Goal: Task Accomplishment & Management: Manage account settings

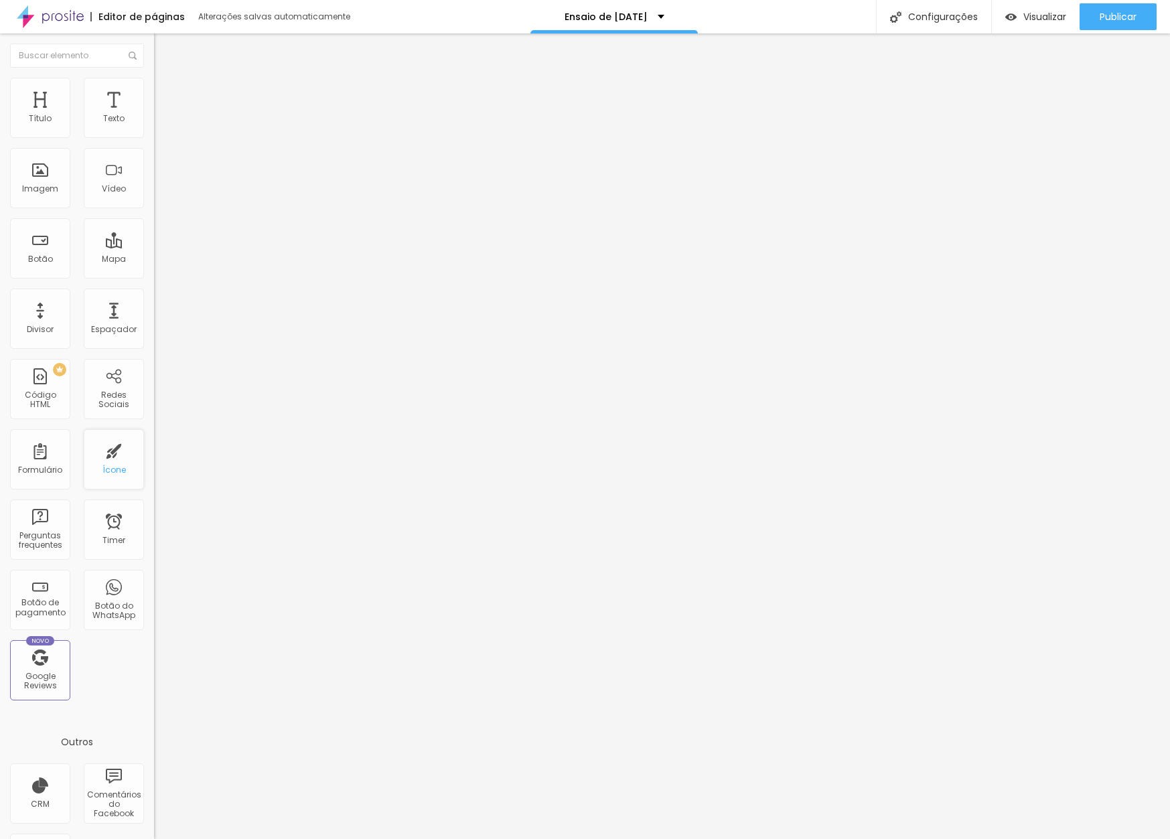
click at [102, 471] on div "Ícone" at bounding box center [113, 469] width 23 height 9
click at [112, 463] on div "Ícone" at bounding box center [114, 459] width 60 height 60
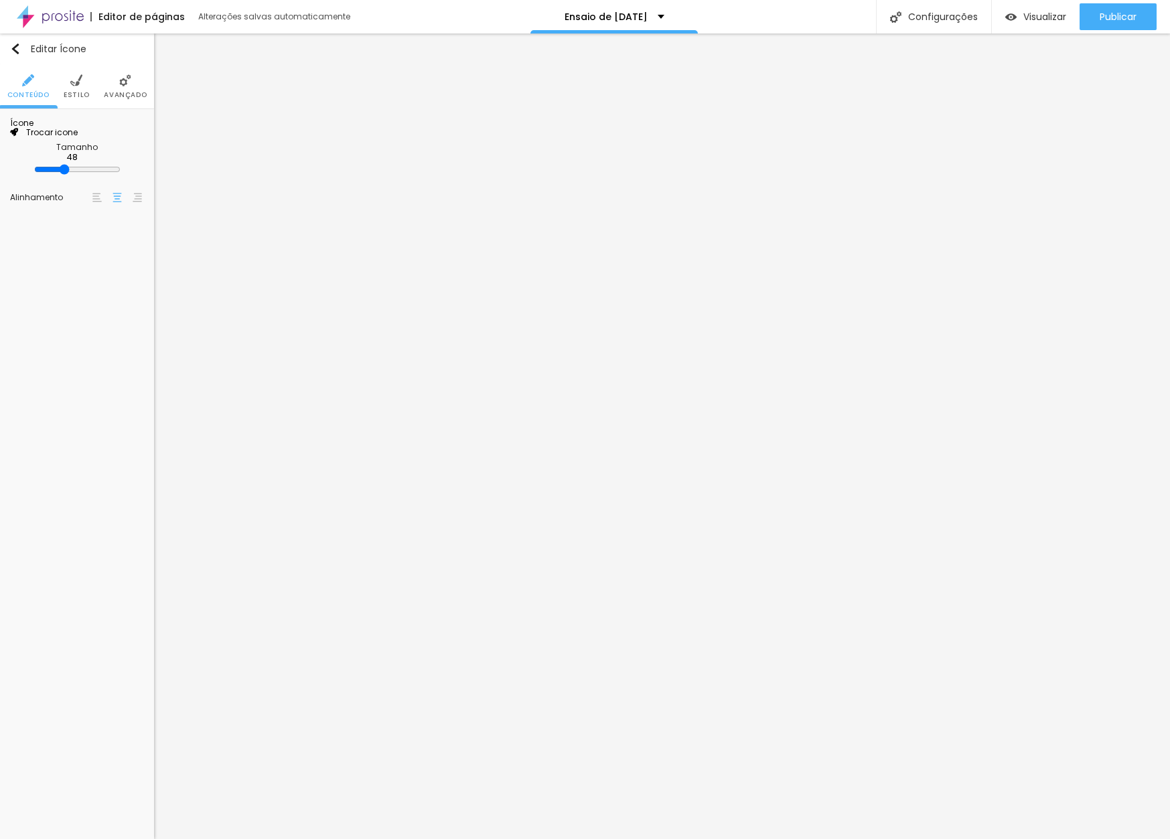
click at [78, 138] on span "Trocar icone" at bounding box center [48, 132] width 60 height 11
type input "pessoas"
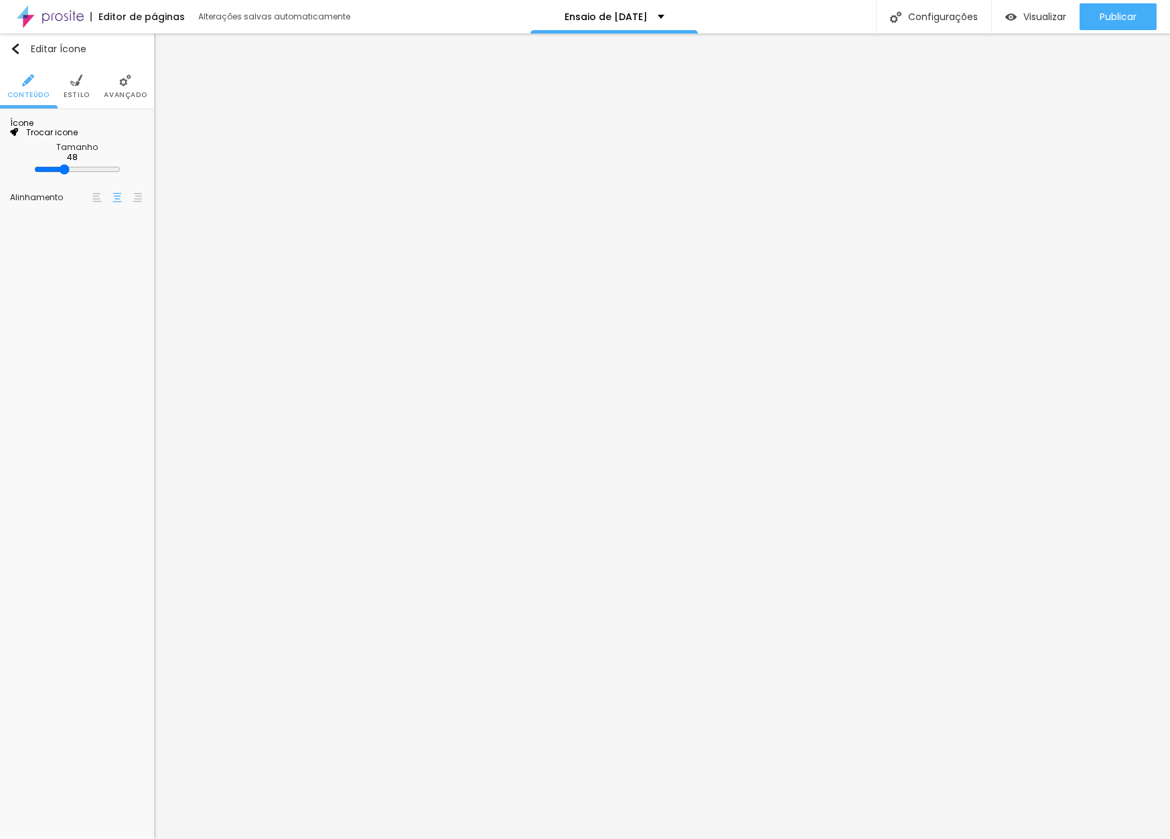
click at [56, 82] on ul "Conteúdo Estilo Avançado" at bounding box center [77, 86] width 154 height 45
click at [68, 84] on li "Estilo" at bounding box center [77, 86] width 26 height 44
click at [129, 180] on input "#968A6F" at bounding box center [123, 173] width 42 height 13
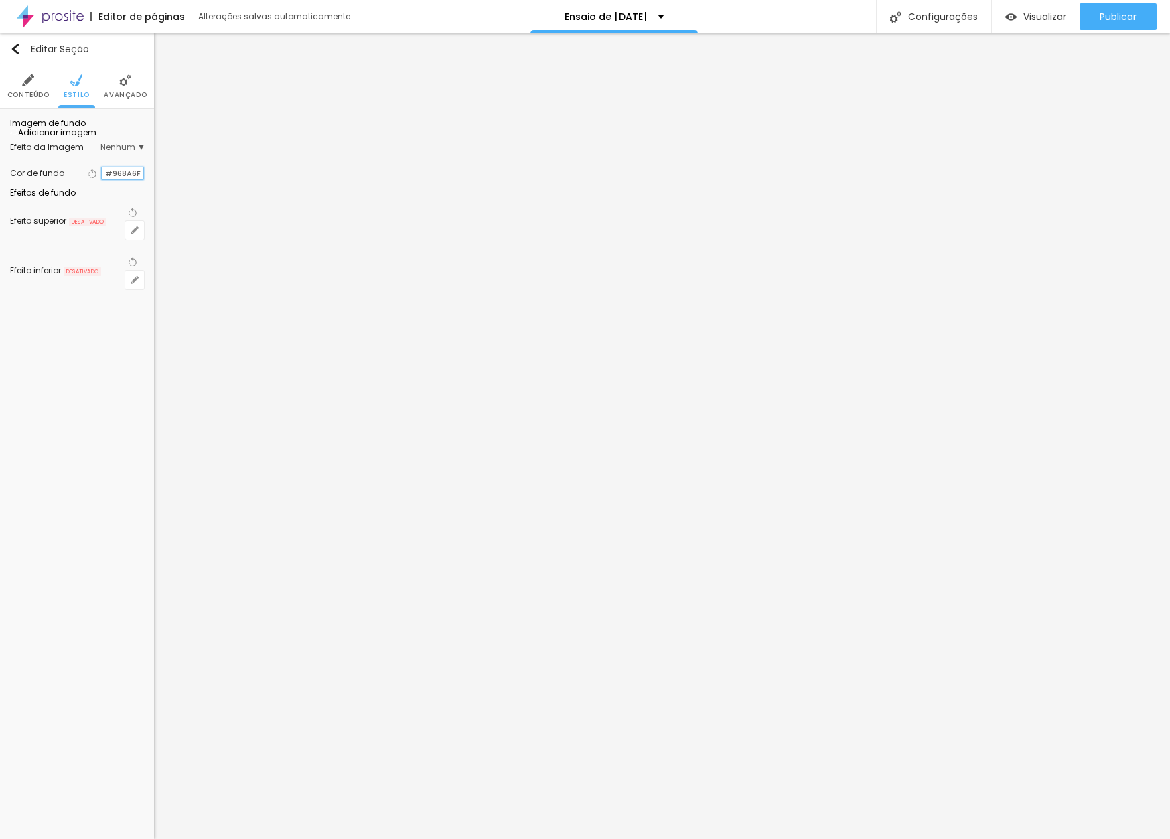
click at [129, 180] on input "#968A6F" at bounding box center [123, 173] width 42 height 13
click at [83, 87] on li "Estilo" at bounding box center [77, 86] width 26 height 44
click at [129, 159] on input "#FFFFFF" at bounding box center [123, 165] width 42 height 17
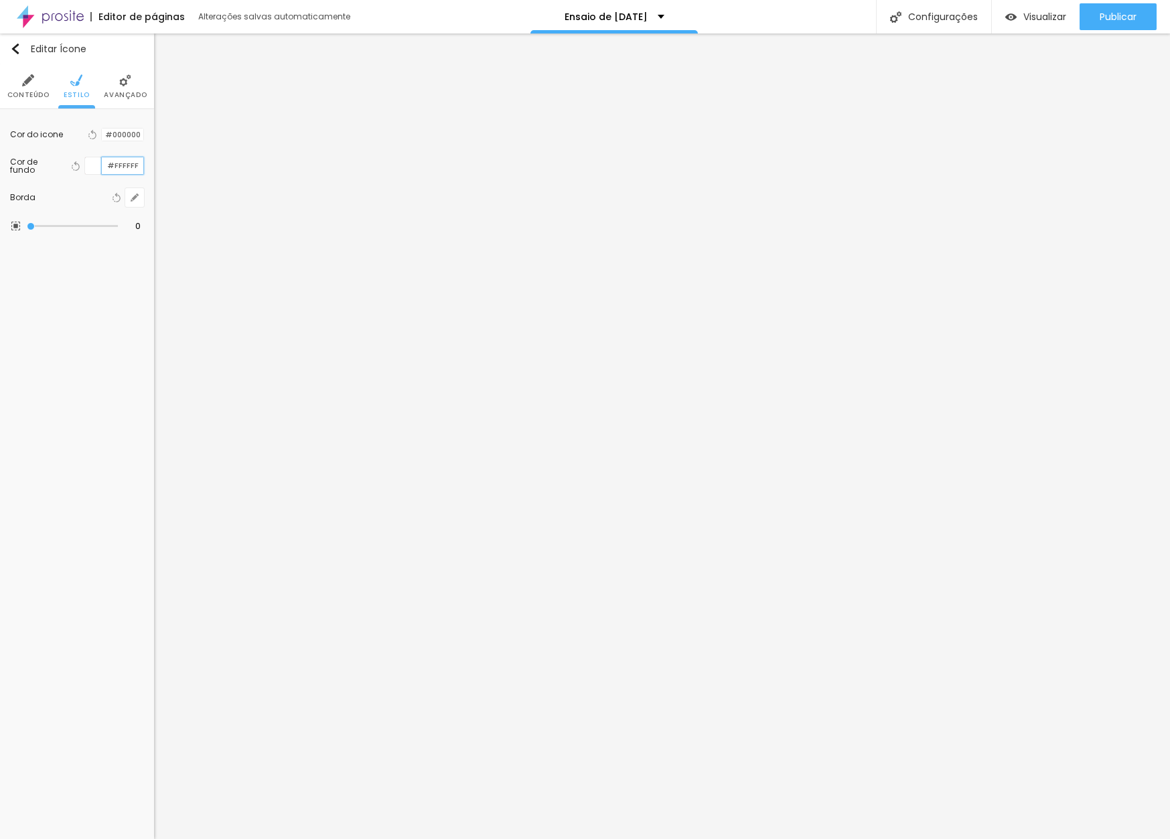
paste input "968A6"
type input "#968A6F"
click at [82, 80] on li "Estilo" at bounding box center [77, 86] width 26 height 44
click at [88, 168] on icon "button" at bounding box center [92, 165] width 9 height 9
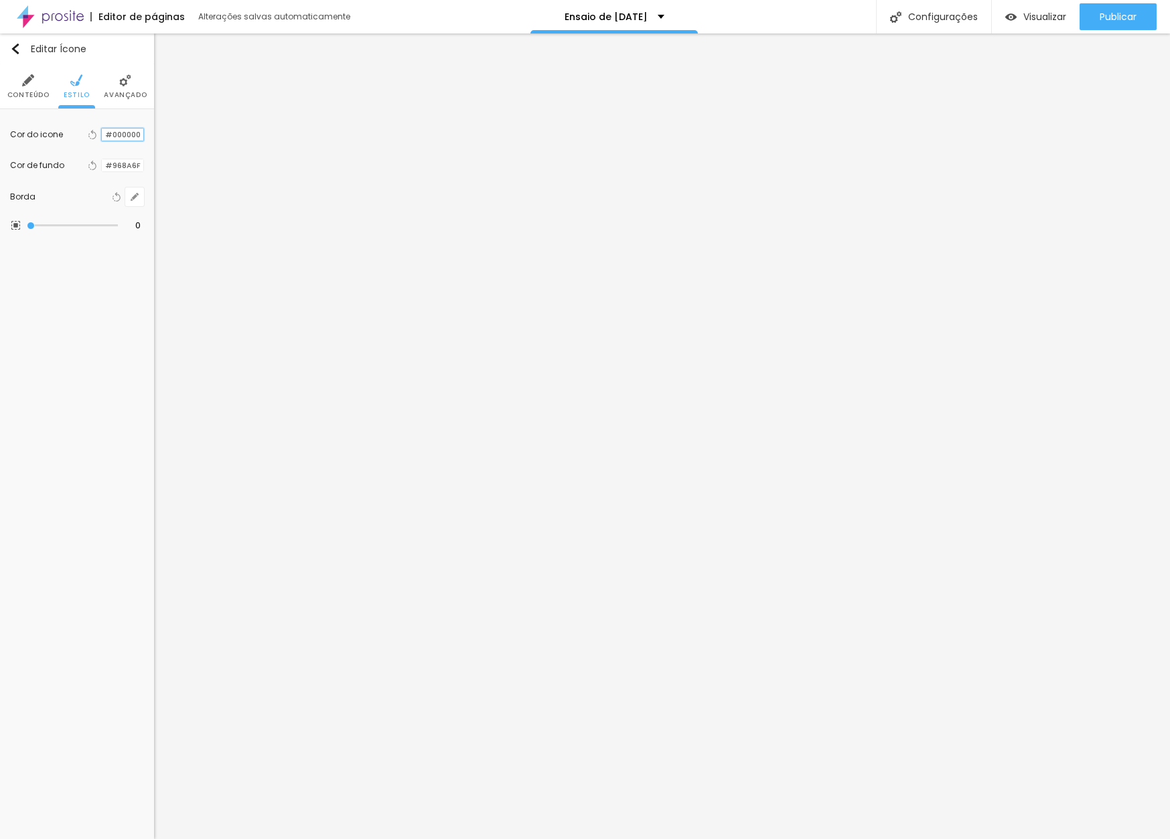
click at [115, 135] on input "#000000" at bounding box center [123, 135] width 42 height 13
paste input "968A6F"
type input "#968A6F"
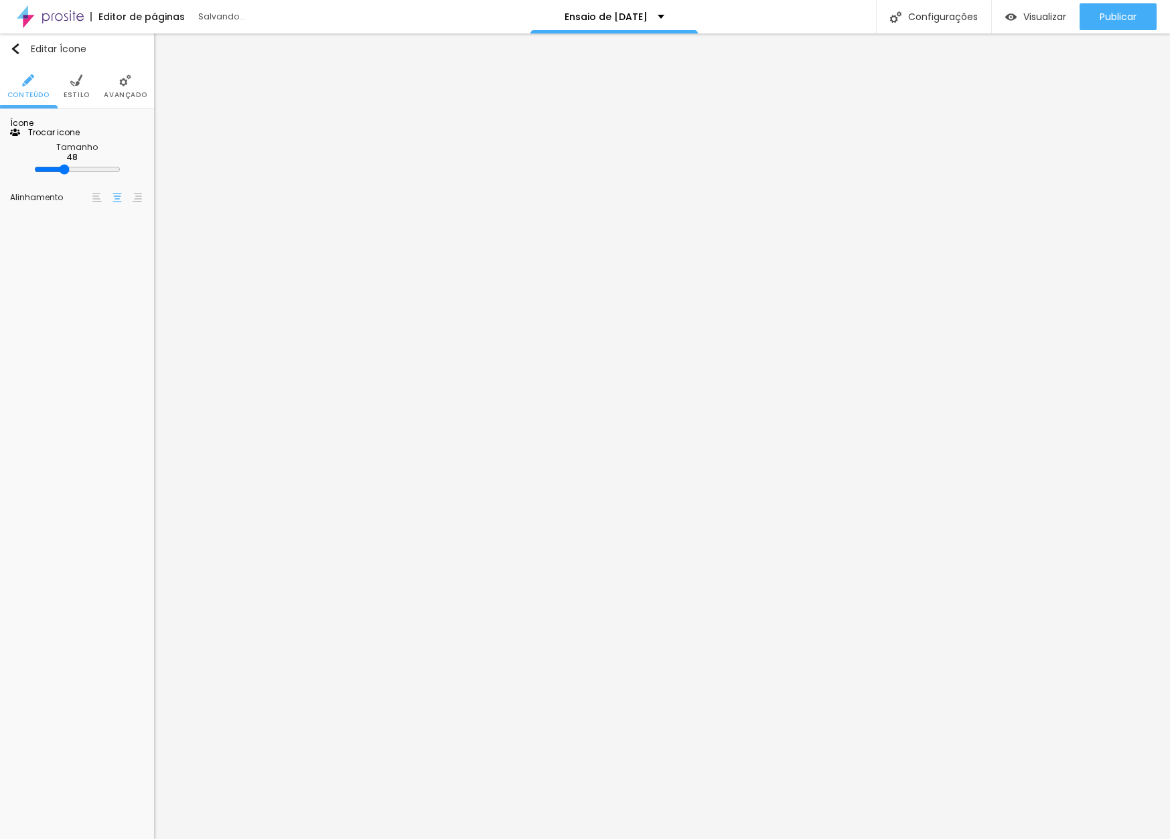
click at [80, 138] on span "Trocar icone" at bounding box center [50, 132] width 60 height 11
type input "celular"
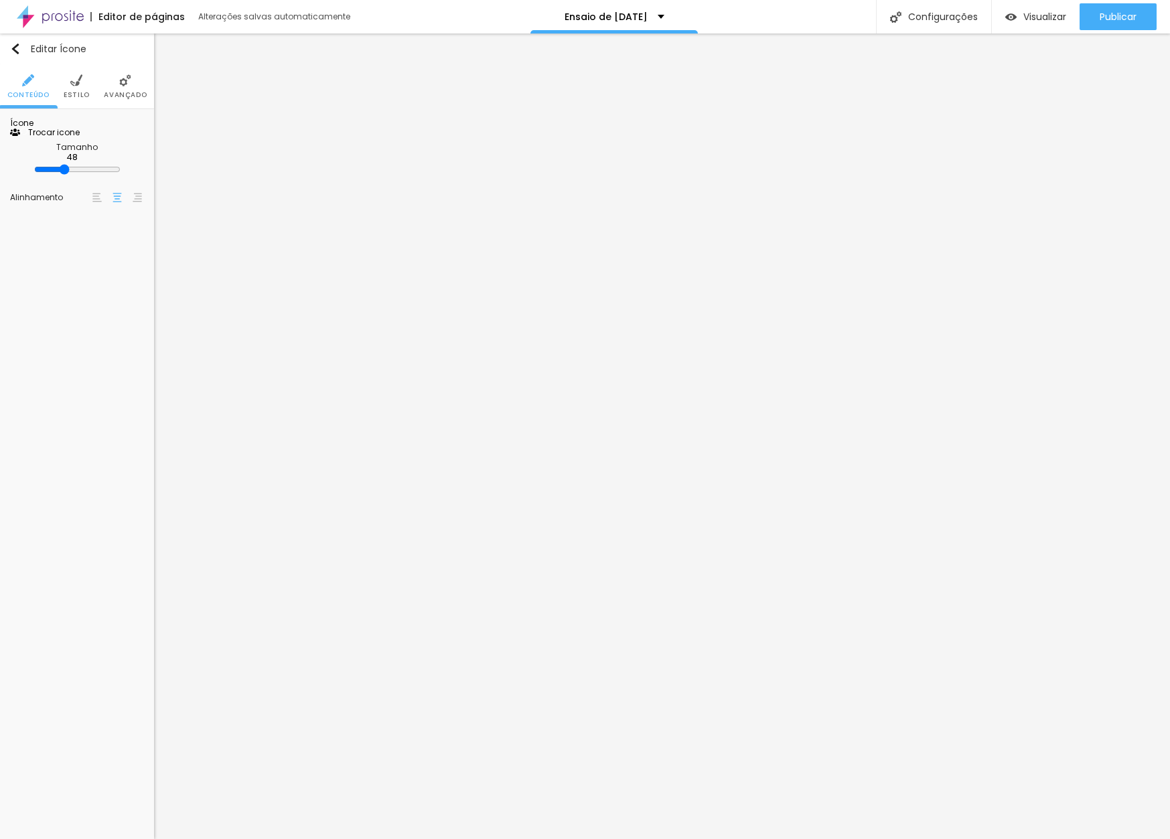
click at [72, 138] on span "Trocar icone" at bounding box center [45, 132] width 60 height 11
type input "r"
type input "q"
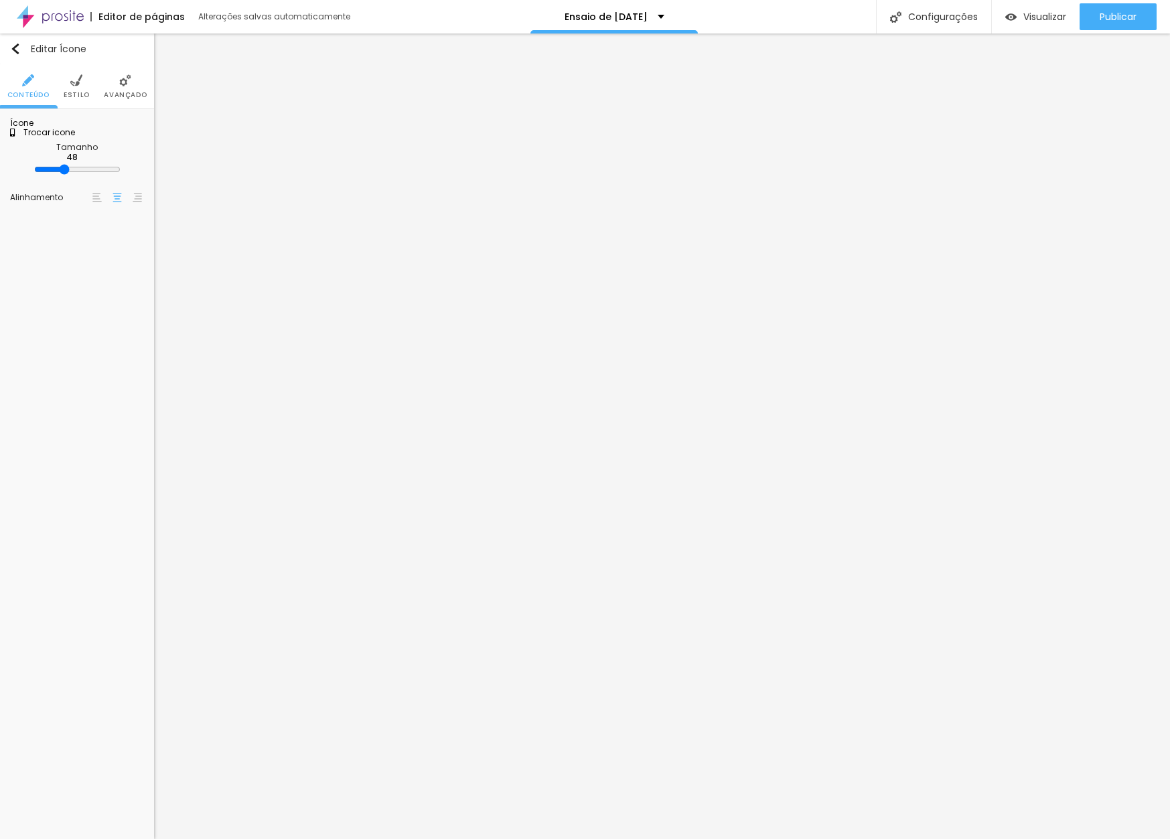
type input "retrato"
click at [76, 138] on span "Trocar icone" at bounding box center [46, 132] width 60 height 11
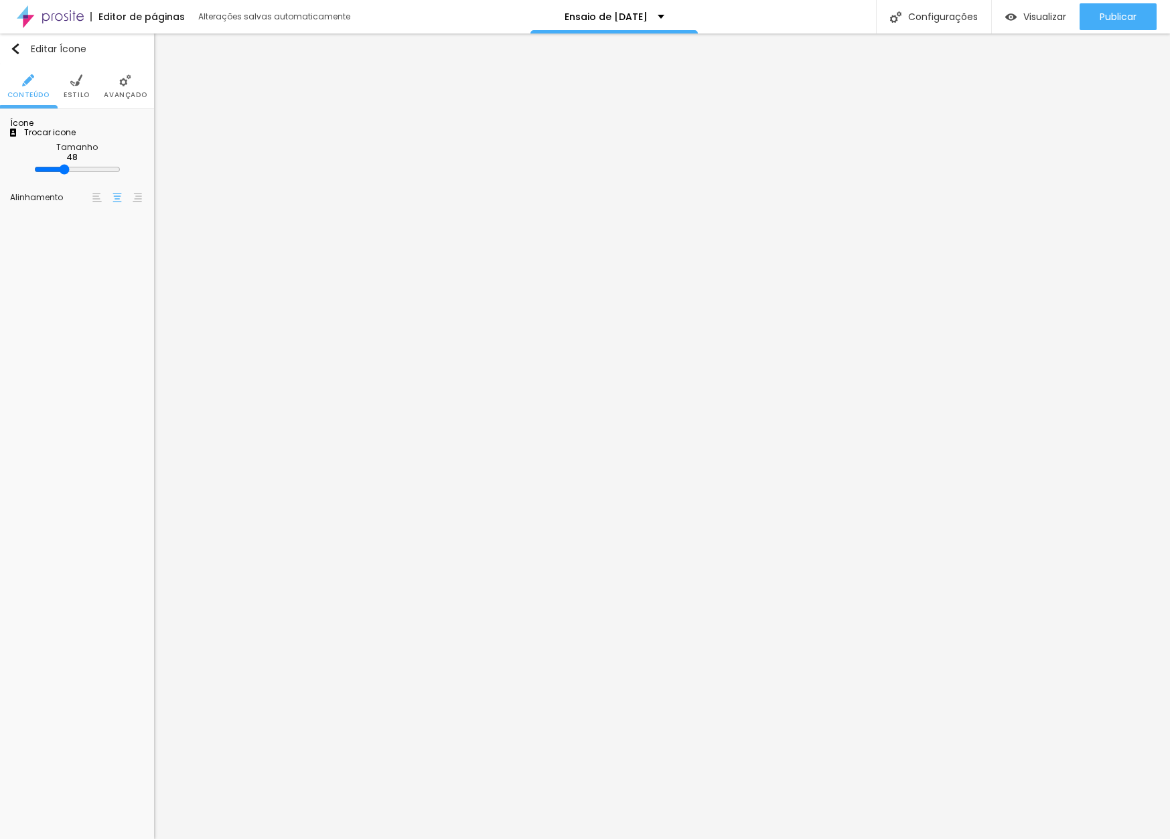
type input "livro"
click at [79, 138] on span "Trocar icone" at bounding box center [49, 132] width 60 height 11
drag, startPoint x: 479, startPoint y: 139, endPoint x: 476, endPoint y: 148, distance: 9.1
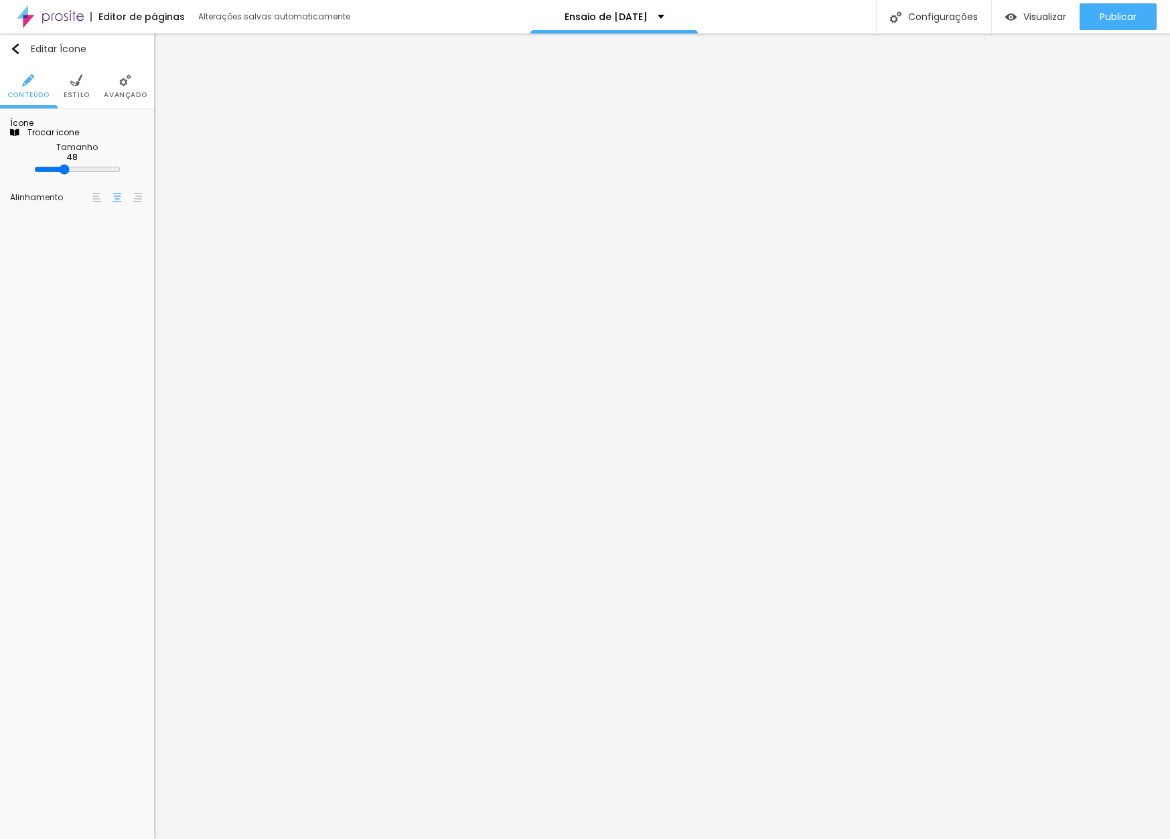
type input "foto"
click at [75, 138] on span "Trocar icone" at bounding box center [45, 132] width 60 height 11
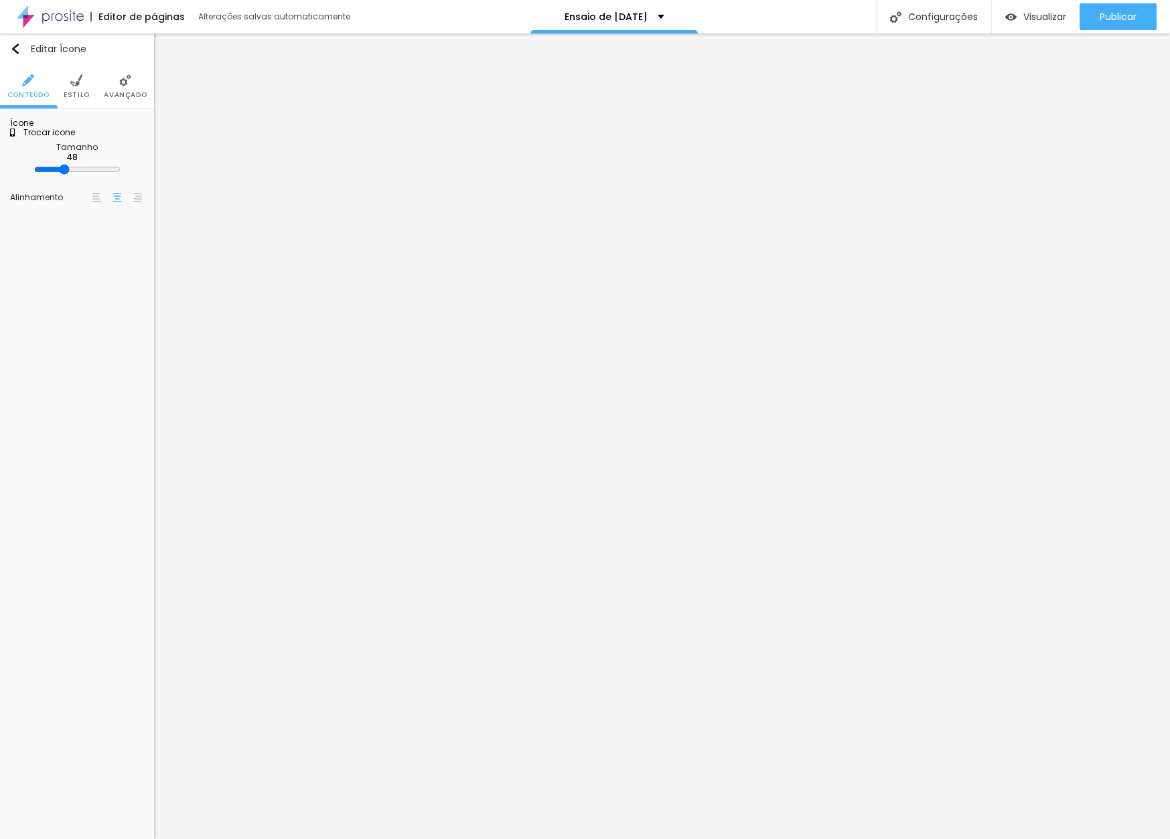
type input "foto"
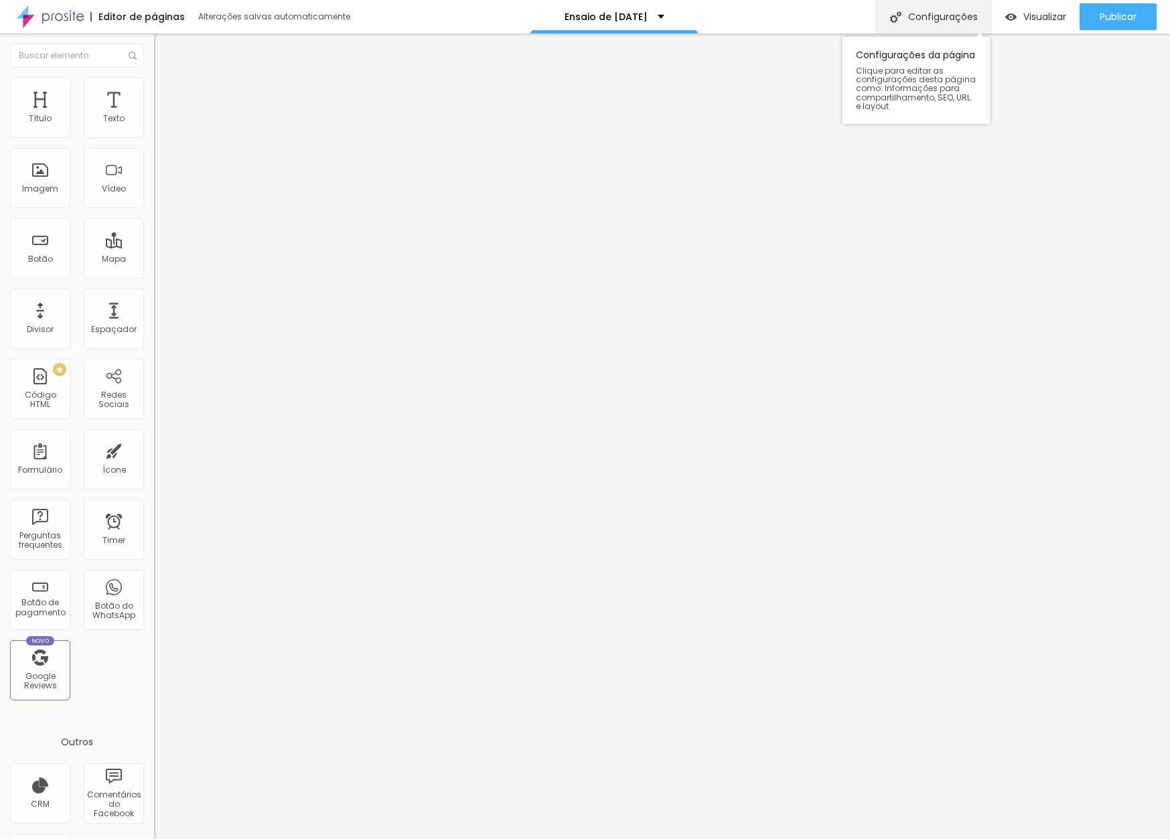
click at [922, 9] on div "Configurações" at bounding box center [933, 16] width 115 height 33
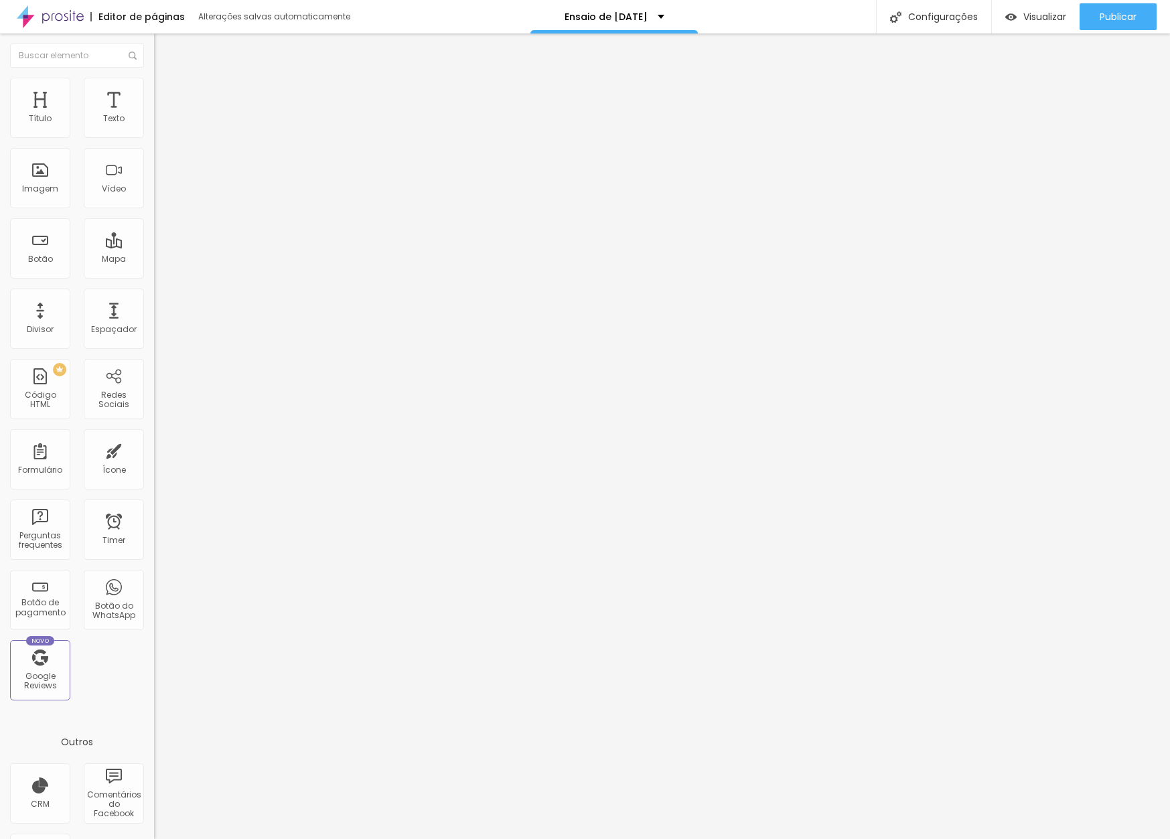
drag, startPoint x: 520, startPoint y: 492, endPoint x: 429, endPoint y: 485, distance: 91.3
type input "Ensaio de Natal 2025 - Estúdio em Vitória - ES"
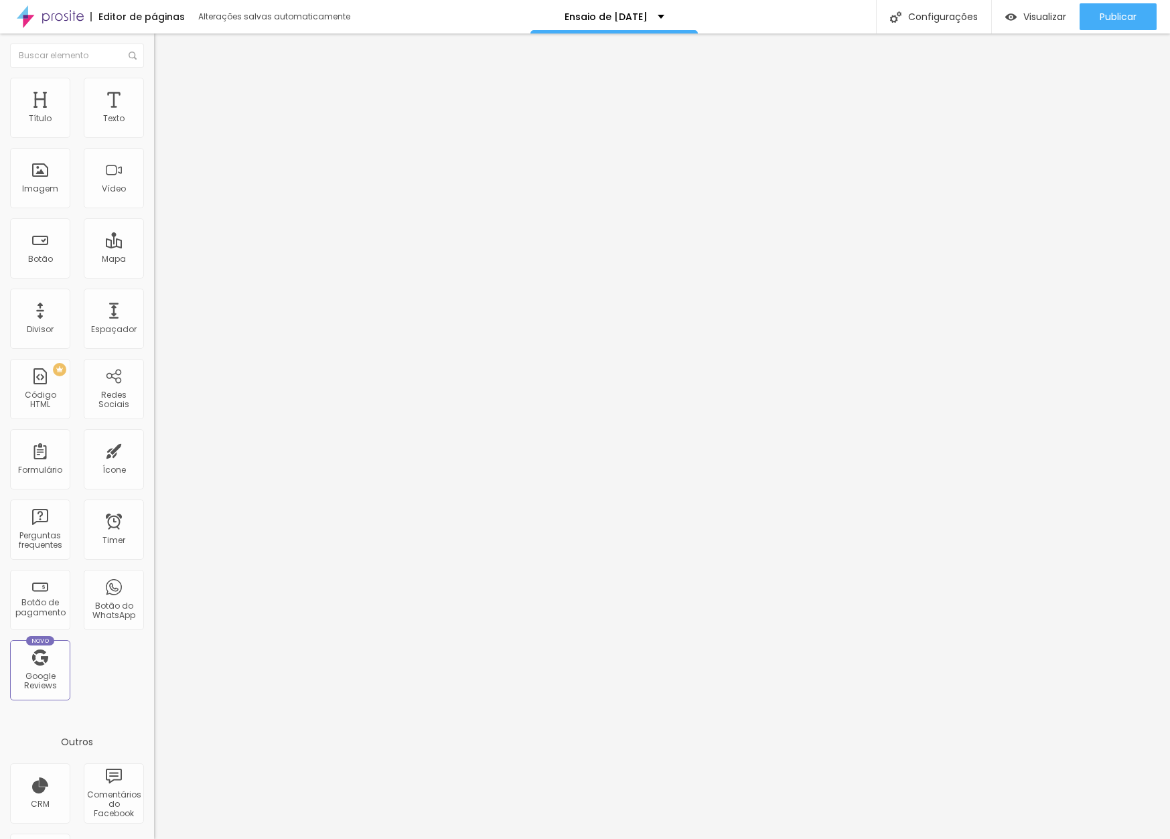
type textarea "O Natal está chegando e este é o melhor momento para você ter lindas fotos em u…"
drag, startPoint x: 571, startPoint y: 610, endPoint x: 458, endPoint y: 552, distance: 127.0
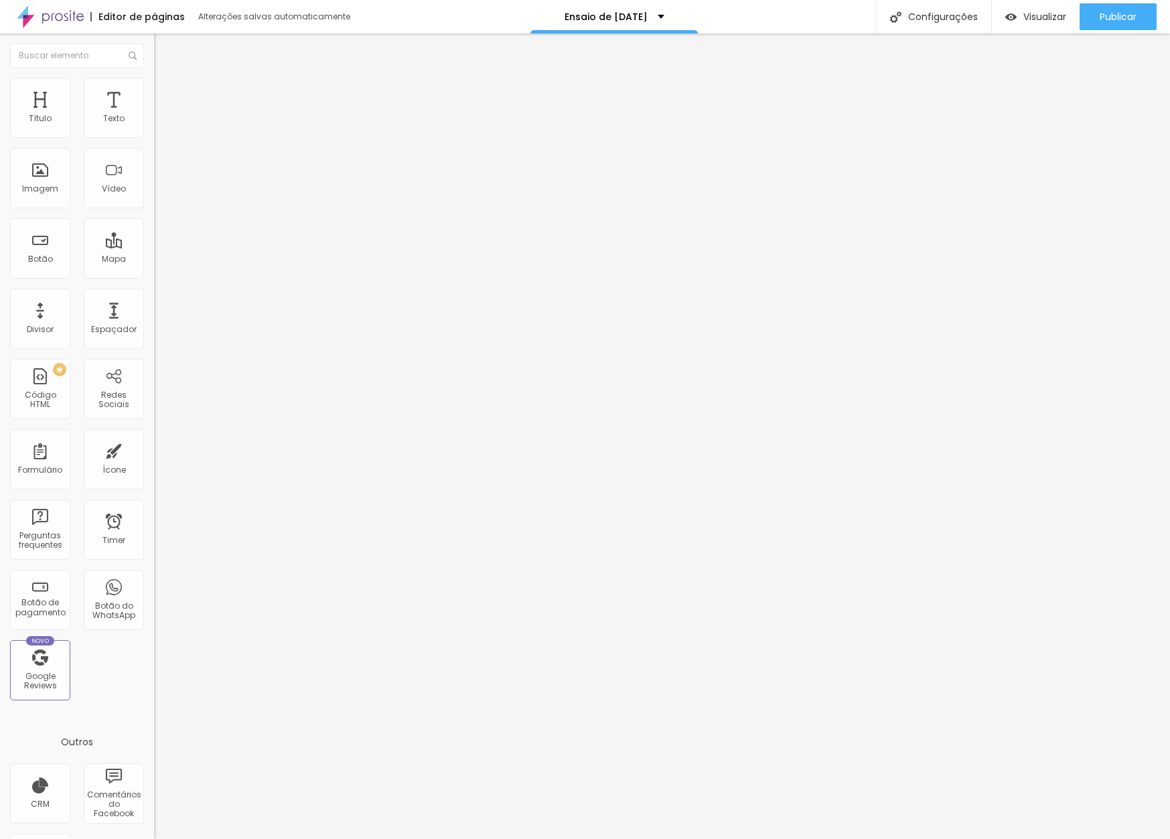
drag, startPoint x: 520, startPoint y: 422, endPoint x: 431, endPoint y: 417, distance: 89.2
type input "Ensaio de Natal 2025 - Estúdio em Vitória - ES"
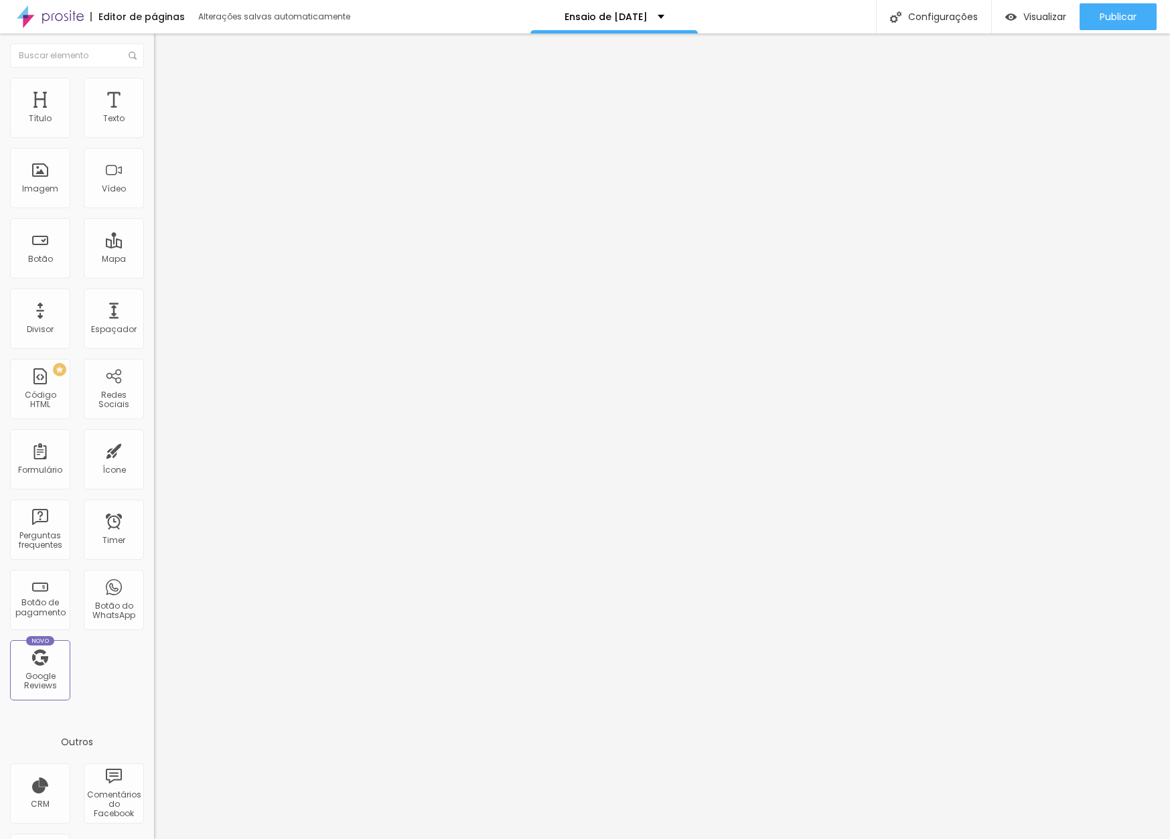
paste textarea "o aconcheg"
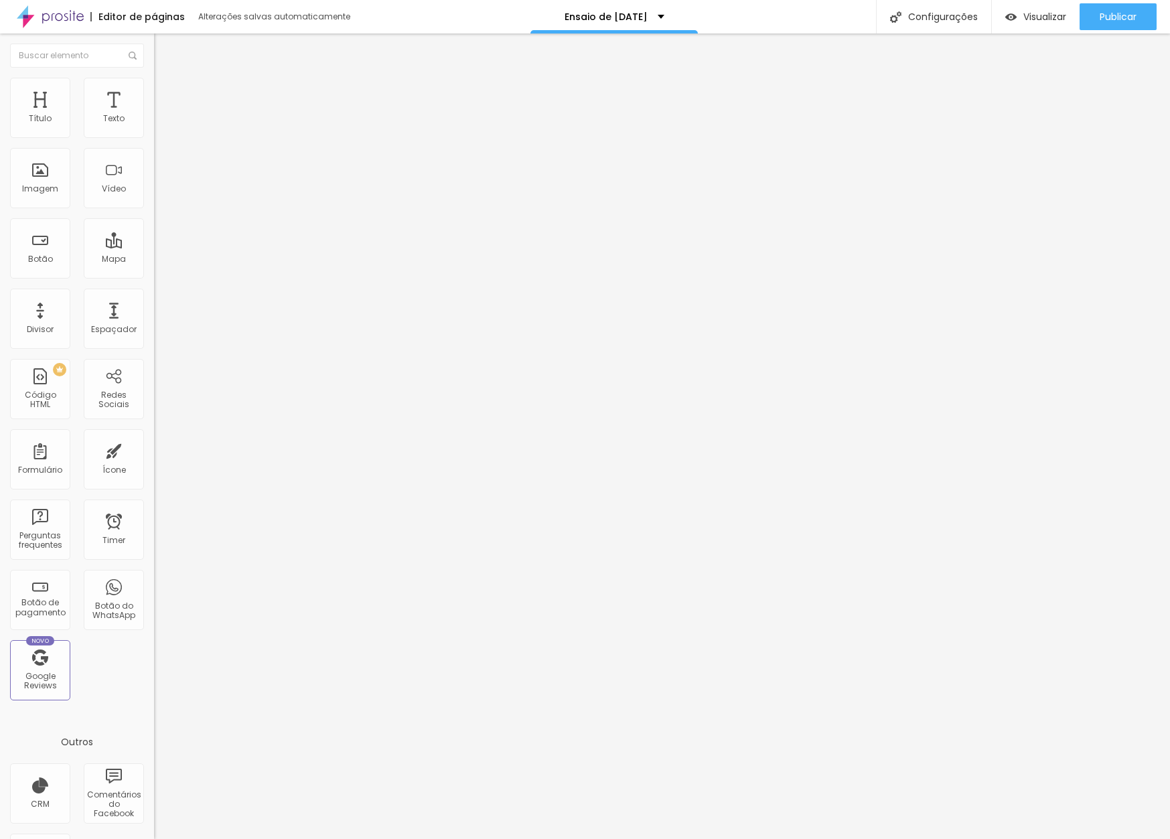
type textarea "O Natal está chegando e este é o melhor momento para você ter lindas fotos em u…"
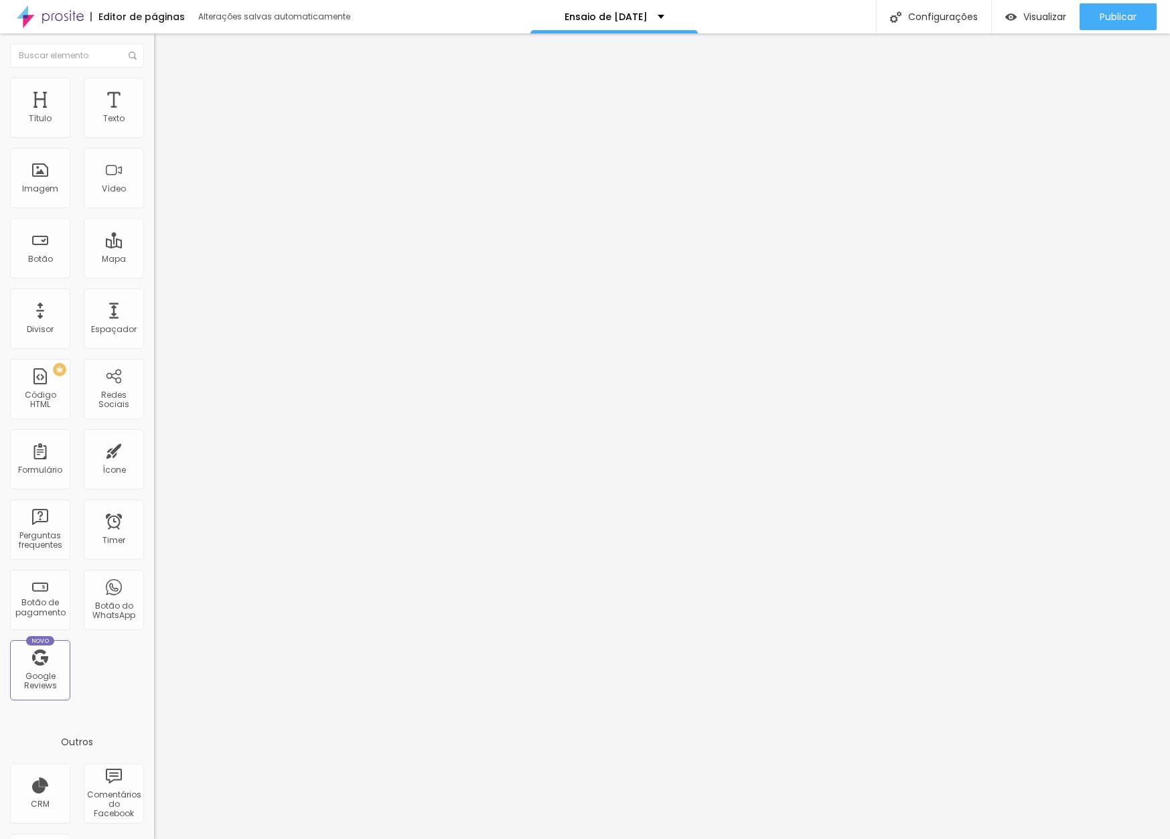
type textarea "Ensaio de Natal, Estúdio de Natal, Fotógrafo de Casamento,Fotógrafo de Casament…"
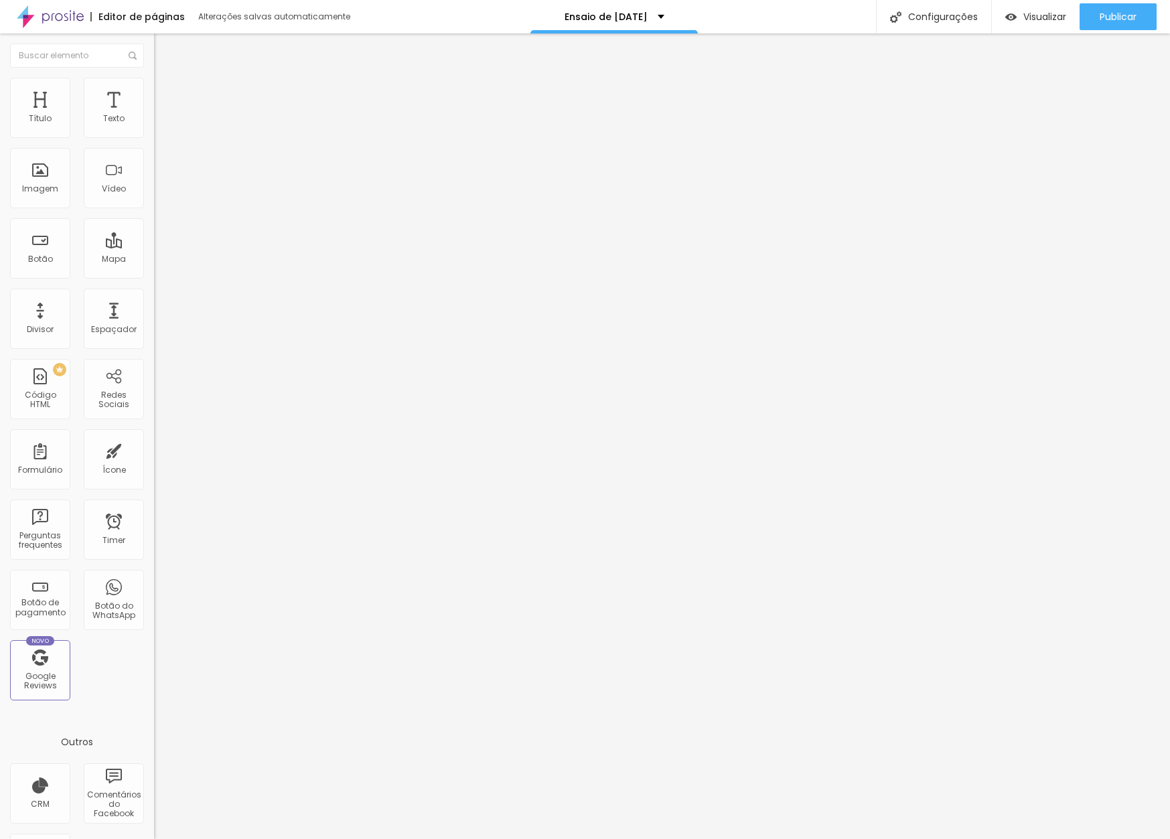
type input "f"
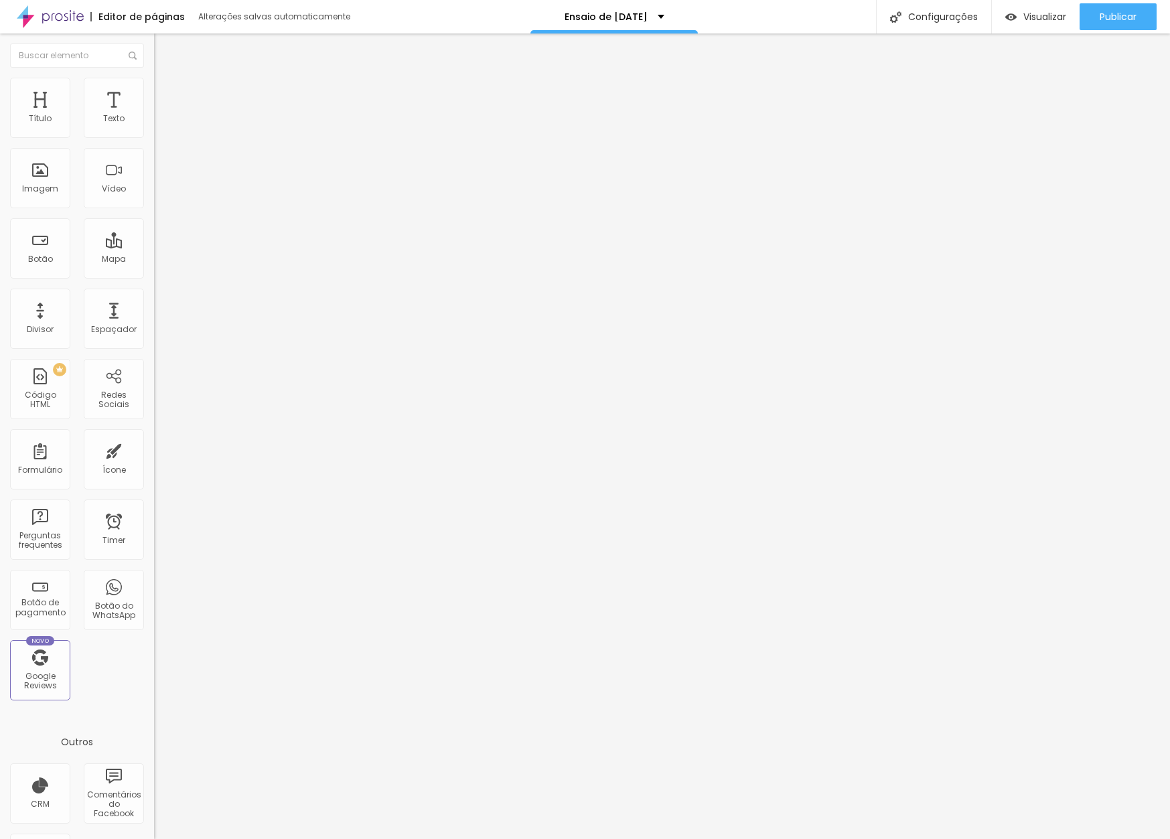
drag, startPoint x: 574, startPoint y: 520, endPoint x: 445, endPoint y: 464, distance: 140.1
drag, startPoint x: 591, startPoint y: 520, endPoint x: 421, endPoint y: 470, distance: 177.2
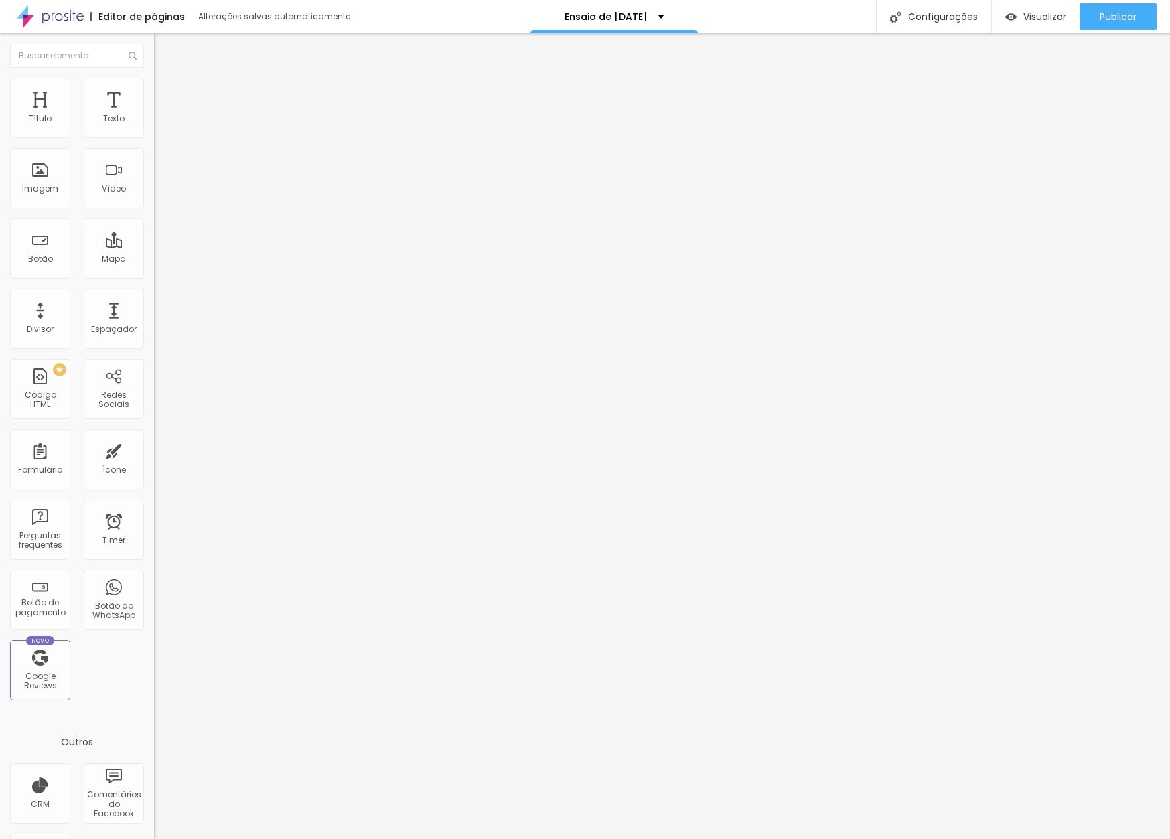
type textarea "Nossa agenda de ensaio de Natal está aberta e esse é o melhor momento para reun…"
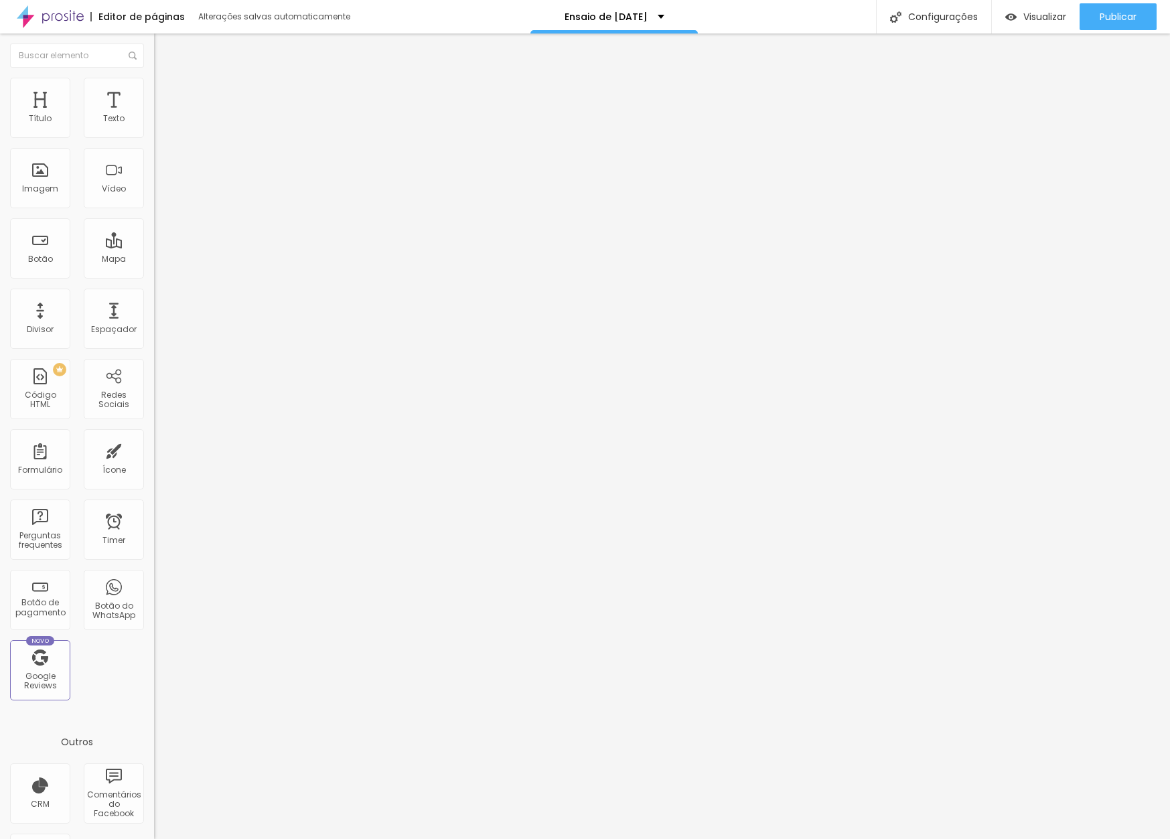
paste textarea "Nossa agenda de ensaio de Natal está aberta e esse é o melhor momento para reun…"
type textarea "Nossa agenda de ensaio de Natal está aberta e esse é o melhor momento para reun…"
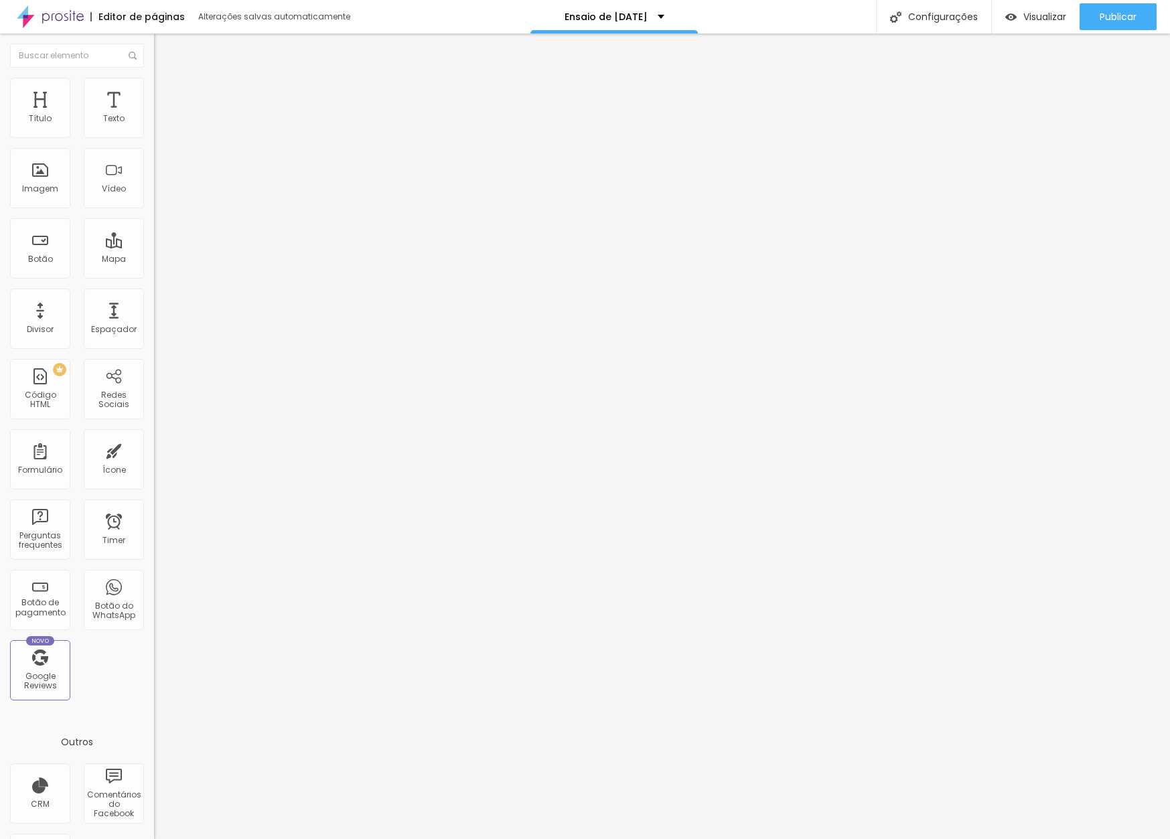
click at [830, 838] on div at bounding box center [585, 853] width 1170 height 12
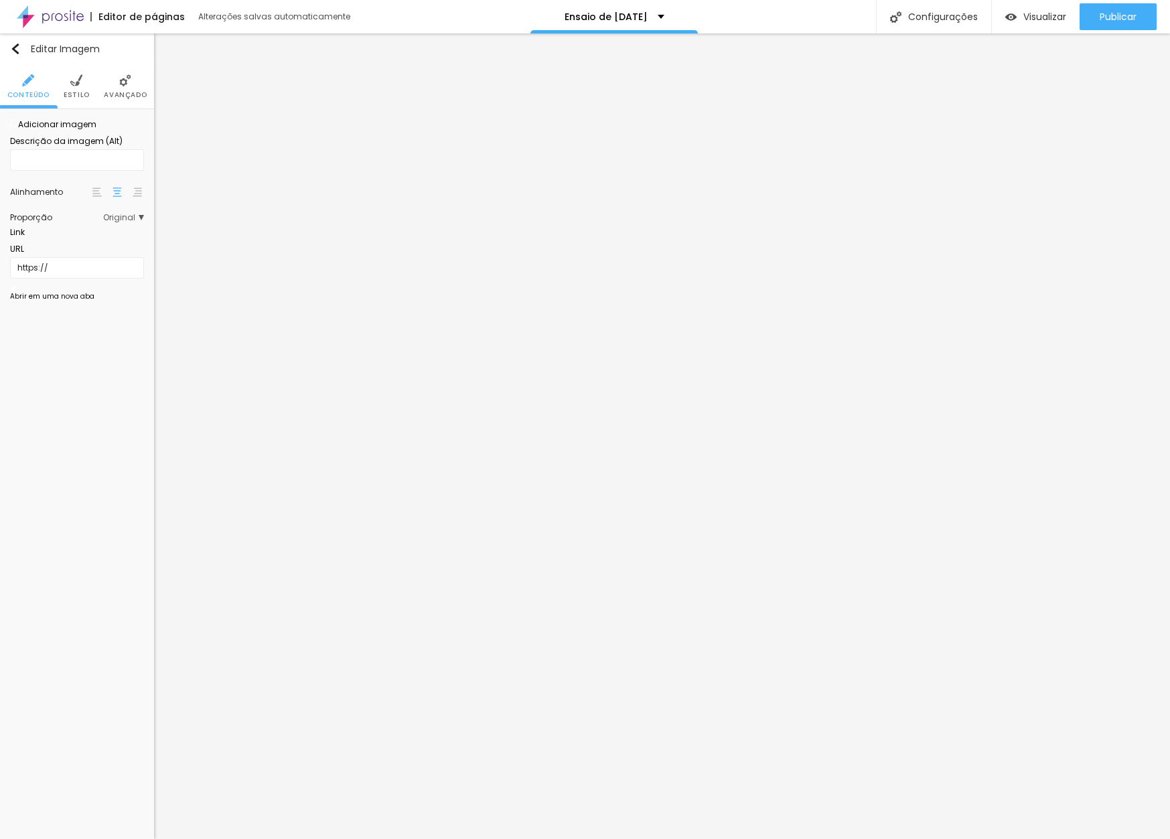
click at [86, 130] on span "Adicionar imagem" at bounding box center [53, 124] width 86 height 11
click at [70, 96] on span "Estilo" at bounding box center [77, 95] width 26 height 7
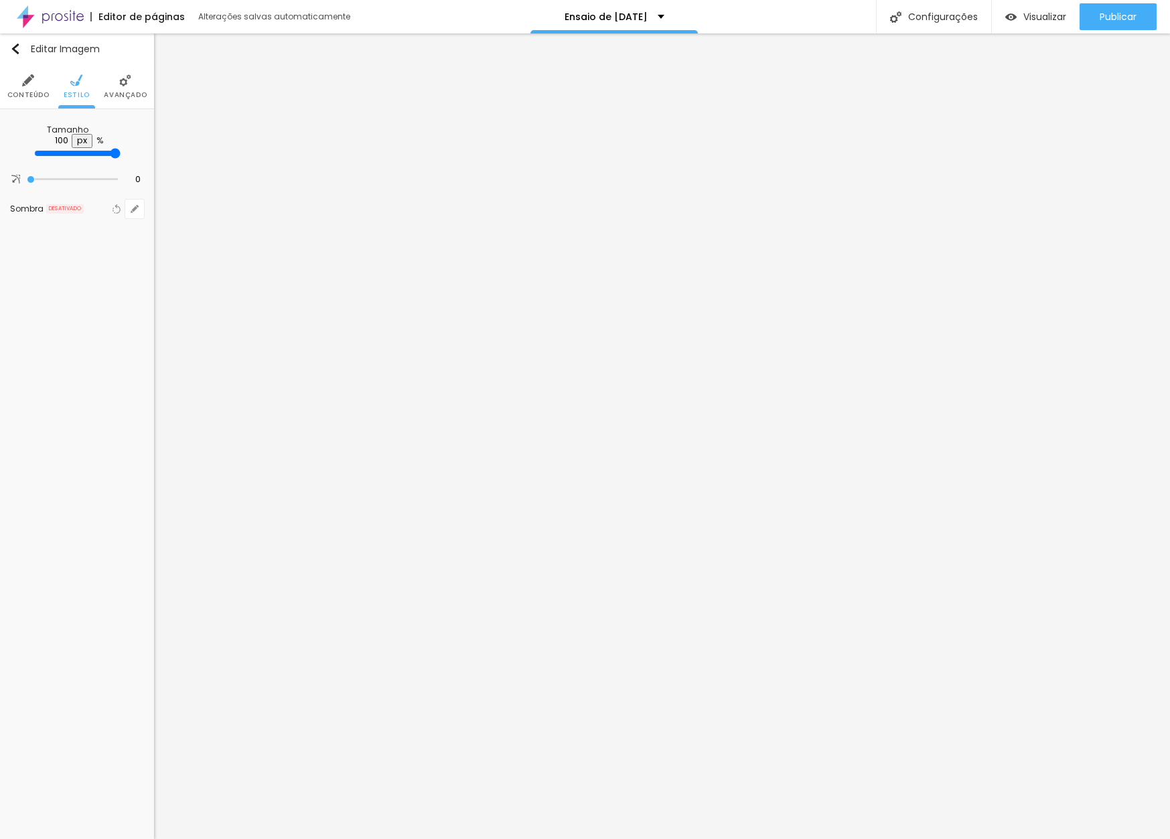
type input "95"
type input "90"
type input "85"
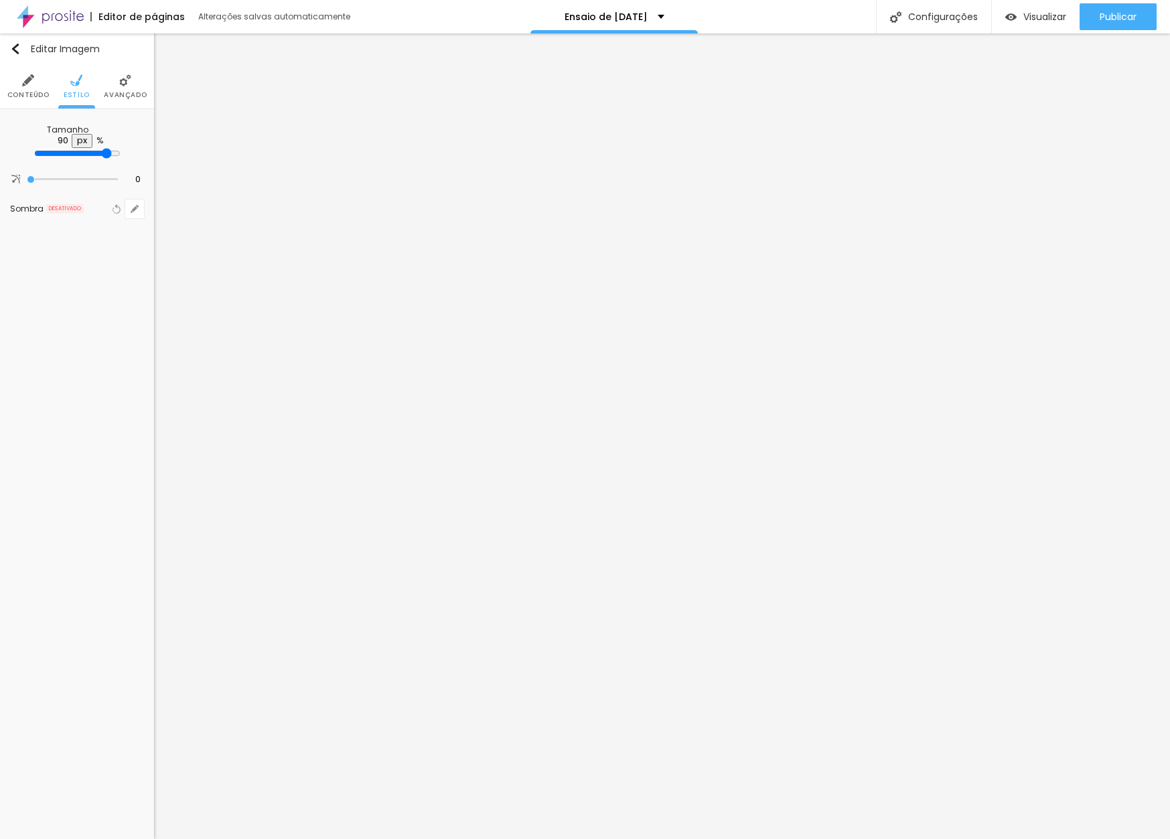
type input "85"
type input "80"
type input "75"
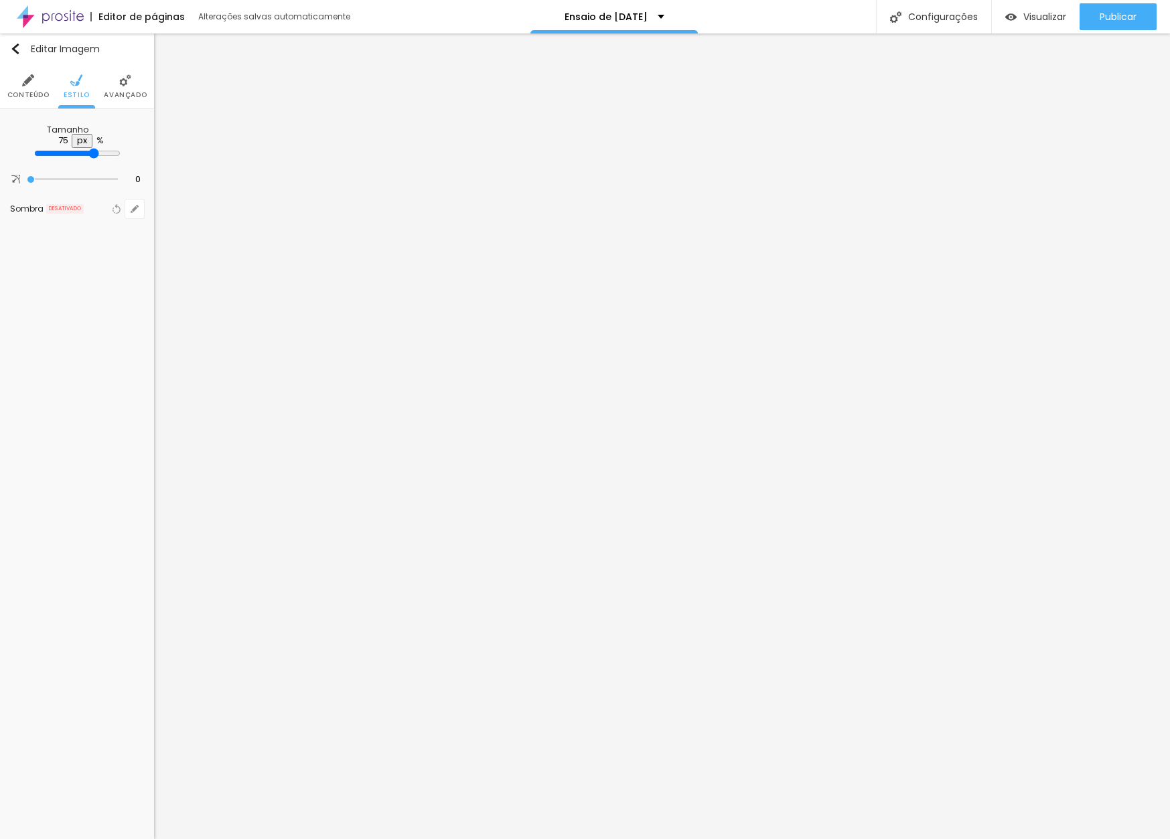
type input "70"
type input "65"
type input "60"
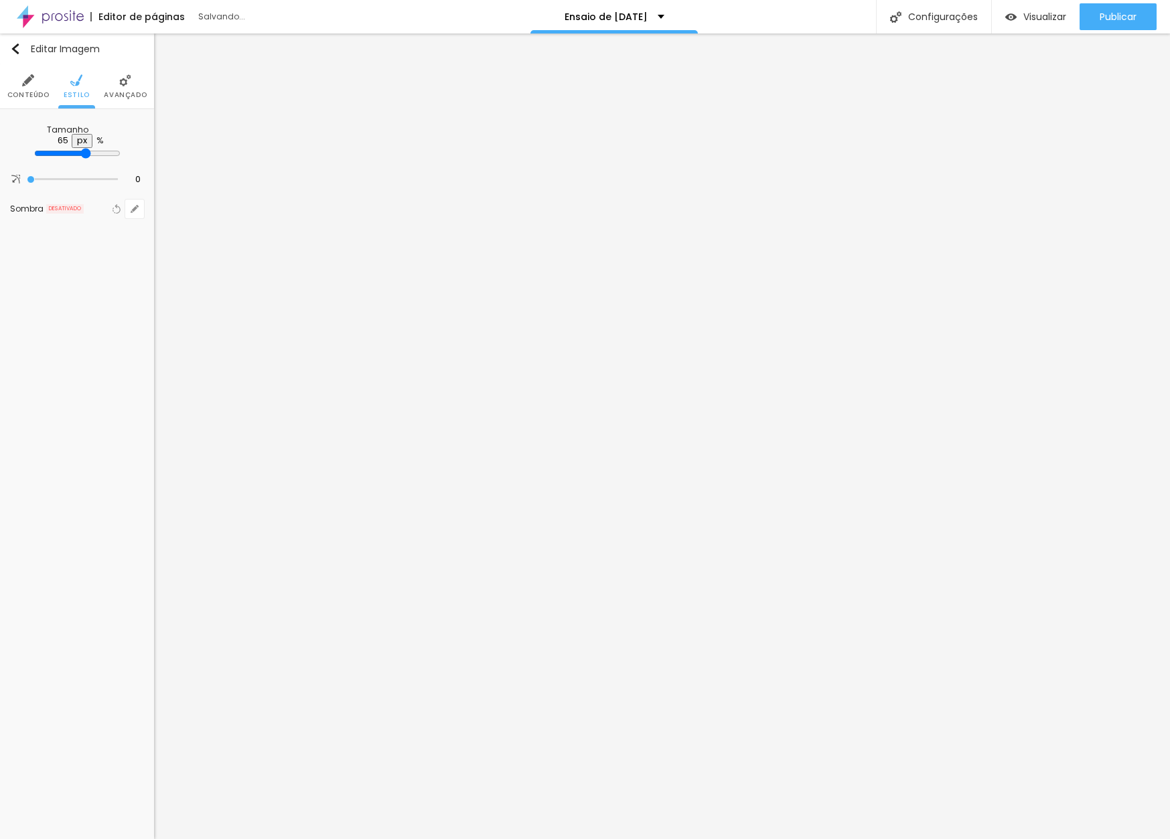
type input "60"
type input "55"
drag, startPoint x: 141, startPoint y: 148, endPoint x: 74, endPoint y: 151, distance: 67.0
type input "55"
click at [74, 151] on input "range" at bounding box center [77, 153] width 86 height 11
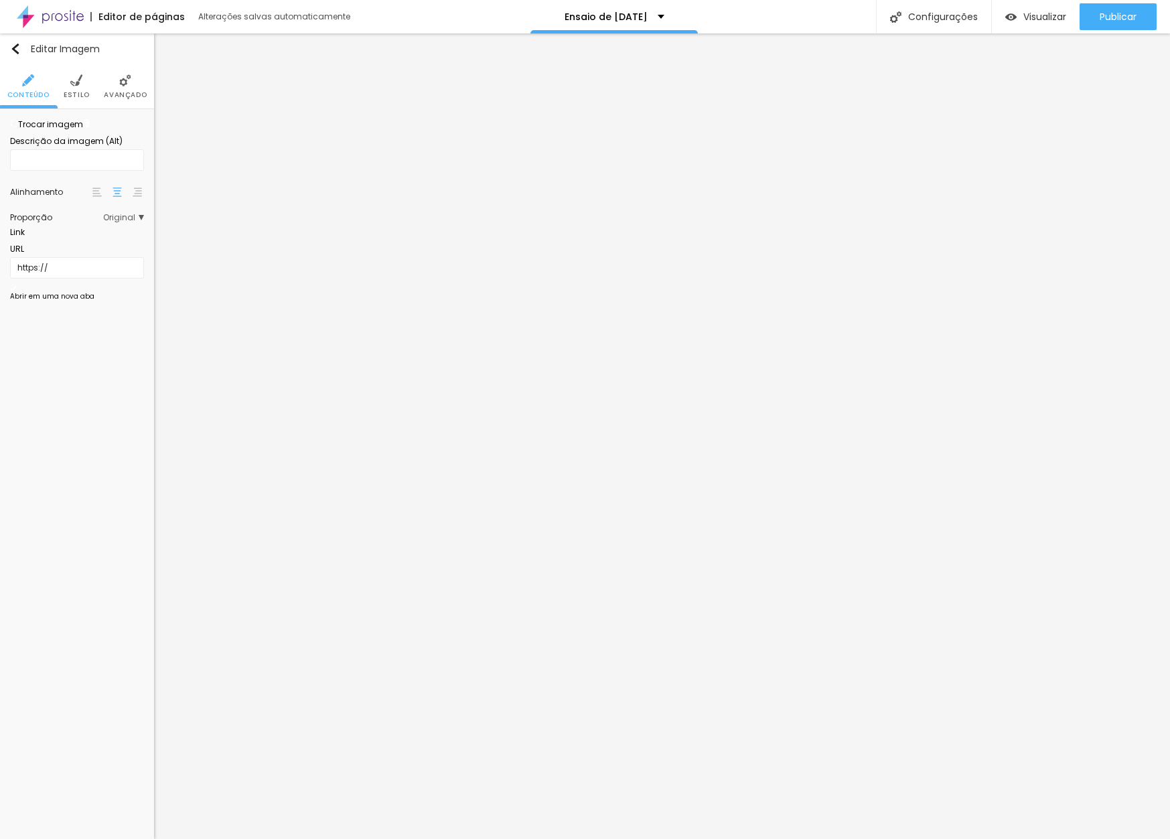
click at [73, 100] on li "Estilo" at bounding box center [77, 86] width 26 height 44
type input "60"
type input "75"
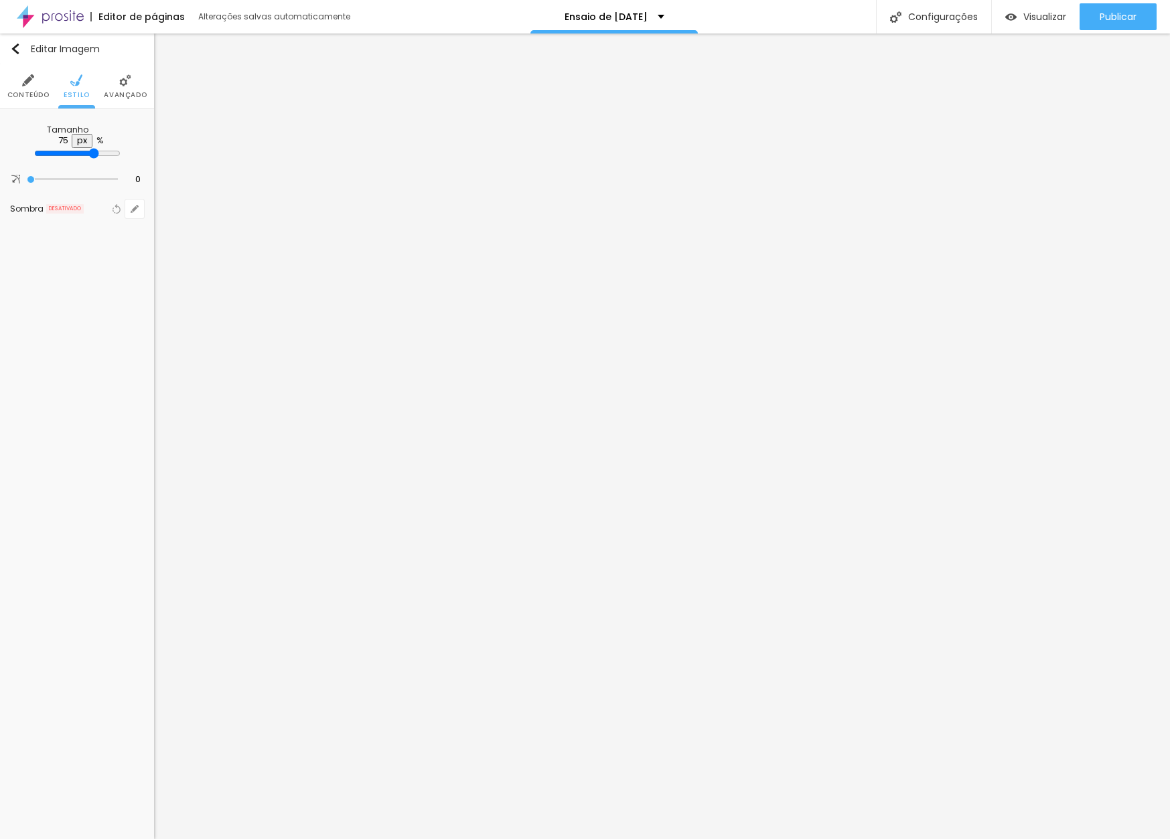
type input "90"
type input "100"
drag, startPoint x: 76, startPoint y: 149, endPoint x: 169, endPoint y: 151, distance: 93.1
type input "100"
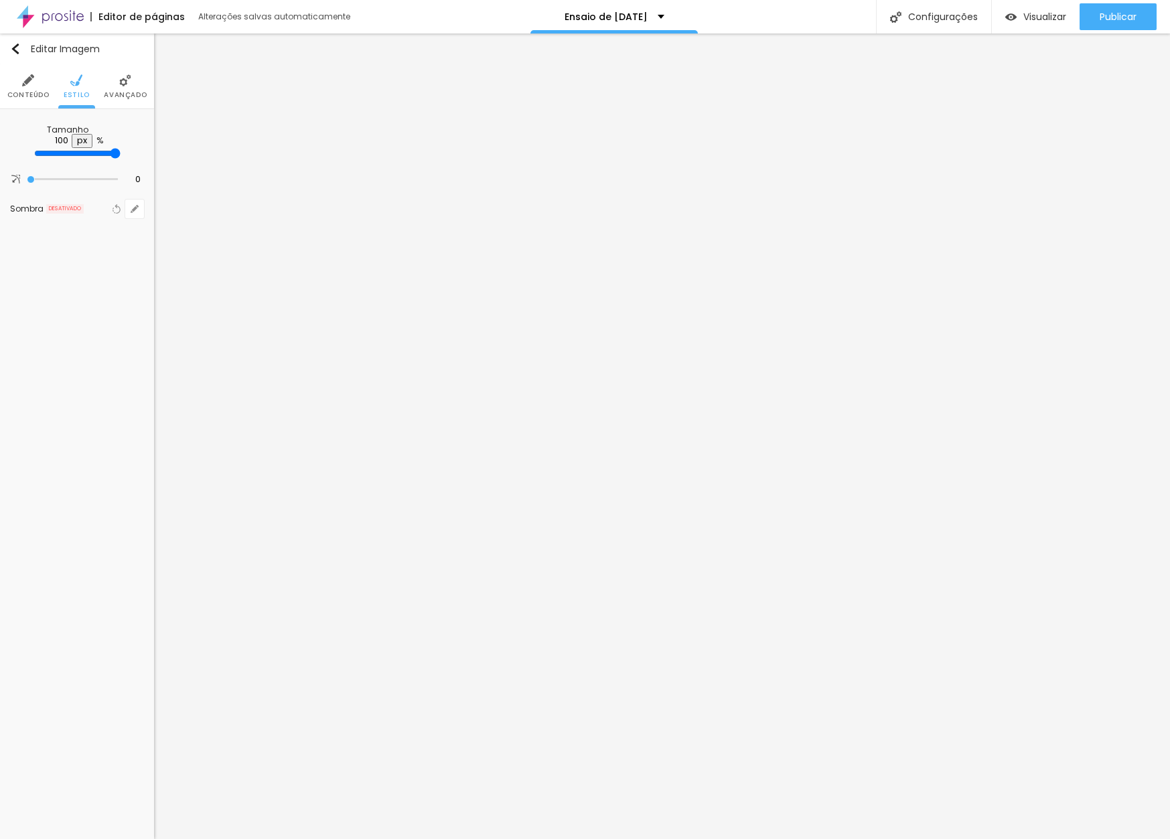
click at [169, 151] on div "Título Texto Imagem Vídeo Botão Mapa Divisor Espaçador PREMIUM Código HTML Rede…" at bounding box center [585, 436] width 1170 height 806
click at [72, 81] on img at bounding box center [76, 80] width 12 height 12
click at [132, 84] on li "Avançado" at bounding box center [125, 86] width 43 height 44
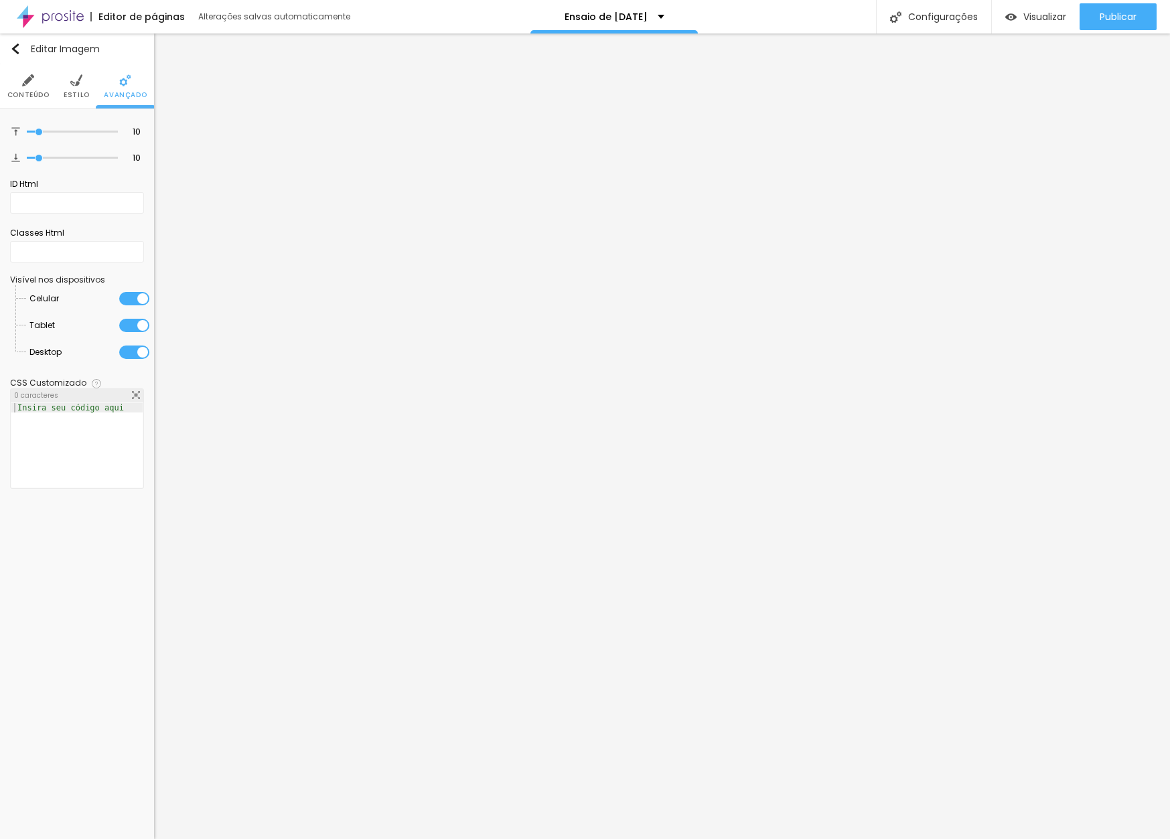
click at [37, 83] on li "Conteúdo" at bounding box center [28, 86] width 42 height 44
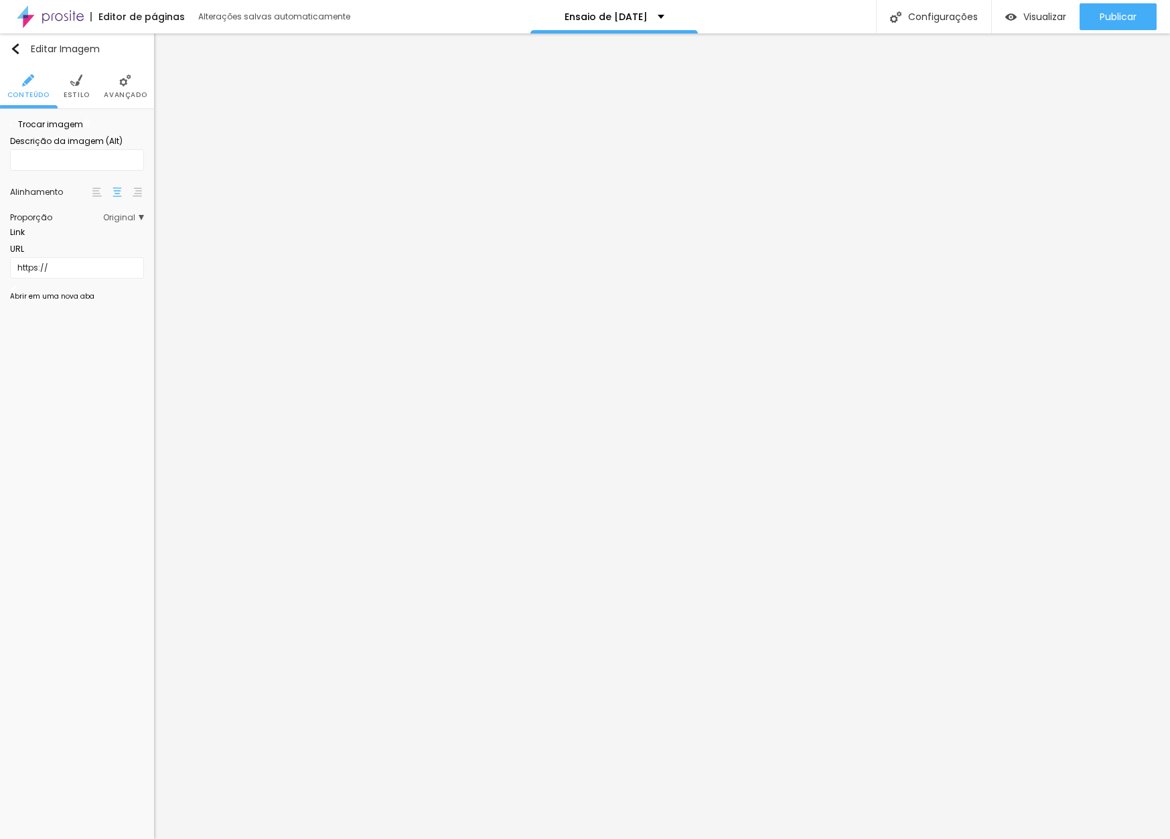
click at [129, 222] on span "Original" at bounding box center [123, 218] width 41 height 8
click at [95, 259] on span "Padrão" at bounding box center [90, 255] width 39 height 8
click at [93, 282] on div "Quadrado 1:1" at bounding box center [87, 273] width 73 height 17
click at [86, 259] on span "Padrão" at bounding box center [90, 255] width 39 height 8
click at [73, 130] on span "Adicionar imagem" at bounding box center [53, 124] width 86 height 11
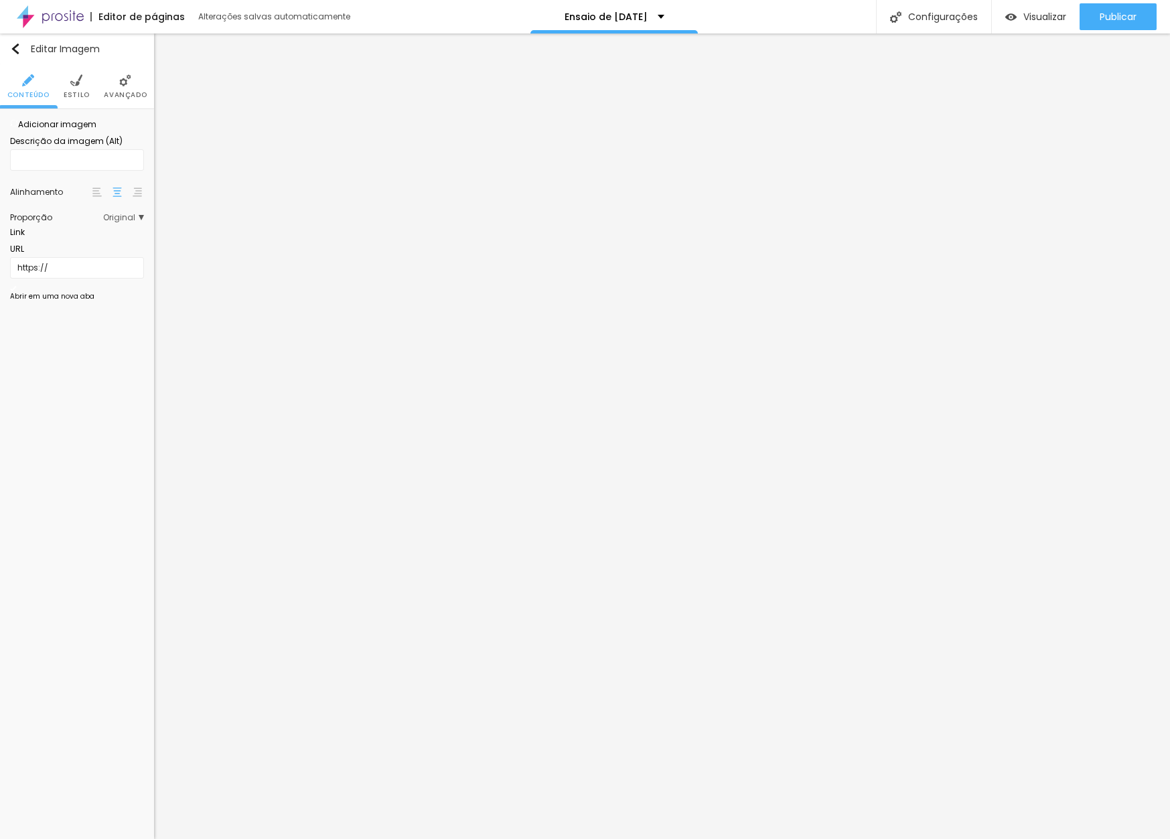
click at [74, 130] on span "Trocar imagem" at bounding box center [46, 124] width 73 height 11
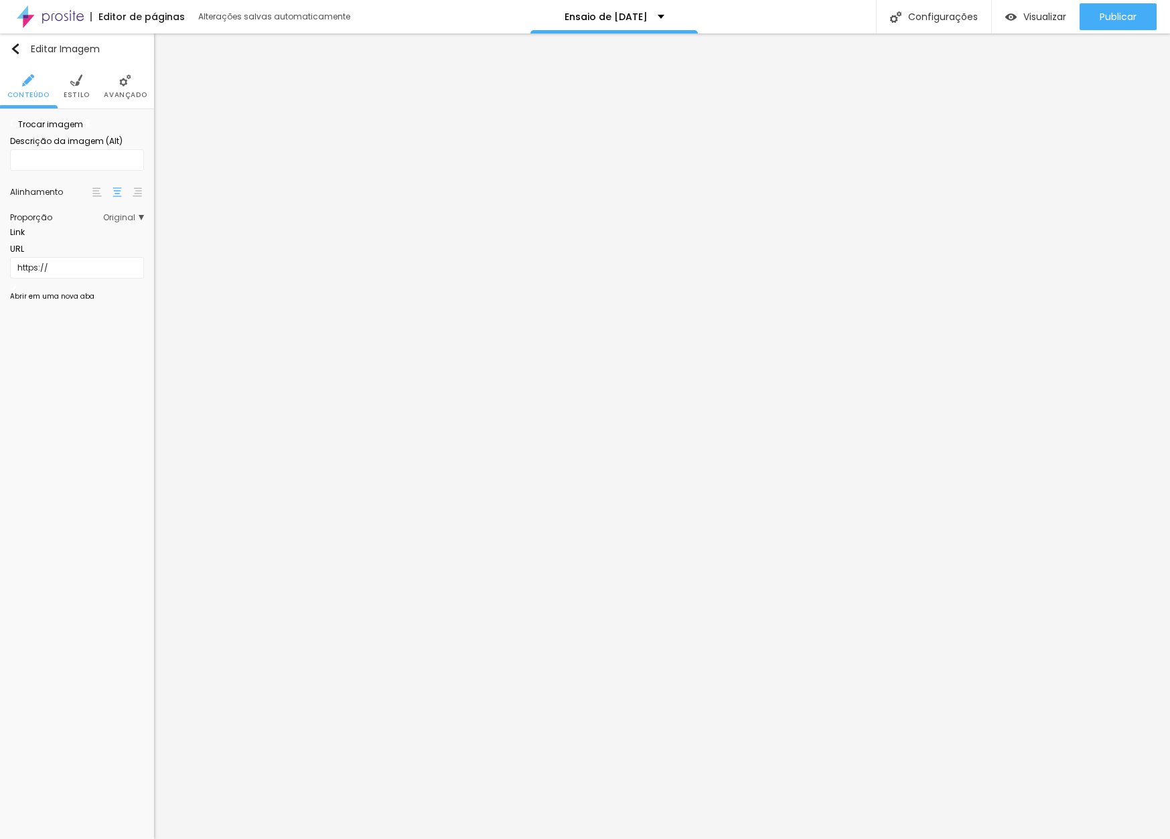
click at [126, 222] on span "4:3 Padrão" at bounding box center [117, 218] width 53 height 8
click at [97, 277] on span "Quadrado" at bounding box center [93, 273] width 44 height 8
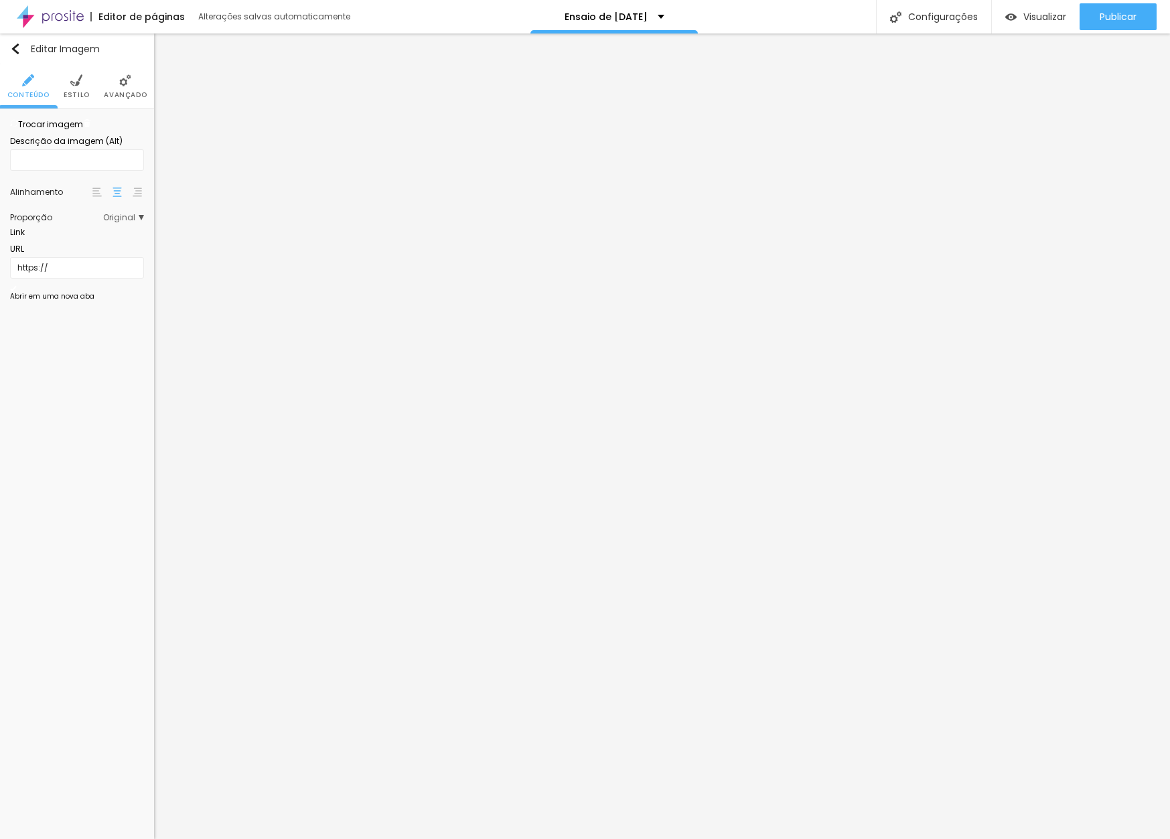
click at [116, 222] on span "Original" at bounding box center [123, 218] width 41 height 8
click at [98, 277] on span "Quadrado" at bounding box center [93, 273] width 44 height 8
click at [123, 222] on span "1:1 Quadrado" at bounding box center [113, 218] width 62 height 8
click at [107, 259] on span "Padrão" at bounding box center [90, 255] width 39 height 8
click at [105, 241] on span "Cinema" at bounding box center [88, 237] width 35 height 8
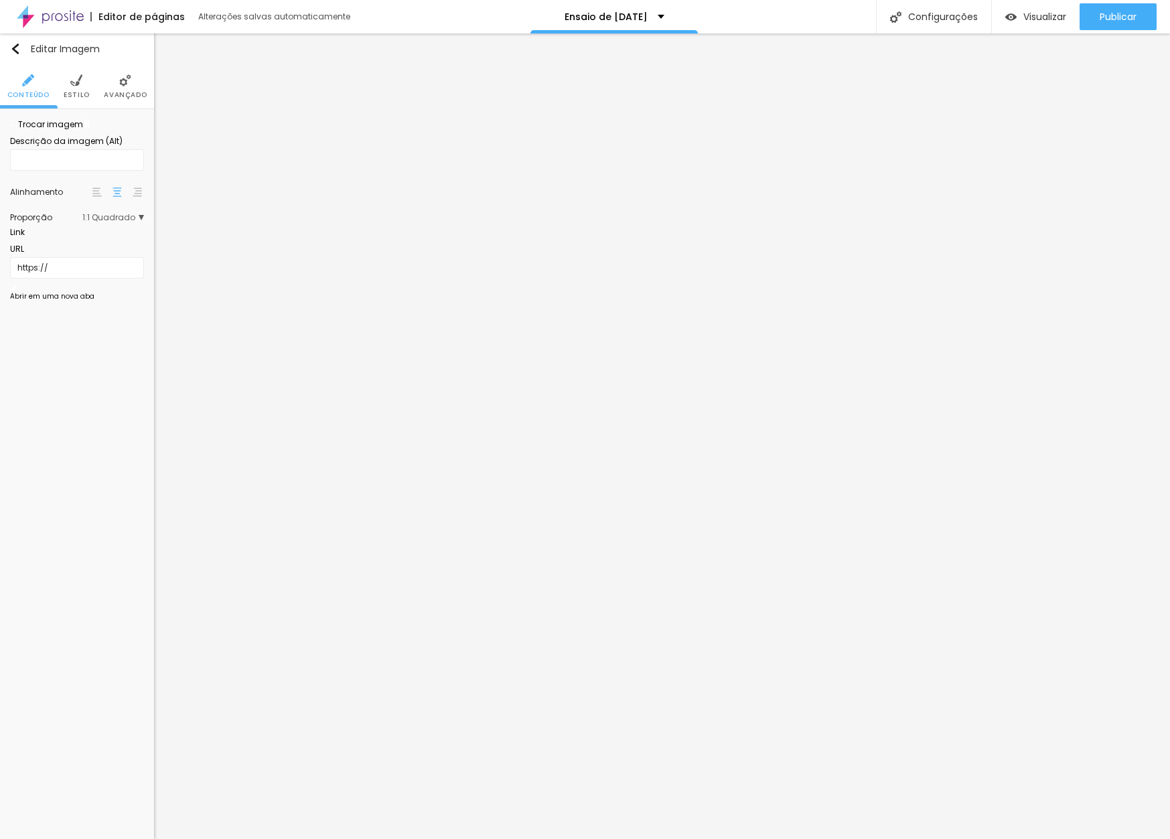
click at [116, 222] on span "1:1 Quadrado" at bounding box center [113, 218] width 62 height 8
click at [98, 241] on span "Cinema" at bounding box center [88, 237] width 35 height 8
click at [92, 259] on span "Padrão" at bounding box center [90, 255] width 39 height 8
click at [115, 222] on span "16:9 Cinema" at bounding box center [114, 218] width 60 height 8
click at [110, 264] on div "Padrão 4:3" at bounding box center [87, 254] width 73 height 17
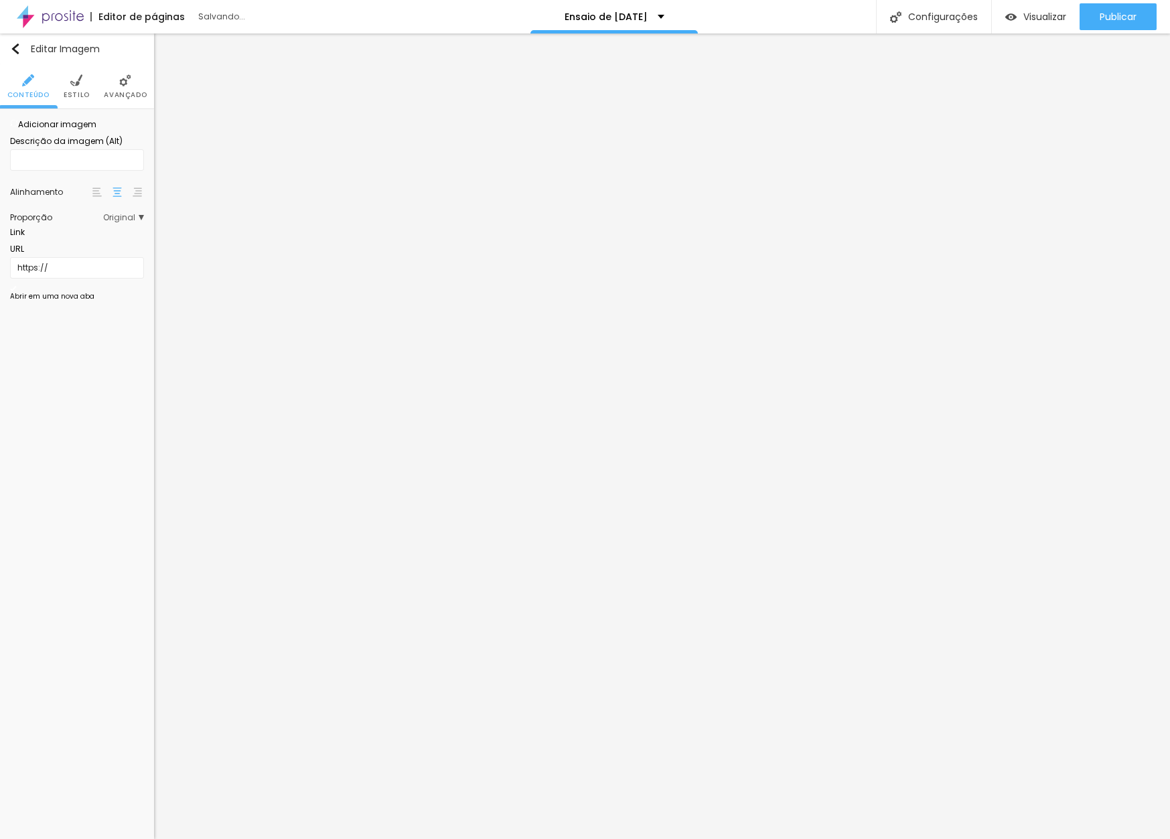
click at [88, 130] on span "Adicionar imagem" at bounding box center [53, 124] width 86 height 11
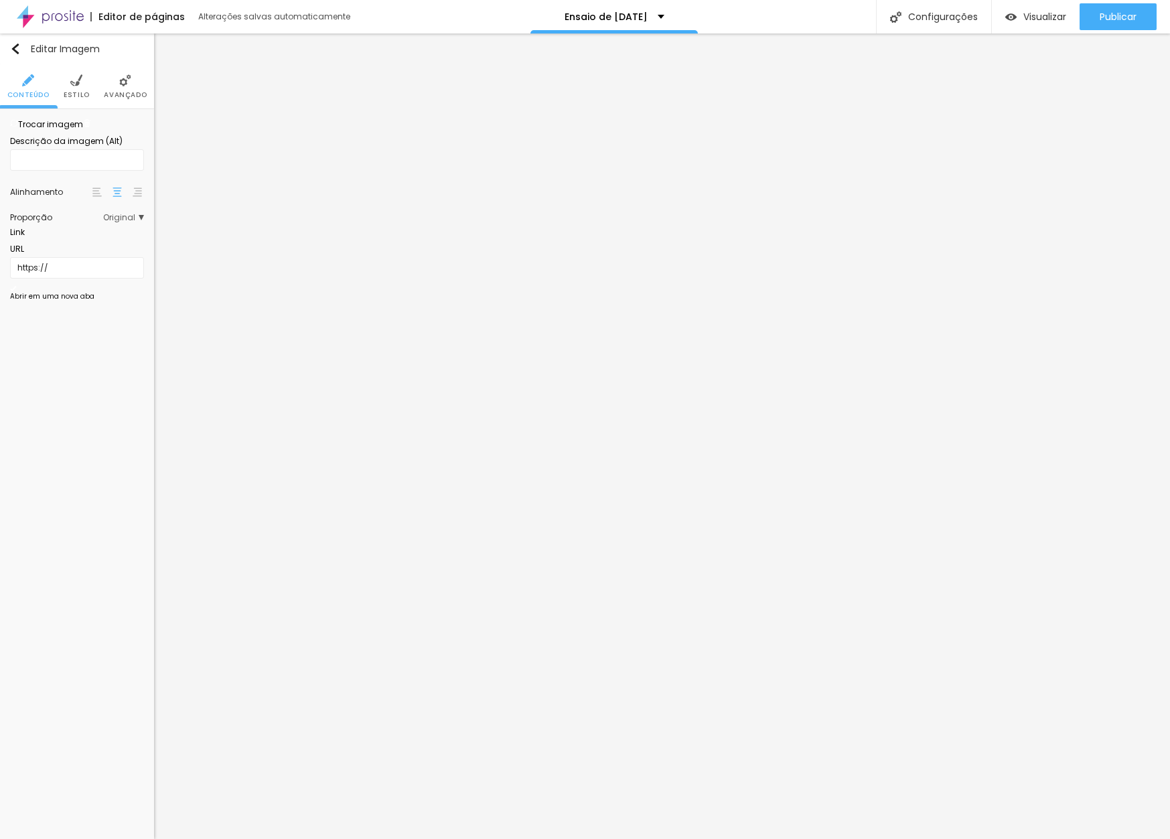
click at [107, 222] on span "Original" at bounding box center [123, 218] width 41 height 8
click at [96, 264] on div "Padrão 4:3" at bounding box center [87, 254] width 73 height 17
click at [92, 277] on span "Quadrado" at bounding box center [93, 273] width 44 height 8
click at [111, 222] on span "4:3 Padrão" at bounding box center [117, 218] width 53 height 8
click at [93, 277] on span "Quadrado" at bounding box center [93, 273] width 44 height 8
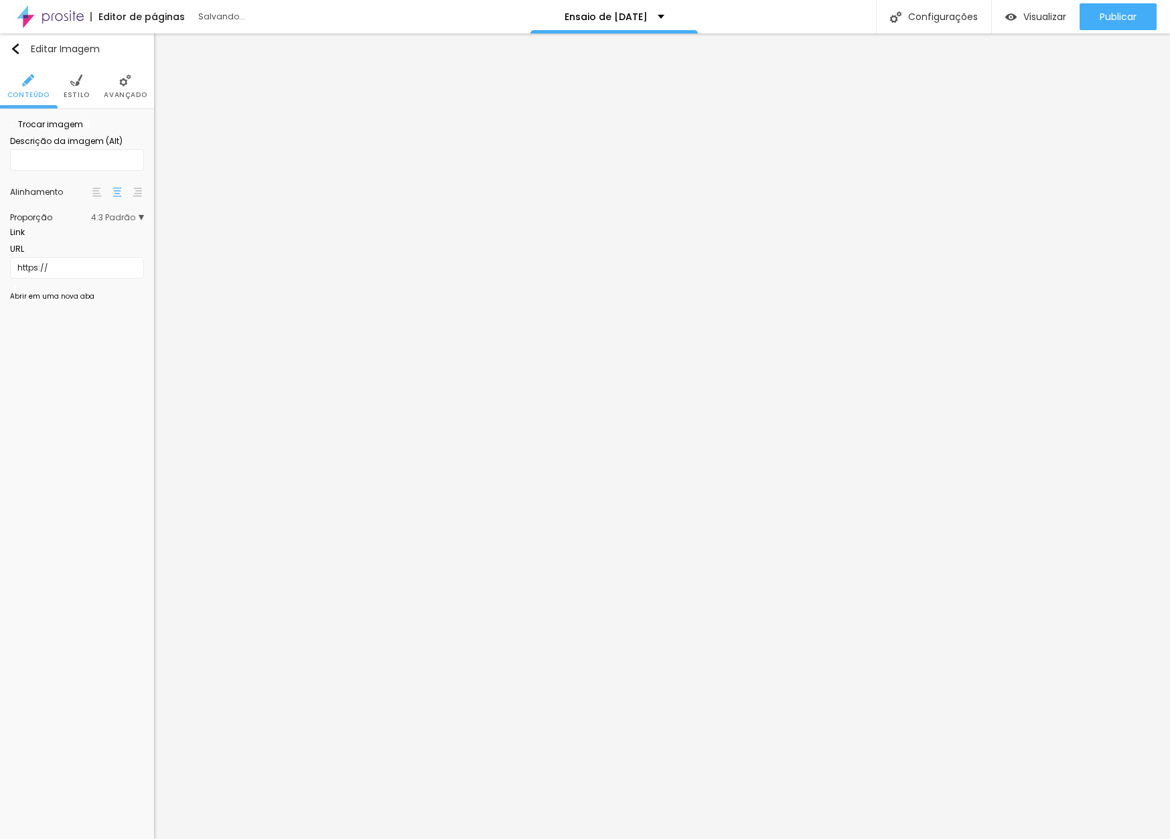
click at [124, 222] on span "4:3 Padrão" at bounding box center [117, 218] width 53 height 8
click at [104, 277] on span "Quadrado" at bounding box center [93, 273] width 44 height 8
click at [96, 130] on span "Adicionar imagem" at bounding box center [53, 124] width 86 height 11
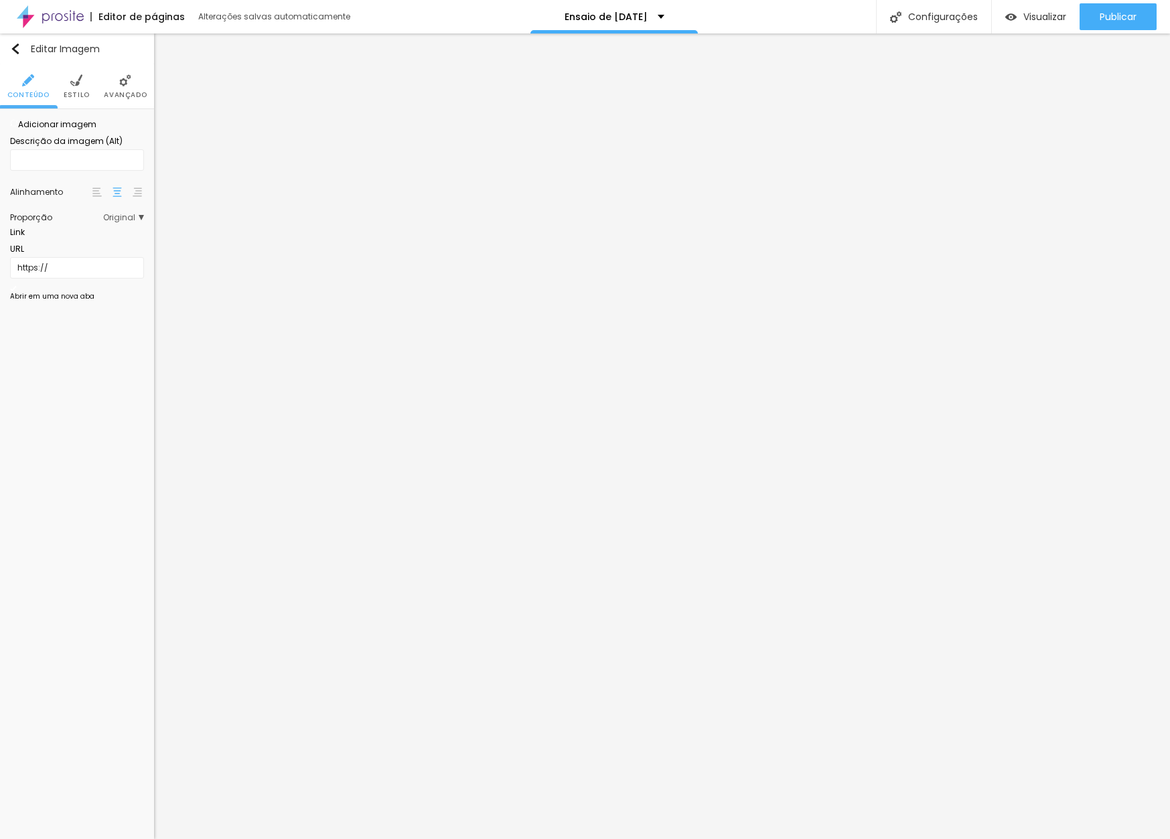
click at [124, 222] on span "Original" at bounding box center [123, 218] width 41 height 8
click at [95, 282] on div "Quadrado 1:1" at bounding box center [87, 273] width 73 height 17
click at [81, 89] on li "Estilo" at bounding box center [77, 86] width 26 height 44
type input "95"
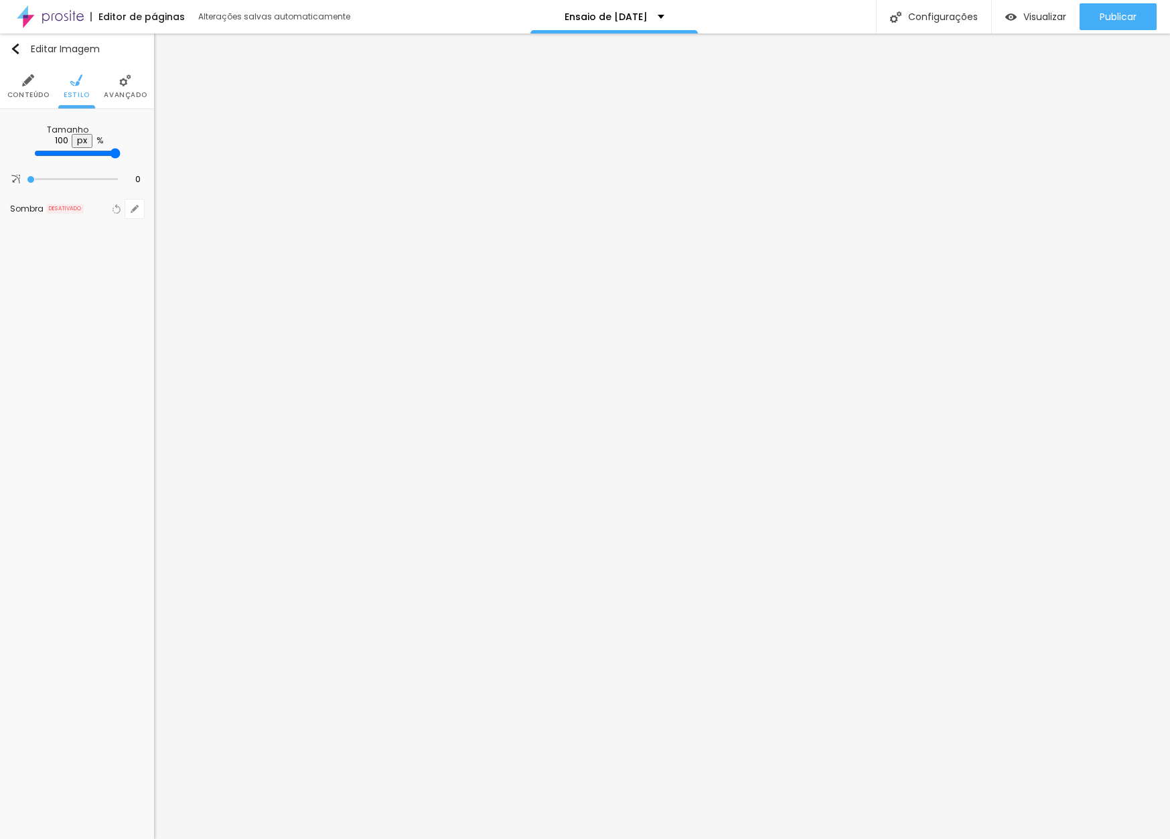
type input "95"
type input "80"
type input "70"
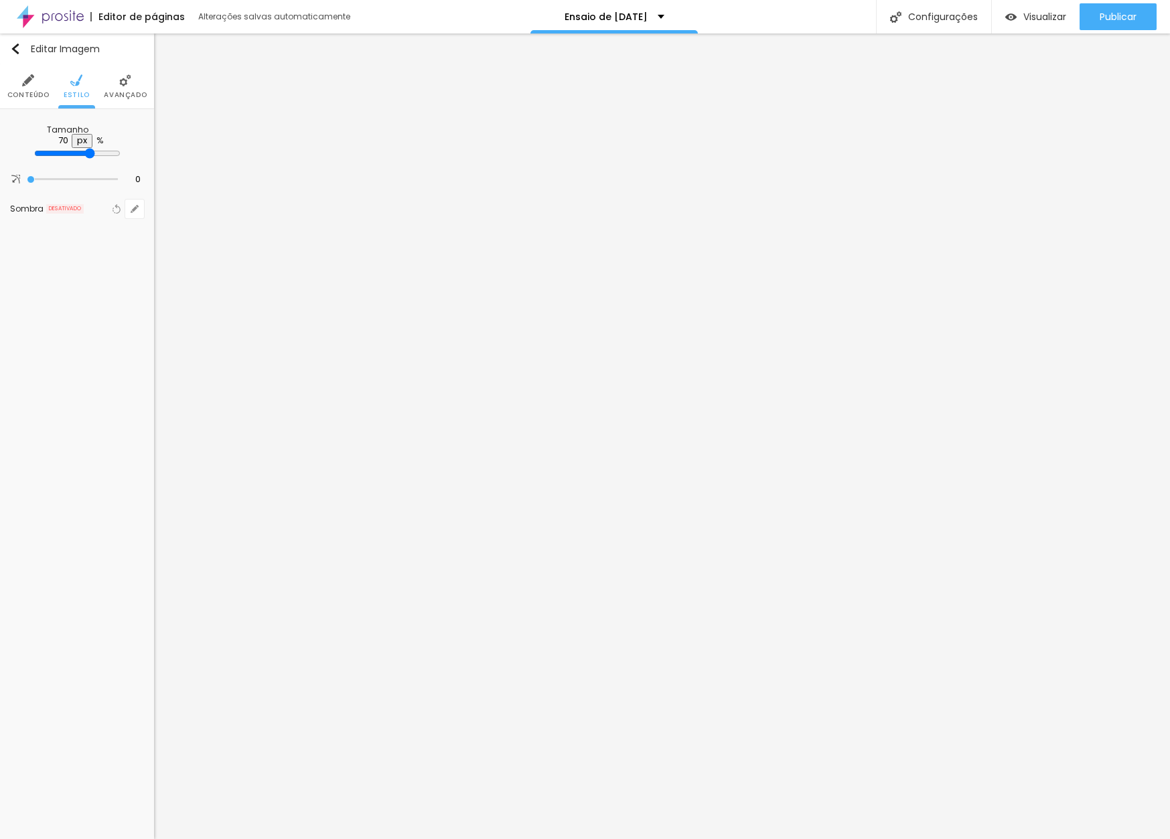
type input "65"
type input "60"
type input "55"
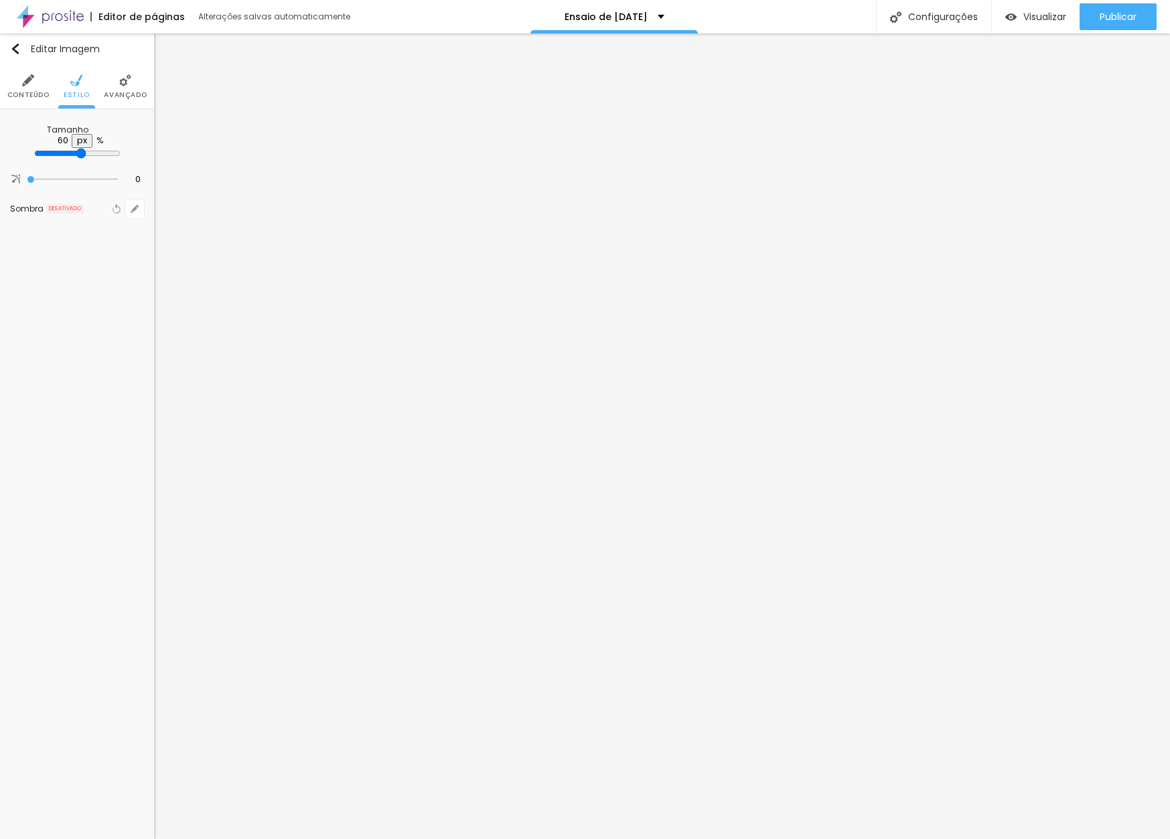
type input "55"
type input "50"
drag, startPoint x: 137, startPoint y: 147, endPoint x: 70, endPoint y: 149, distance: 66.4
type input "50"
click at [70, 149] on input "range" at bounding box center [77, 153] width 86 height 11
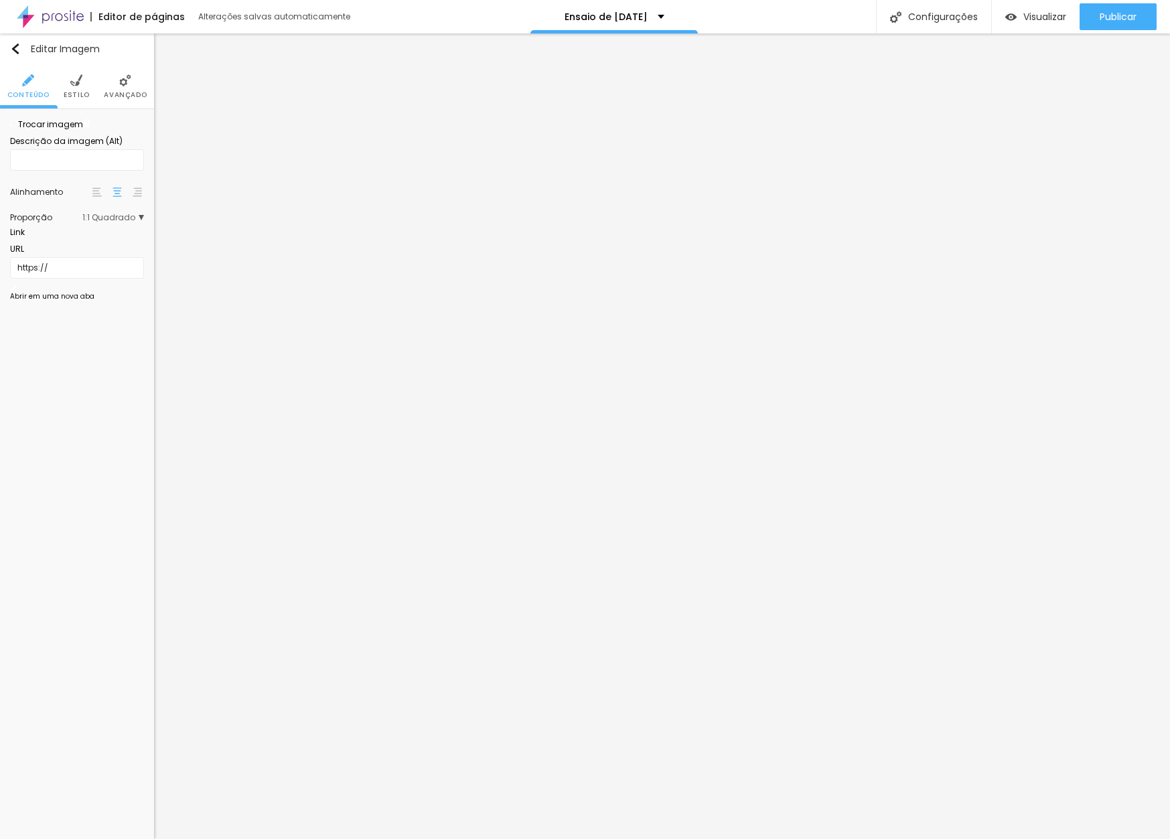
click at [61, 130] on span "Trocar imagem" at bounding box center [46, 124] width 73 height 11
click at [125, 222] on span "1:1 Quadrado" at bounding box center [113, 218] width 62 height 8
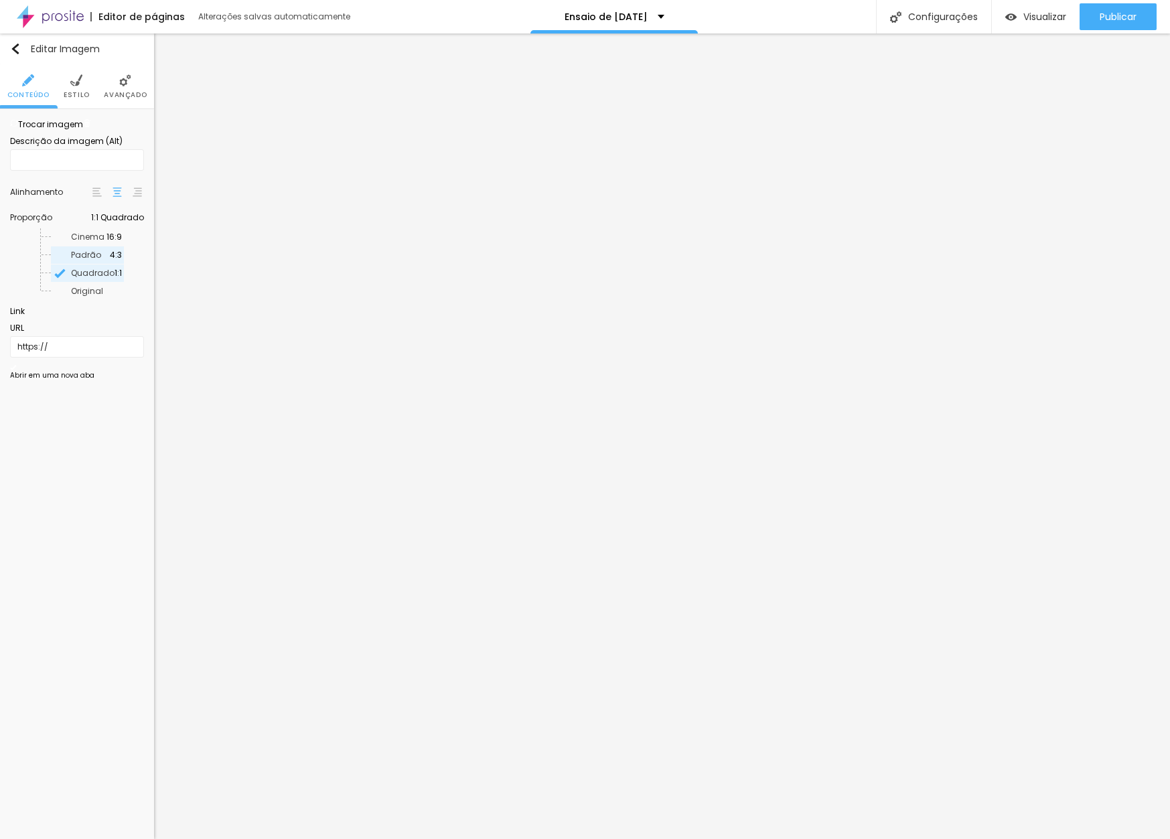
click at [94, 259] on span "Padrão" at bounding box center [90, 255] width 39 height 8
click at [121, 222] on span "4:3 Padrão" at bounding box center [117, 218] width 53 height 8
click at [103, 277] on span "Quadrado" at bounding box center [93, 273] width 44 height 8
click at [96, 295] on span "Original" at bounding box center [96, 291] width 51 height 8
click at [92, 259] on span "Padrão" at bounding box center [90, 255] width 39 height 8
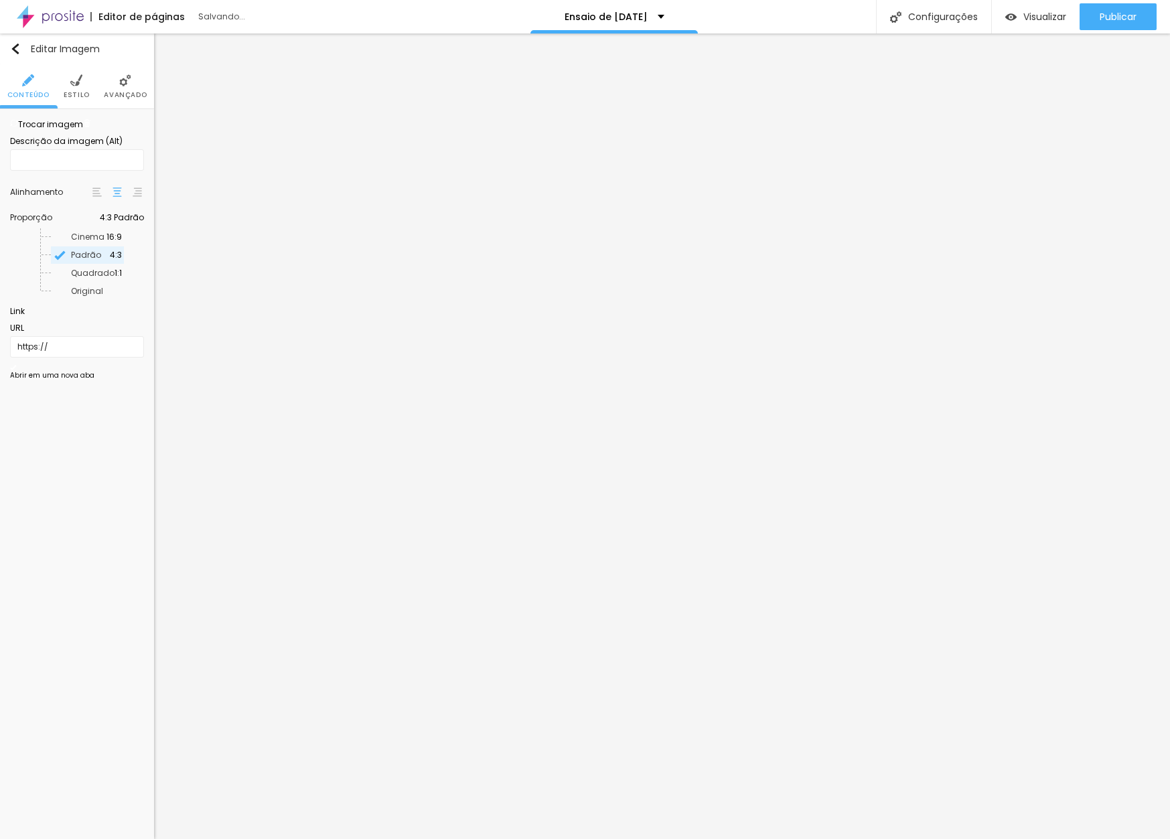
click at [90, 295] on span "Original" at bounding box center [96, 291] width 51 height 8
click at [80, 242] on span "Cinema" at bounding box center [87, 236] width 33 height 11
click at [76, 297] on span "Original" at bounding box center [87, 290] width 32 height 11
click at [78, 93] on span "Estilo" at bounding box center [77, 95] width 26 height 7
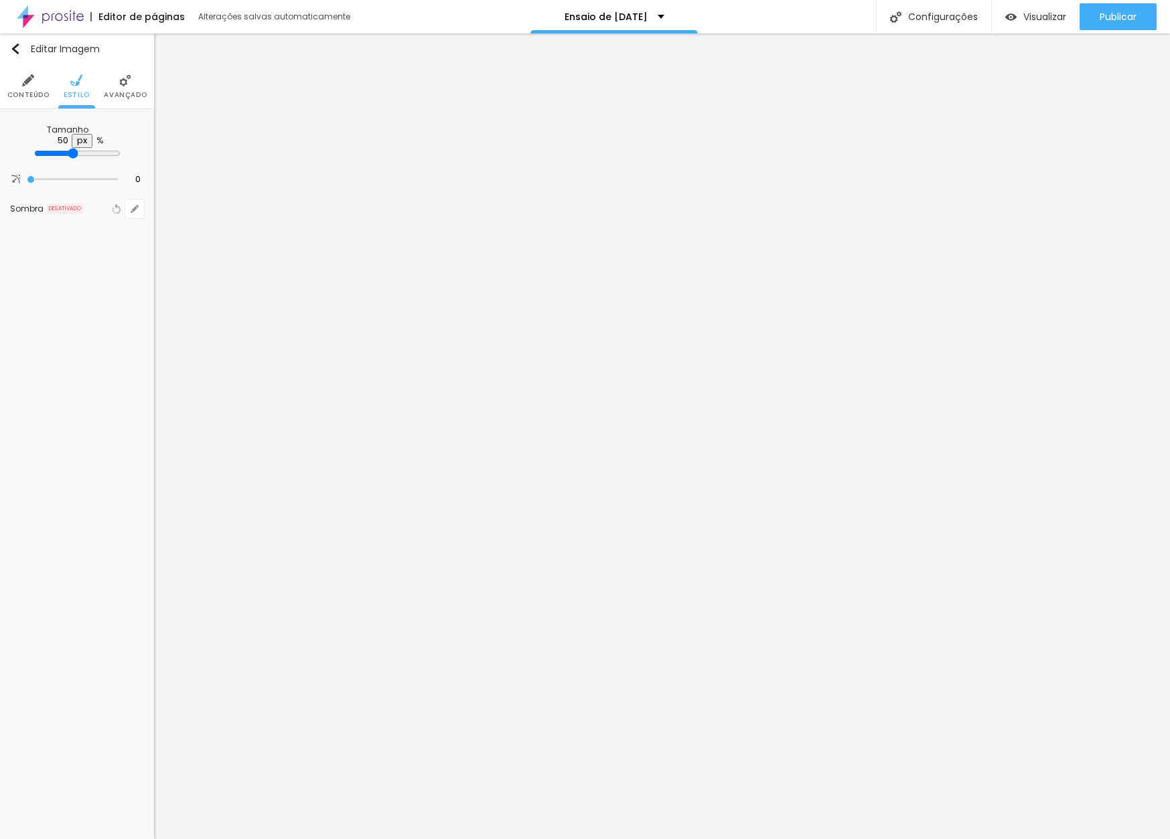
type input "55"
type input "60"
drag, startPoint x: 69, startPoint y: 145, endPoint x: 87, endPoint y: 146, distance: 18.1
type input "60"
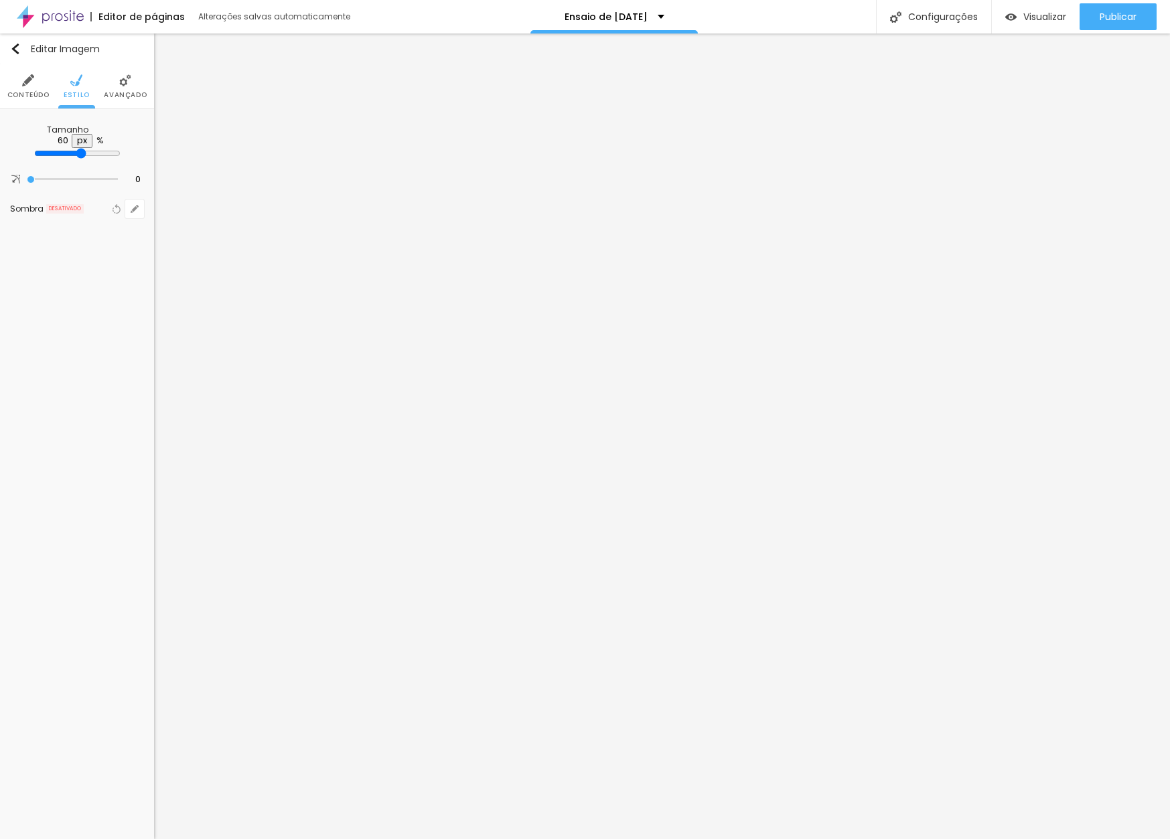
click at [87, 148] on input "range" at bounding box center [77, 153] width 86 height 11
click at [96, 130] on span "Adicionar imagem" at bounding box center [53, 124] width 86 height 11
click at [84, 88] on li "Estilo" at bounding box center [77, 86] width 26 height 44
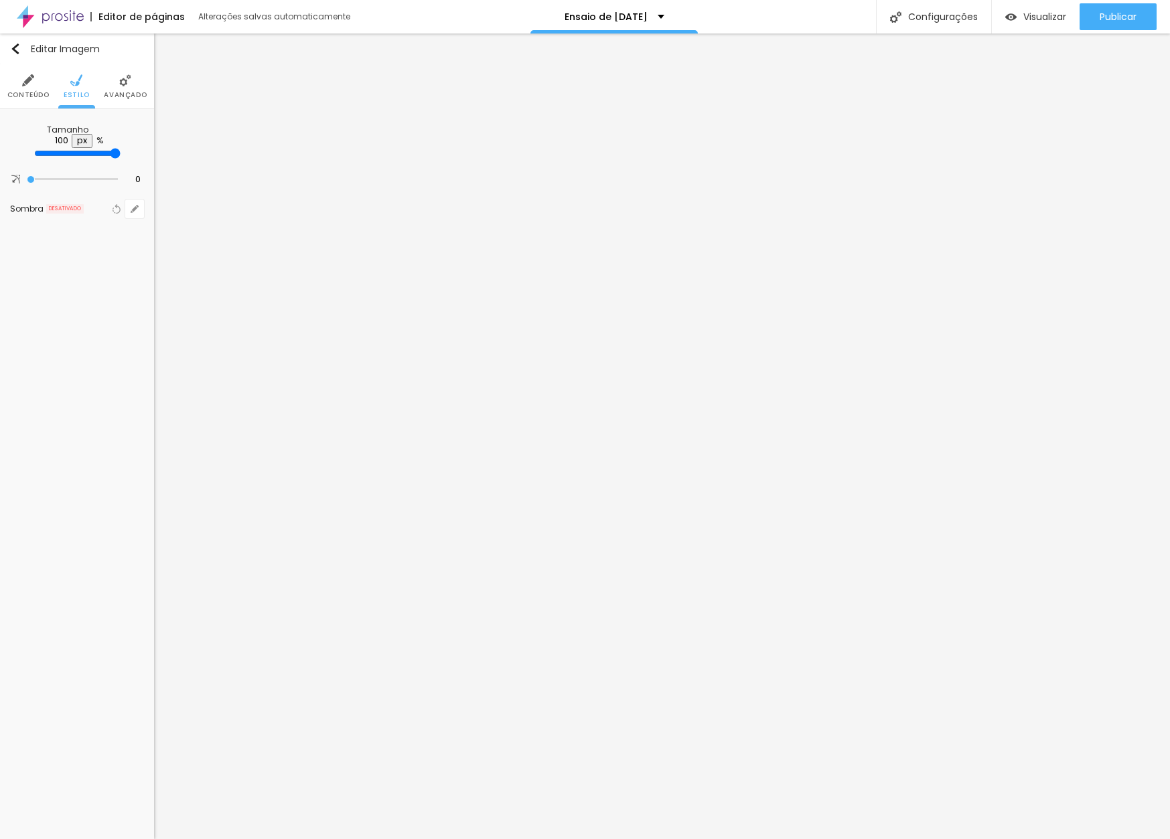
type input "95"
type input "90"
type input "85"
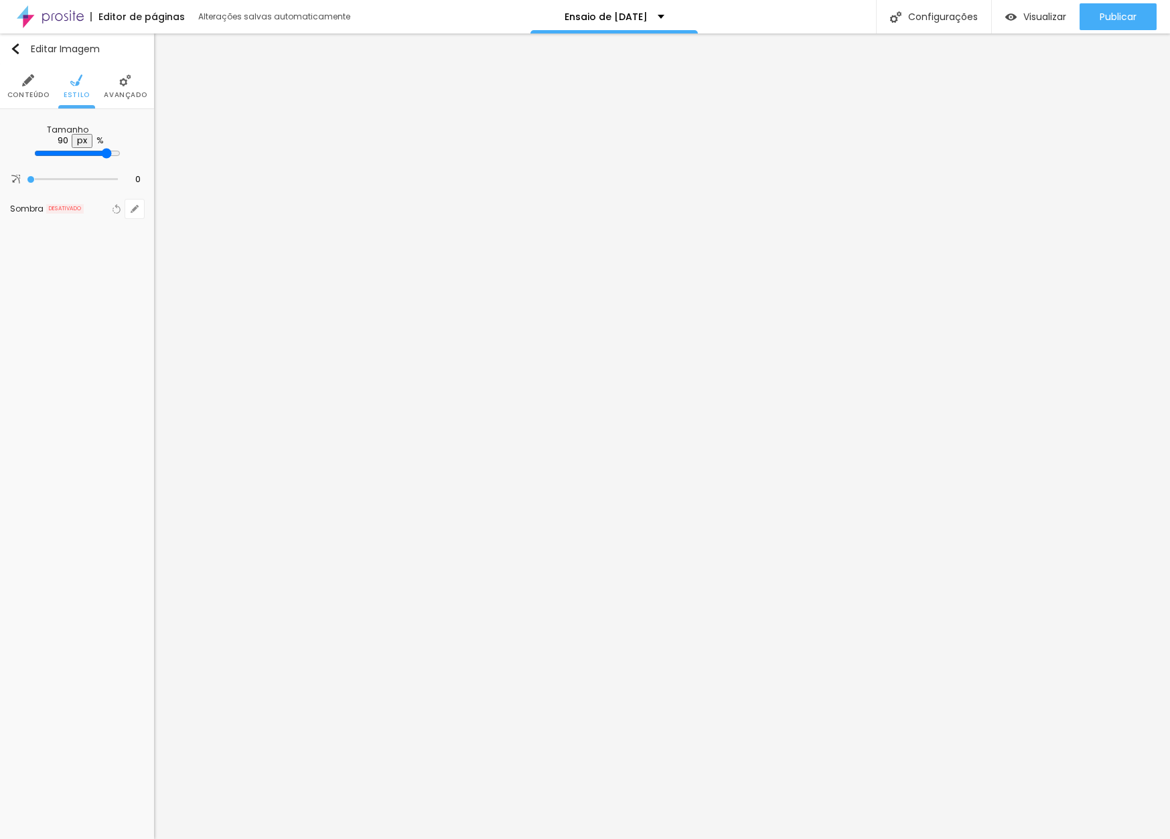
type input "85"
type input "80"
type input "75"
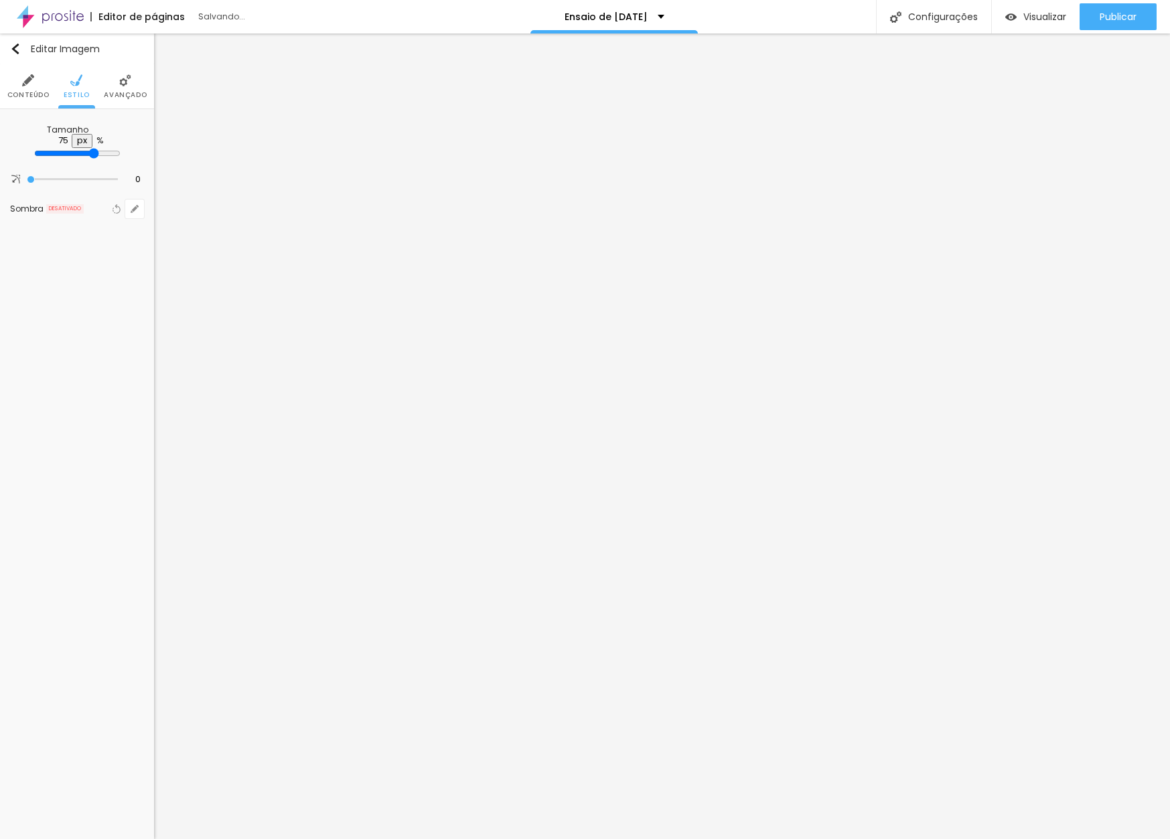
type input "70"
type input "65"
type input "60"
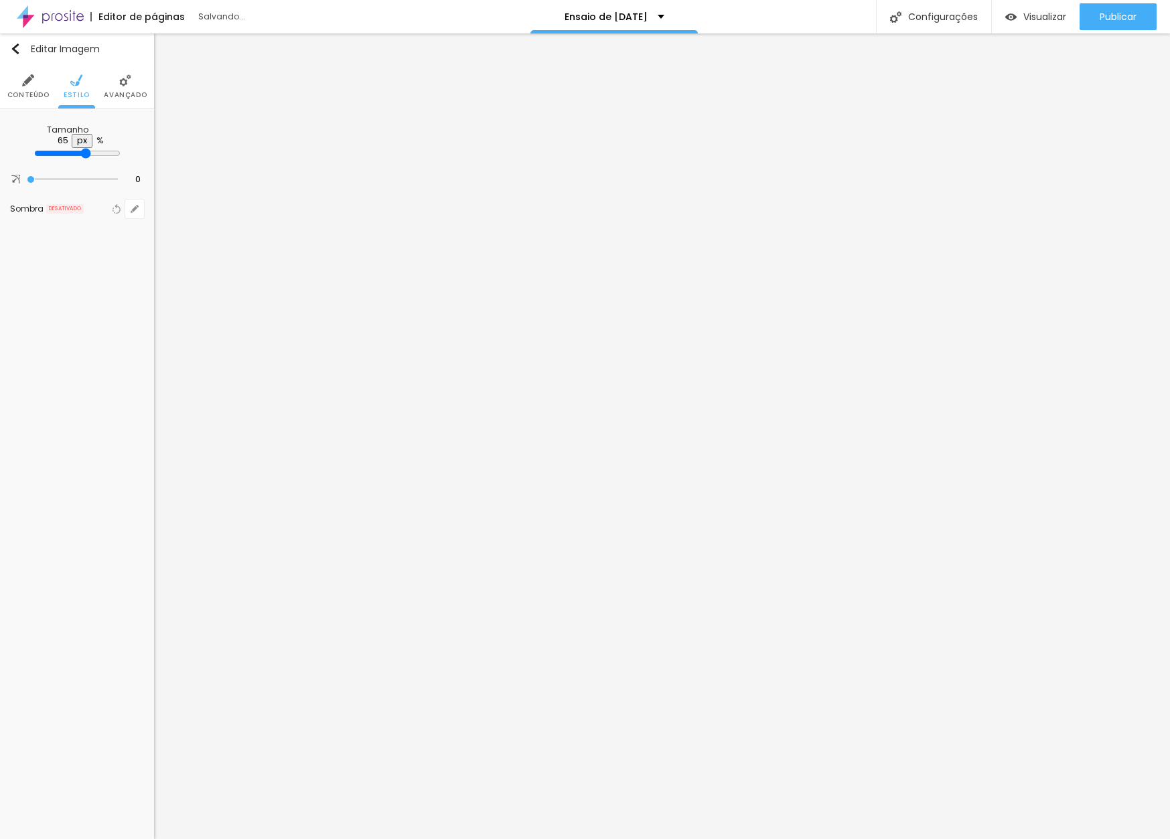
type input "60"
type input "65"
type input "70"
drag, startPoint x: 138, startPoint y: 143, endPoint x: 98, endPoint y: 147, distance: 39.7
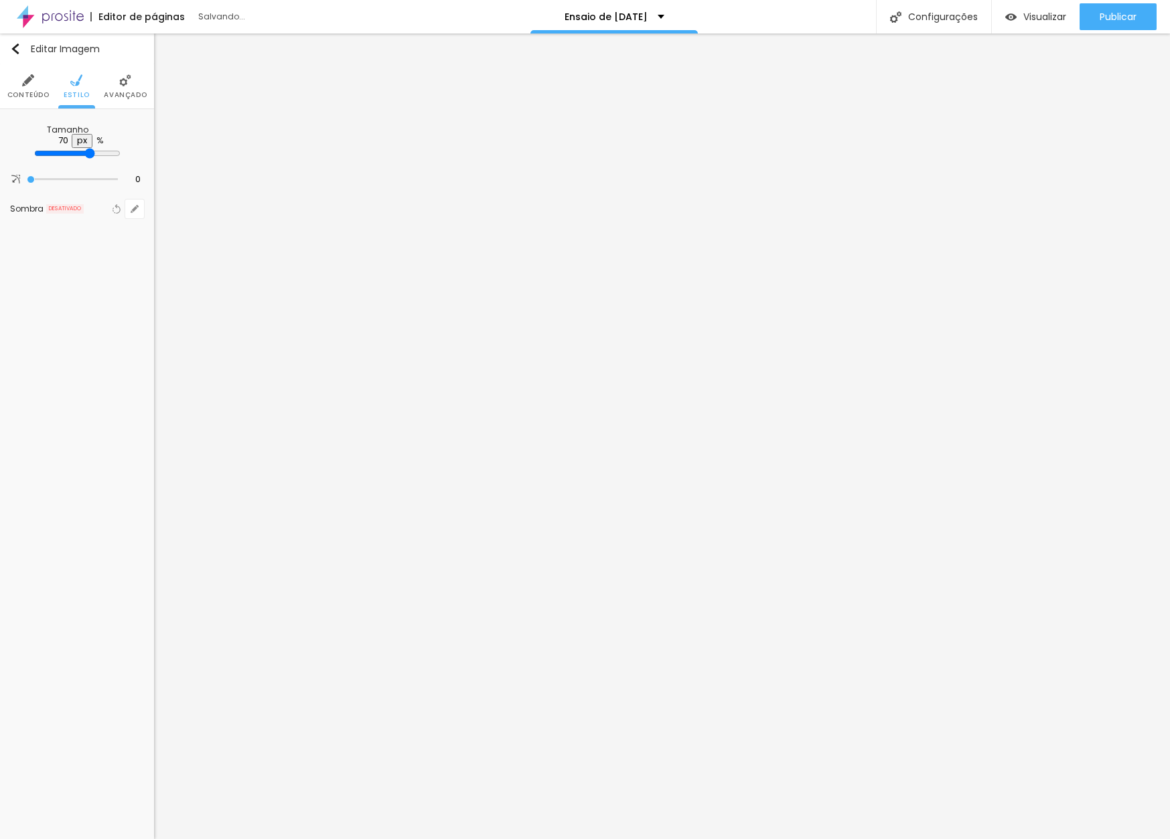
type input "70"
click at [98, 148] on input "range" at bounding box center [77, 153] width 86 height 11
click at [75, 87] on li "Estilo" at bounding box center [77, 86] width 26 height 44
click at [9, 93] on span "Conteúdo" at bounding box center [28, 95] width 42 height 7
click at [140, 222] on span "Original" at bounding box center [123, 218] width 41 height 8
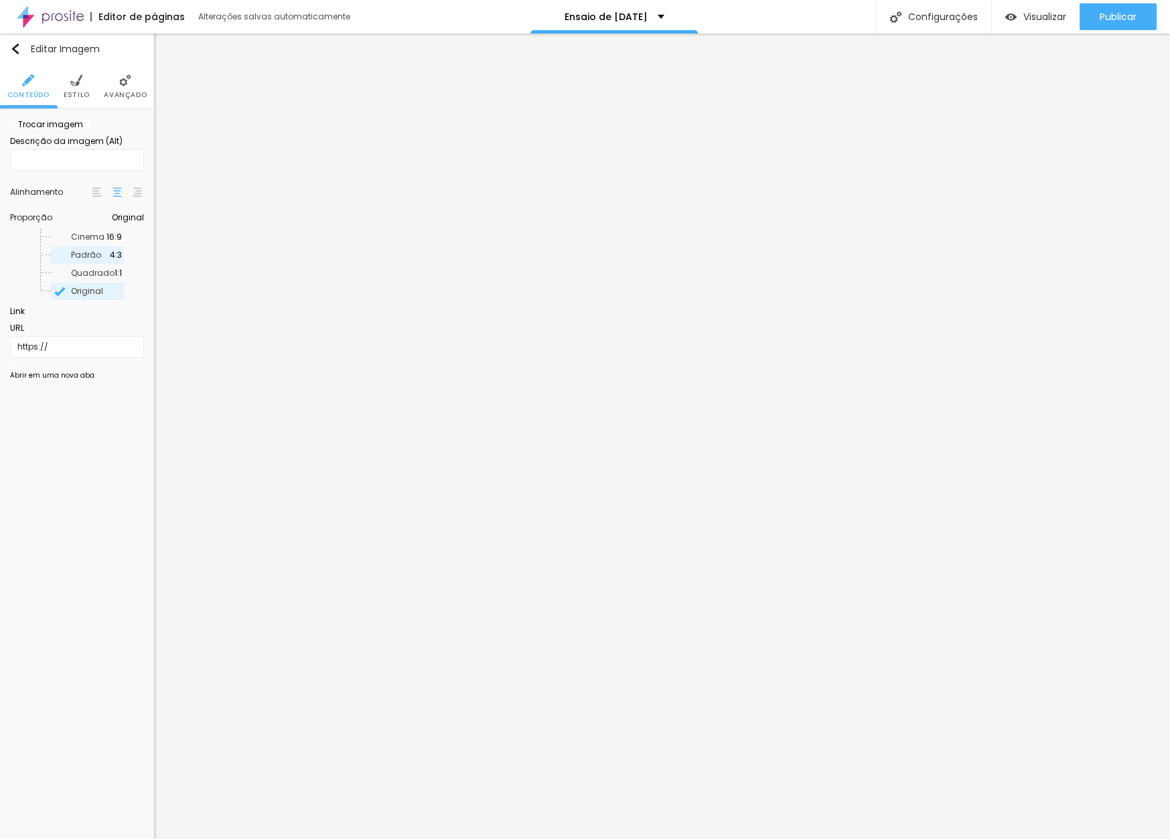
click at [110, 259] on span "Padrão" at bounding box center [90, 255] width 39 height 8
click at [131, 222] on span "Original" at bounding box center [123, 218] width 41 height 8
click at [110, 259] on span "Padrão" at bounding box center [90, 255] width 39 height 8
click at [85, 93] on span "Estilo" at bounding box center [77, 95] width 26 height 7
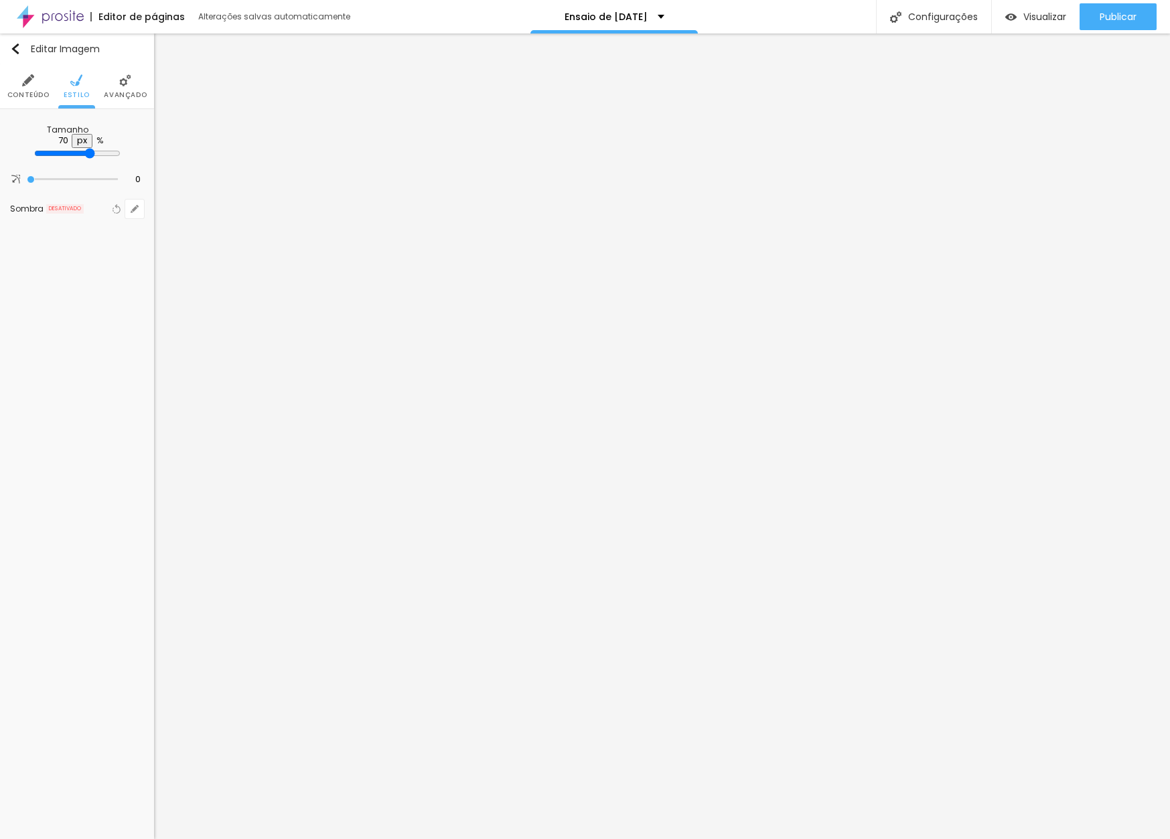
type input "65"
type input "60"
drag, startPoint x: 97, startPoint y: 147, endPoint x: 83, endPoint y: 146, distance: 14.1
type input "60"
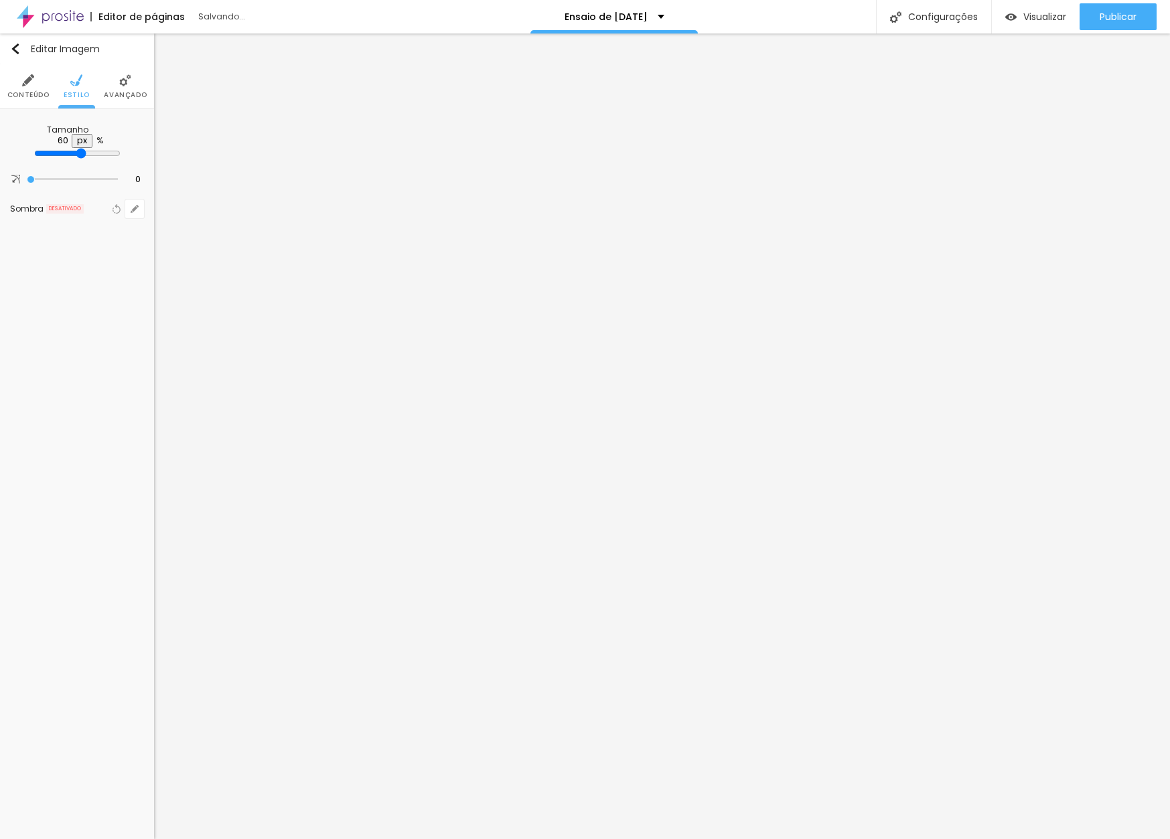
click at [83, 148] on input "range" at bounding box center [77, 153] width 86 height 11
click at [83, 130] on span "Trocar imagem" at bounding box center [46, 124] width 73 height 11
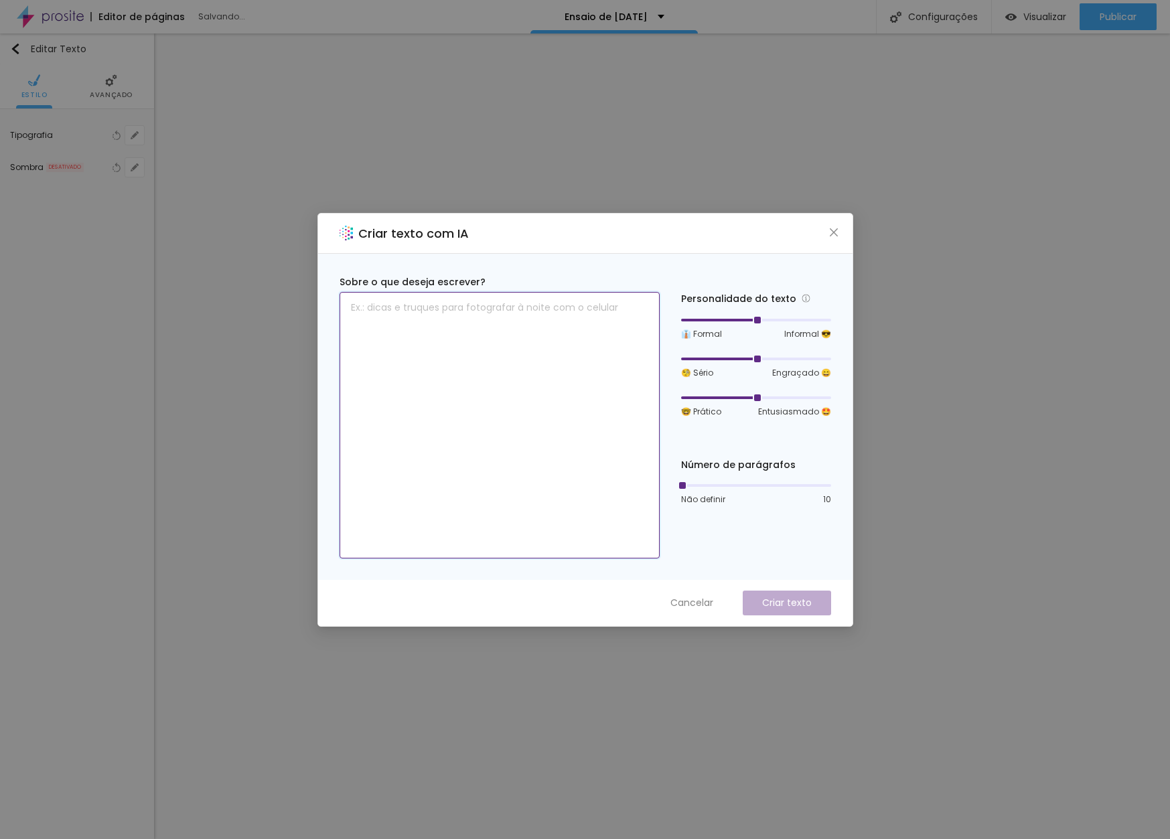
click at [532, 305] on textarea at bounding box center [500, 425] width 320 height 267
paste textarea "Aproveite o momento do seu ensaio de Natal para fazer fotos em nosso cenário di…"
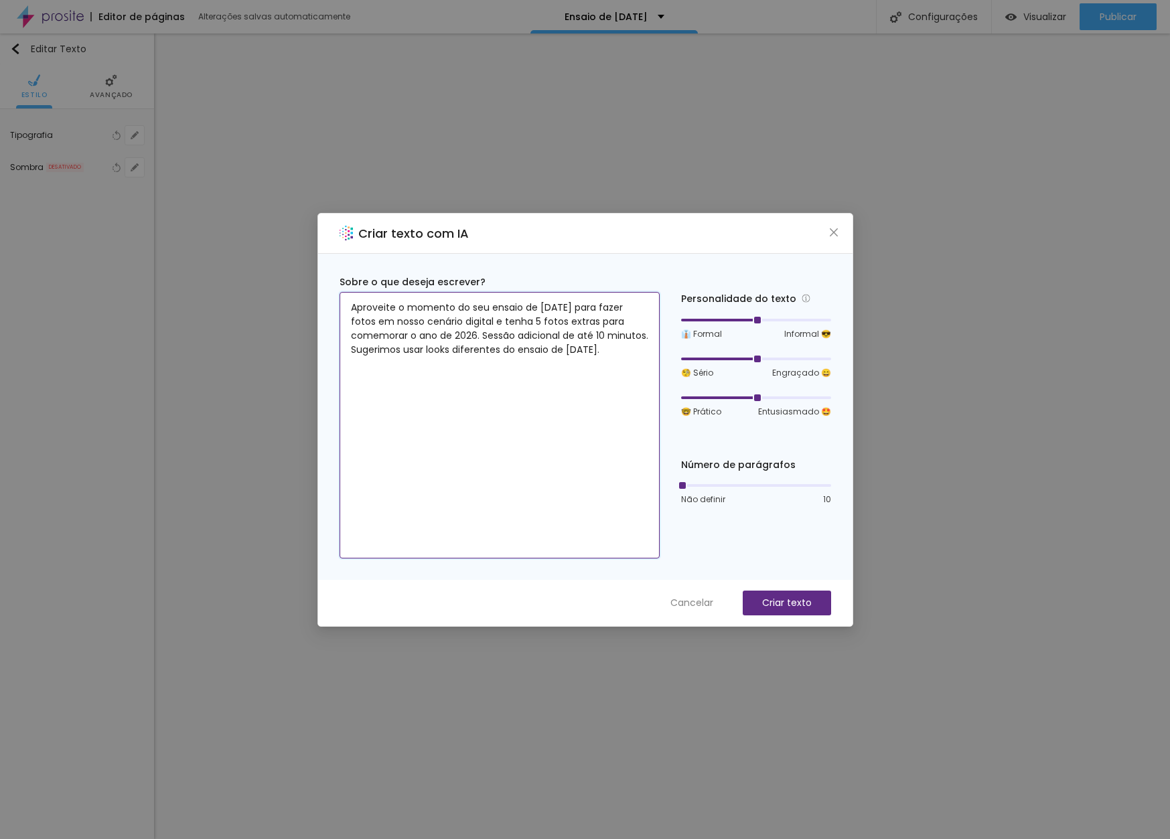
type textarea "Aproveite o momento do seu ensaio de Natal para fazer fotos em nosso cenário di…"
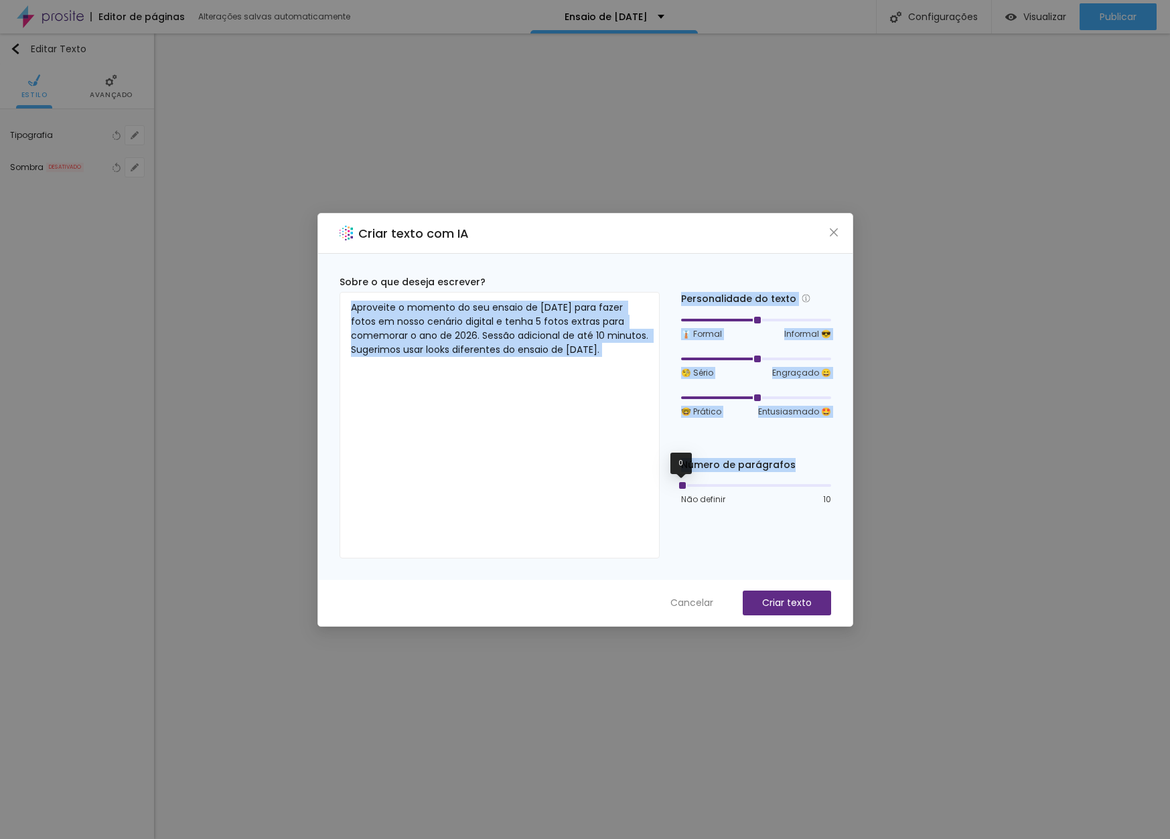
drag, startPoint x: 684, startPoint y: 483, endPoint x: 669, endPoint y: 485, distance: 14.8
click at [669, 486] on div "Sobre o que deseja escrever? Aproveite o momento do seu ensaio de Natal para fa…" at bounding box center [586, 416] width 492 height 283
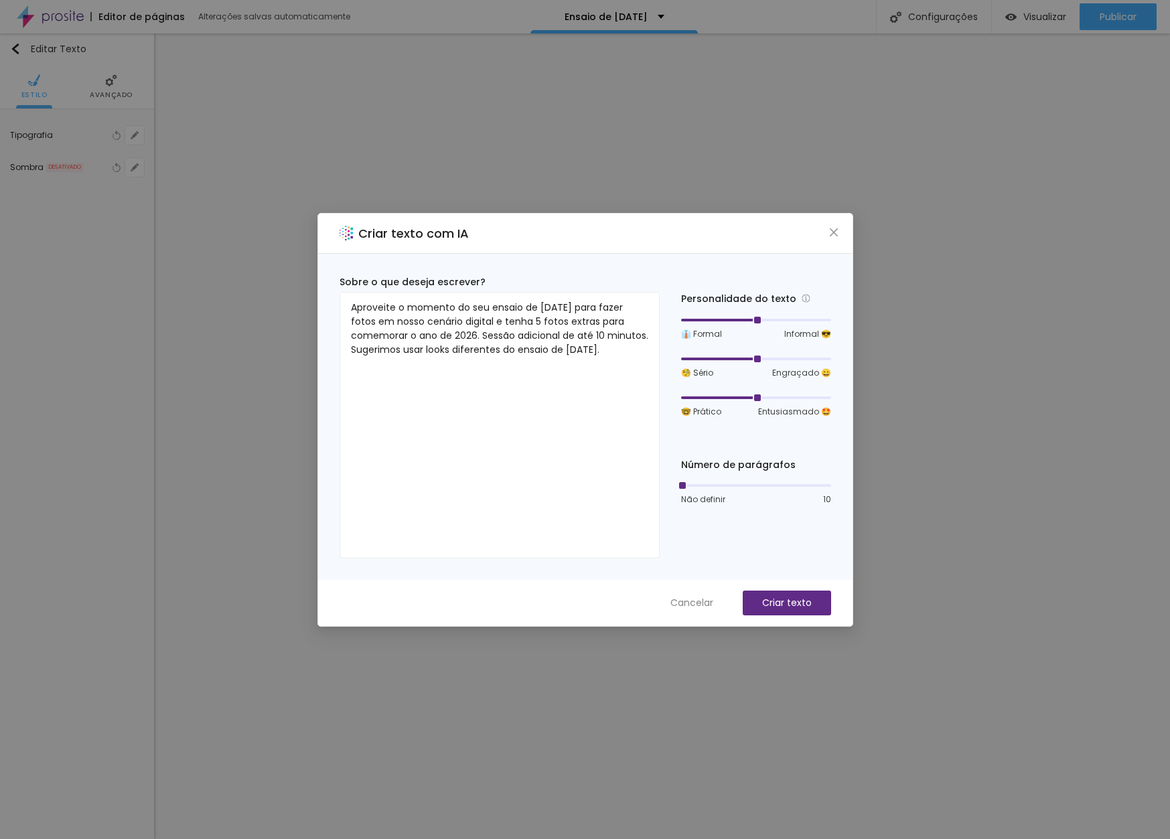
click at [733, 536] on div "Personalidade do texto 👔 Formal Informal 😎 🧐 Sério Engraçado 😄 🤓 Prático Entusi…" at bounding box center [756, 416] width 150 height 283
drag, startPoint x: 684, startPoint y: 487, endPoint x: 693, endPoint y: 485, distance: 9.6
click at [693, 485] on div at bounding box center [695, 485] width 7 height 7
click at [784, 602] on p "Criar texto" at bounding box center [787, 603] width 50 height 14
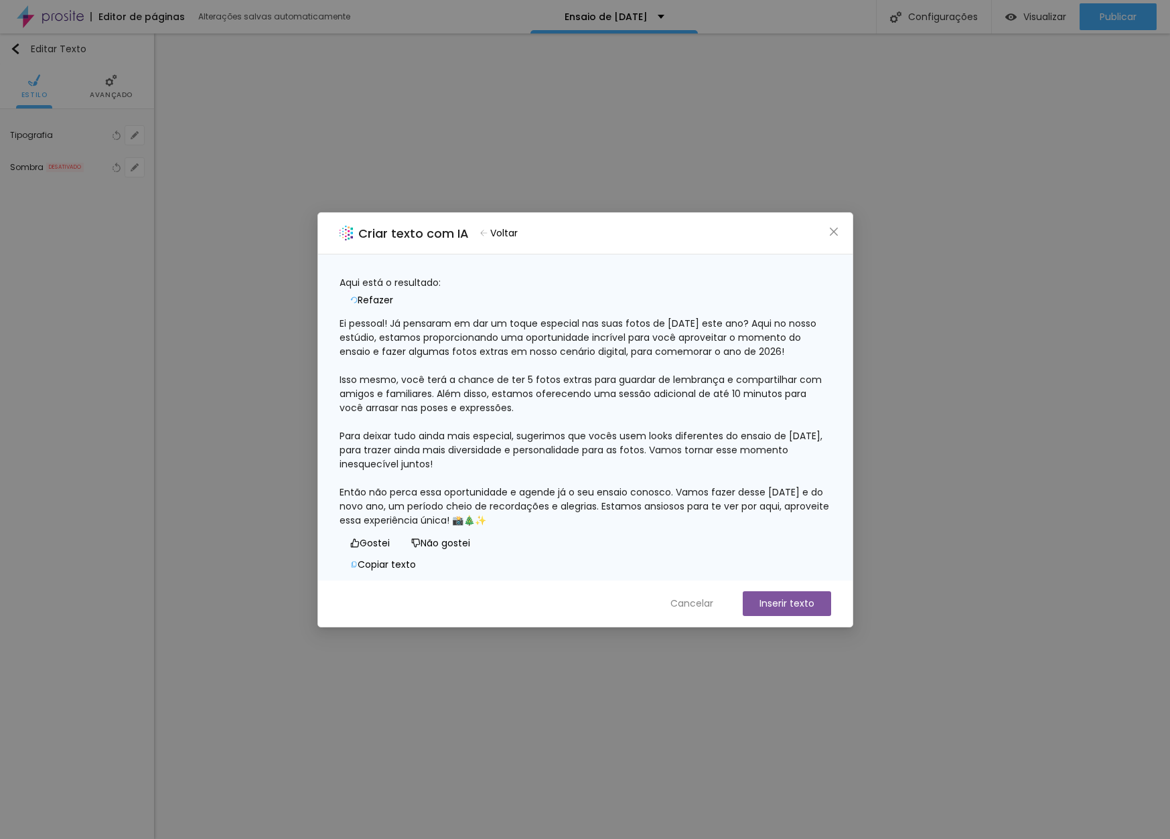
scroll to position [41, 0]
click at [427, 554] on button "Copiar texto" at bounding box center [383, 564] width 87 height 21
click at [834, 228] on icon "close" at bounding box center [833, 231] width 11 height 11
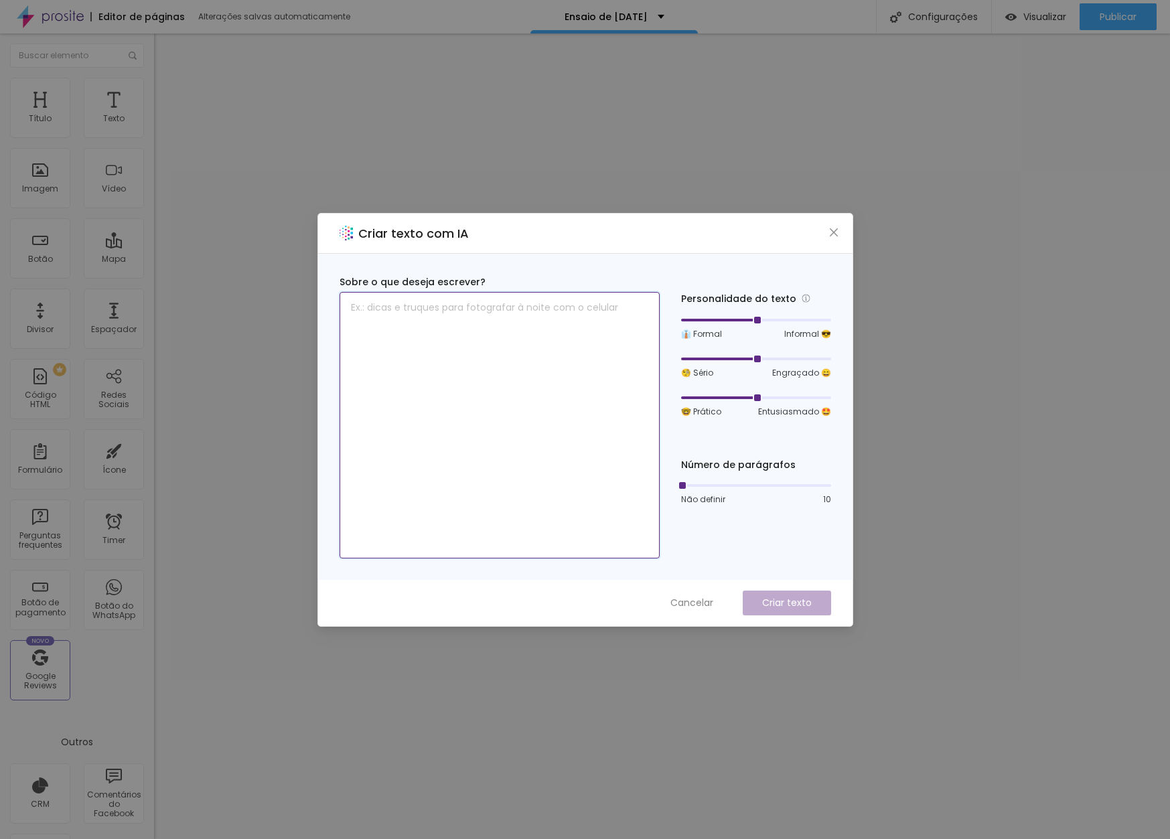
click at [524, 315] on textarea at bounding box center [500, 425] width 320 height 267
paste textarea "Inclua no seu pacote um lindo video Reels com os melhores momentos, trilha sono…"
type textarea "Inclua no seu pacote um lindo video Reels com os melhores momentos, trilha sono…"
drag, startPoint x: 681, startPoint y: 486, endPoint x: 690, endPoint y: 486, distance: 8.7
click at [690, 486] on div at bounding box center [756, 485] width 150 height 8
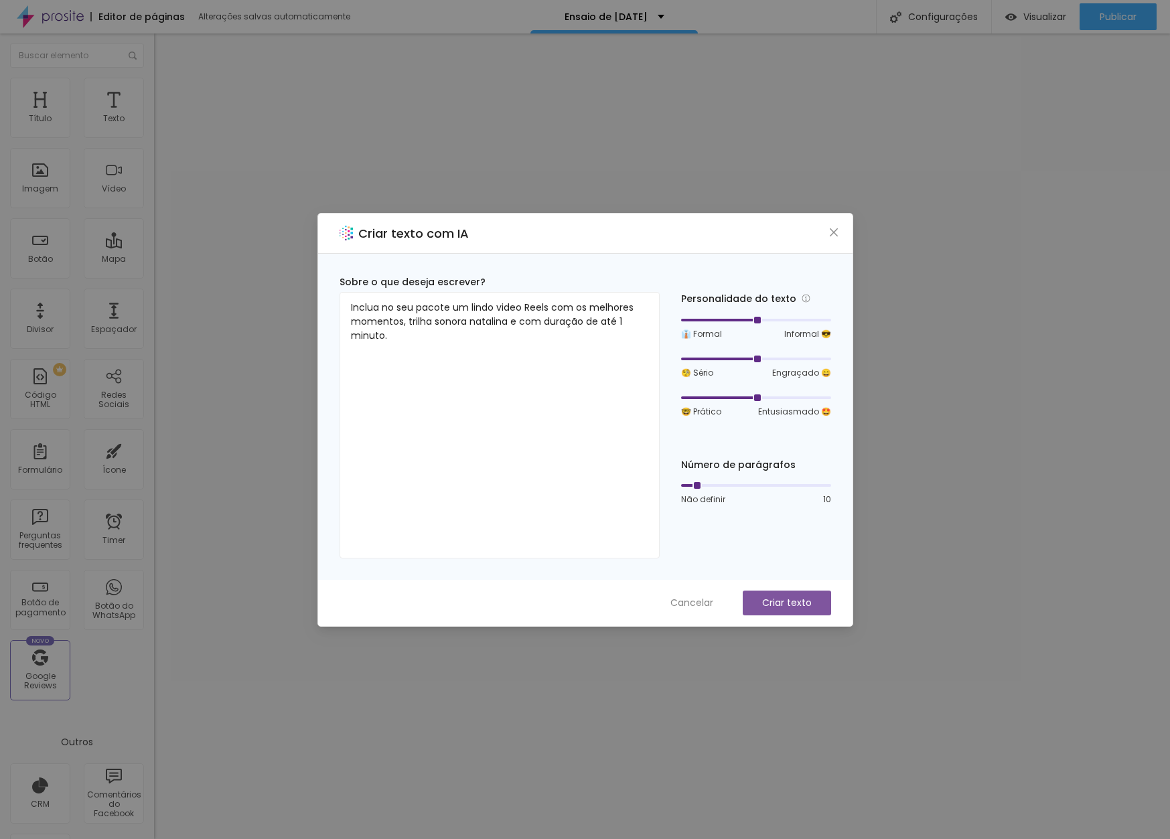
click at [790, 603] on p "Criar texto" at bounding box center [787, 603] width 50 height 14
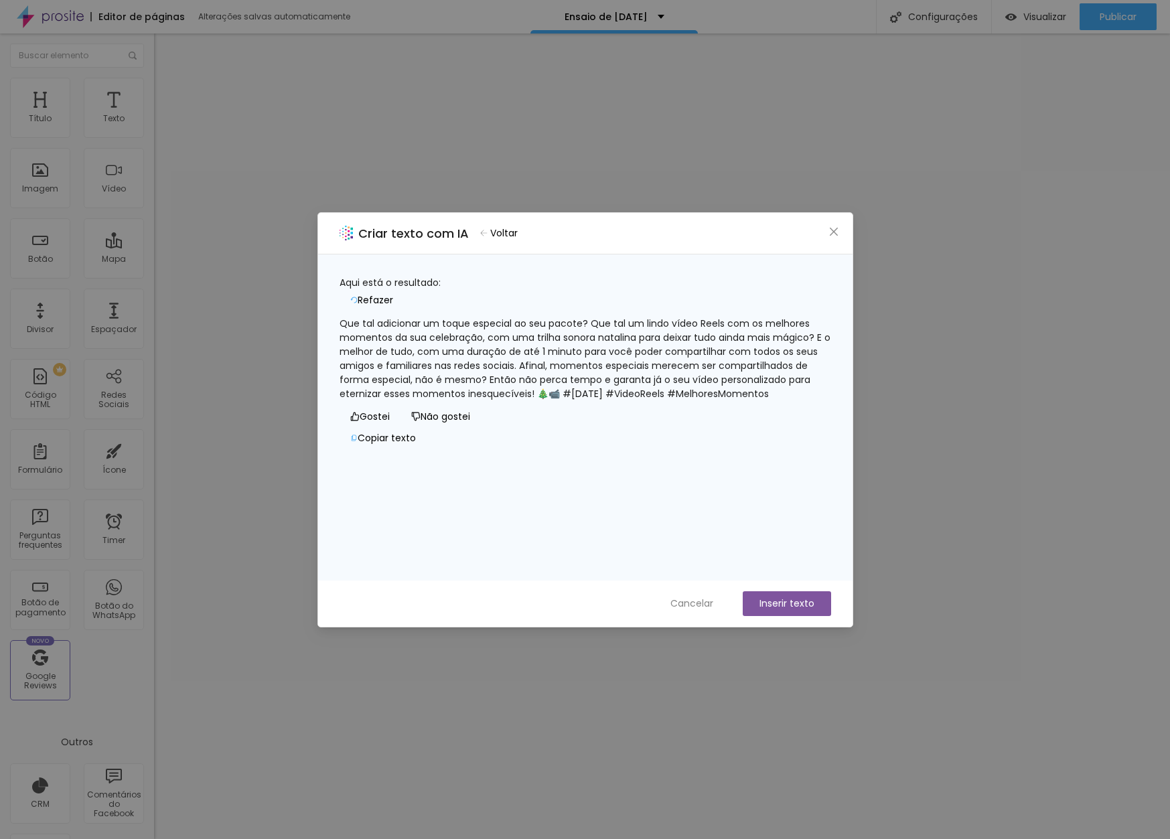
click at [393, 293] on span "Refazer" at bounding box center [375, 300] width 35 height 14
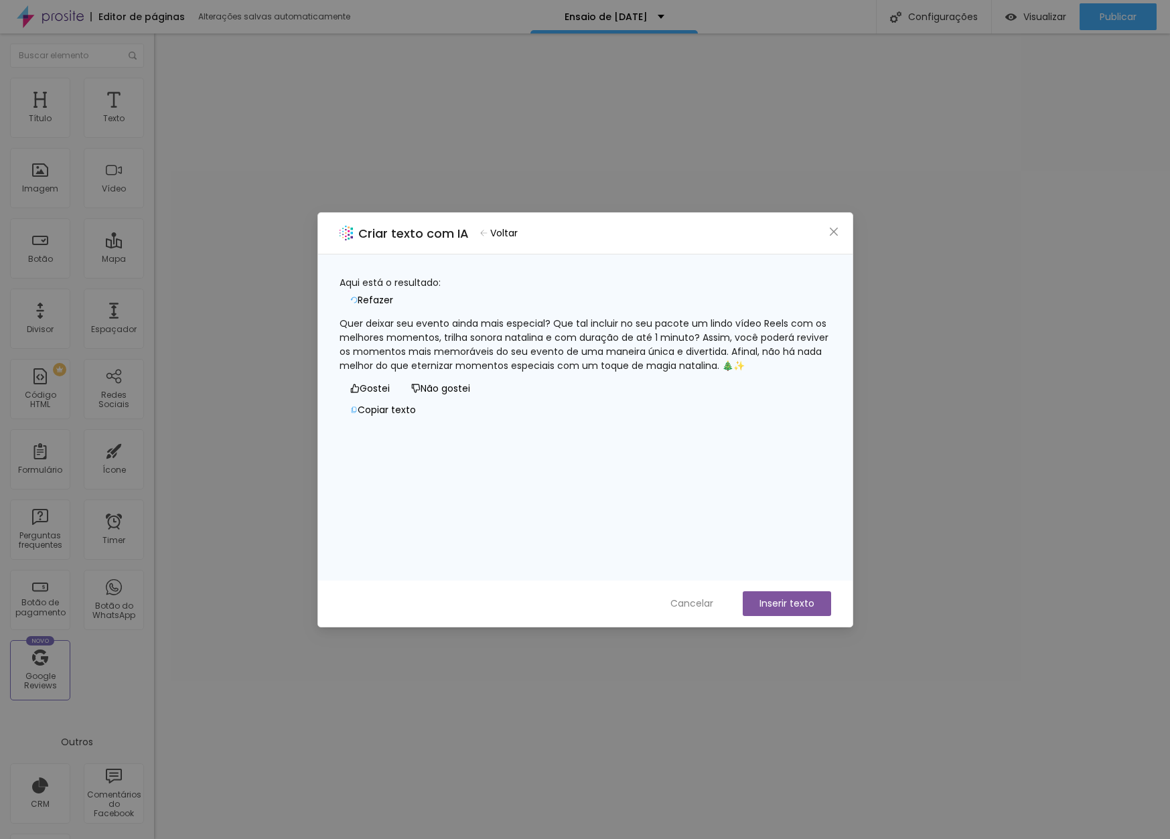
click at [777, 597] on button "Inserir texto" at bounding box center [787, 603] width 88 height 25
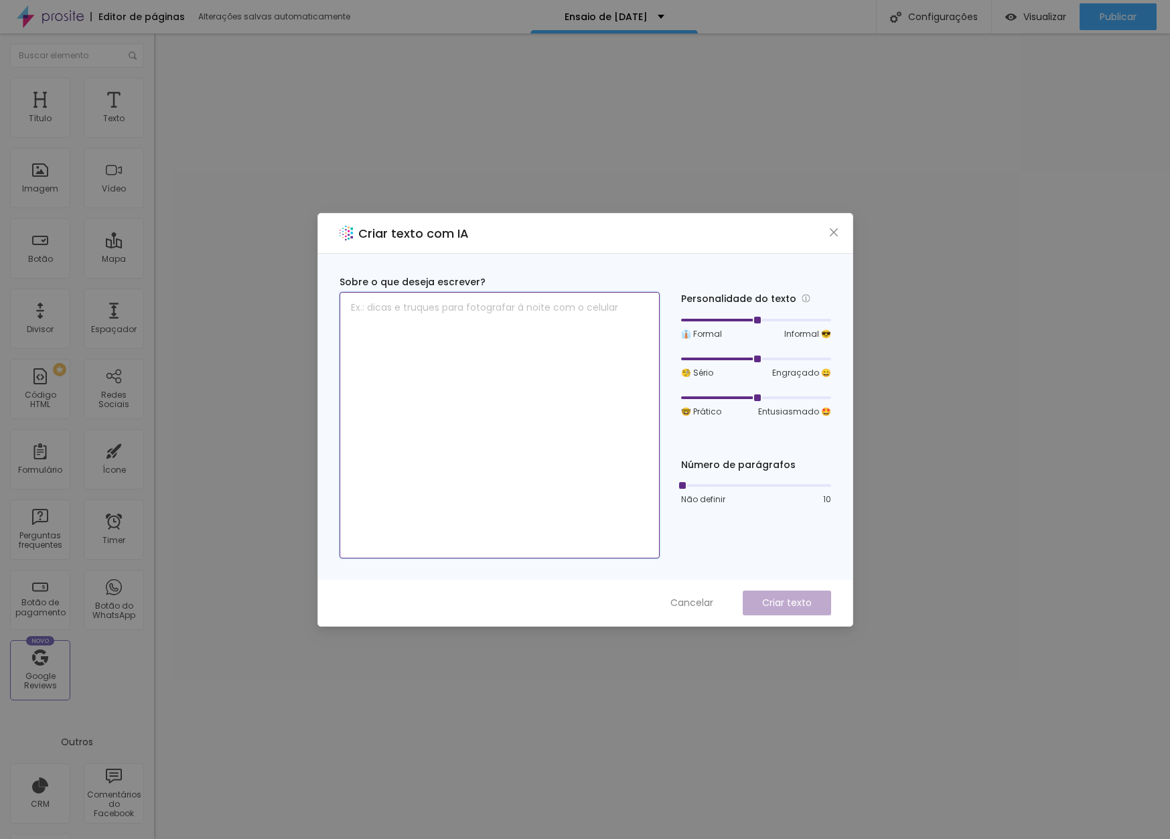
click at [453, 311] on textarea at bounding box center [500, 425] width 320 height 267
paste textarea "Traga mais familiares para participar desse momento!"
click at [573, 308] on textarea "Traga mais familiares para participar desse momento!" at bounding box center [500, 425] width 320 height 267
drag, startPoint x: 561, startPoint y: 307, endPoint x: 634, endPoint y: 307, distance: 73.7
click at [634, 307] on textarea "Traga mais familiares para participar desse momento!" at bounding box center [500, 425] width 320 height 267
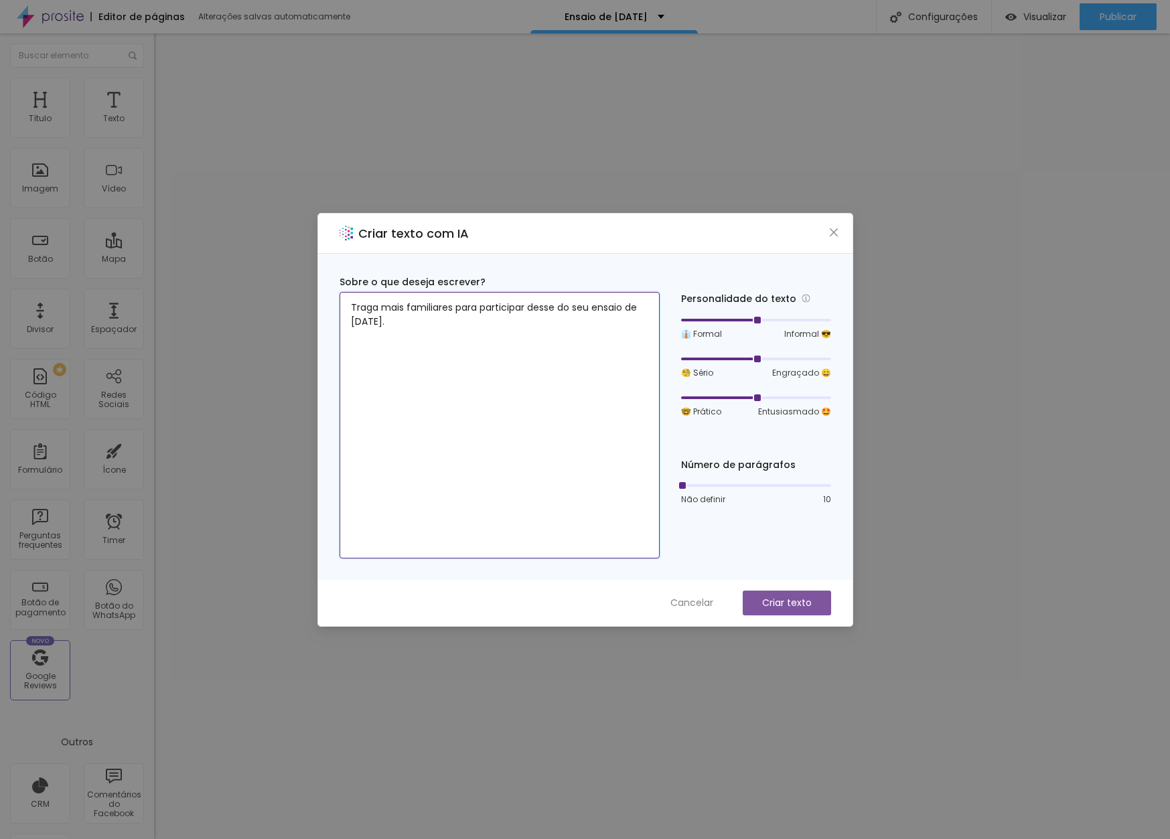
type textarea "Traga mais familiares para participar desse do seu ensaio de Natal."
click at [763, 607] on p "Criar texto" at bounding box center [787, 603] width 50 height 14
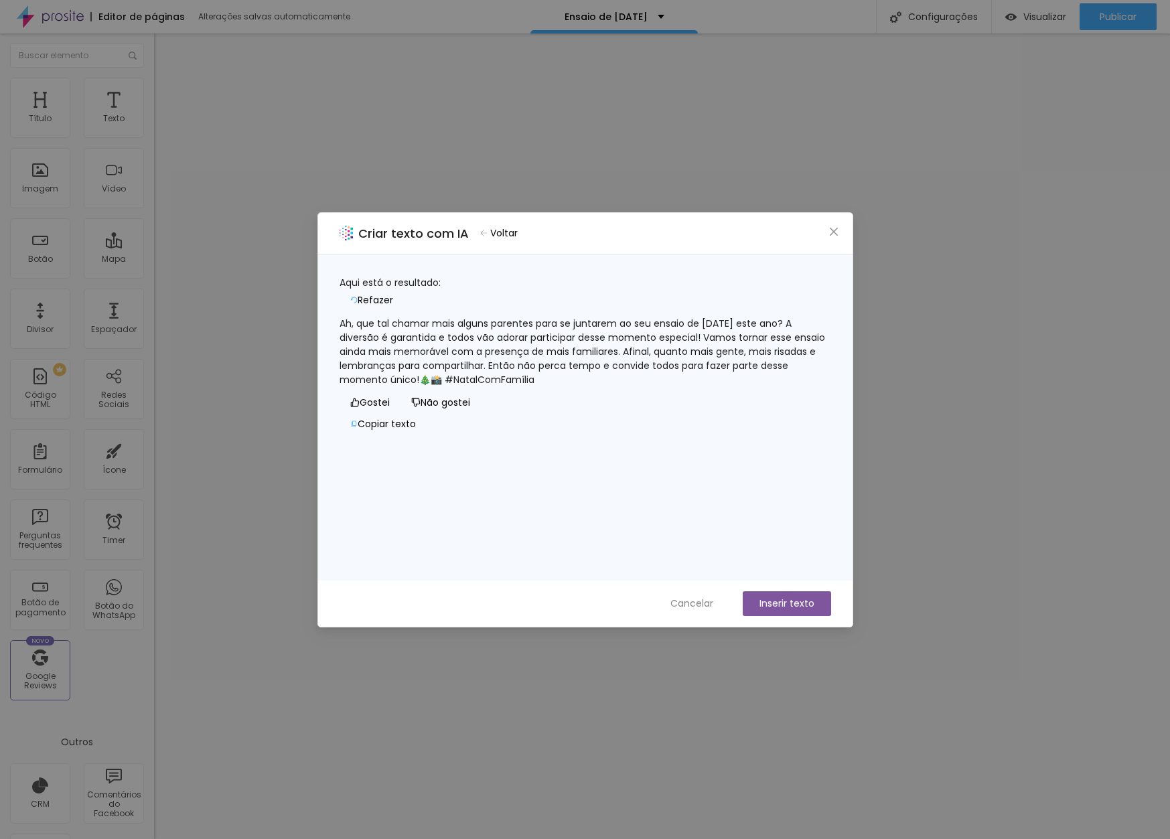
click at [393, 293] on span "Refazer" at bounding box center [375, 300] width 35 height 14
click at [807, 604] on button "Inserir texto" at bounding box center [787, 603] width 88 height 25
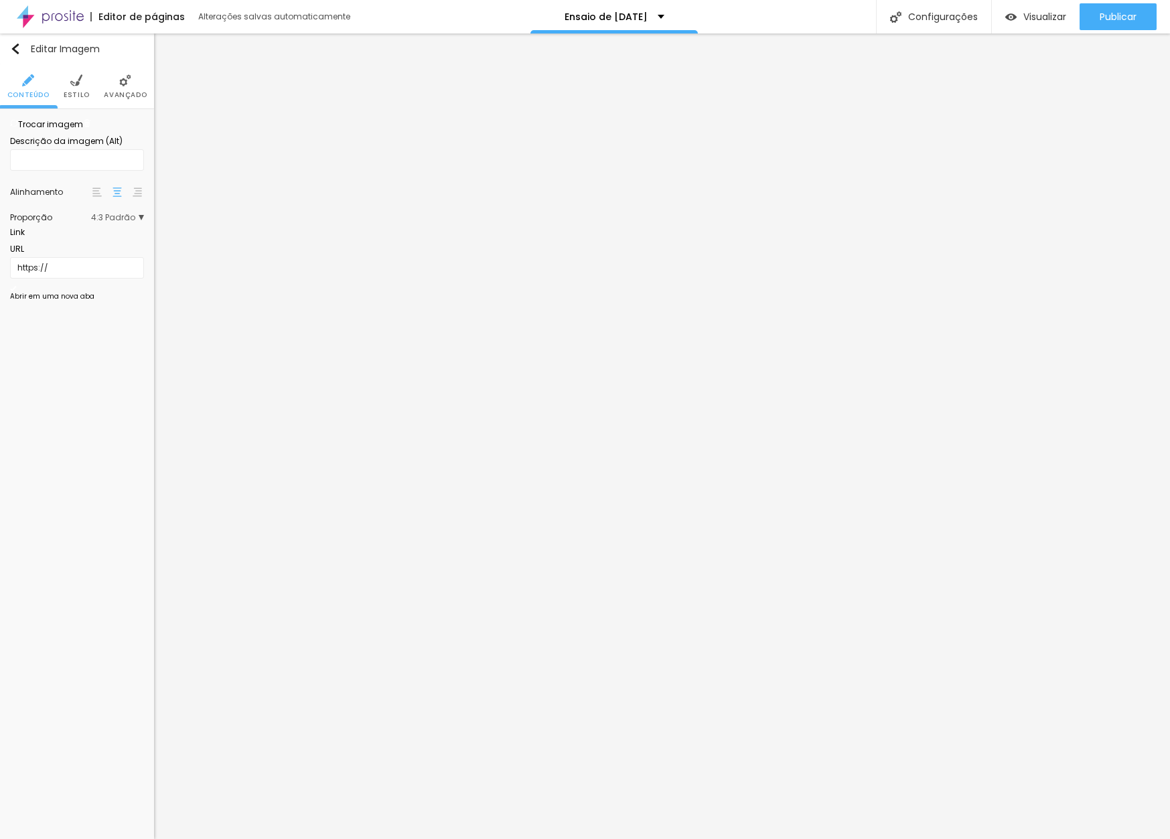
click at [116, 222] on span "4:3 Padrão" at bounding box center [117, 218] width 53 height 8
click at [92, 300] on div "Original" at bounding box center [87, 291] width 73 height 17
click at [90, 241] on span "Cinema" at bounding box center [88, 237] width 35 height 8
click at [81, 297] on span "Original" at bounding box center [87, 290] width 32 height 11
click at [83, 279] on span "Quadrado" at bounding box center [93, 272] width 44 height 11
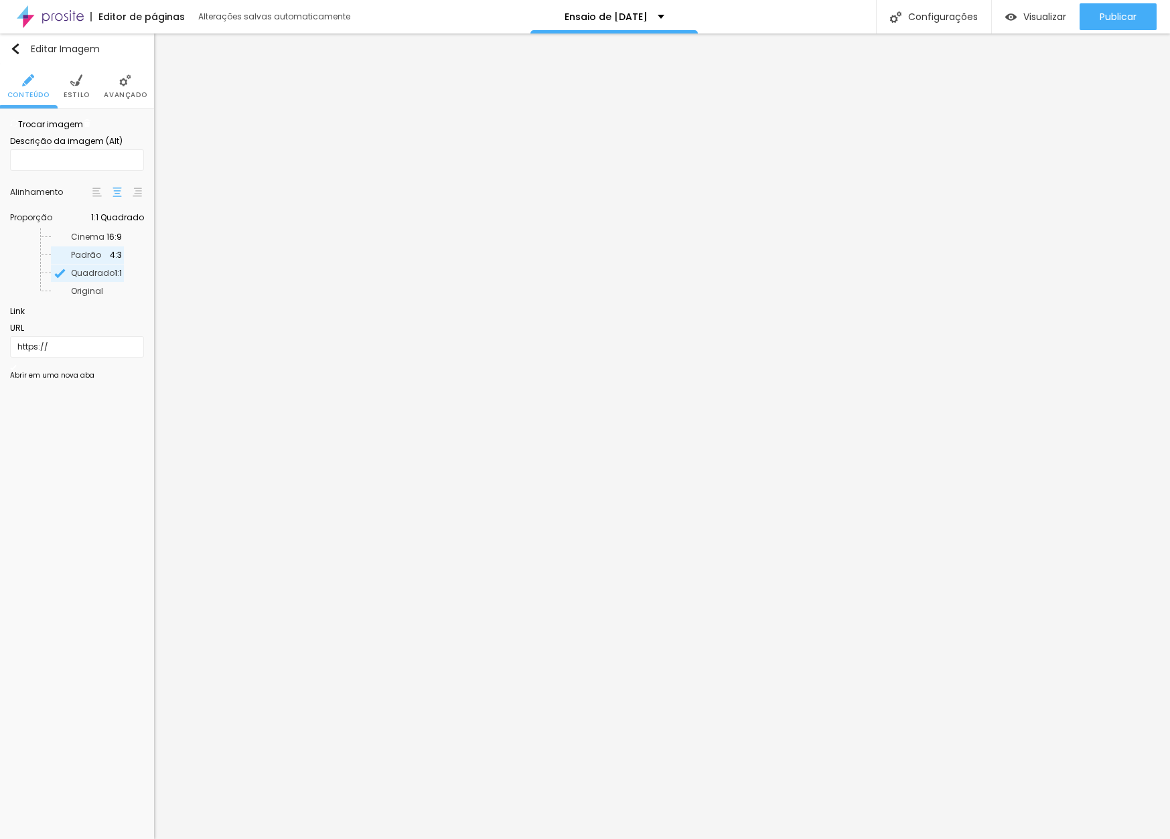
click at [83, 264] on div "Padrão 4:3" at bounding box center [87, 254] width 73 height 17
click at [119, 222] on span "4:3 Padrão" at bounding box center [117, 218] width 53 height 8
click at [92, 277] on span "Quadrado" at bounding box center [93, 273] width 44 height 8
click at [110, 259] on span "Padrão" at bounding box center [90, 255] width 39 height 8
click at [82, 83] on li "Estilo" at bounding box center [77, 86] width 26 height 44
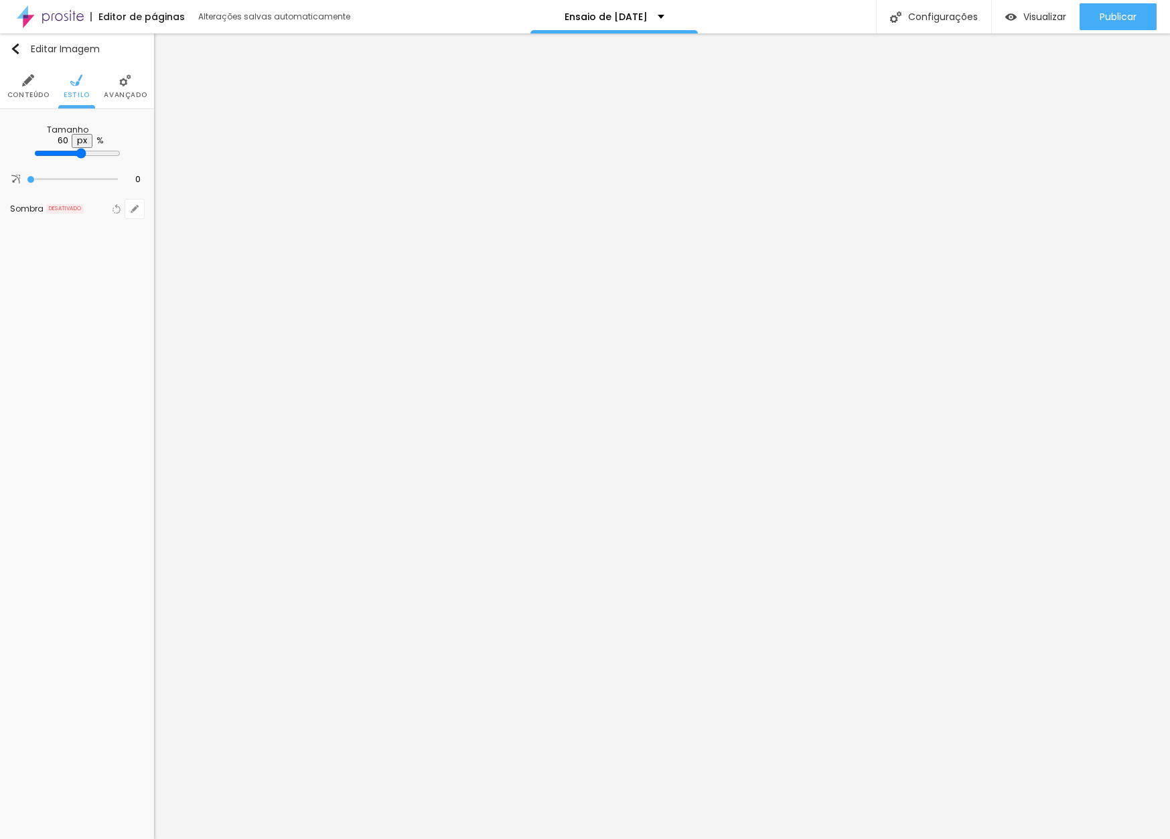
type input "65"
type input "70"
type input "75"
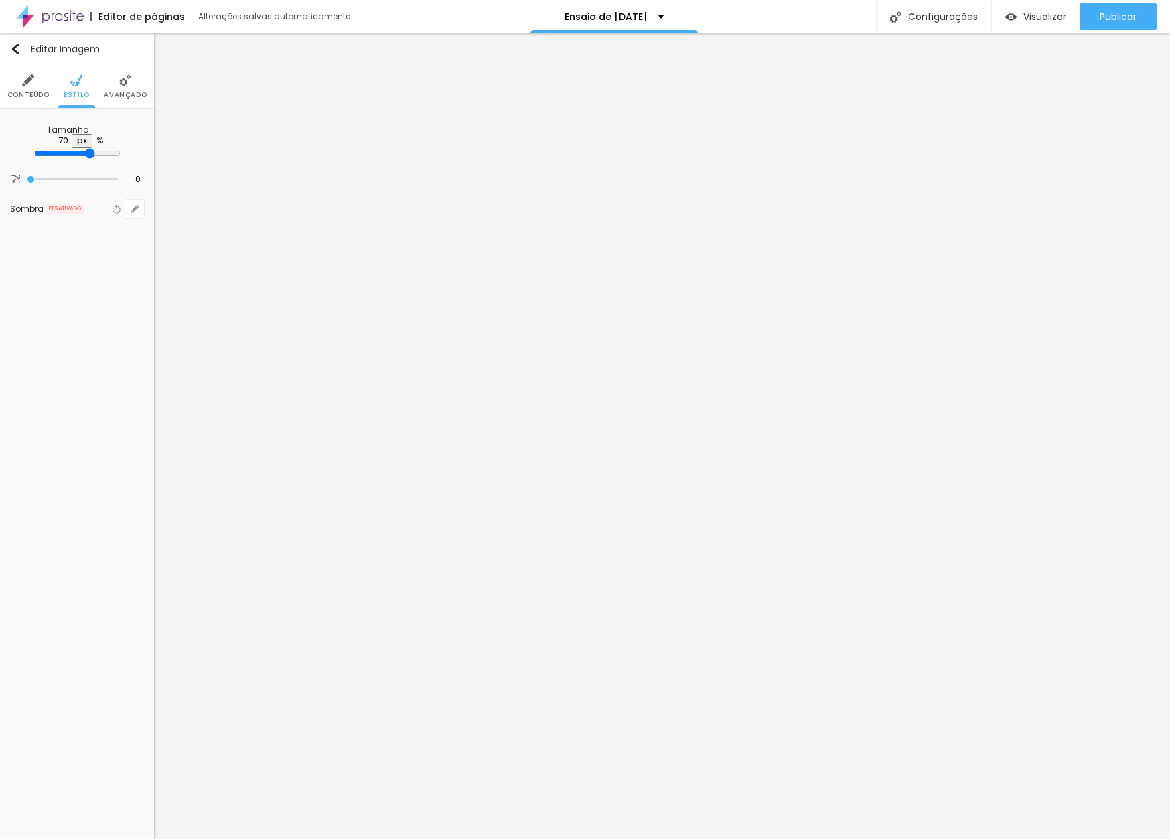
type input "75"
type input "80"
type input "85"
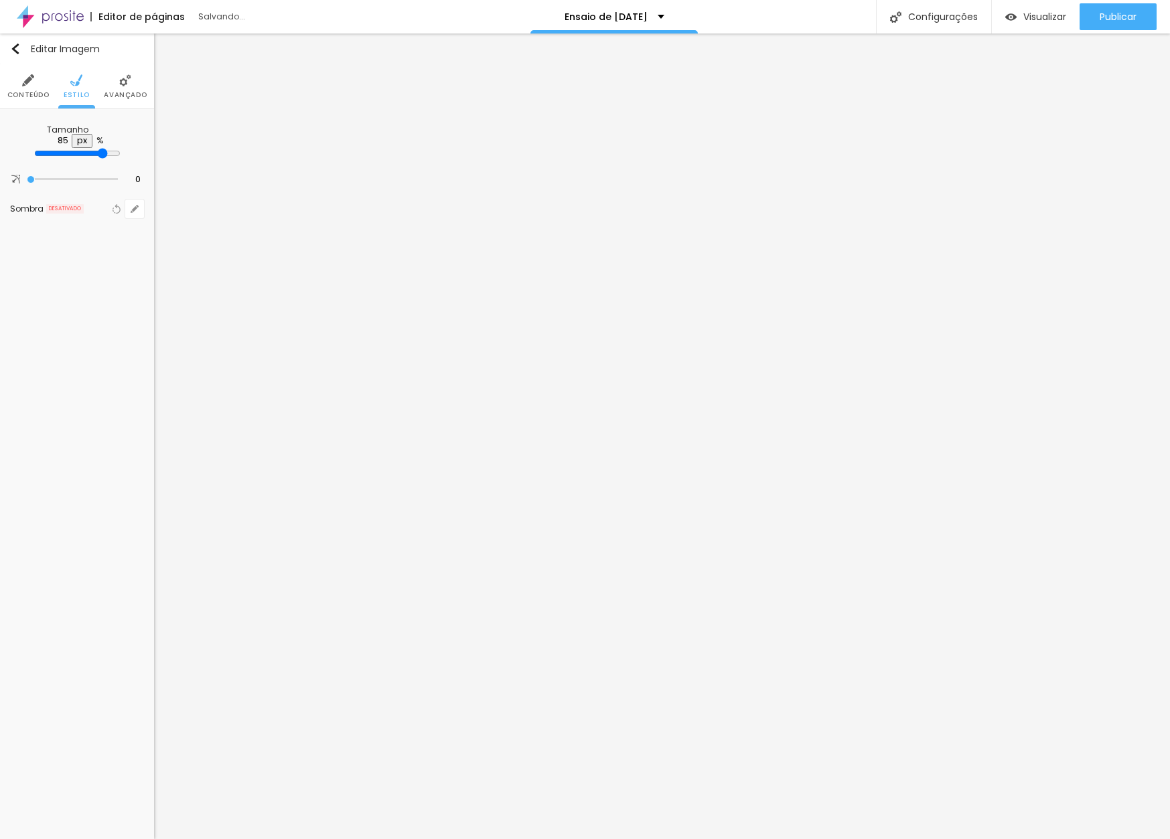
type input "90"
type input "95"
type input "100"
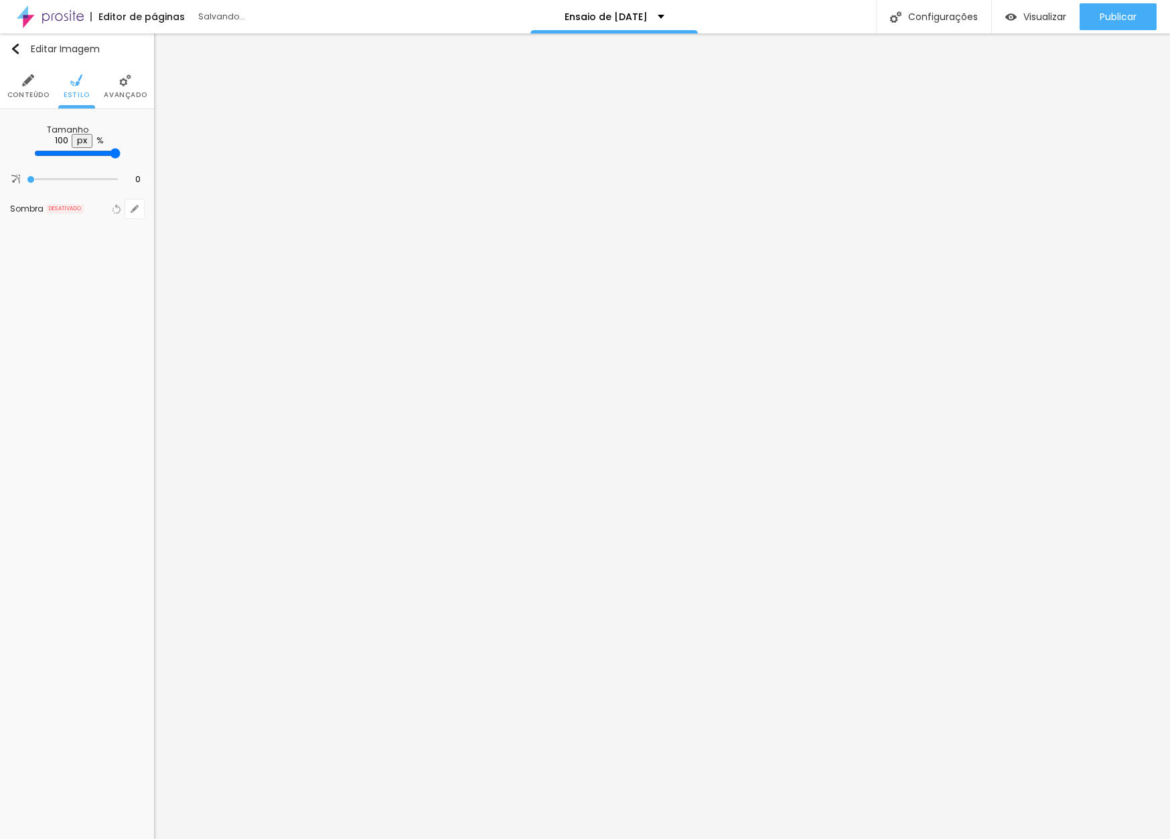
drag, startPoint x: 86, startPoint y: 148, endPoint x: 145, endPoint y: 148, distance: 58.3
type input "100"
click at [145, 148] on div "Tamanho 100 px % 0 Borda arredondada Sombra DESATIVADO Voltar ao padrão" at bounding box center [77, 172] width 154 height 126
click at [82, 88] on li "Estilo" at bounding box center [77, 86] width 26 height 44
type input "65"
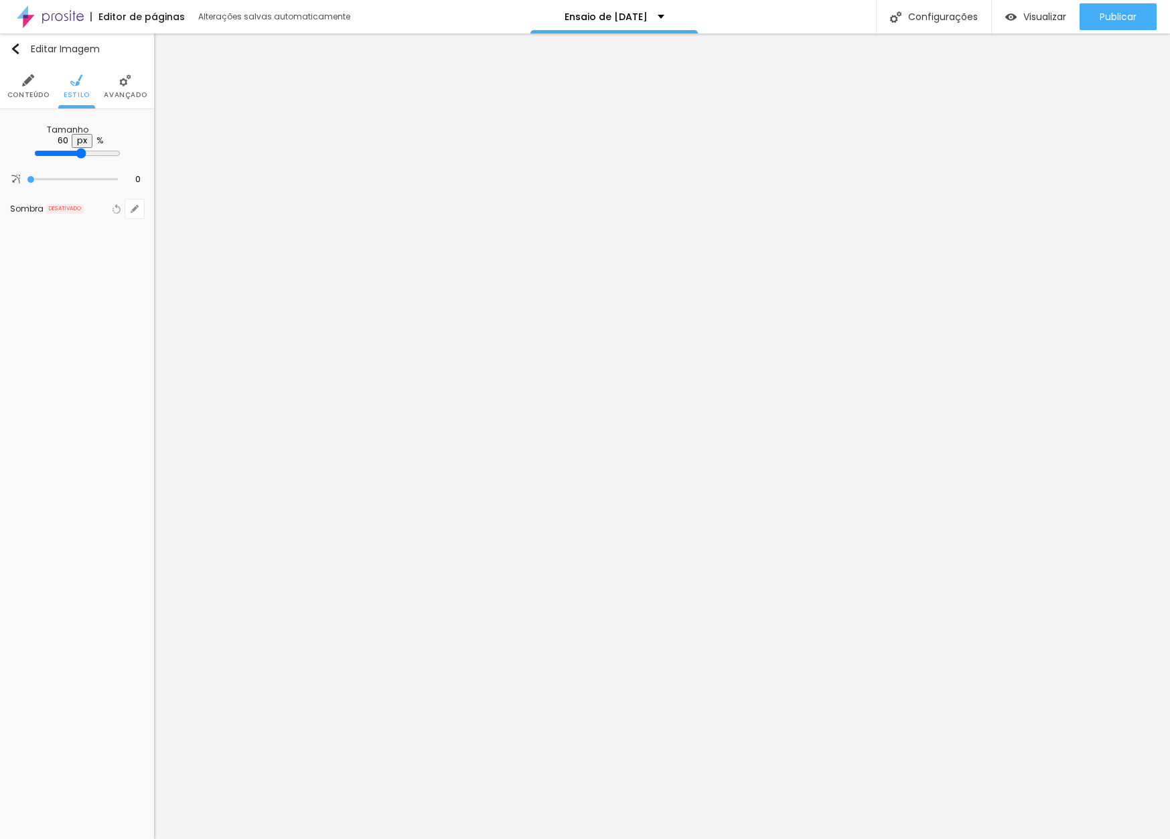
type input "65"
type input "70"
type input "75"
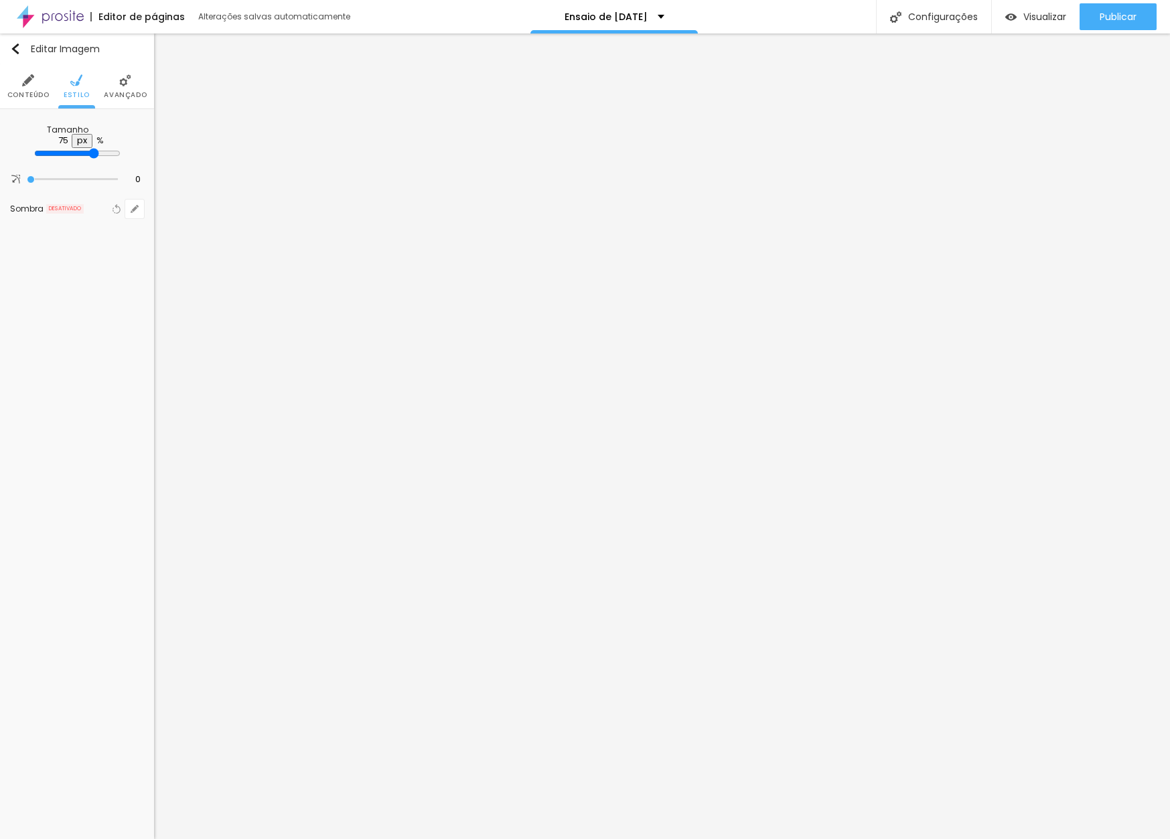
type input "85"
type input "90"
type input "100"
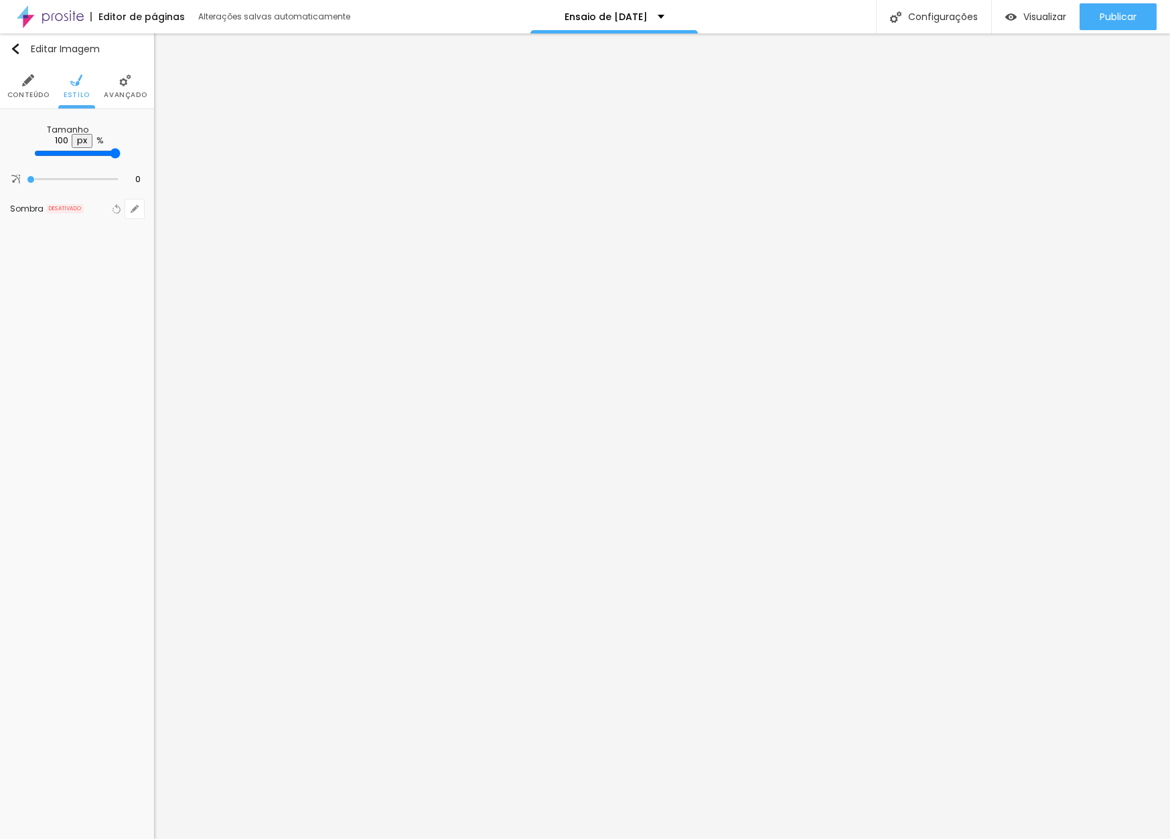
drag, startPoint x: 88, startPoint y: 147, endPoint x: 218, endPoint y: 145, distance: 129.9
type input "100"
click at [218, 145] on div "Título Texto Imagem Vídeo Botão Mapa Divisor Espaçador PREMIUM Código HTML Rede…" at bounding box center [585, 436] width 1170 height 806
click at [77, 83] on img at bounding box center [76, 80] width 12 height 12
type input "65"
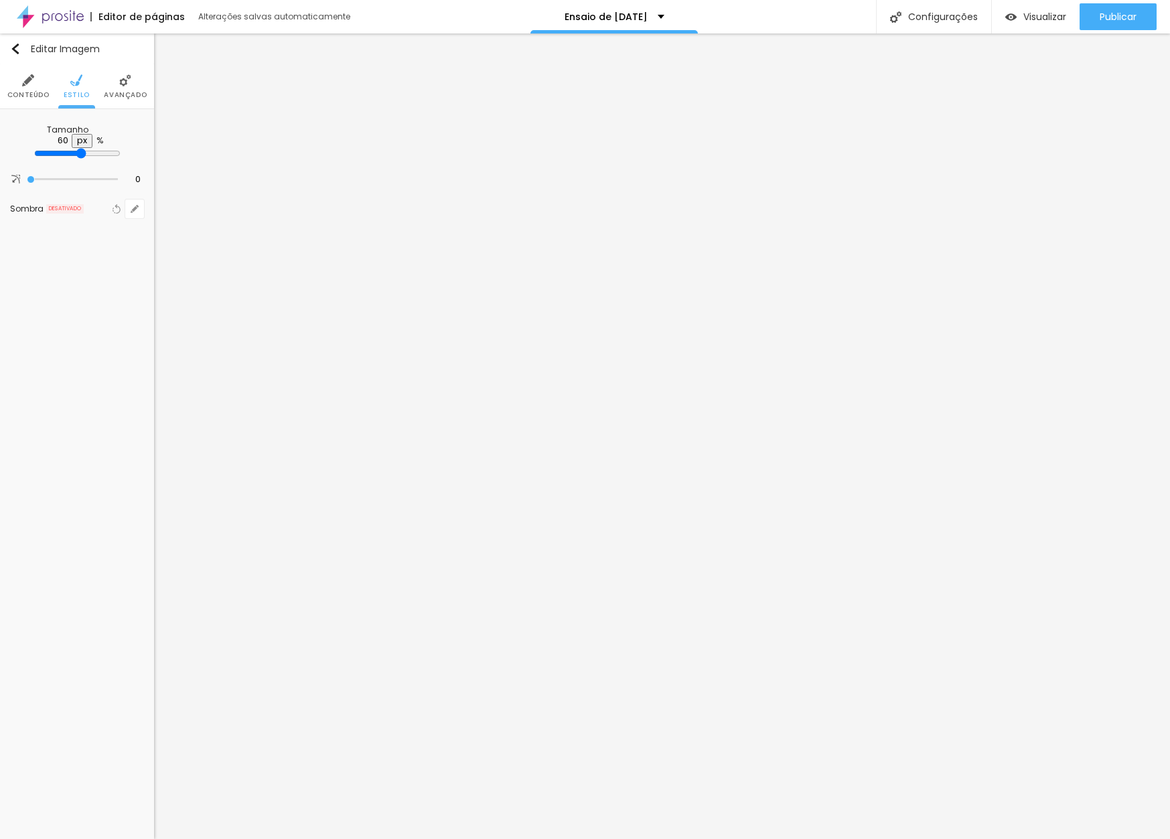
type input "65"
type input "70"
type input "75"
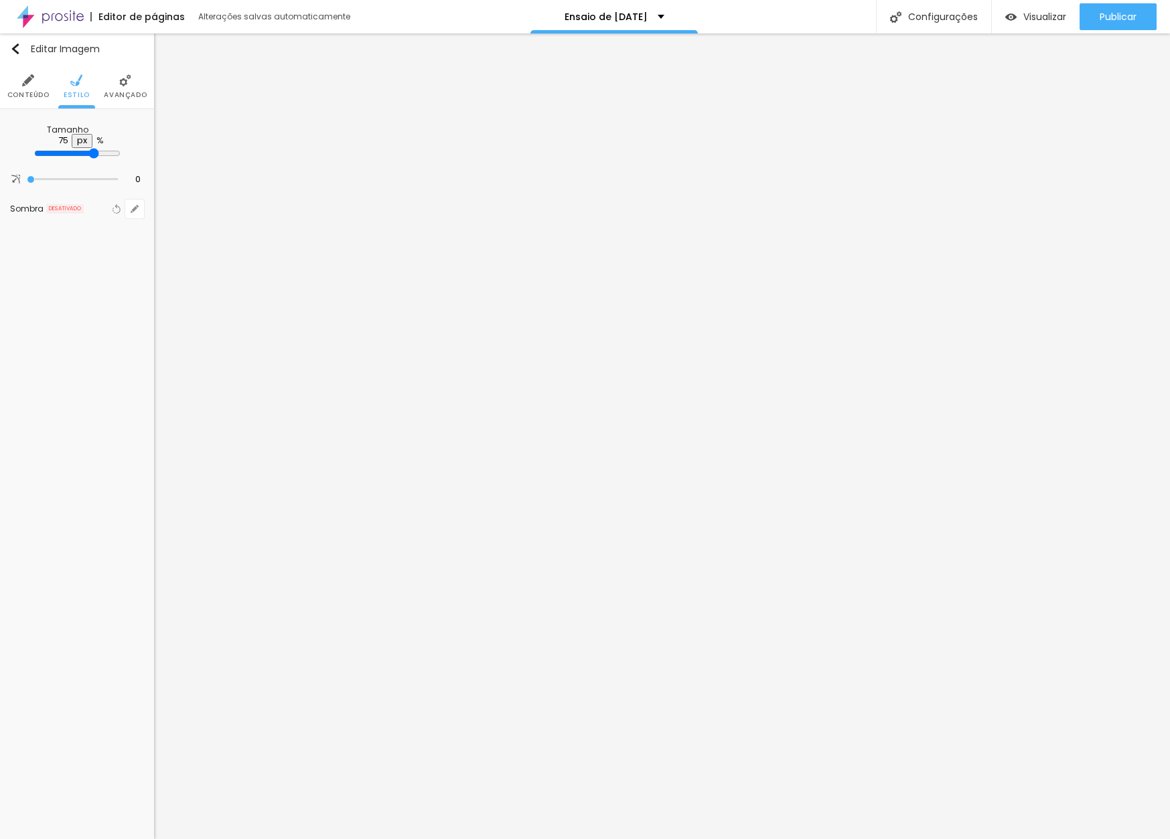
type input "85"
type input "95"
type input "100"
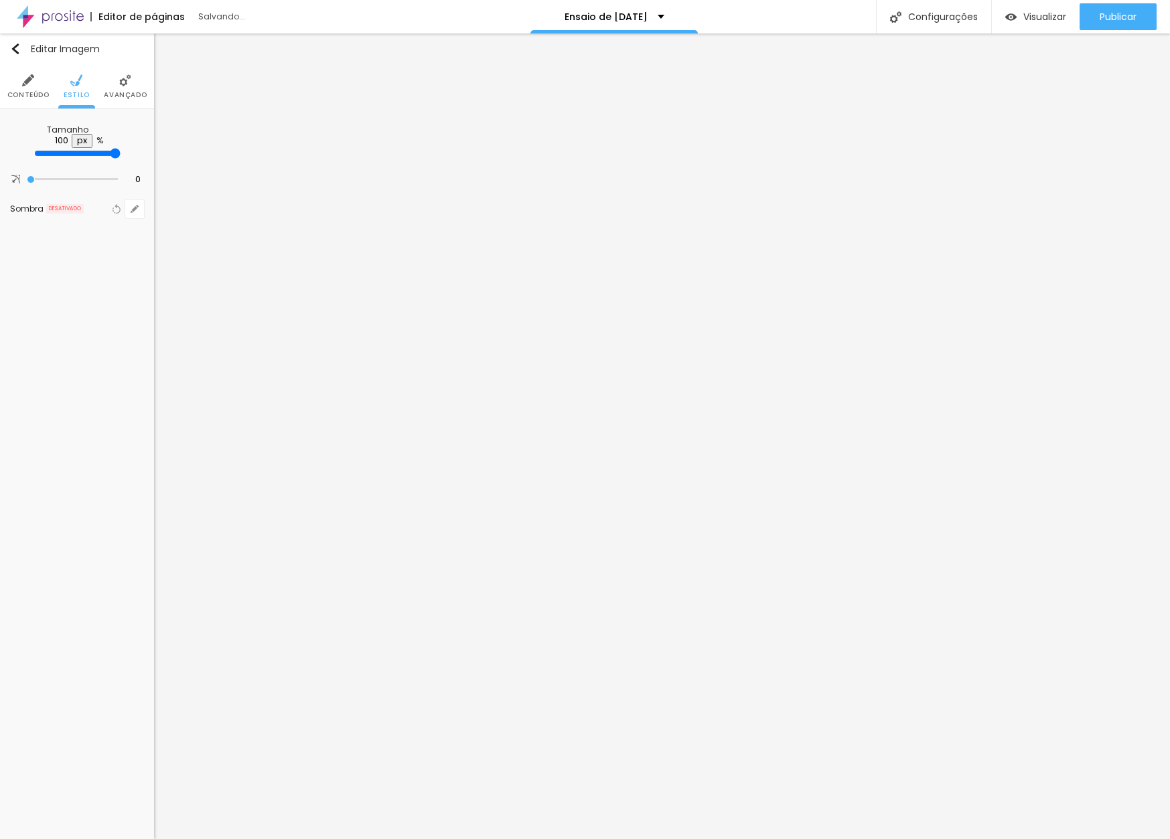
drag, startPoint x: 85, startPoint y: 147, endPoint x: 175, endPoint y: 146, distance: 90.4
type input "100"
click at [175, 146] on div "Título Texto Imagem Vídeo Botão Mapa Divisor Espaçador PREMIUM Código HTML Rede…" at bounding box center [585, 436] width 1170 height 806
click at [72, 94] on span "Estilo" at bounding box center [77, 95] width 26 height 7
click at [83, 68] on li "Estilo" at bounding box center [77, 86] width 26 height 44
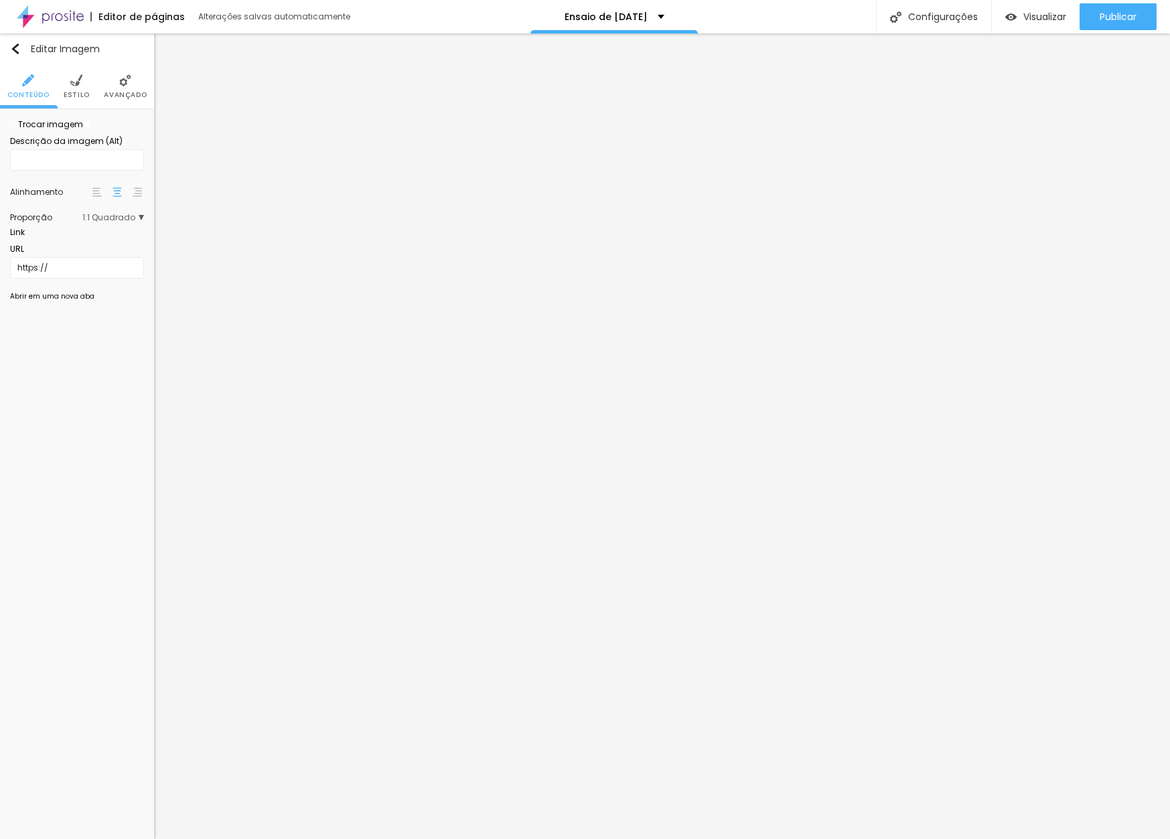
click at [64, 86] on ul "Conteúdo Estilo Avançado" at bounding box center [77, 86] width 154 height 45
click at [74, 88] on li "Estilo" at bounding box center [77, 86] width 26 height 44
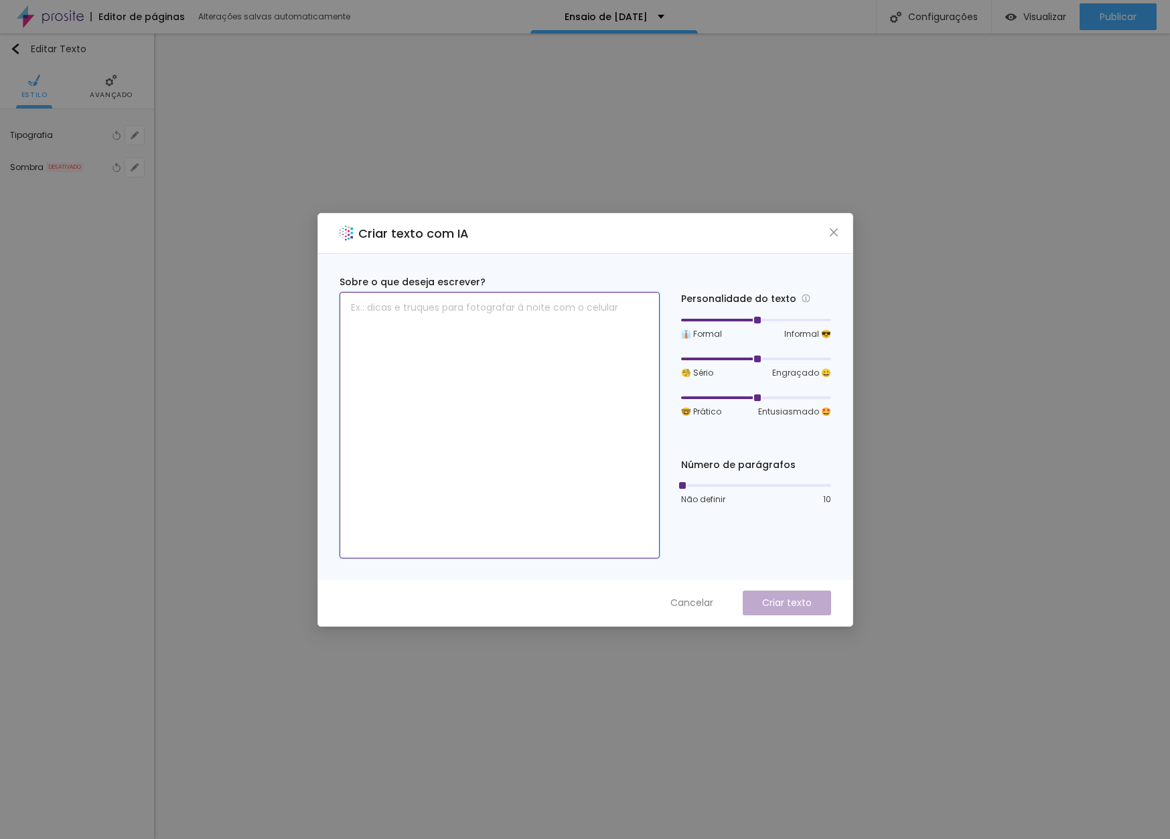
click at [431, 337] on textarea at bounding box center [500, 425] width 320 height 267
paste textarea "Adquira fotos extras no momento que for selecionar as fotos do seu pacote, dire…"
type textarea "Adquira fotos extras no momento que for selecionar as fotos do seu pacote, dire…"
drag, startPoint x: 683, startPoint y: 486, endPoint x: 707, endPoint y: 482, distance: 24.4
click at [707, 482] on div at bounding box center [710, 485] width 7 height 7
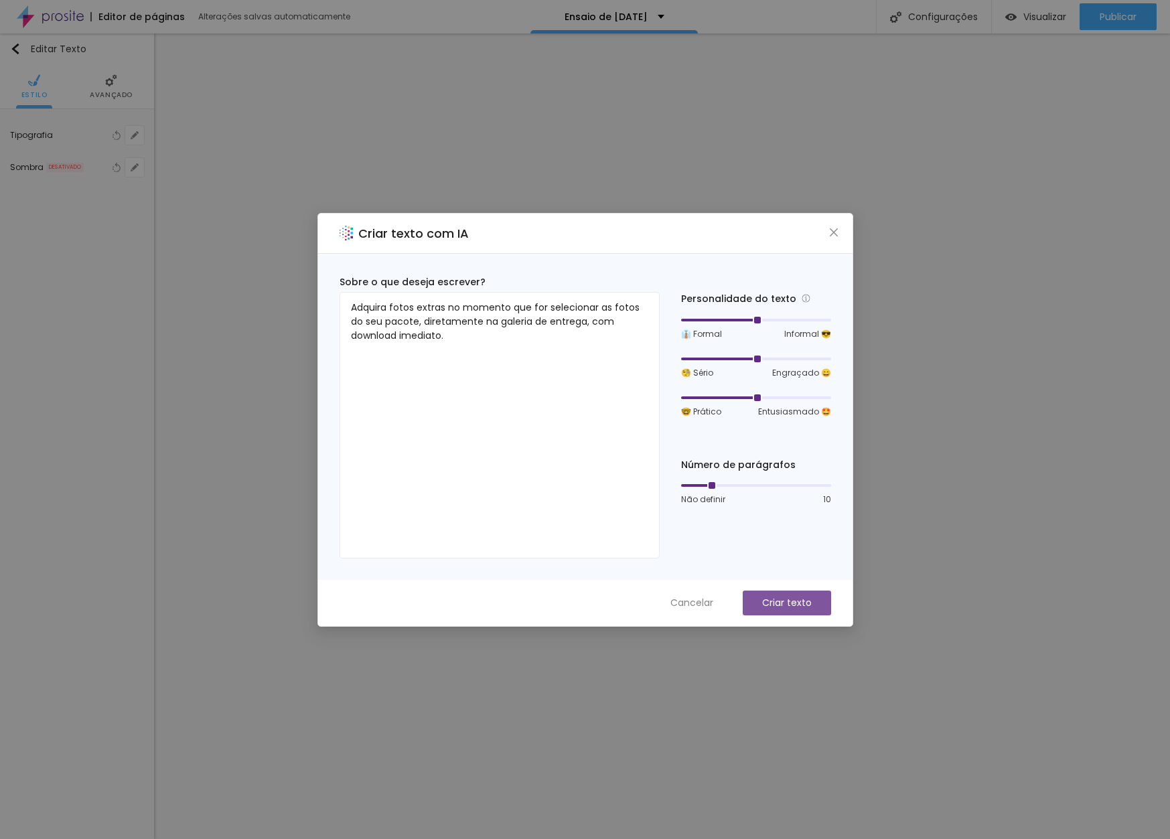
click at [783, 599] on p "Criar texto" at bounding box center [787, 603] width 50 height 14
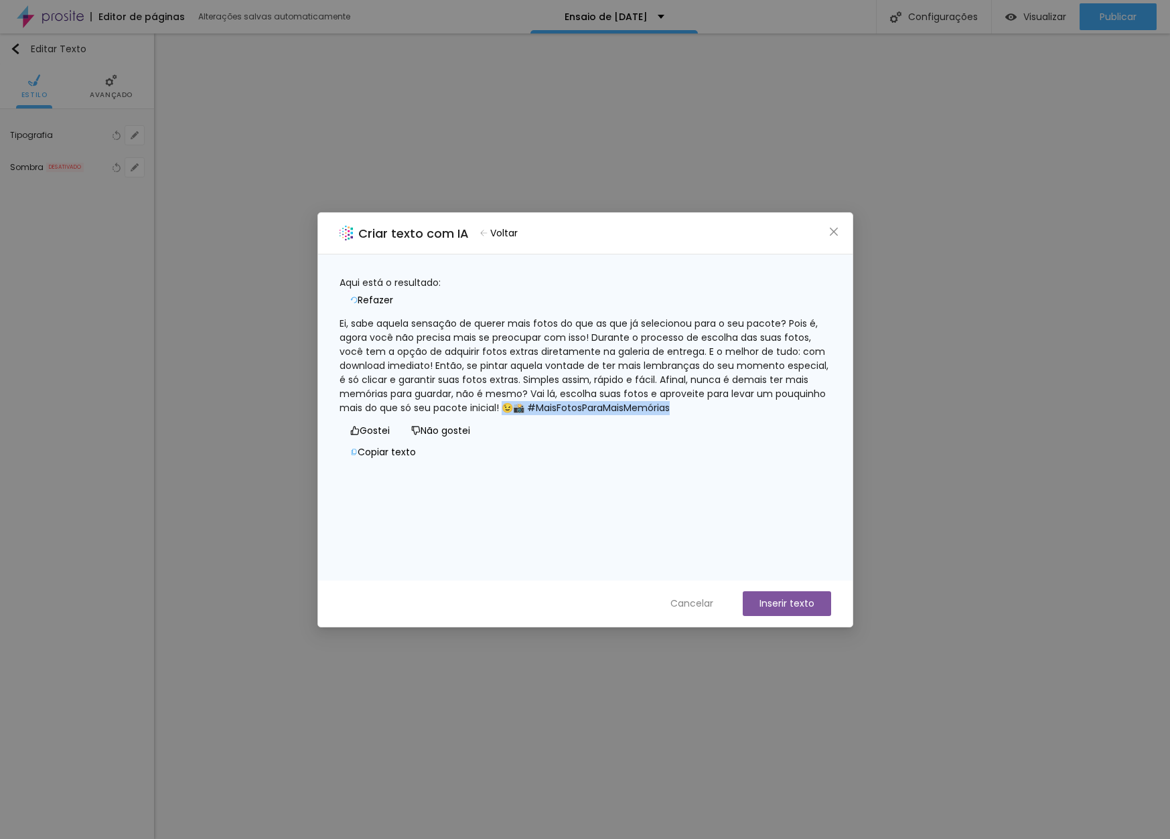
drag, startPoint x: 787, startPoint y: 405, endPoint x: 800, endPoint y: 422, distance: 21.0
click at [800, 415] on div "Ei, sabe aquela sensação de querer mais fotos do que as que já selecionou para …" at bounding box center [586, 366] width 492 height 98
click at [801, 600] on button "Inserir texto" at bounding box center [787, 603] width 88 height 25
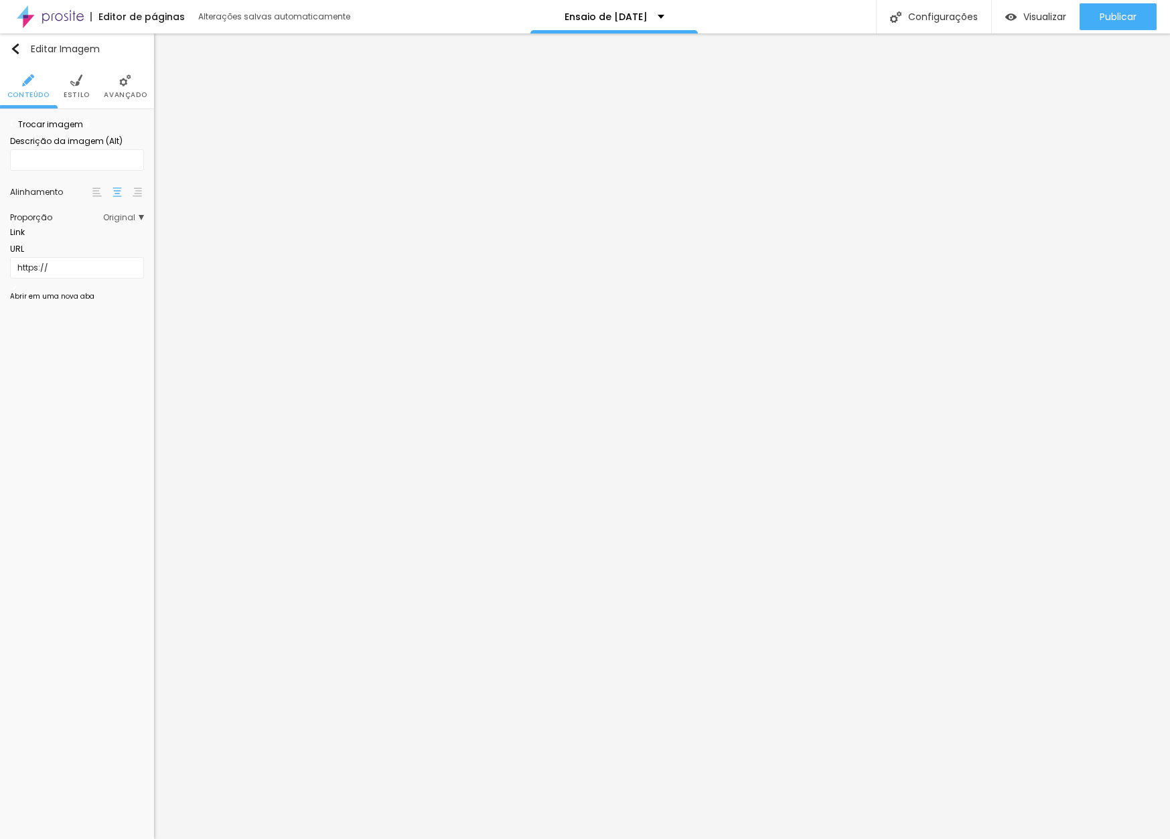
click at [83, 87] on li "Estilo" at bounding box center [77, 86] width 26 height 44
click at [119, 93] on span "Avançado" at bounding box center [125, 95] width 43 height 7
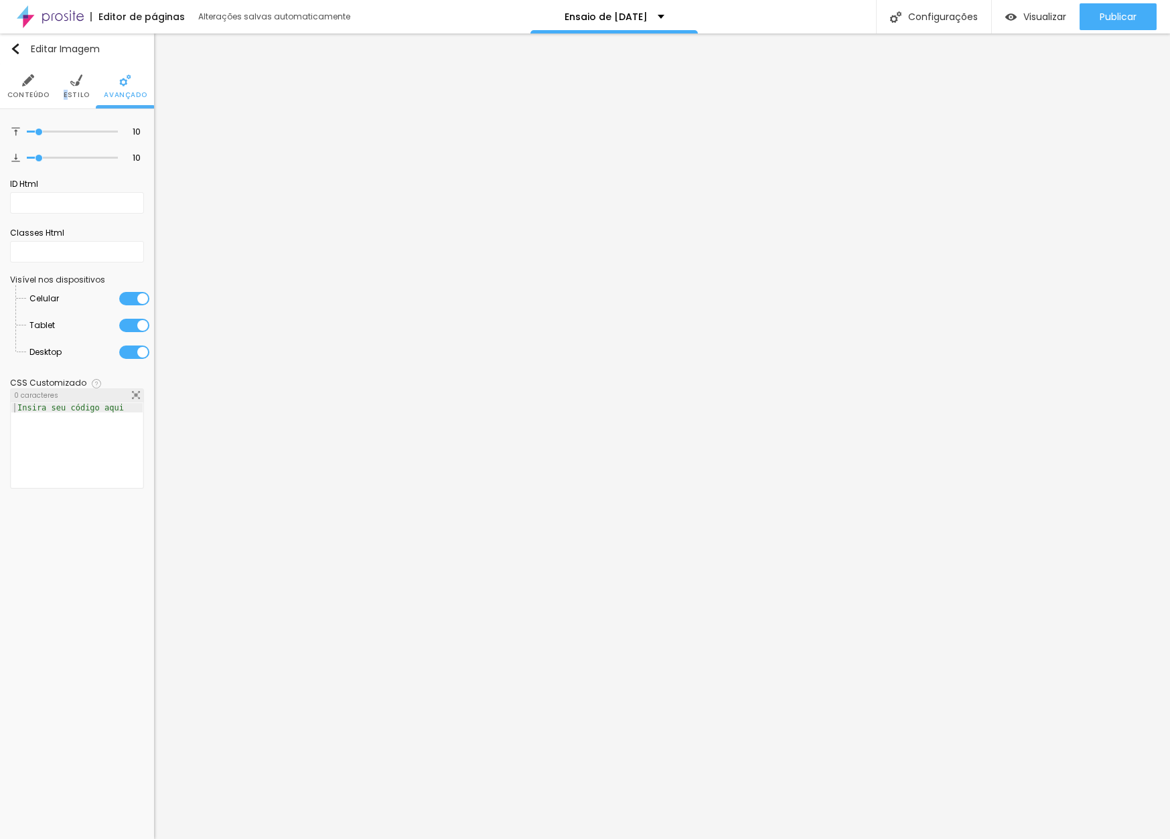
click at [67, 92] on span "Estilo" at bounding box center [77, 95] width 26 height 7
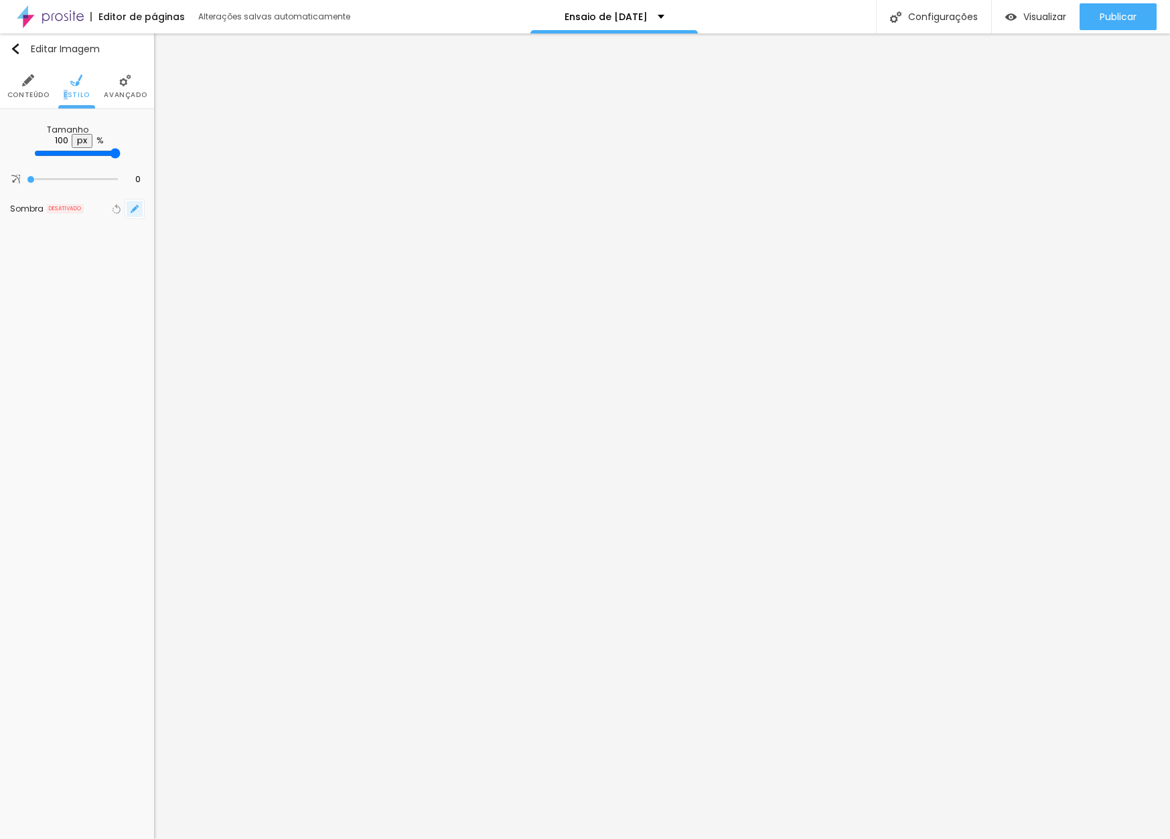
click at [141, 206] on button "button" at bounding box center [134, 209] width 19 height 19
click at [1140, 838] on div at bounding box center [1155, 853] width 30 height 13
type input "8"
type input "10"
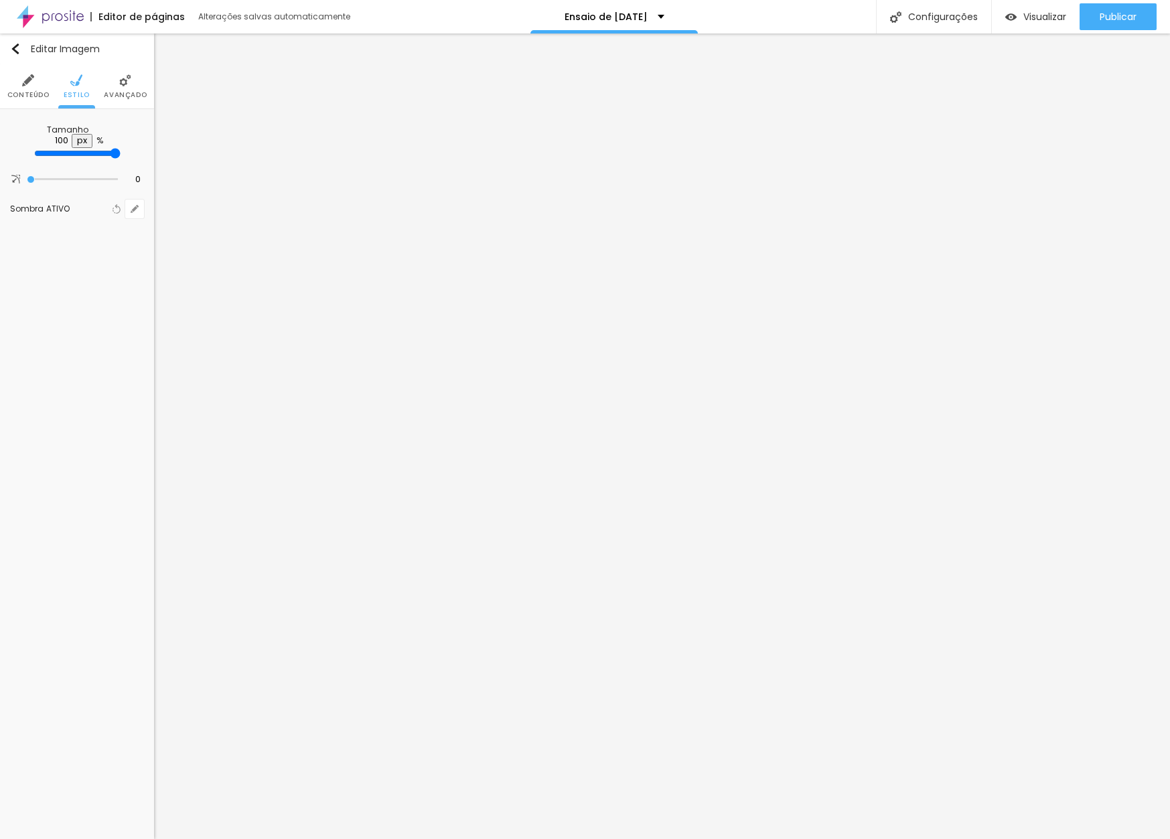
type input "10"
type input "5"
type input "3"
type input "7"
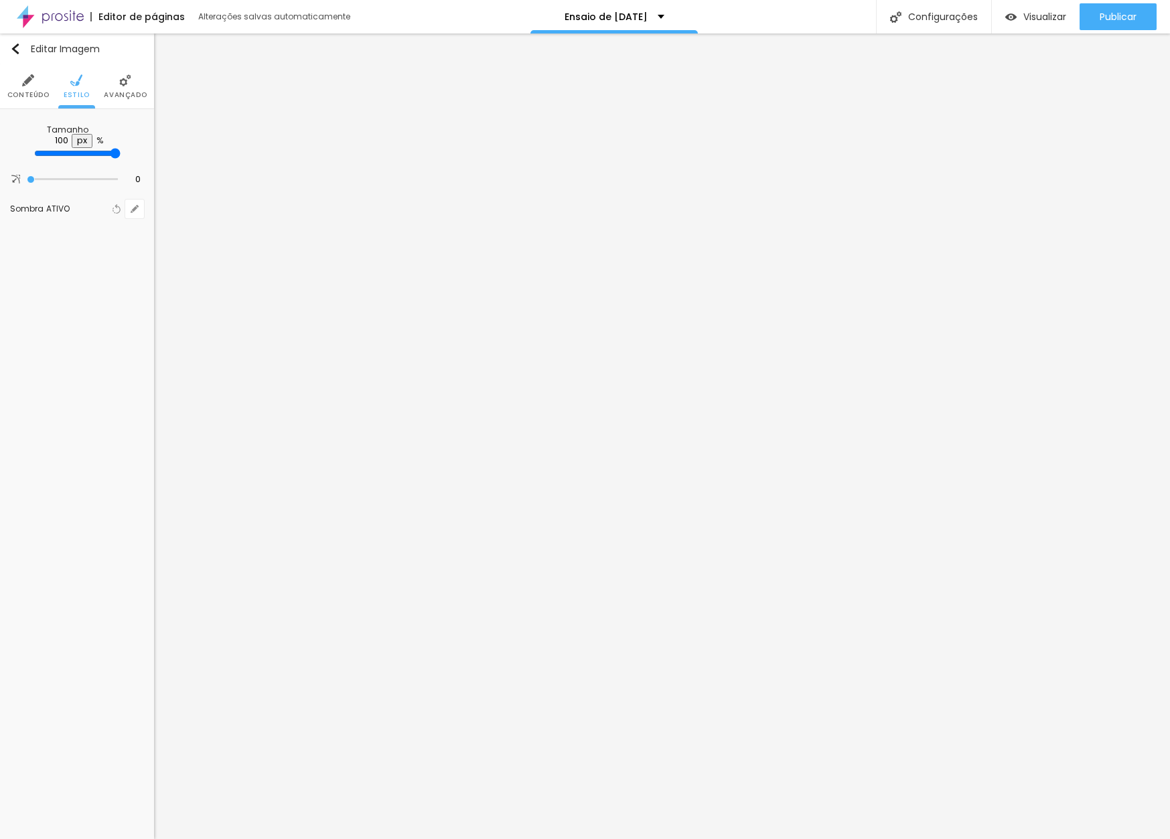
type input "5"
type input "12"
type input "10"
type input "14"
type input "13"
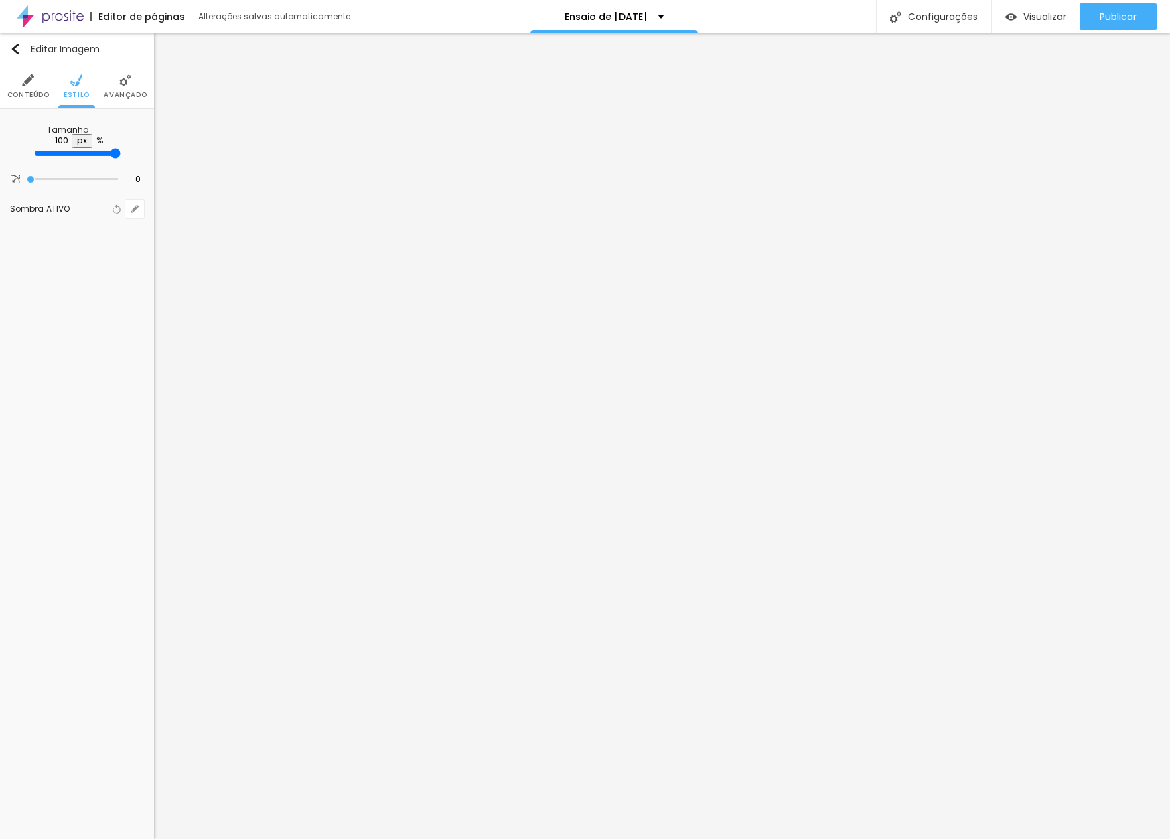
type input "19"
type input "20"
type input "23"
type input "24"
type input "25"
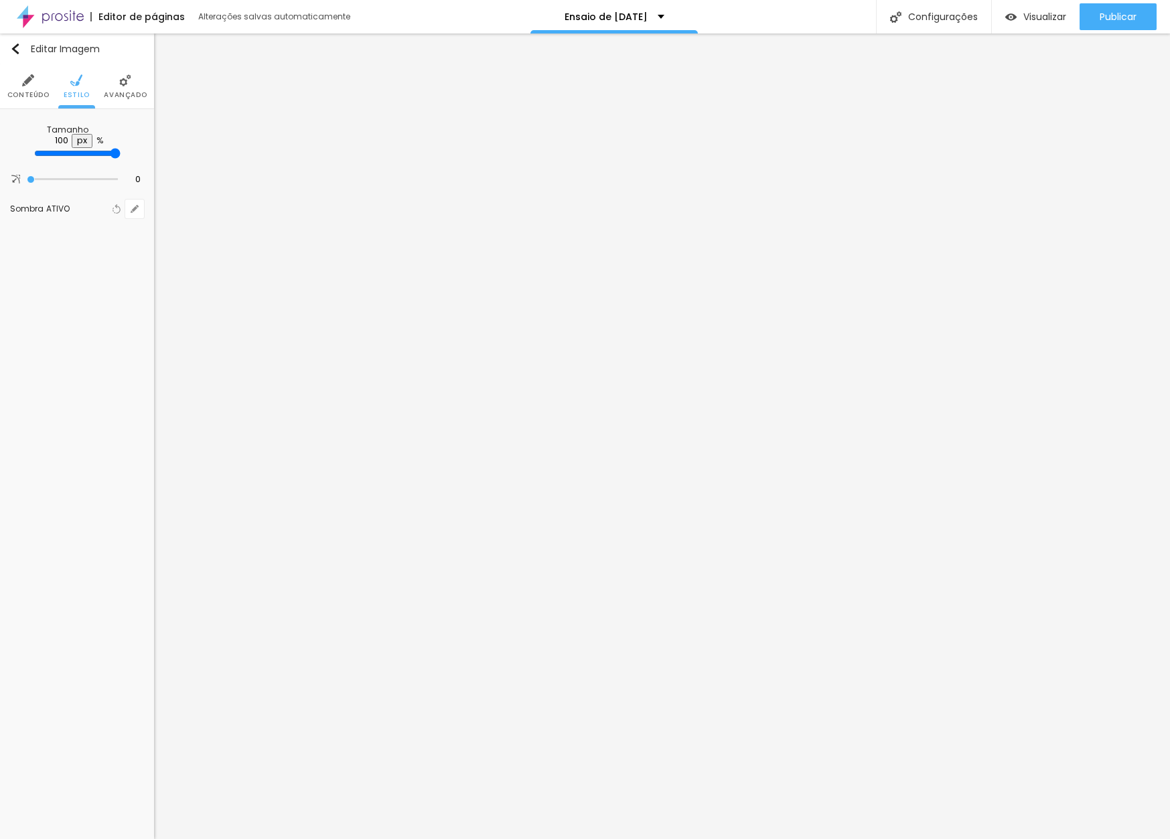
type input "25"
type input "24"
type input "23"
type input "22"
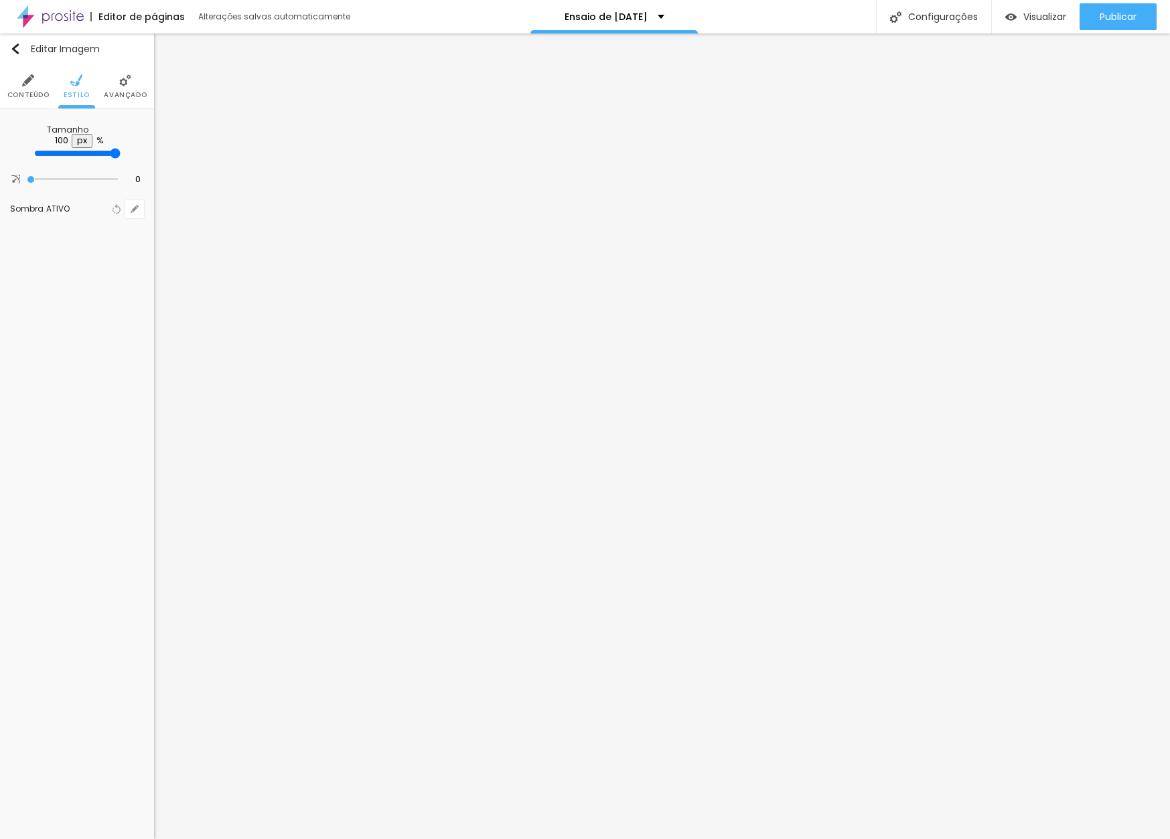
type input "22"
type input "20"
type input "21"
type input "19"
type input "20"
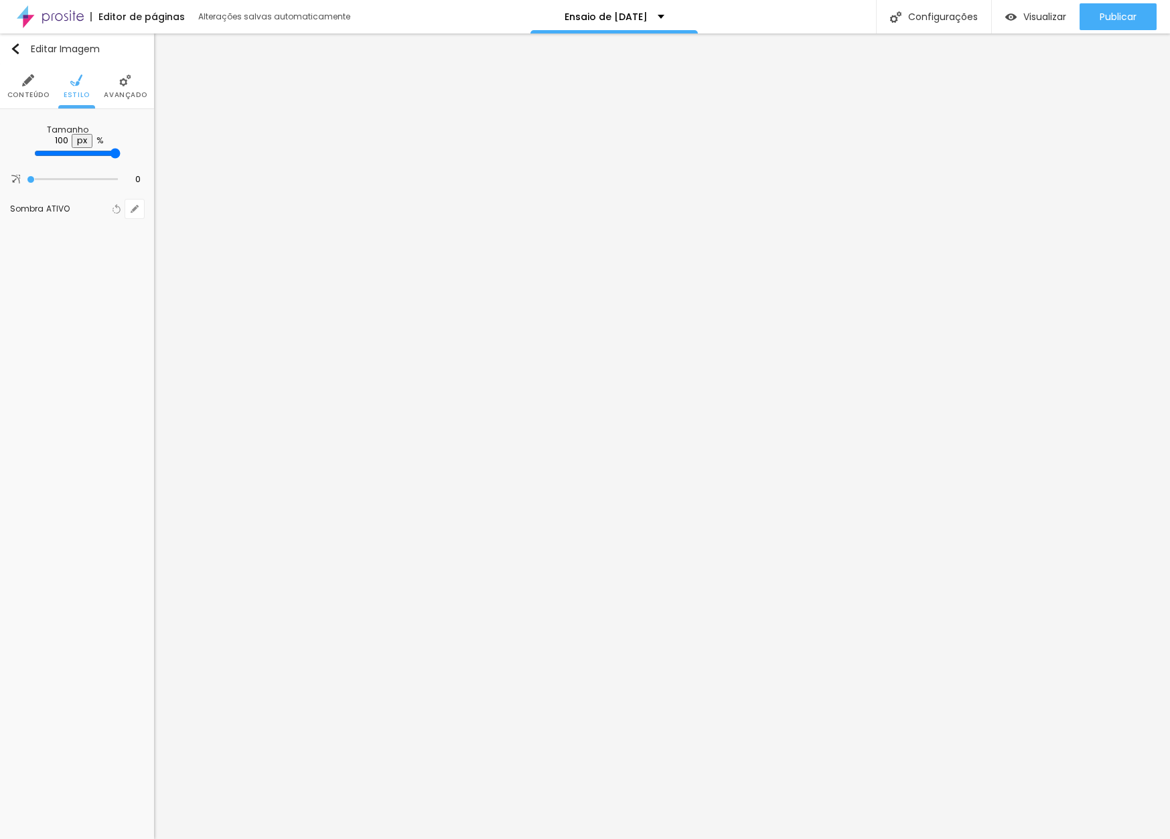
type input "16"
type input "19"
type input "15"
type input "20"
type input "16"
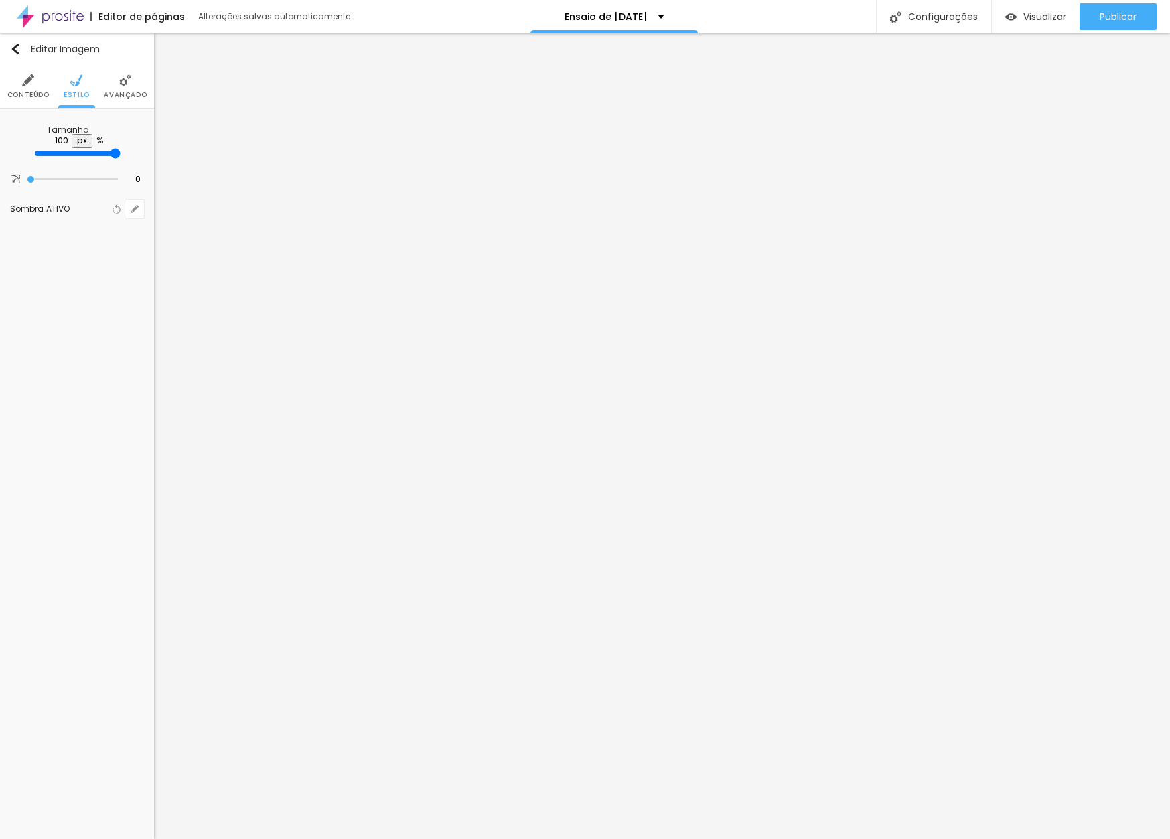
type input "21"
type input "17"
type input "22"
type input "18"
type input "23"
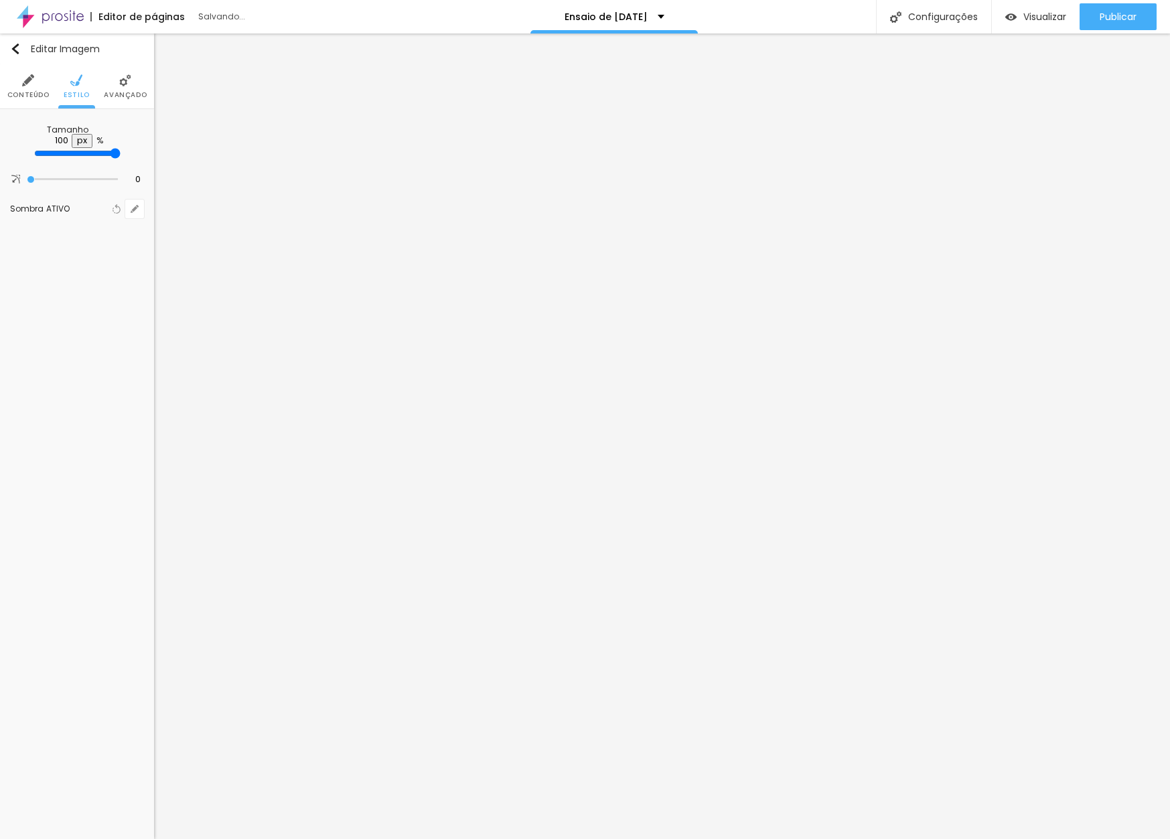
type input "19"
type input "20"
type input "16"
type input "18"
type input "15"
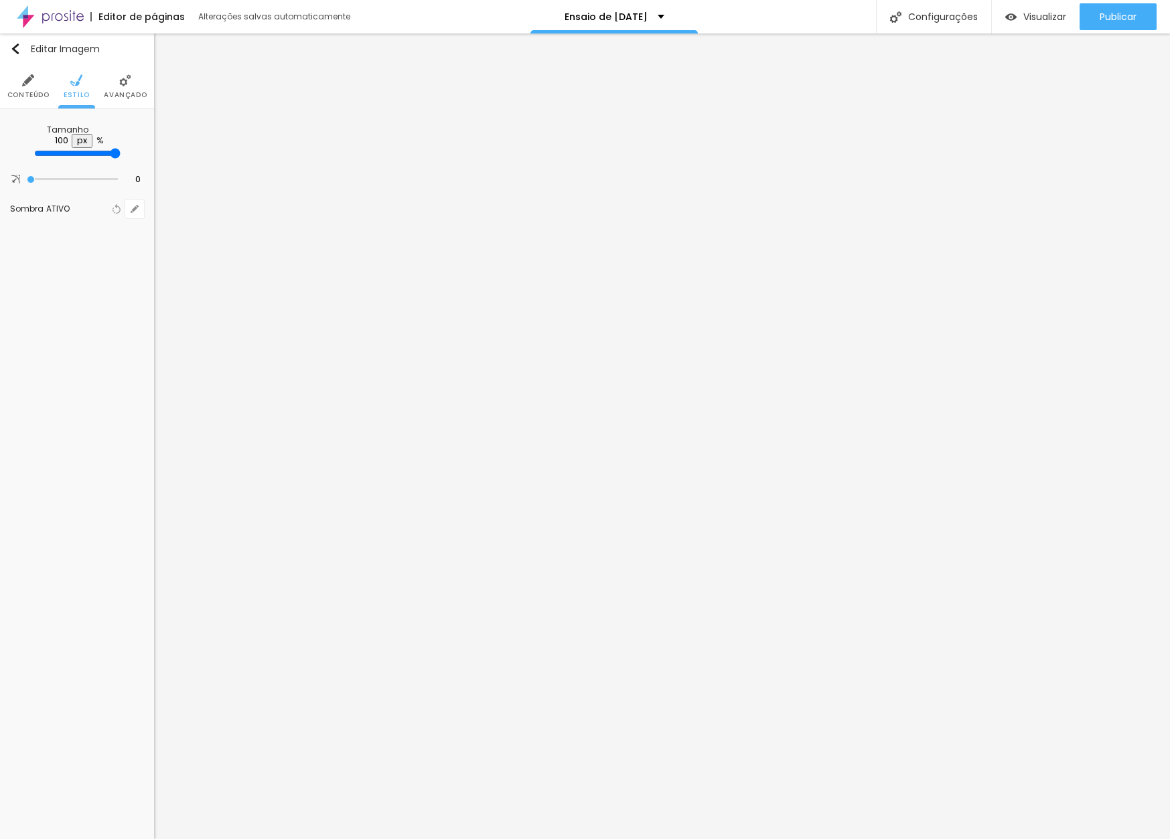
type input "19"
click at [116, 838] on div at bounding box center [585, 839] width 1170 height 0
click at [118, 92] on span "Avançado" at bounding box center [125, 95] width 43 height 7
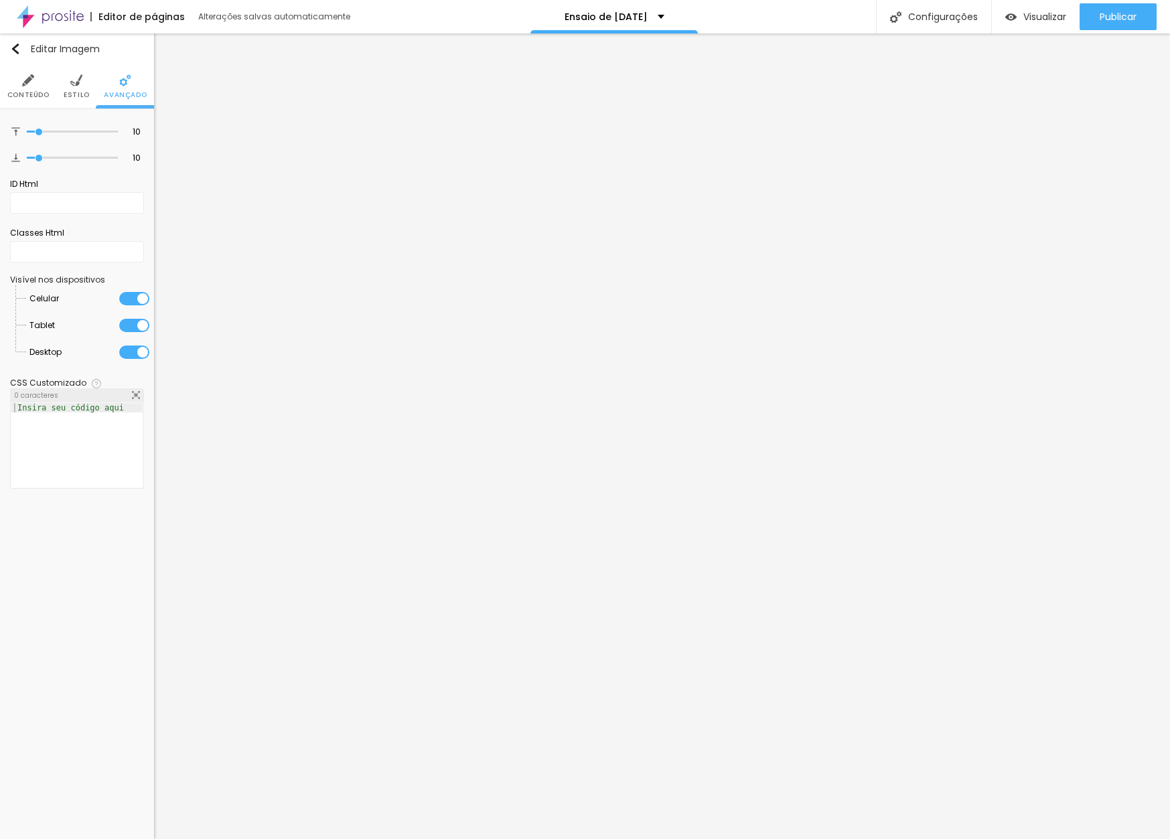
click at [83, 88] on li "Estilo" at bounding box center [77, 86] width 26 height 44
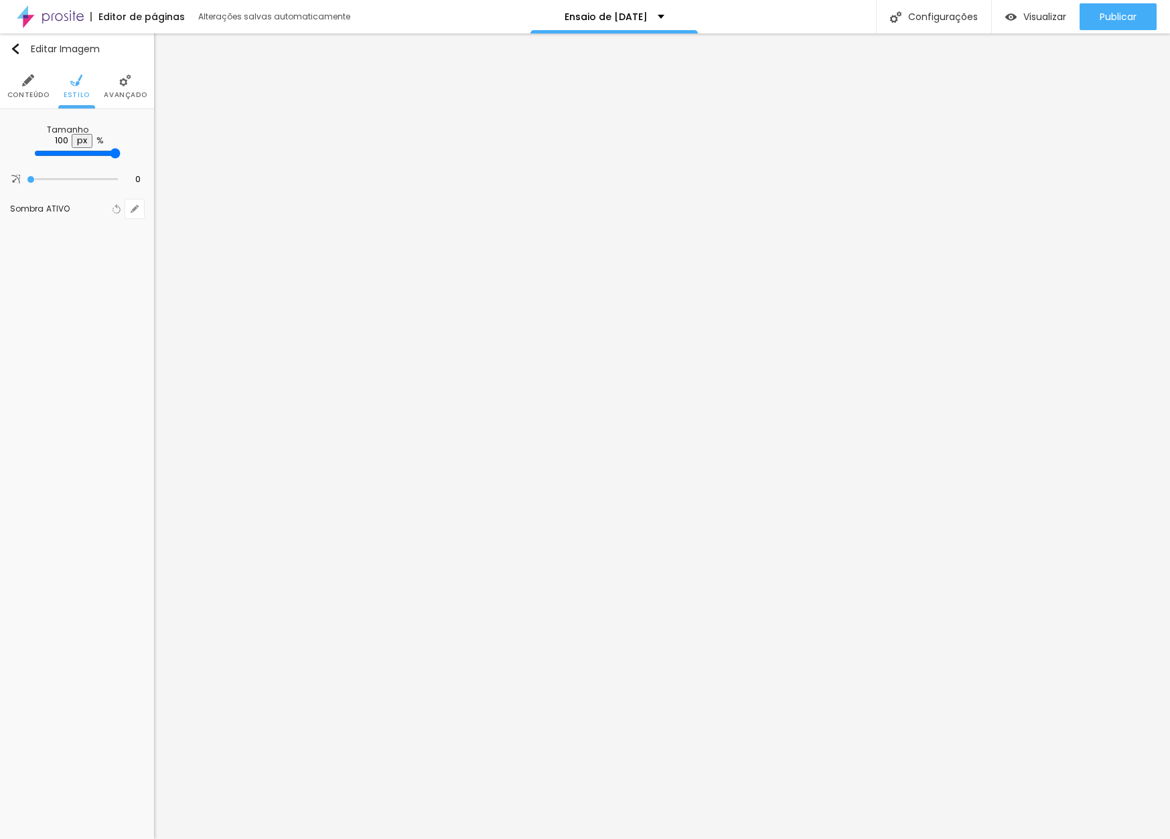
click at [29, 87] on li "Conteúdo" at bounding box center [28, 86] width 42 height 44
click at [129, 222] on span "Original" at bounding box center [123, 218] width 41 height 8
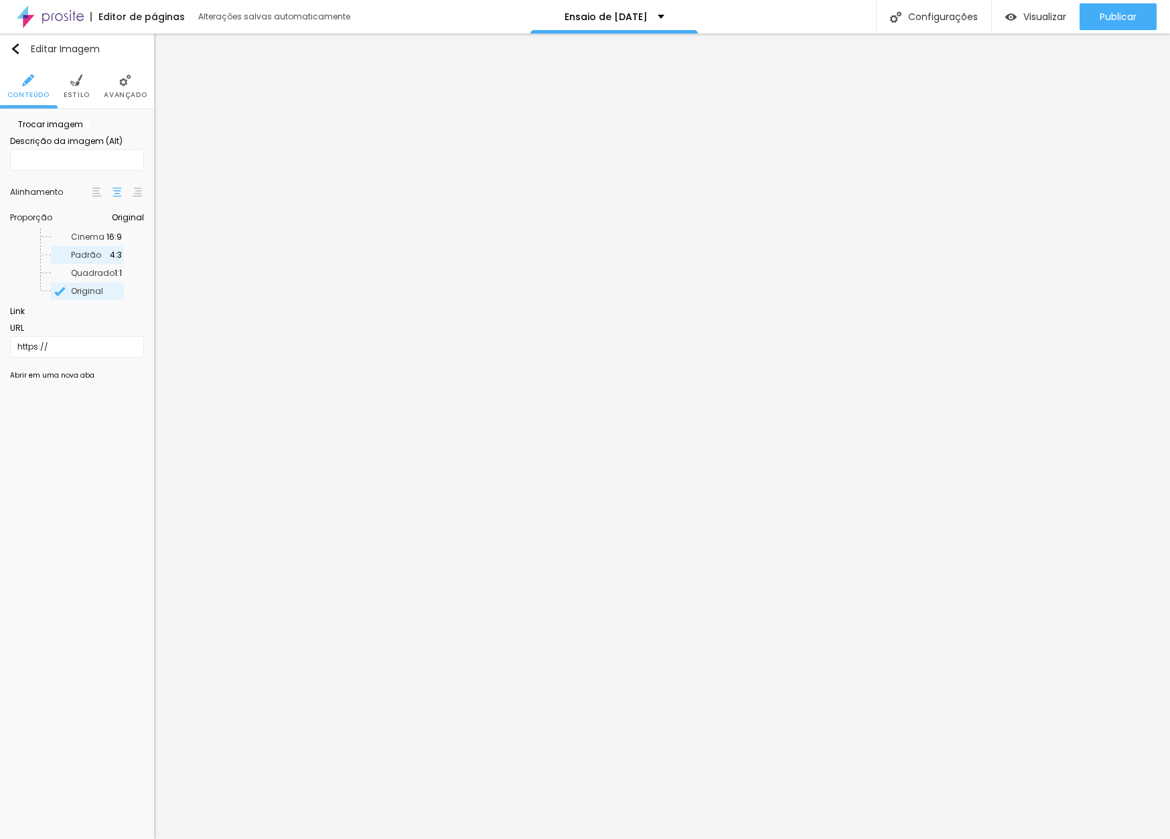
click at [76, 260] on span "Padrão" at bounding box center [86, 254] width 30 height 11
click at [80, 242] on span "Cinema" at bounding box center [87, 236] width 33 height 11
click at [76, 297] on span "Original" at bounding box center [87, 290] width 32 height 11
click at [72, 92] on span "Estilo" at bounding box center [77, 95] width 26 height 7
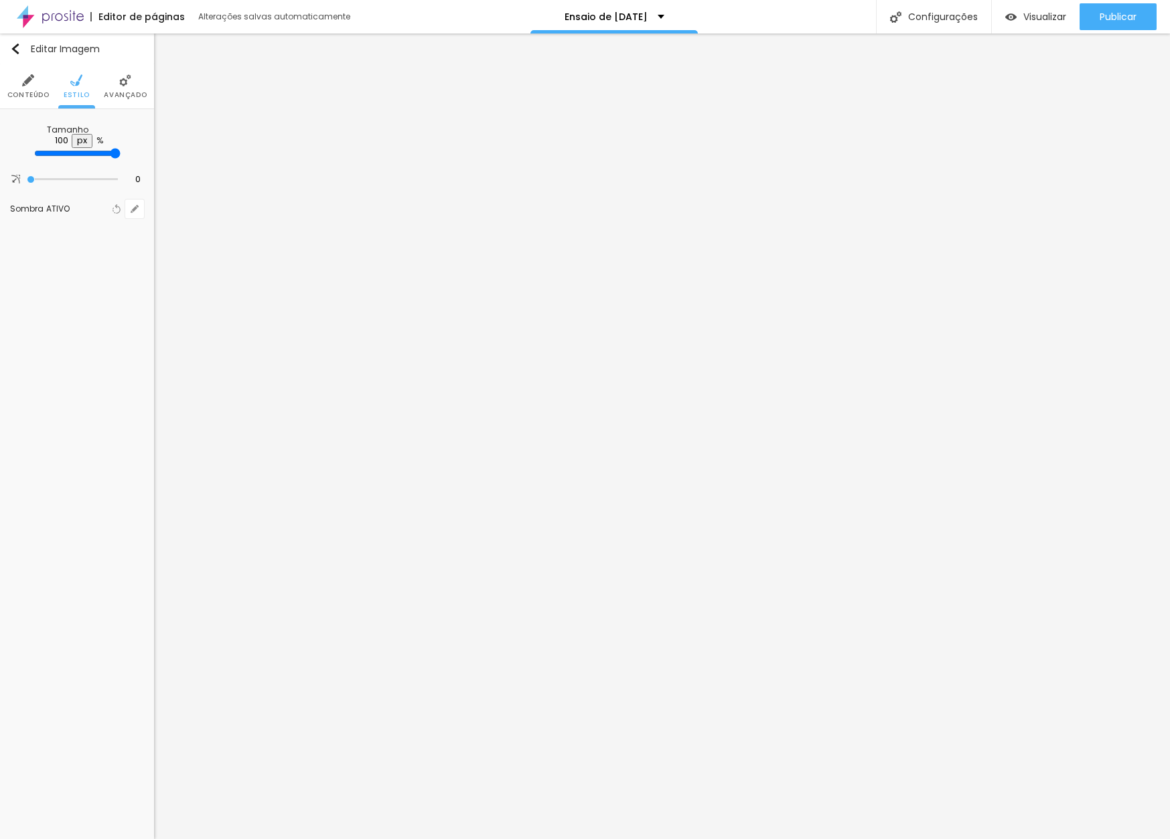
click at [125, 88] on li "Avançado" at bounding box center [125, 86] width 43 height 44
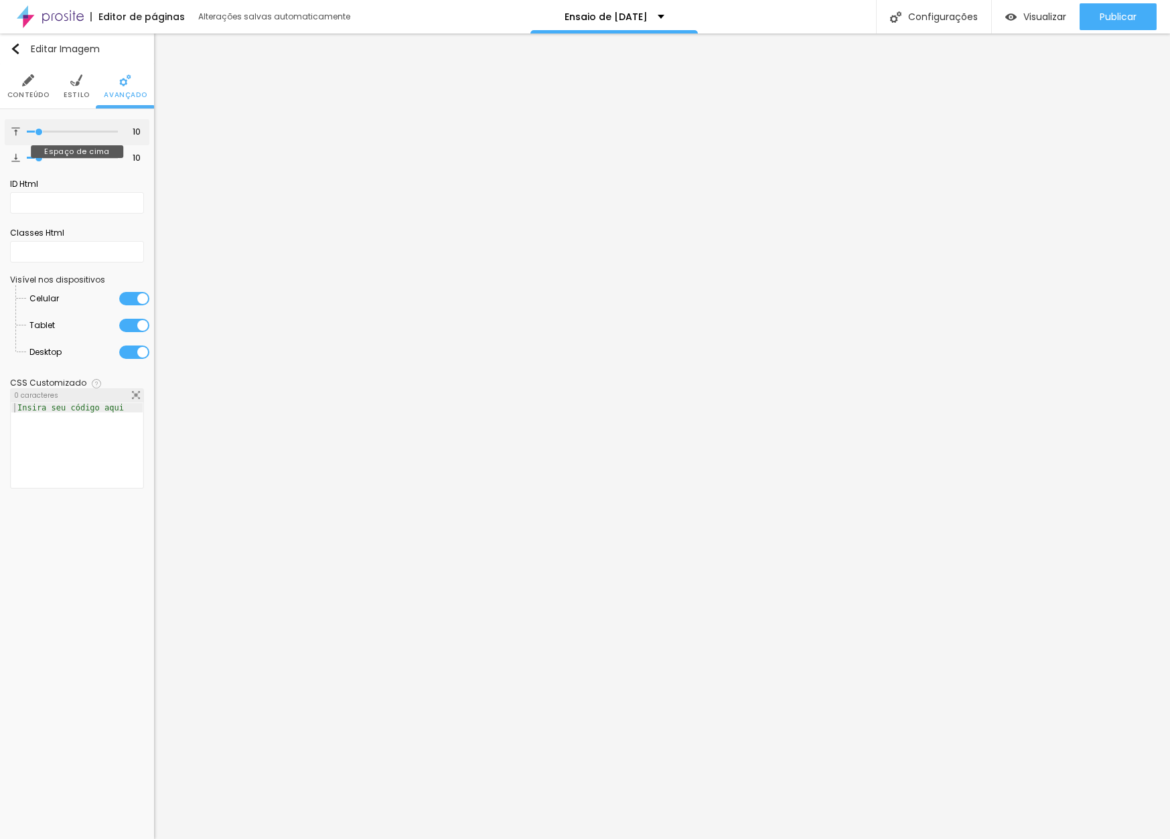
type input "7"
type input "6"
type input "2"
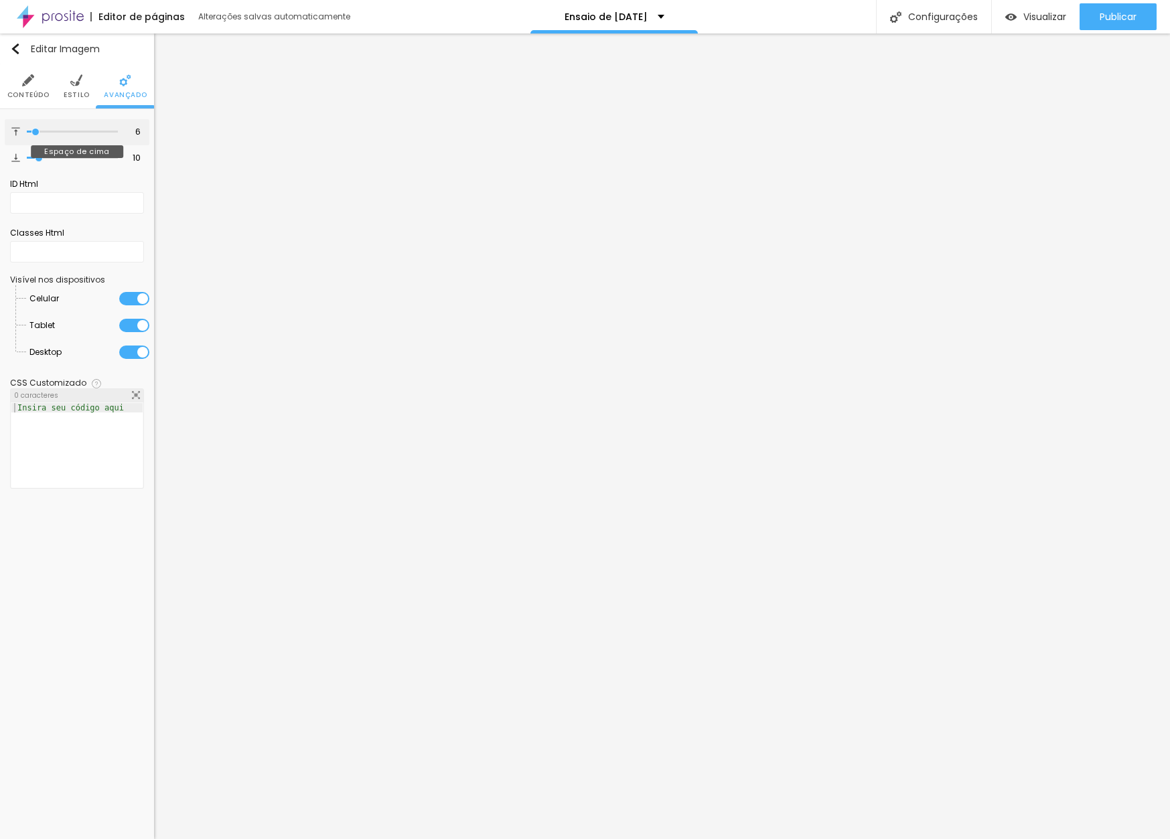
type input "2"
type input "0"
drag, startPoint x: 38, startPoint y: 131, endPoint x: 16, endPoint y: 130, distance: 21.5
type input "0"
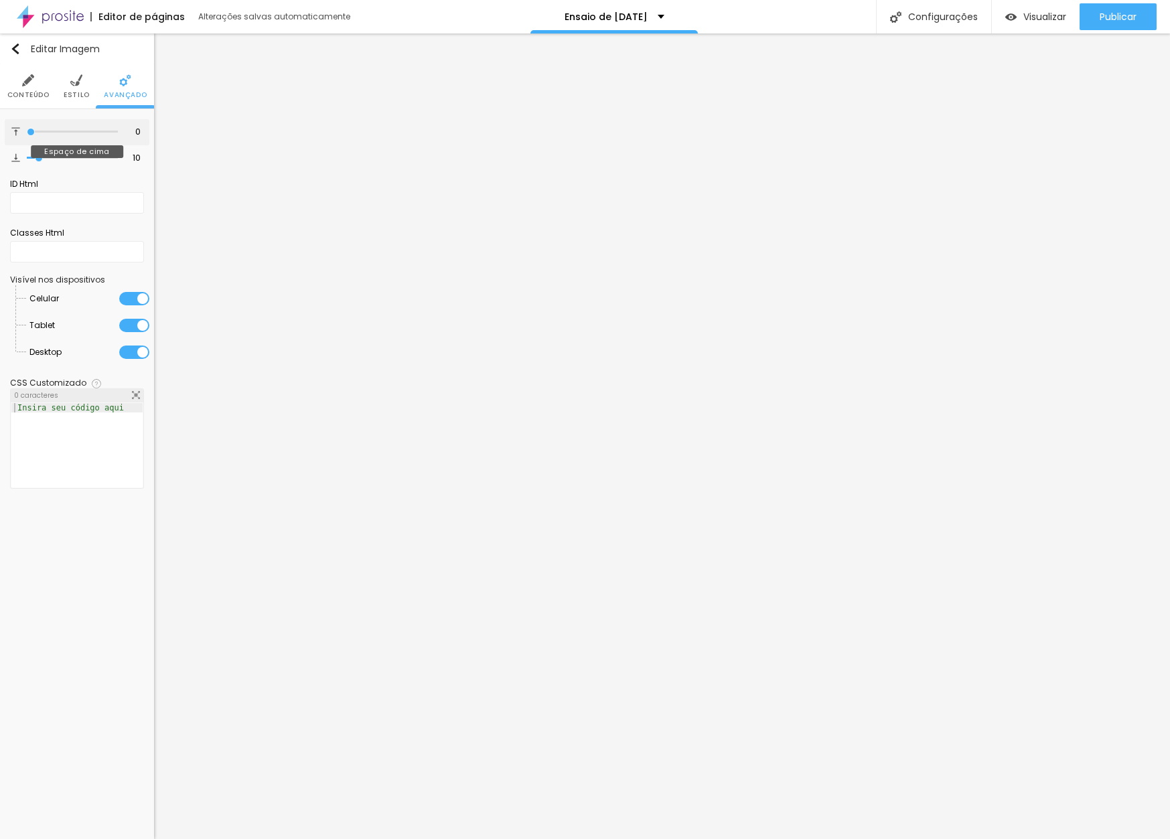
click at [16, 130] on div "0 Espaço de cima" at bounding box center [77, 132] width 145 height 26
type input "11"
type input "10"
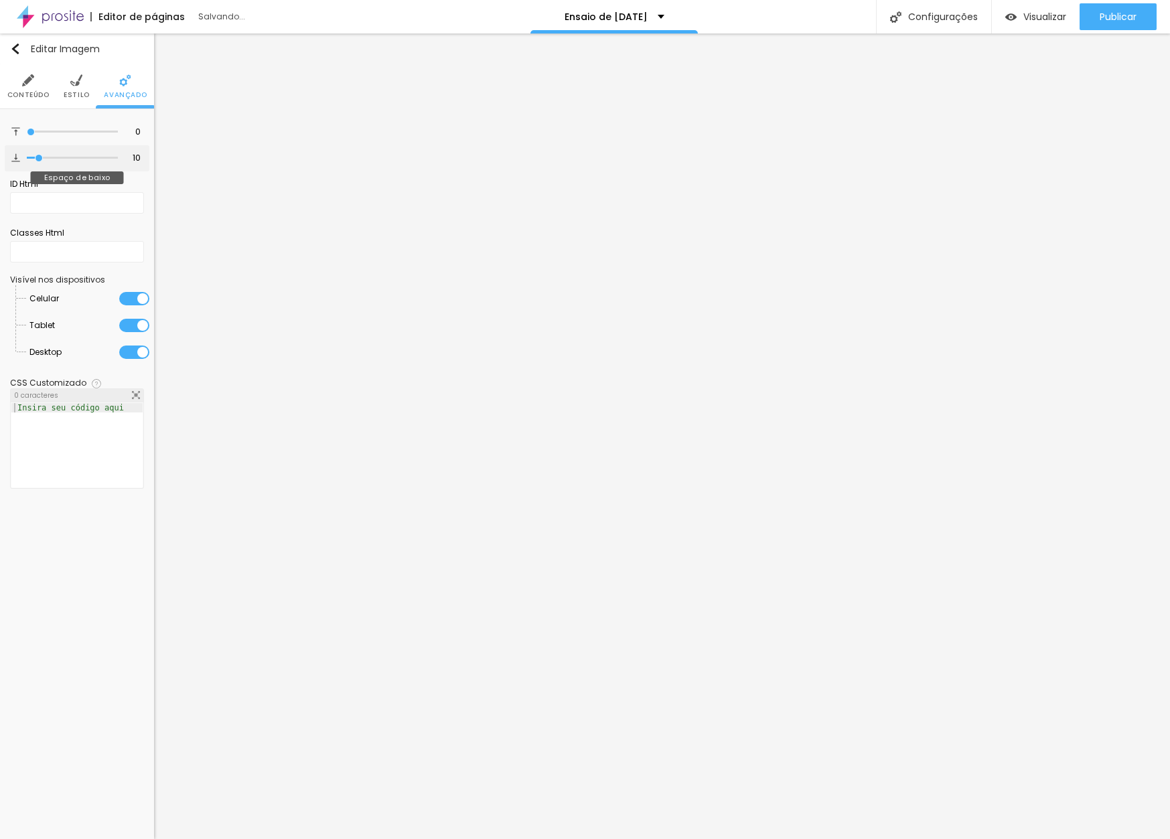
type input "9"
type input "8"
type input "6"
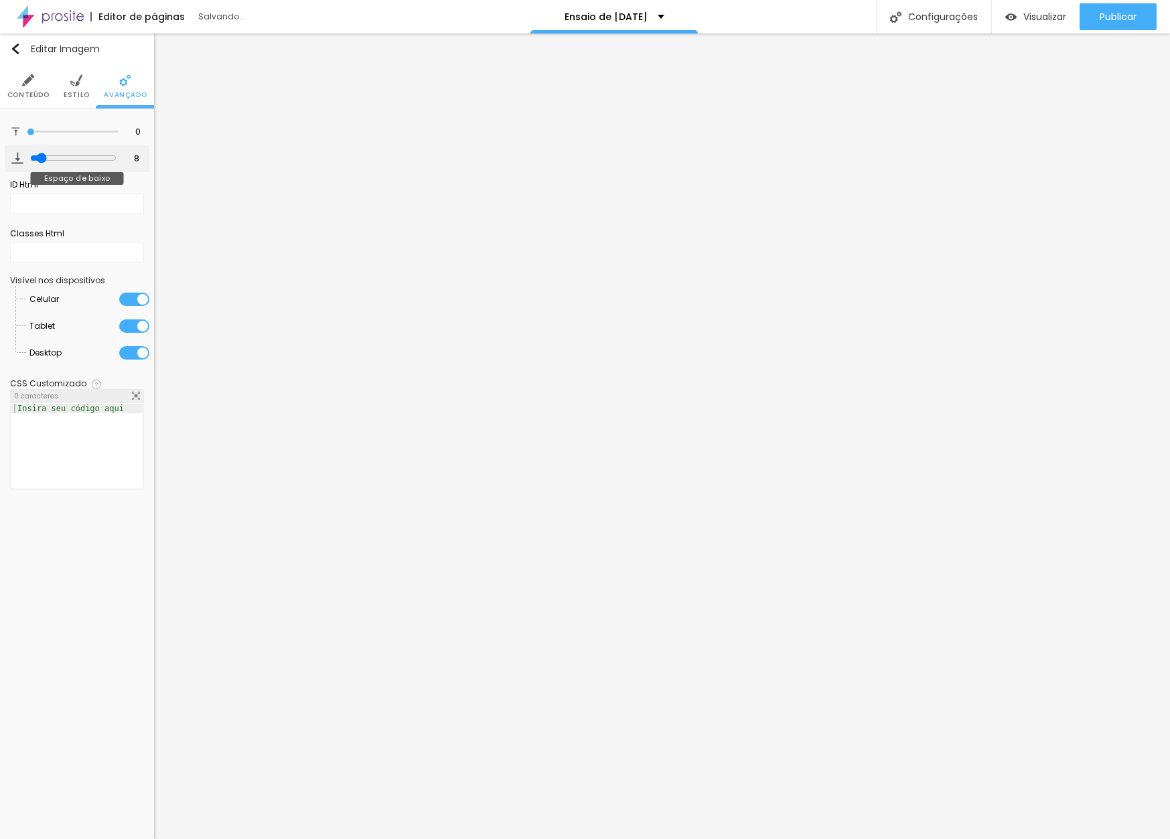
type input "6"
type input "2"
type input "0"
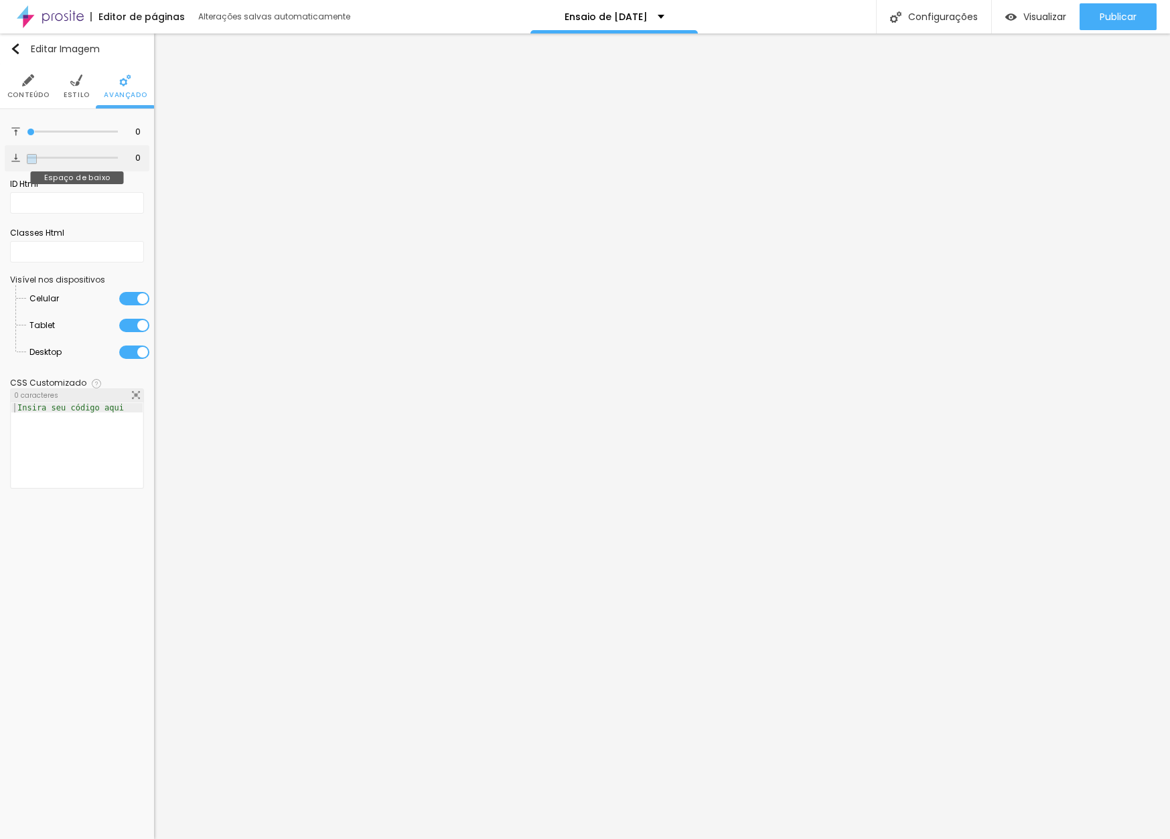
drag, startPoint x: 39, startPoint y: 164, endPoint x: 6, endPoint y: 162, distance: 32.9
type input "0"
click at [6, 162] on div "0 Espaço de baixo" at bounding box center [77, 158] width 145 height 26
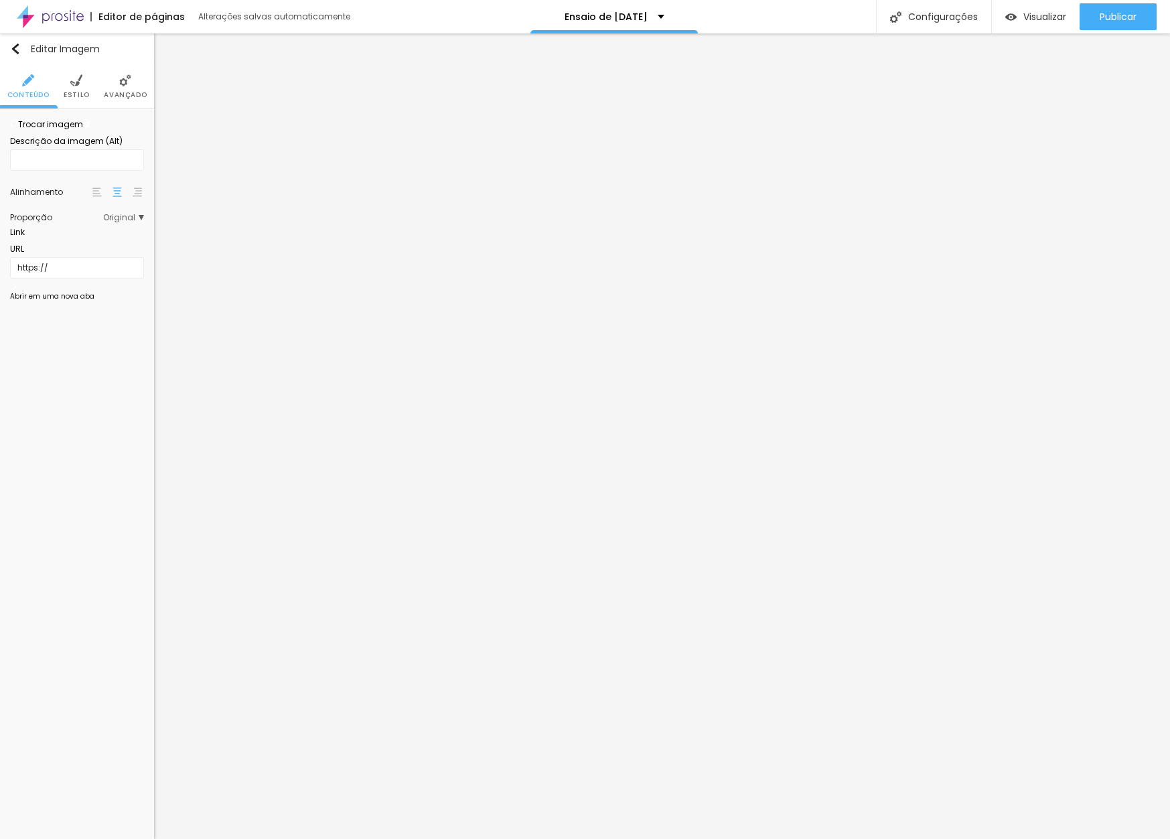
click at [75, 92] on span "Estilo" at bounding box center [77, 95] width 26 height 7
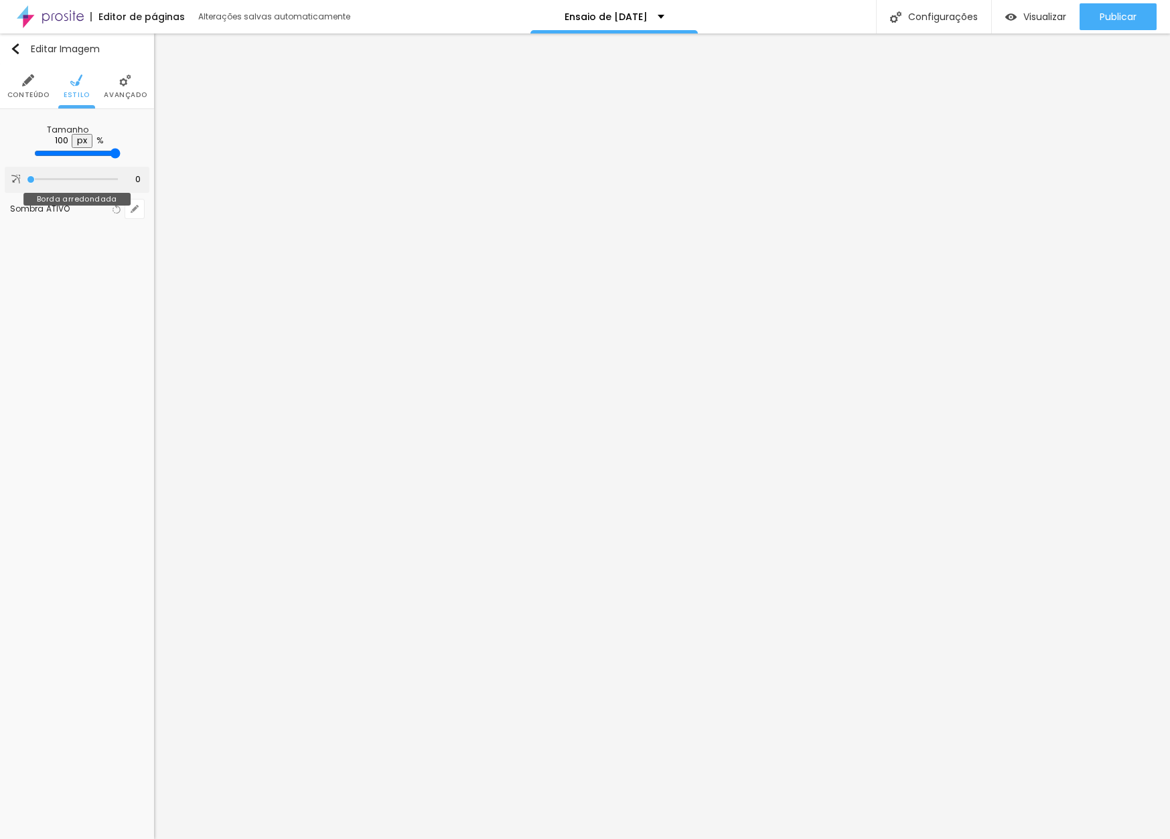
type input "2"
drag, startPoint x: 31, startPoint y: 173, endPoint x: 68, endPoint y: 170, distance: 36.3
click at [68, 174] on input "range" at bounding box center [73, 179] width 86 height 11
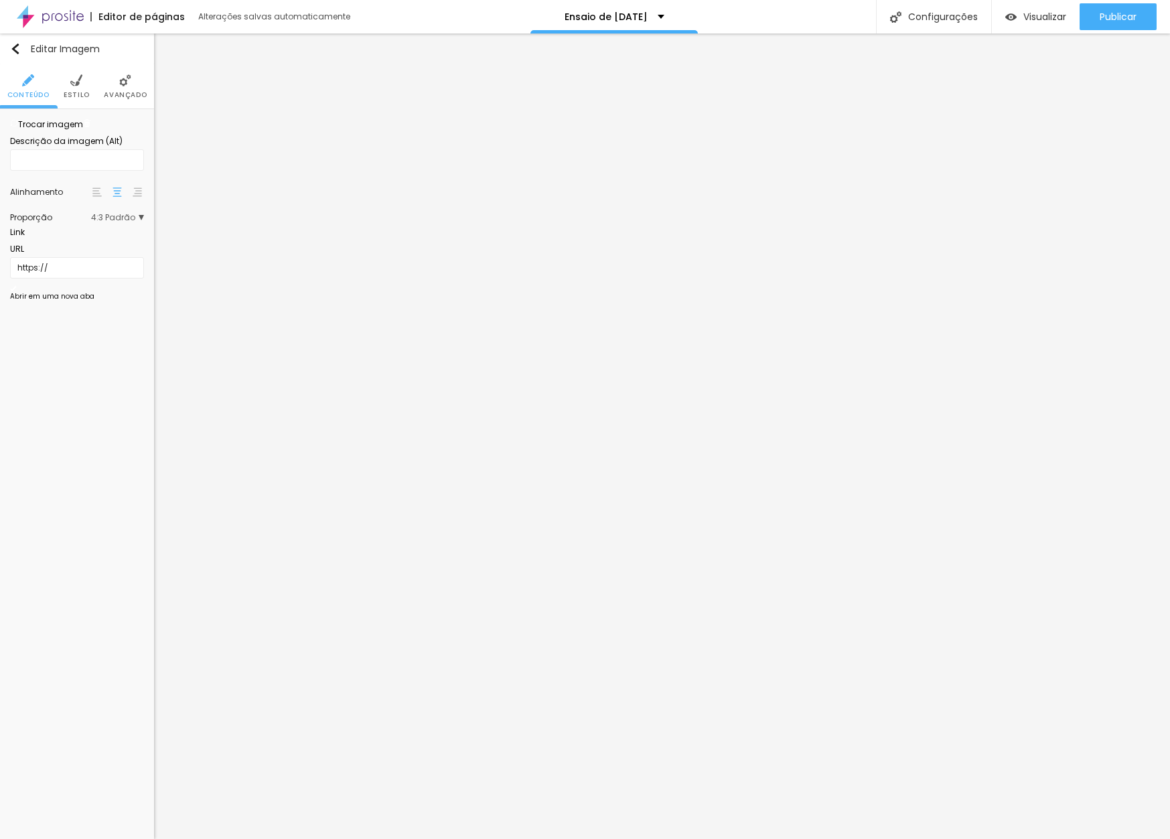
click at [73, 92] on span "Estilo" at bounding box center [77, 95] width 26 height 7
click at [141, 205] on button "button" at bounding box center [134, 209] width 19 height 19
click at [1140, 838] on div at bounding box center [1155, 853] width 30 height 13
click at [1116, 838] on div at bounding box center [585, 839] width 1170 height 0
click at [77, 92] on span "Estilo" at bounding box center [77, 95] width 26 height 7
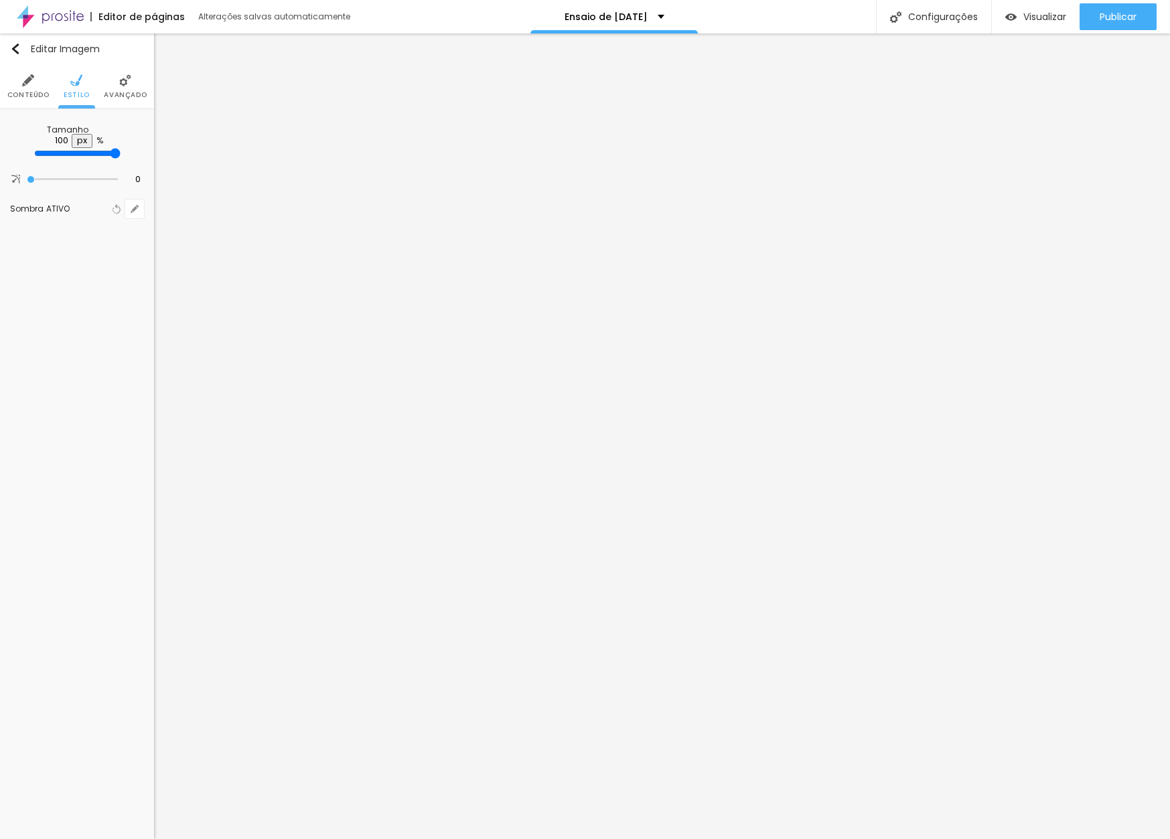
click at [121, 86] on li "Avançado" at bounding box center [125, 86] width 43 height 44
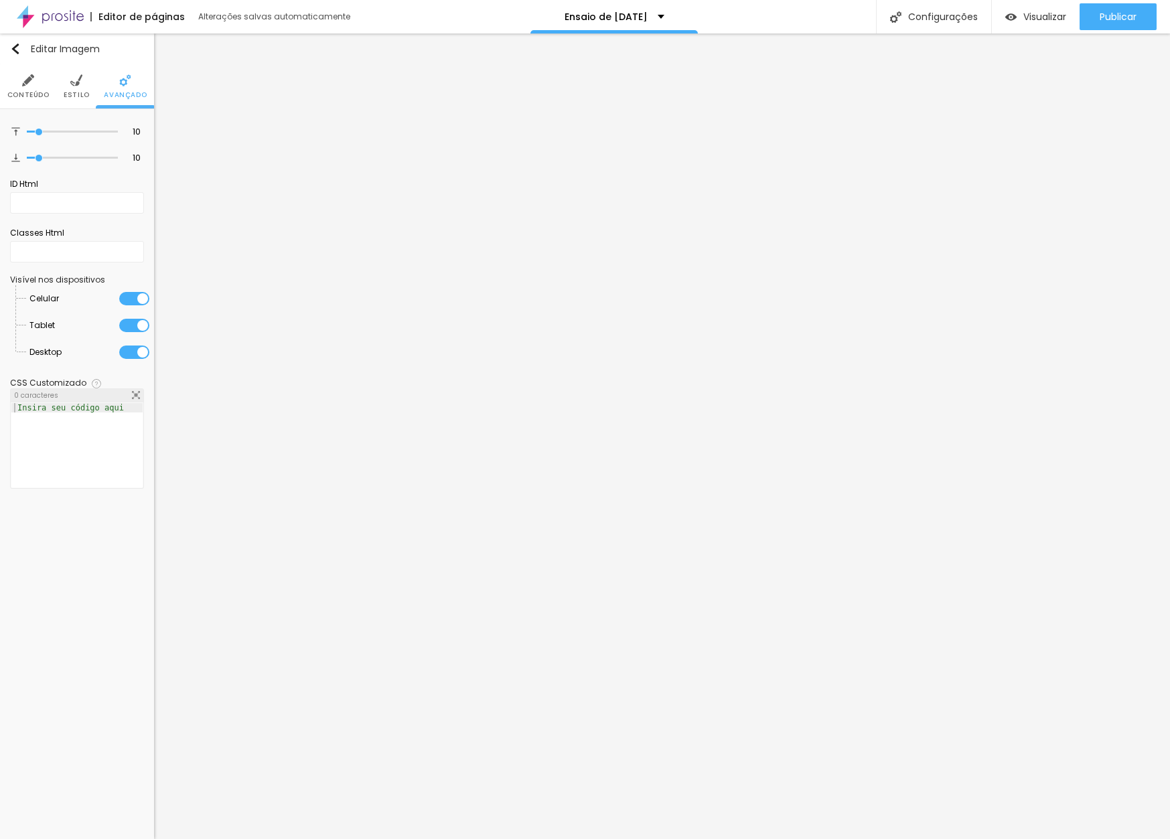
click at [78, 86] on img at bounding box center [76, 80] width 12 height 12
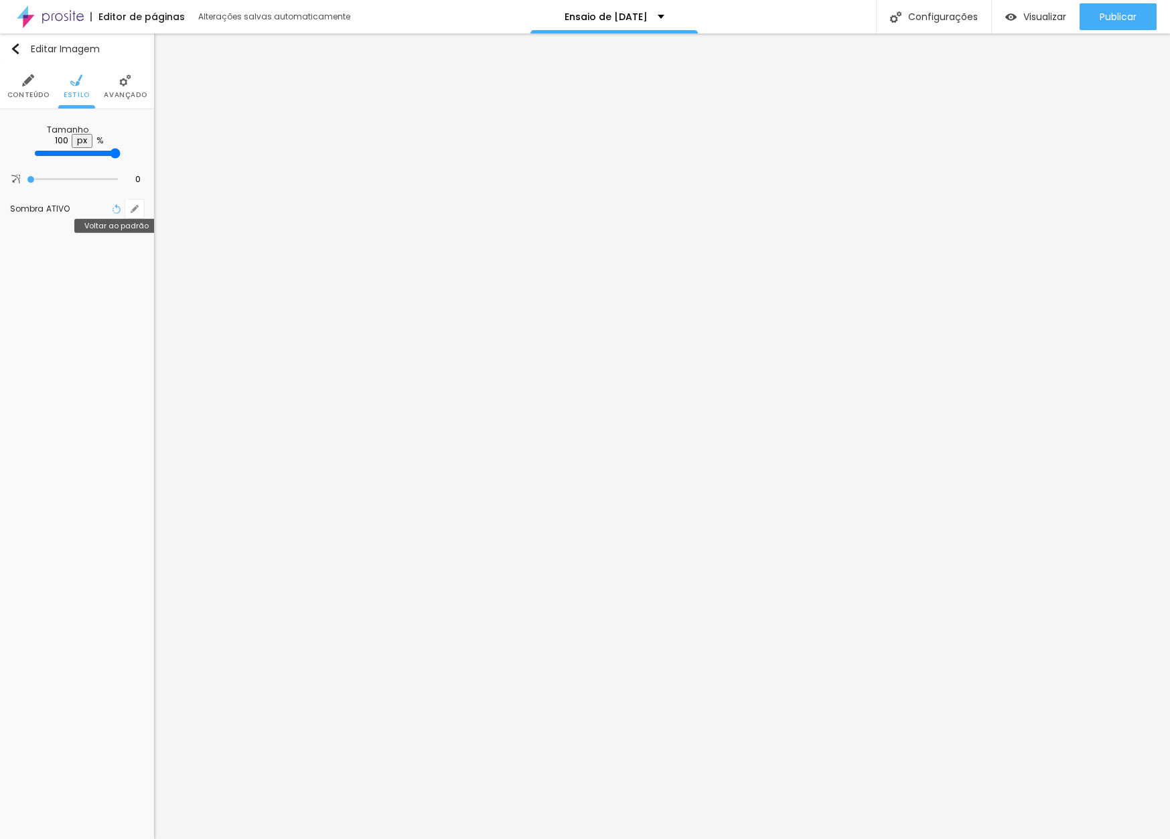
click at [116, 205] on icon "button" at bounding box center [116, 208] width 9 height 9
click at [63, 93] on ul "Conteúdo Estilo Avançado" at bounding box center [77, 86] width 154 height 45
click at [76, 92] on span "Estilo" at bounding box center [77, 95] width 26 height 7
click at [120, 84] on img at bounding box center [125, 80] width 12 height 12
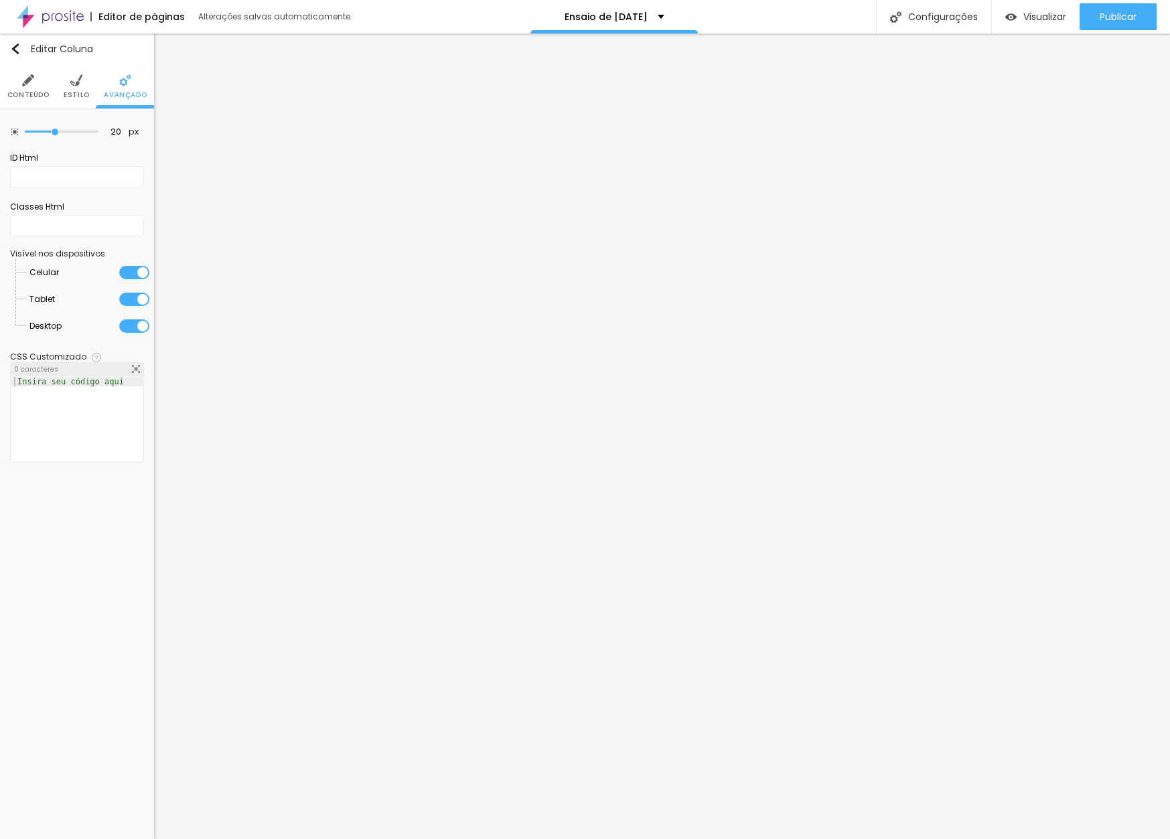
click at [79, 84] on img at bounding box center [76, 80] width 12 height 12
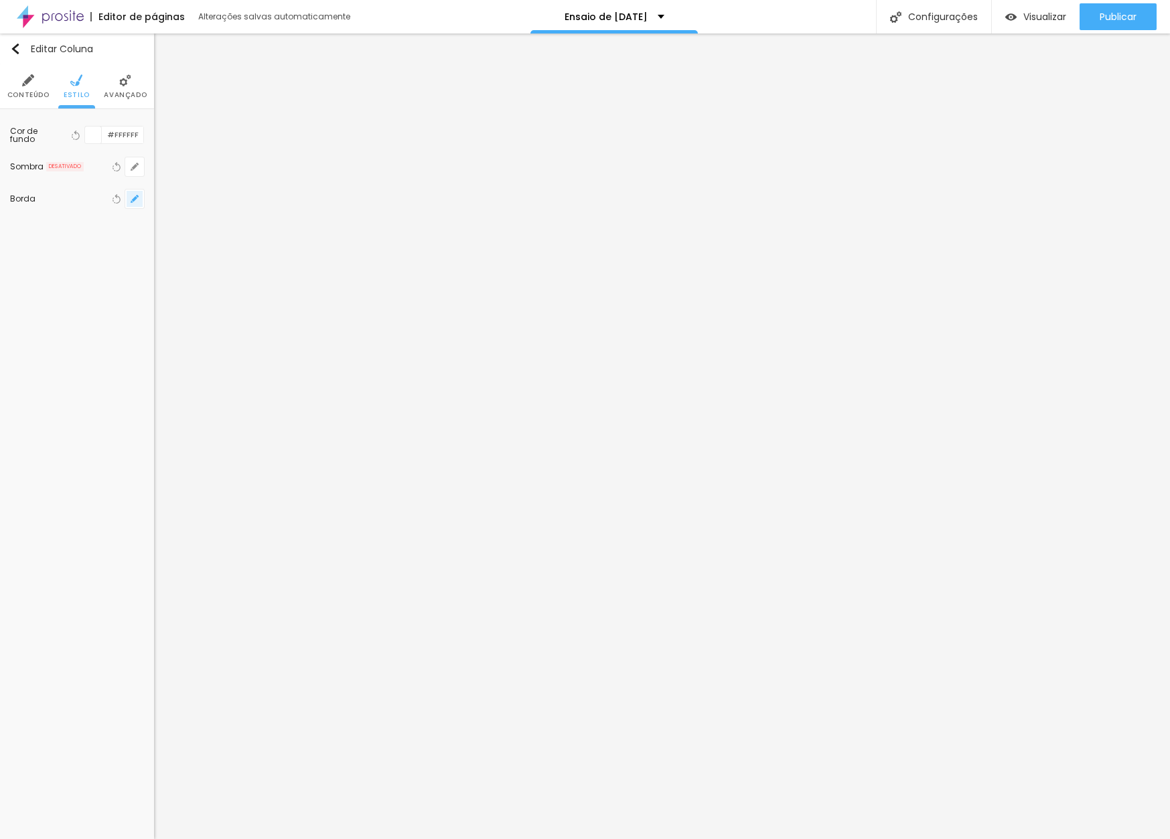
click at [132, 196] on icon "button" at bounding box center [135, 199] width 8 height 8
drag, startPoint x: 151, startPoint y: 250, endPoint x: 355, endPoint y: 246, distance: 203.6
click at [355, 246] on body "Editor de páginas Alterações salvas automaticamente Ensaio de Natal 2025 Config…" at bounding box center [585, 419] width 1170 height 839
drag, startPoint x: 147, startPoint y: 290, endPoint x: 103, endPoint y: 291, distance: 44.2
click at [103, 291] on body "Editor de páginas Alterações salvas automaticamente Ensaio de Natal 2025 Config…" at bounding box center [585, 419] width 1170 height 839
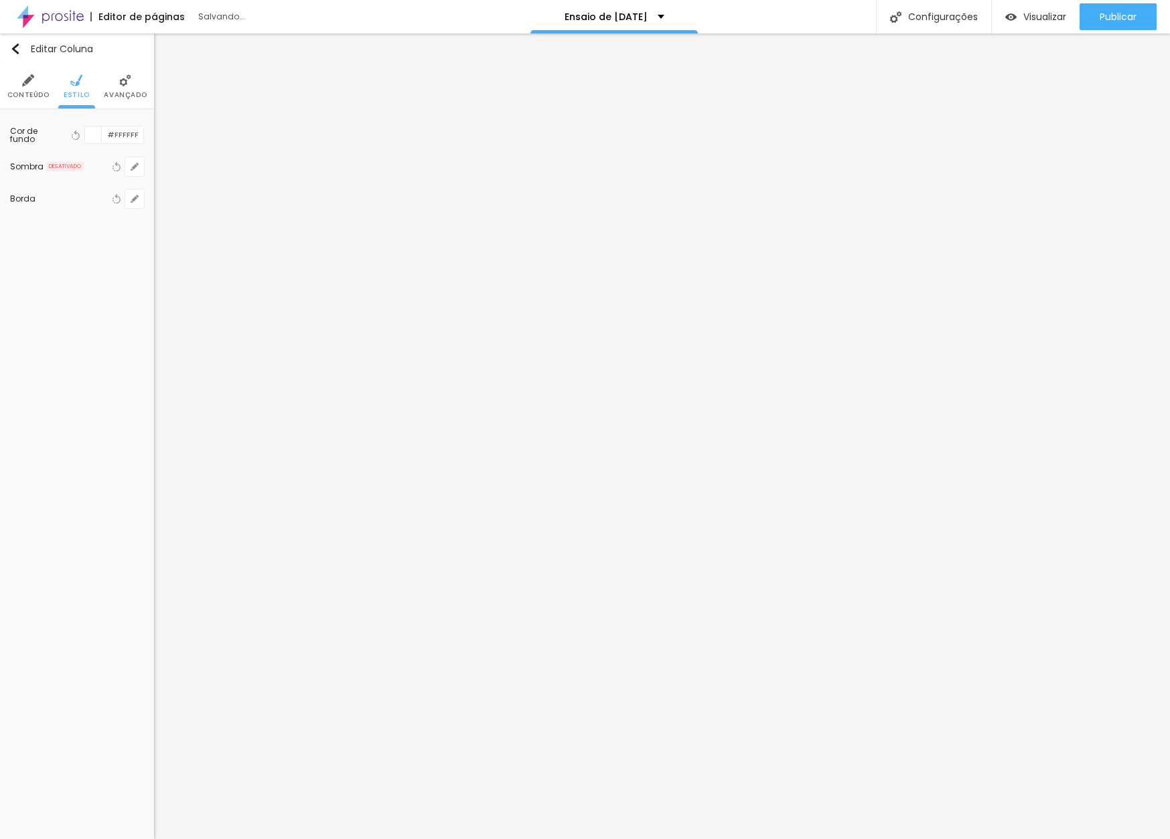
drag, startPoint x: 296, startPoint y: 250, endPoint x: 108, endPoint y: 246, distance: 188.2
click at [108, 246] on body "Editor de páginas Salvando... Ensaio de Natal 2025 Configurações Configurações …" at bounding box center [585, 419] width 1170 height 839
click at [81, 838] on div at bounding box center [585, 839] width 1170 height 0
click at [120, 201] on icon "button" at bounding box center [117, 198] width 5 height 9
click at [115, 198] on icon "button" at bounding box center [116, 198] width 9 height 9
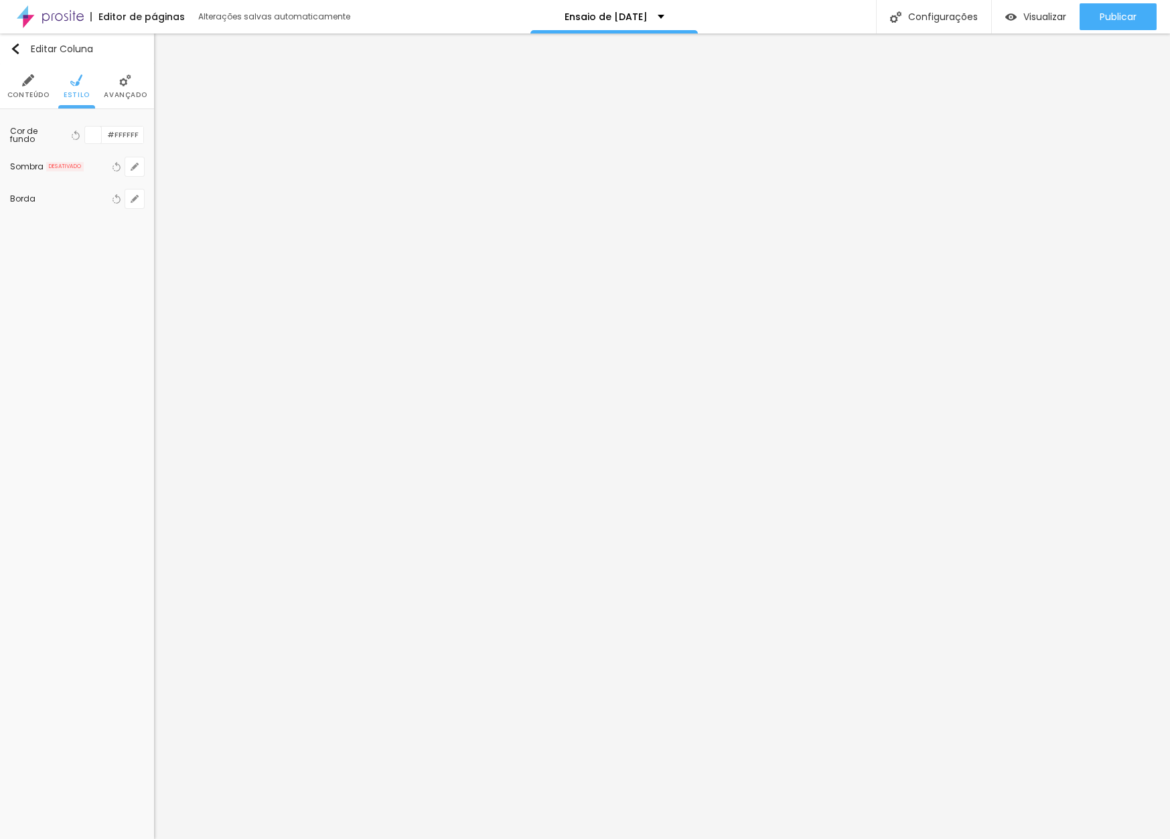
click at [90, 281] on div "Editar Coluna Conteúdo Estilo Avançado Cor de fundo Voltar ao padrão #FFFFFF So…" at bounding box center [77, 436] width 154 height 806
click at [146, 447] on div "Editar Texto Estilo Avançado Tipografia Voltar ao padrão Sombra DESATIVADO Volt…" at bounding box center [77, 436] width 154 height 806
click at [139, 135] on button "button" at bounding box center [134, 135] width 19 height 19
click at [657, 838] on div at bounding box center [585, 839] width 1170 height 0
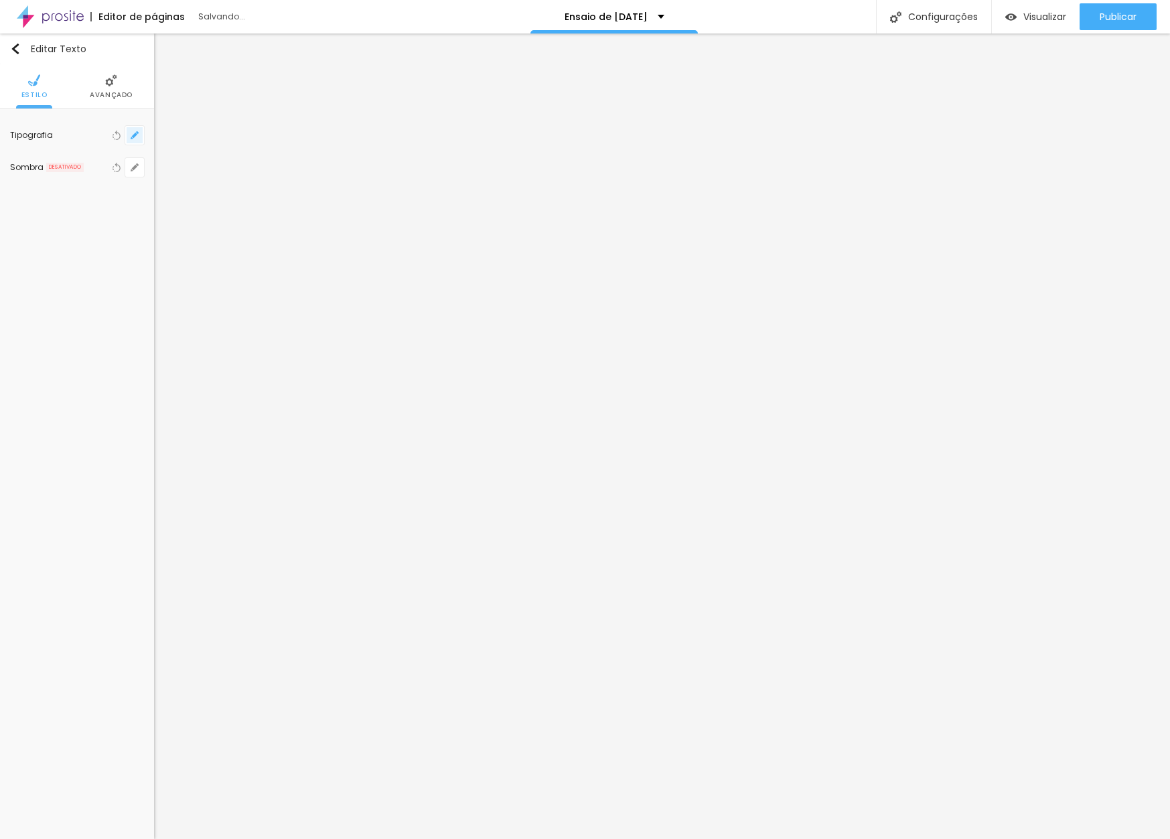
click at [139, 135] on button "button" at bounding box center [134, 135] width 19 height 19
click at [746, 838] on div at bounding box center [585, 839] width 1170 height 0
click at [137, 133] on icon "button" at bounding box center [137, 132] width 3 height 3
click at [458, 838] on div at bounding box center [585, 839] width 1170 height 0
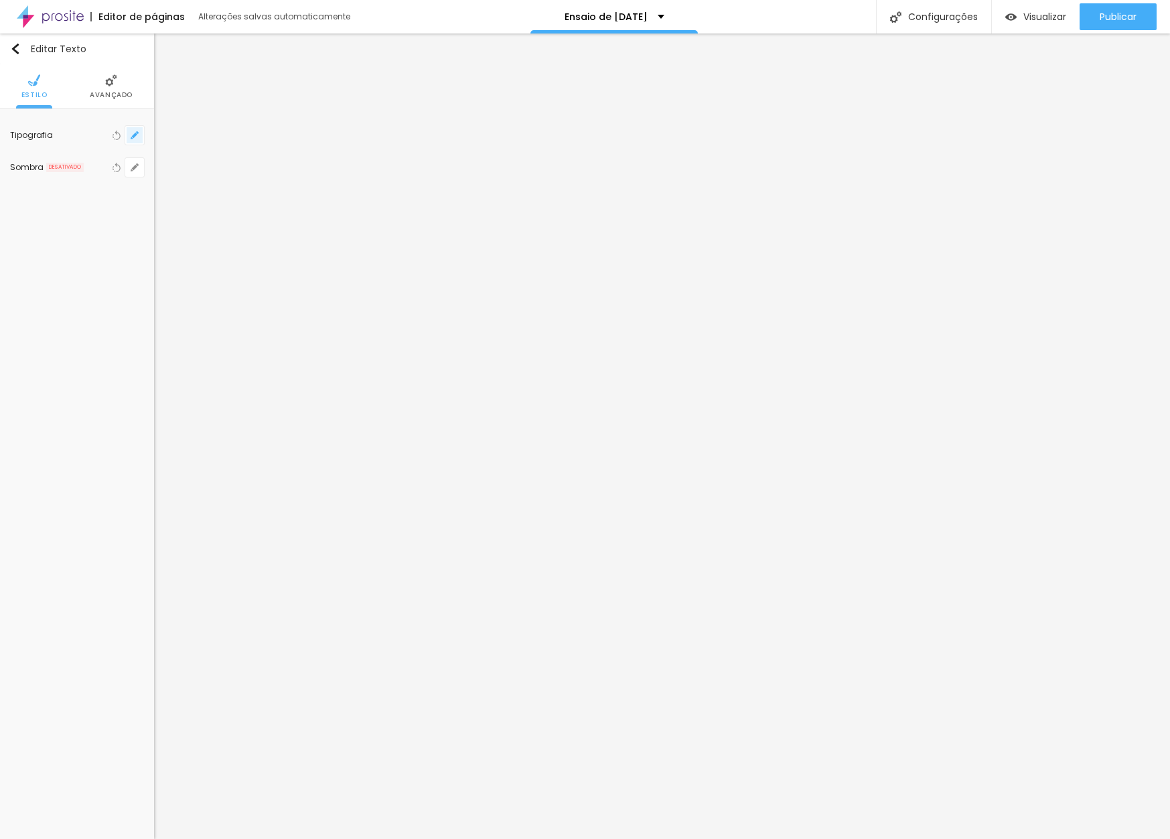
click at [131, 134] on icon "button" at bounding box center [135, 135] width 8 height 8
click at [597, 838] on div at bounding box center [585, 839] width 1170 height 0
click at [137, 138] on icon "button" at bounding box center [135, 135] width 8 height 8
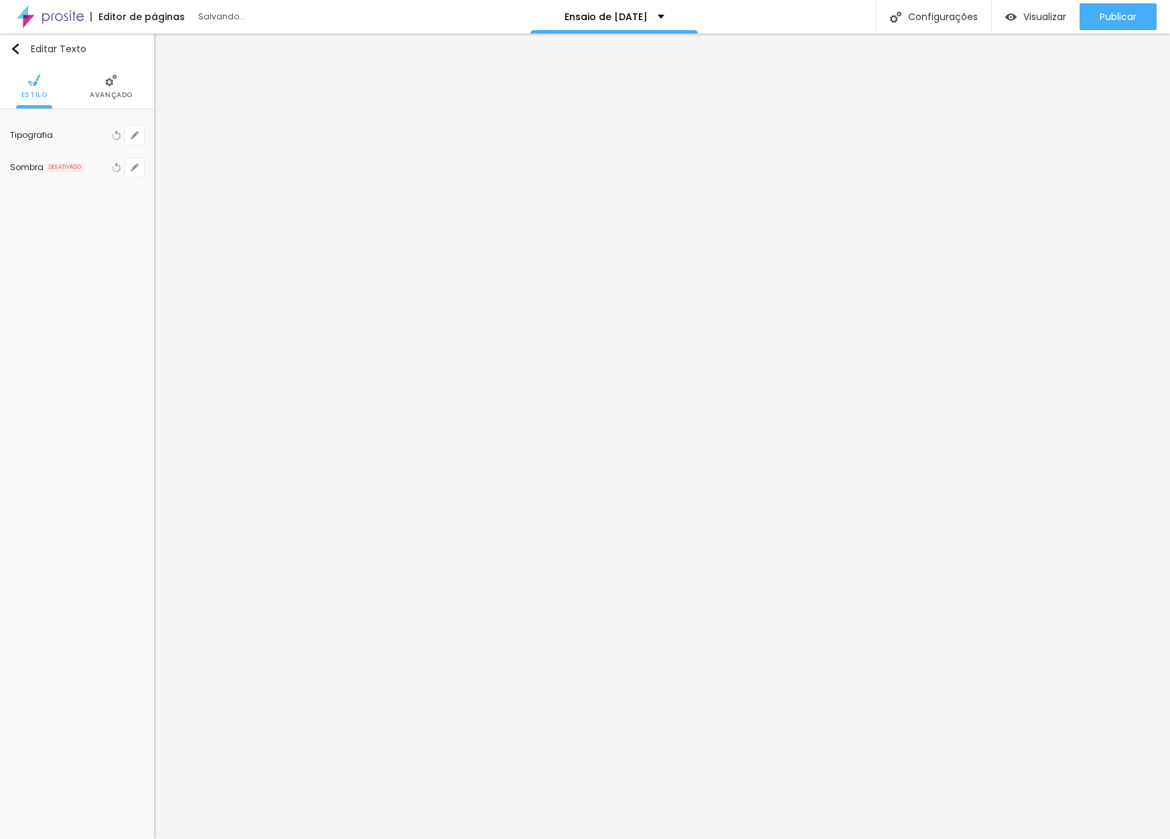
click at [921, 838] on div at bounding box center [585, 839] width 1170 height 0
click at [131, 134] on icon "button" at bounding box center [135, 135] width 8 height 8
click at [445, 838] on div at bounding box center [585, 839] width 1170 height 0
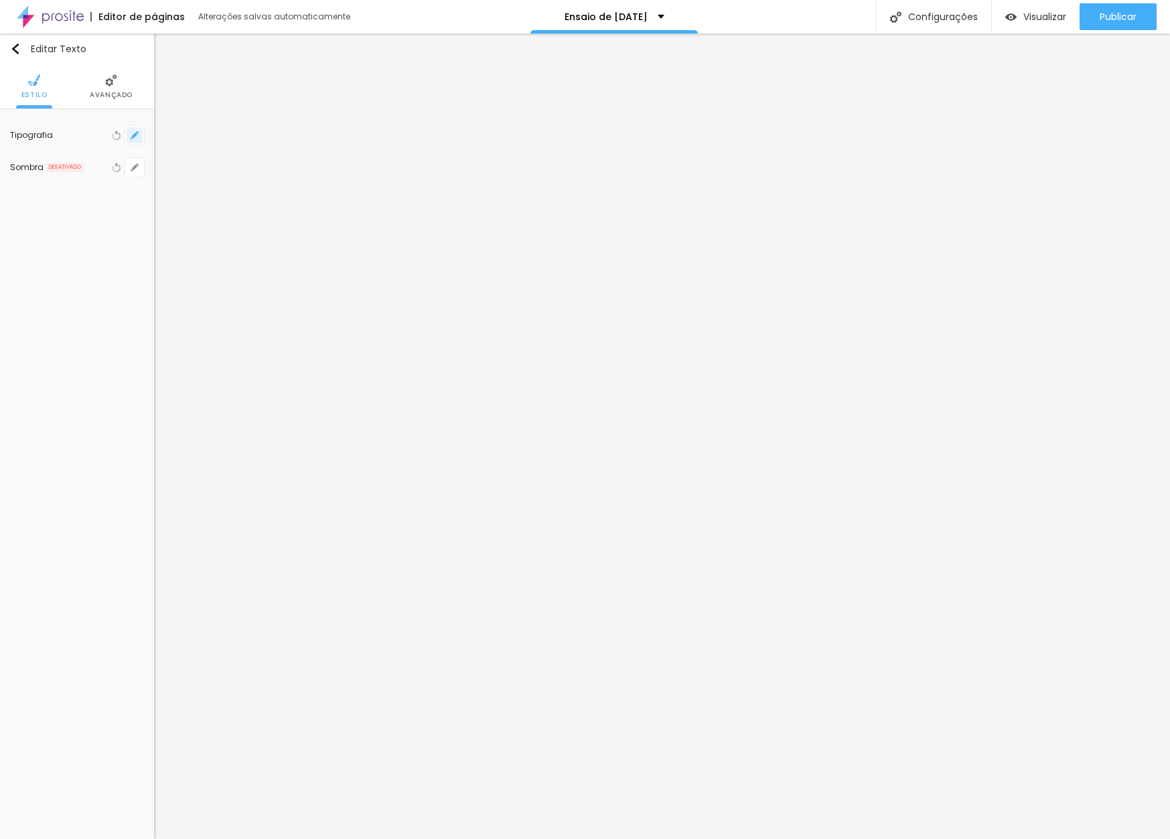
click at [133, 134] on icon "button" at bounding box center [135, 135] width 8 height 8
click at [620, 838] on div at bounding box center [585, 839] width 1170 height 0
click at [132, 132] on icon "button" at bounding box center [135, 135] width 8 height 8
drag, startPoint x: 176, startPoint y: 224, endPoint x: 185, endPoint y: 224, distance: 8.7
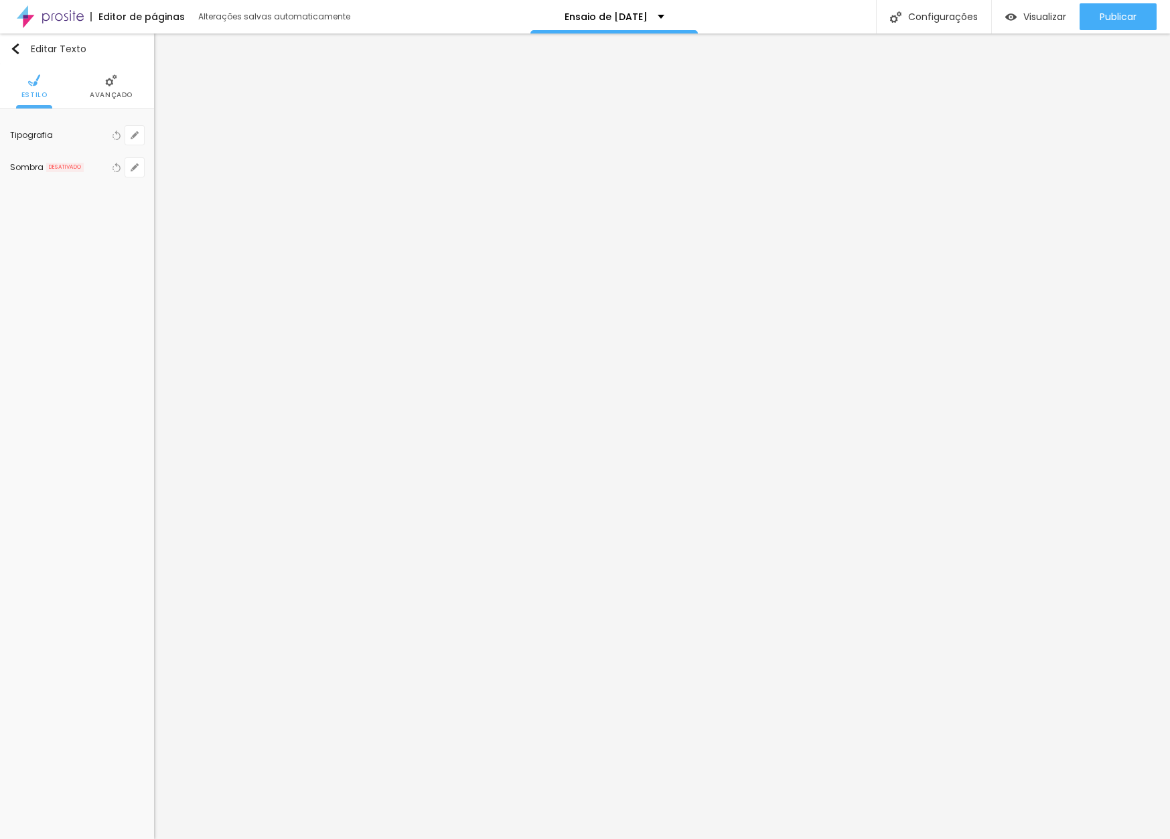
click at [895, 838] on div at bounding box center [585, 839] width 1170 height 0
click at [132, 131] on icon "button" at bounding box center [135, 135] width 8 height 8
click at [1081, 838] on div at bounding box center [585, 839] width 1170 height 0
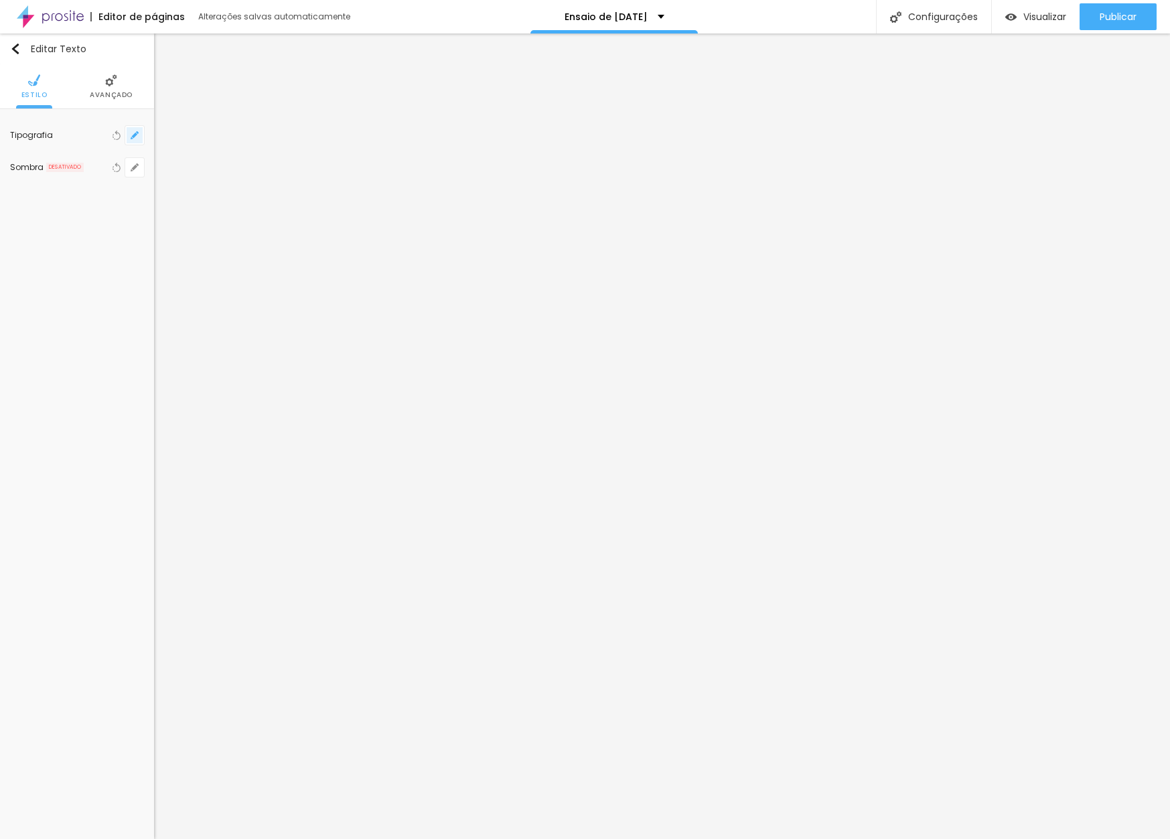
click at [135, 133] on icon "button" at bounding box center [135, 135] width 8 height 8
click at [1126, 838] on div at bounding box center [585, 839] width 1170 height 0
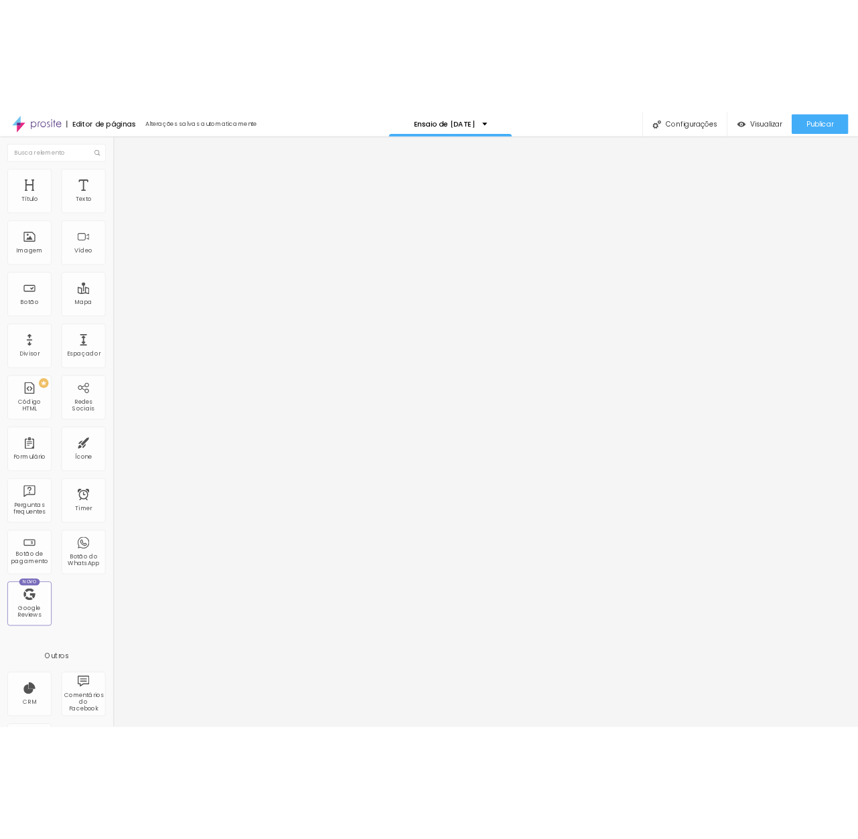
scroll to position [0, 0]
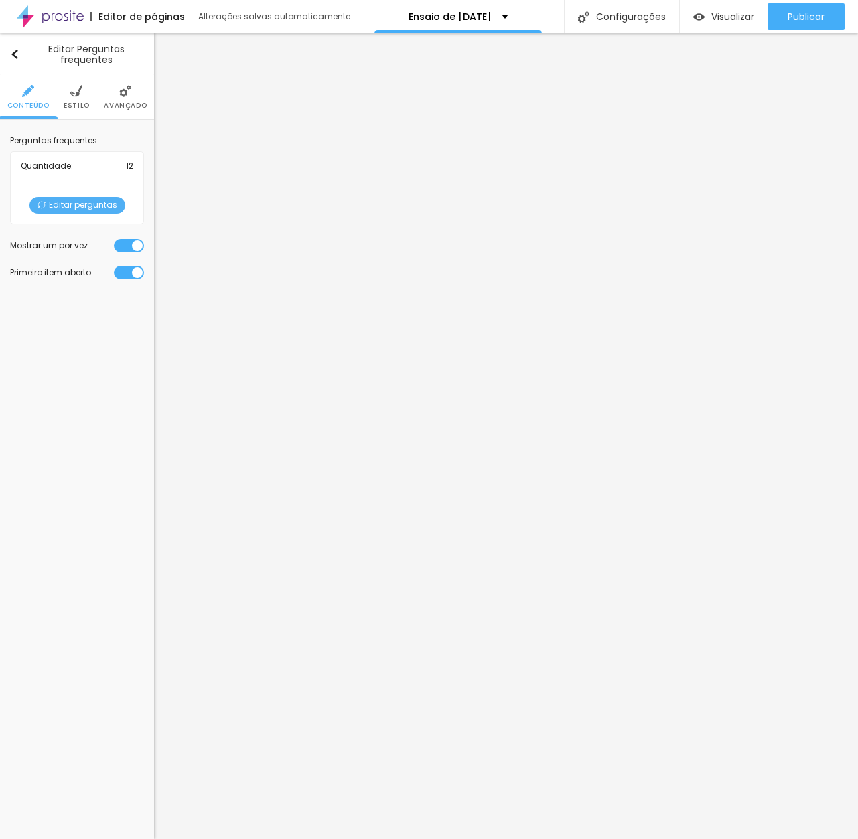
click at [86, 204] on span "Editar perguntas" at bounding box center [77, 205] width 96 height 17
drag, startPoint x: 704, startPoint y: 374, endPoint x: 757, endPoint y: 392, distance: 56.5
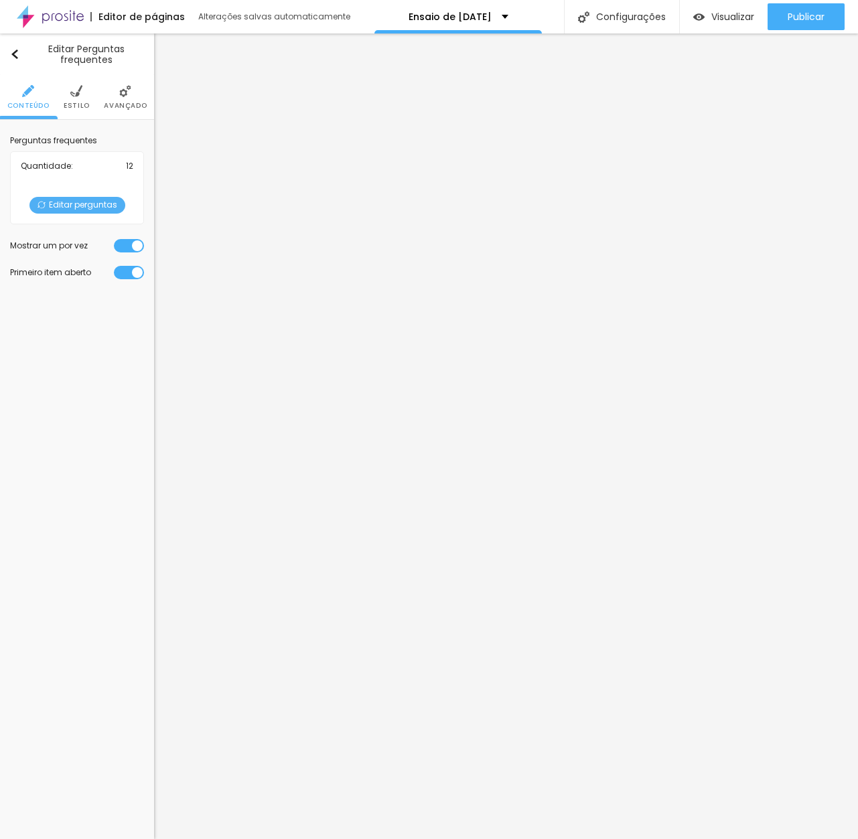
drag, startPoint x: 636, startPoint y: 402, endPoint x: 686, endPoint y: 402, distance: 50.9
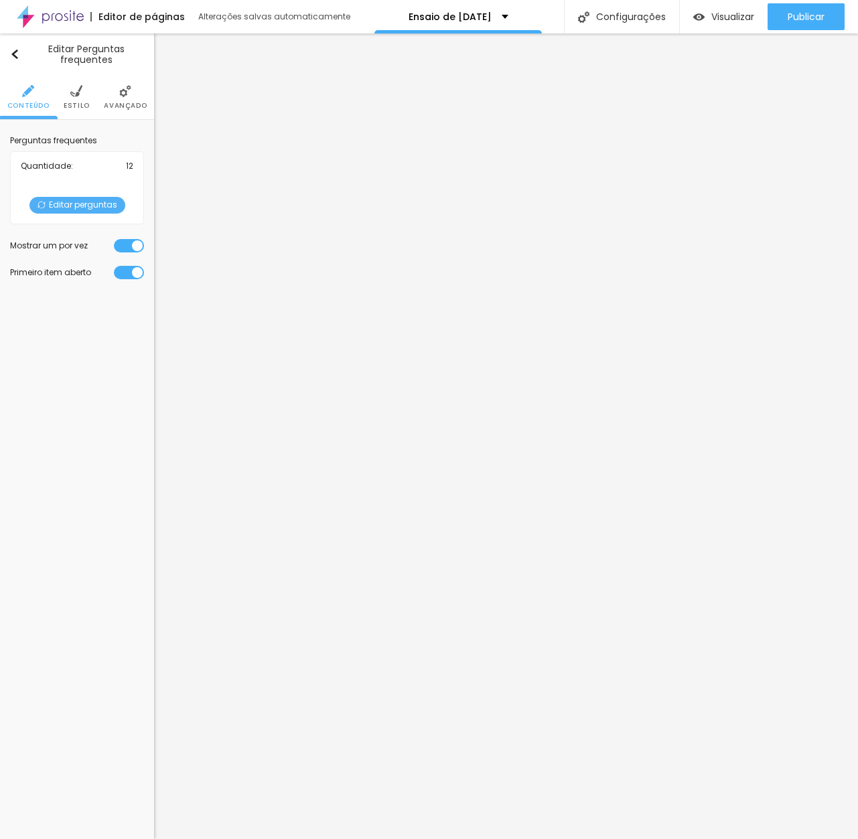
click at [80, 202] on span "Editar perguntas" at bounding box center [77, 205] width 96 height 17
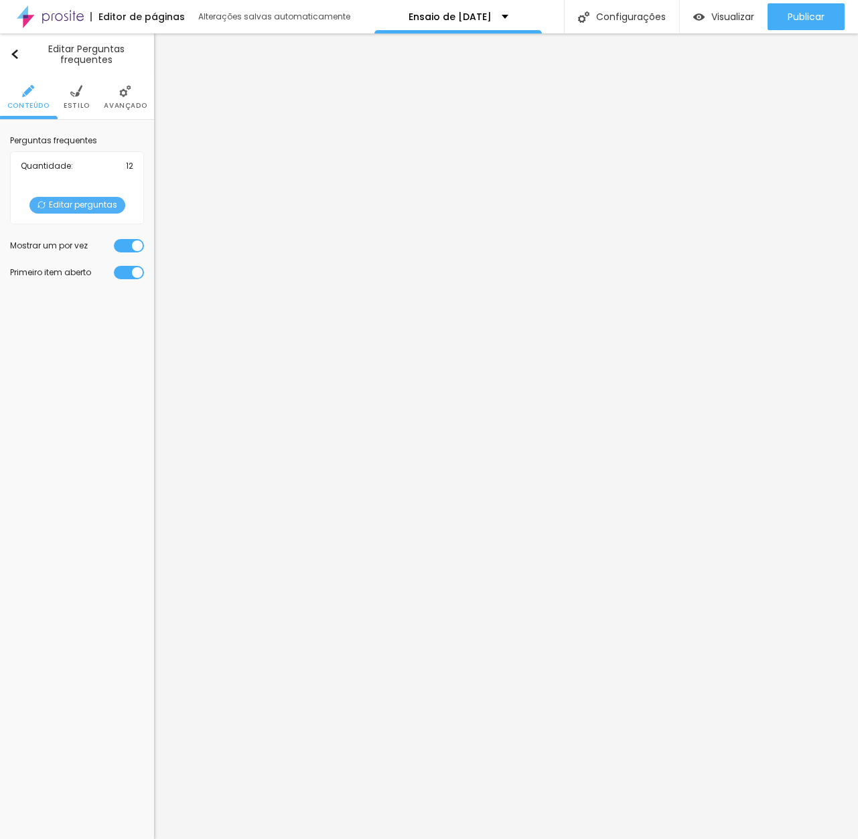
drag, startPoint x: 545, startPoint y: 394, endPoint x: 206, endPoint y: 327, distance: 345.4
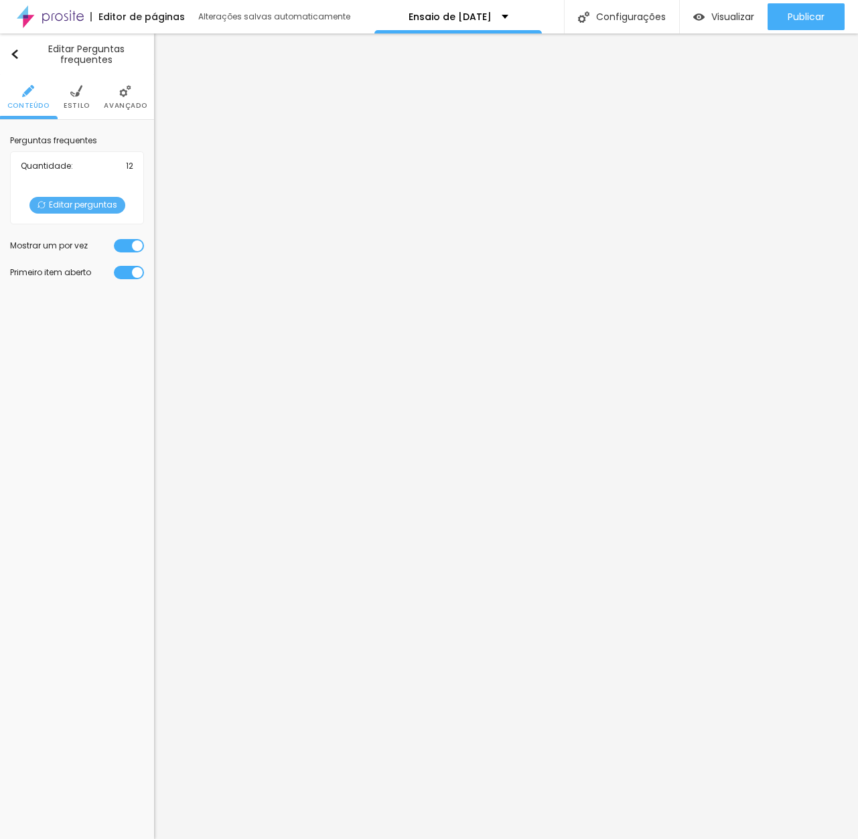
drag, startPoint x: 426, startPoint y: 378, endPoint x: 554, endPoint y: 398, distance: 129.5
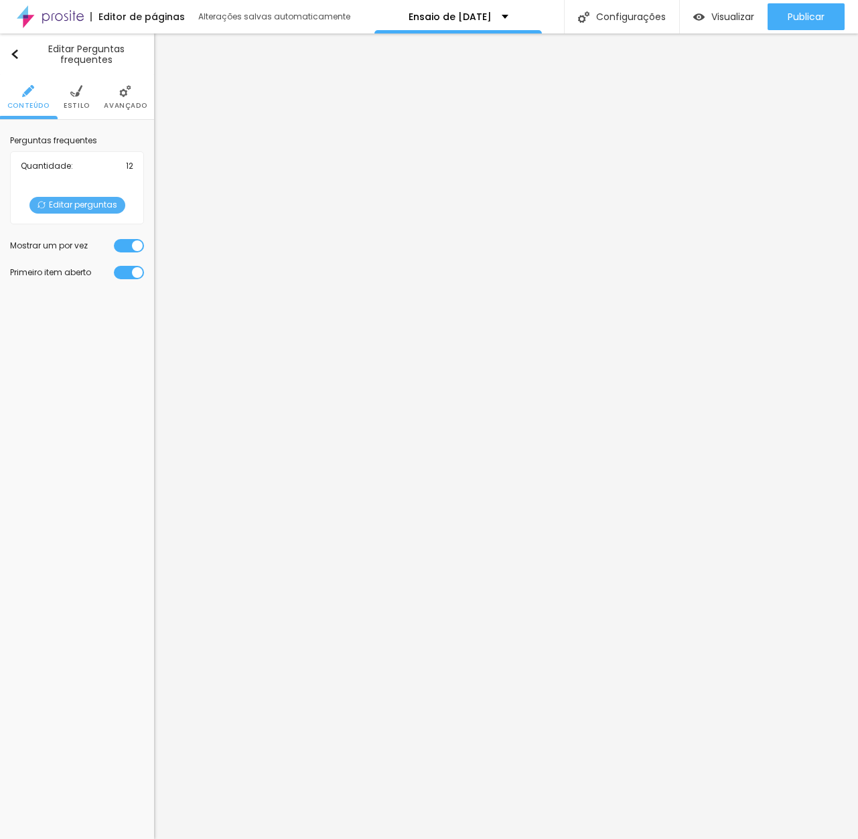
drag, startPoint x: 602, startPoint y: 390, endPoint x: 717, endPoint y: 390, distance: 114.5
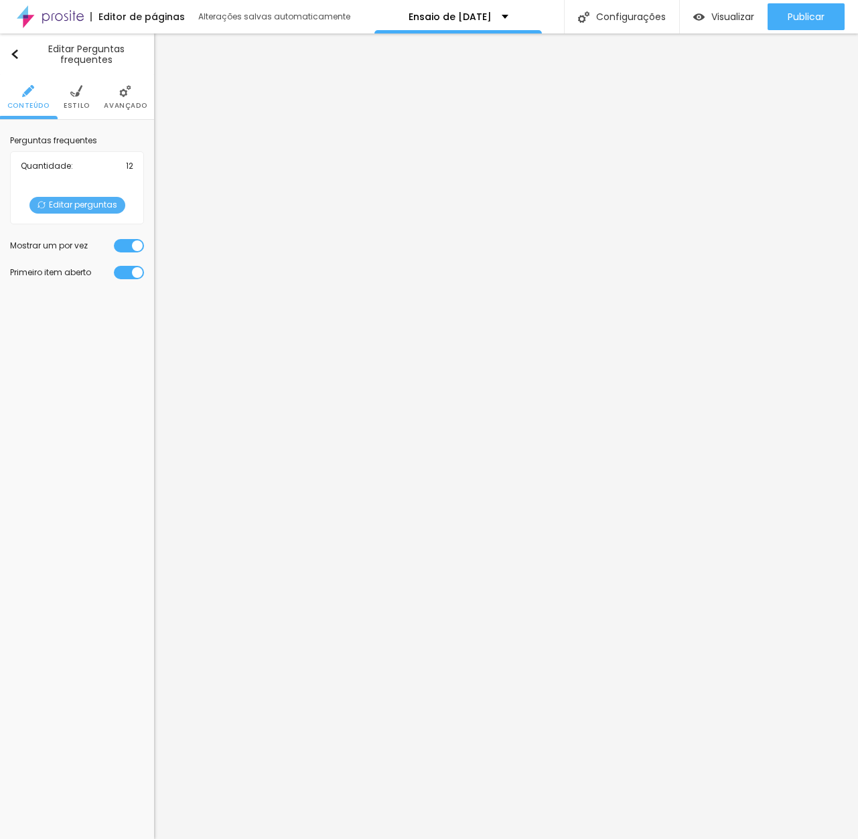
drag, startPoint x: 690, startPoint y: 391, endPoint x: 756, endPoint y: 392, distance: 65.6
drag, startPoint x: 597, startPoint y: 412, endPoint x: 278, endPoint y: 411, distance: 319.4
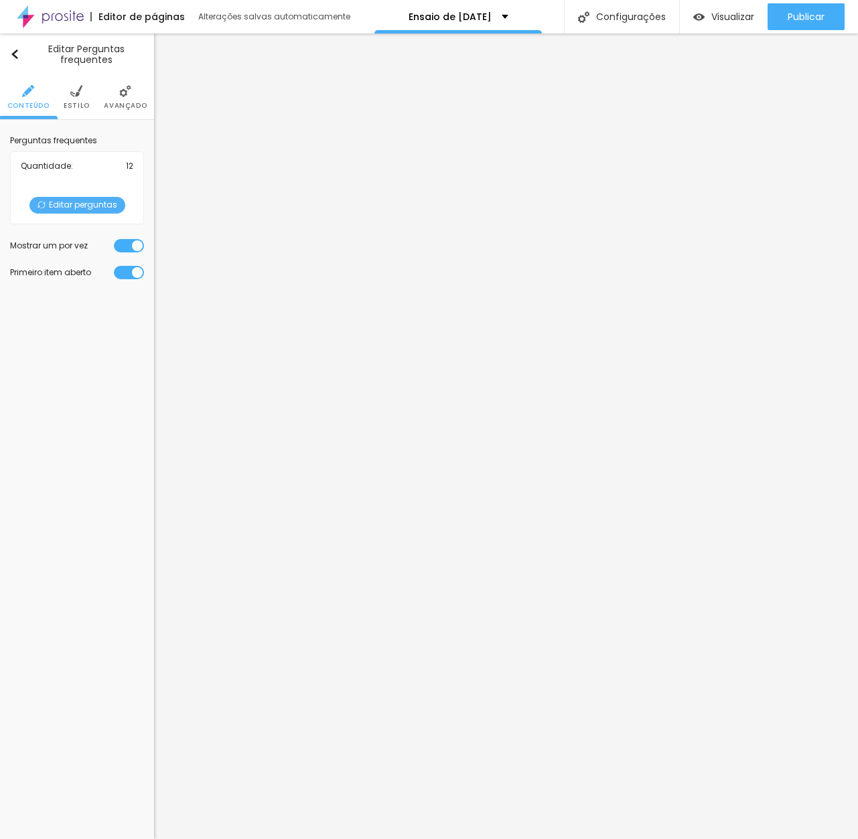
click at [94, 201] on span "Editar perguntas" at bounding box center [77, 205] width 96 height 17
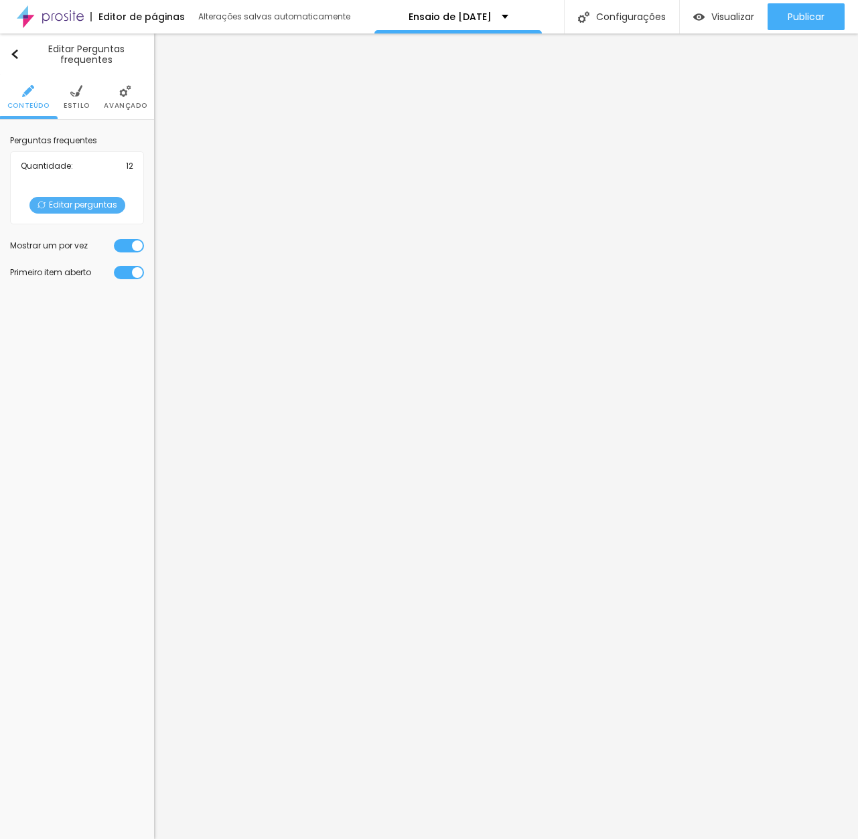
drag, startPoint x: 501, startPoint y: 468, endPoint x: 284, endPoint y: 465, distance: 217.0
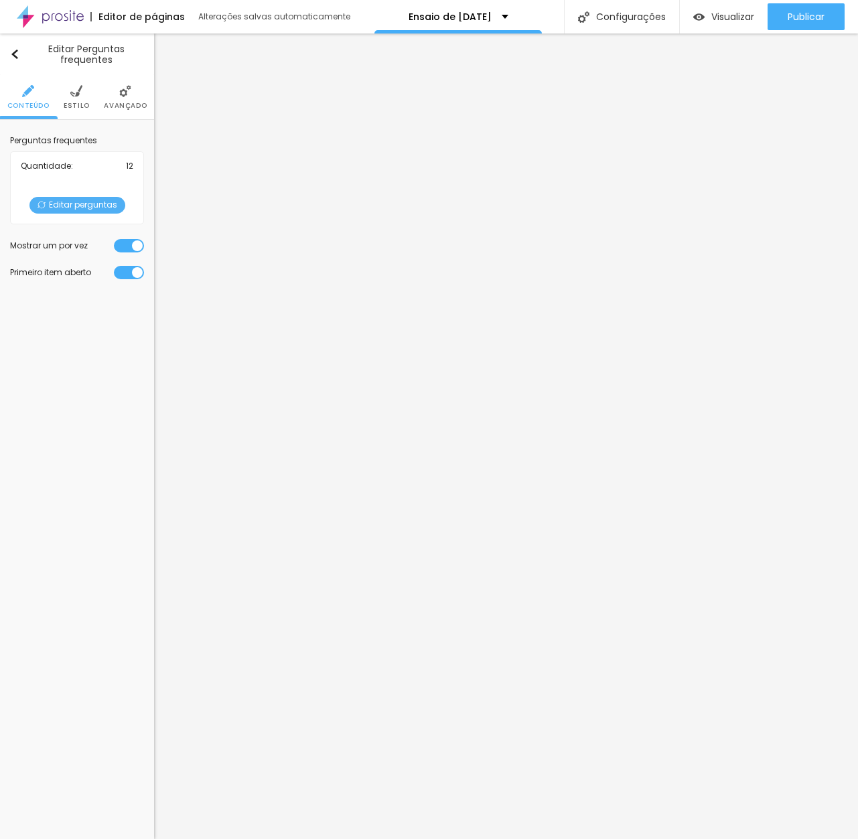
copy p "https://maps.app.goo.gl/zBq5fQzmX9f1wtcn6"
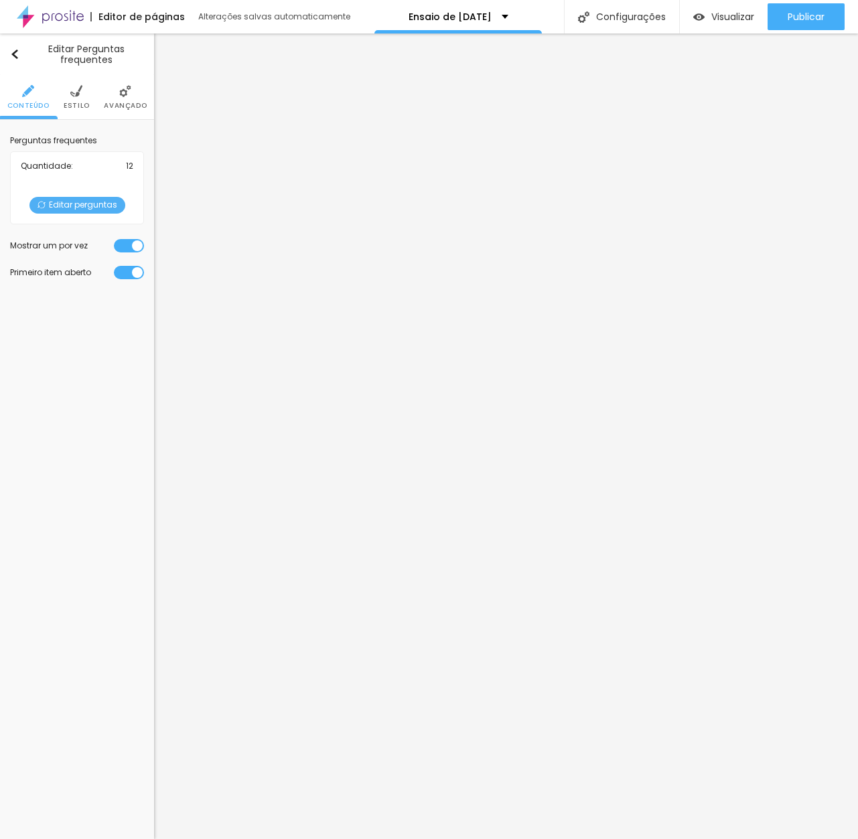
click at [79, 206] on span "Editar perguntas" at bounding box center [77, 205] width 96 height 17
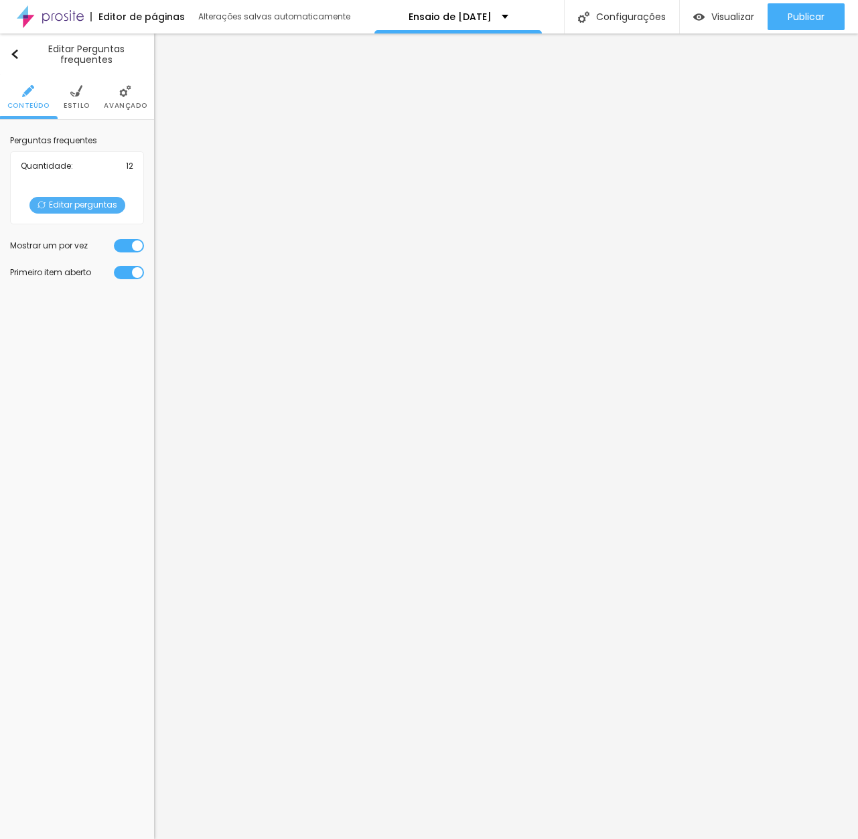
click at [95, 204] on span "Editar perguntas" at bounding box center [77, 205] width 96 height 17
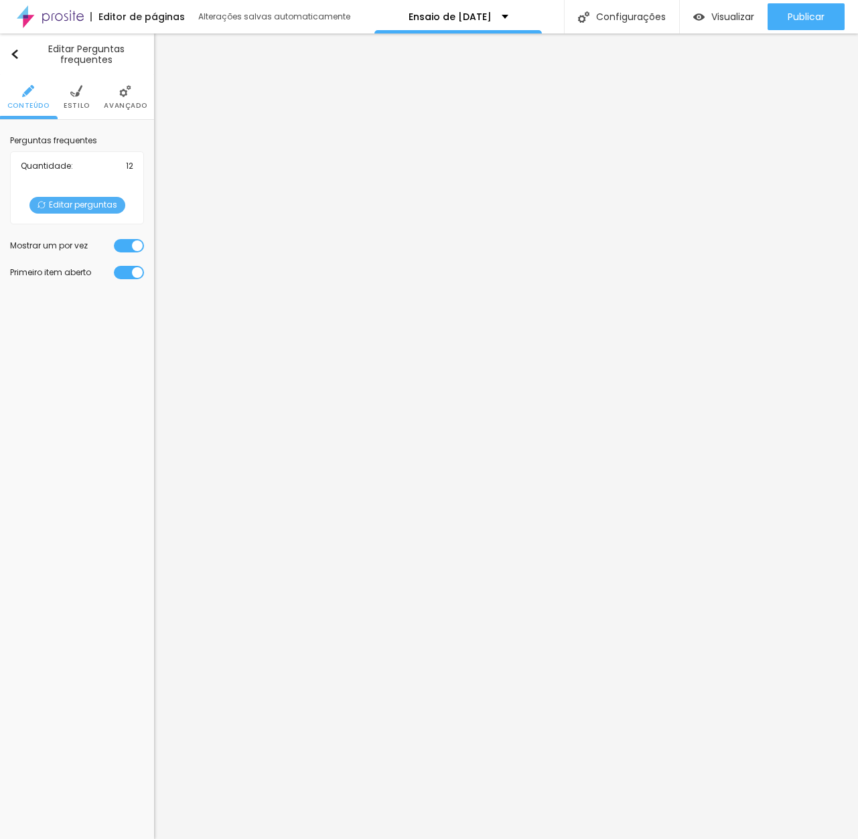
drag, startPoint x: 290, startPoint y: 454, endPoint x: 279, endPoint y: 417, distance: 38.6
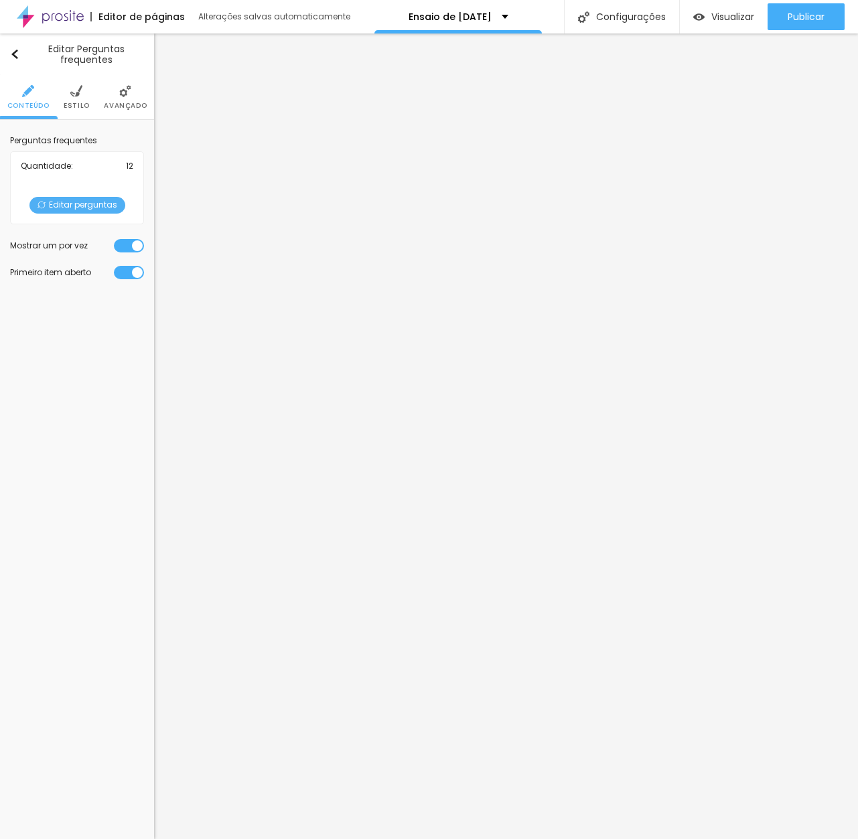
drag, startPoint x: 600, startPoint y: 377, endPoint x: 330, endPoint y: 390, distance: 270.2
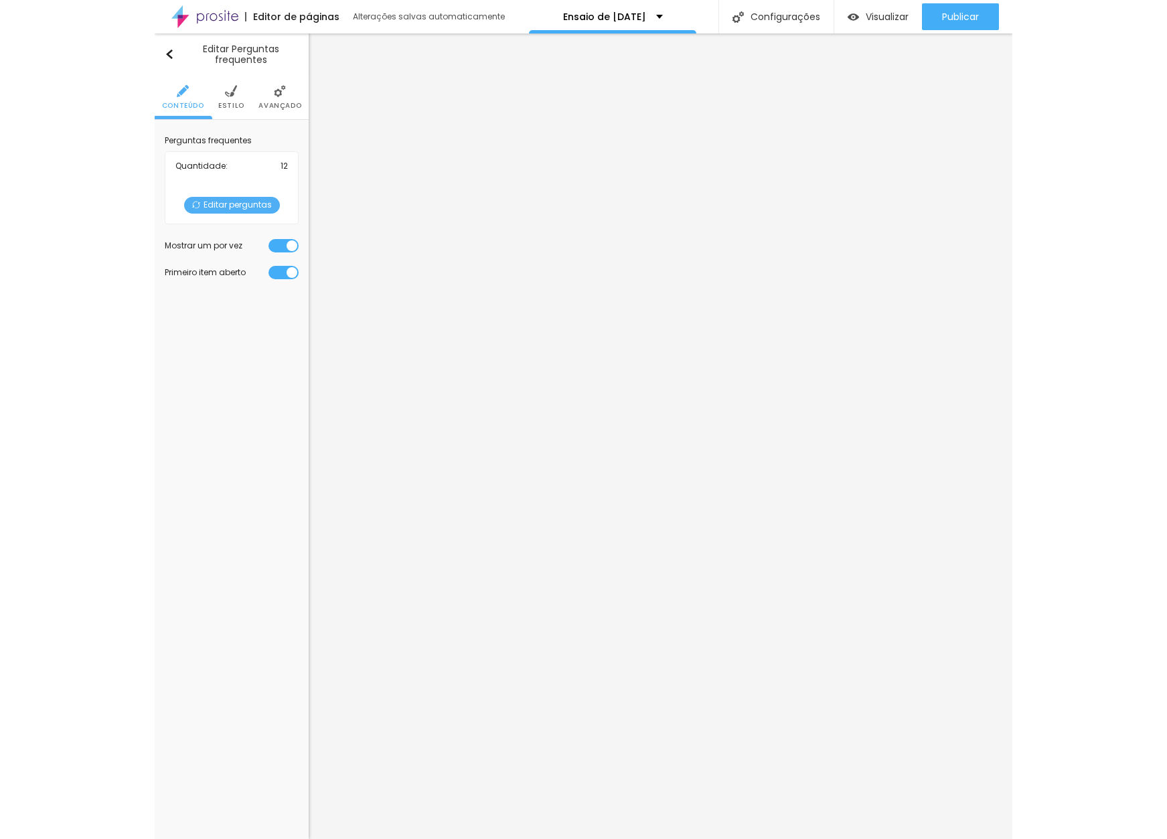
scroll to position [69, 0]
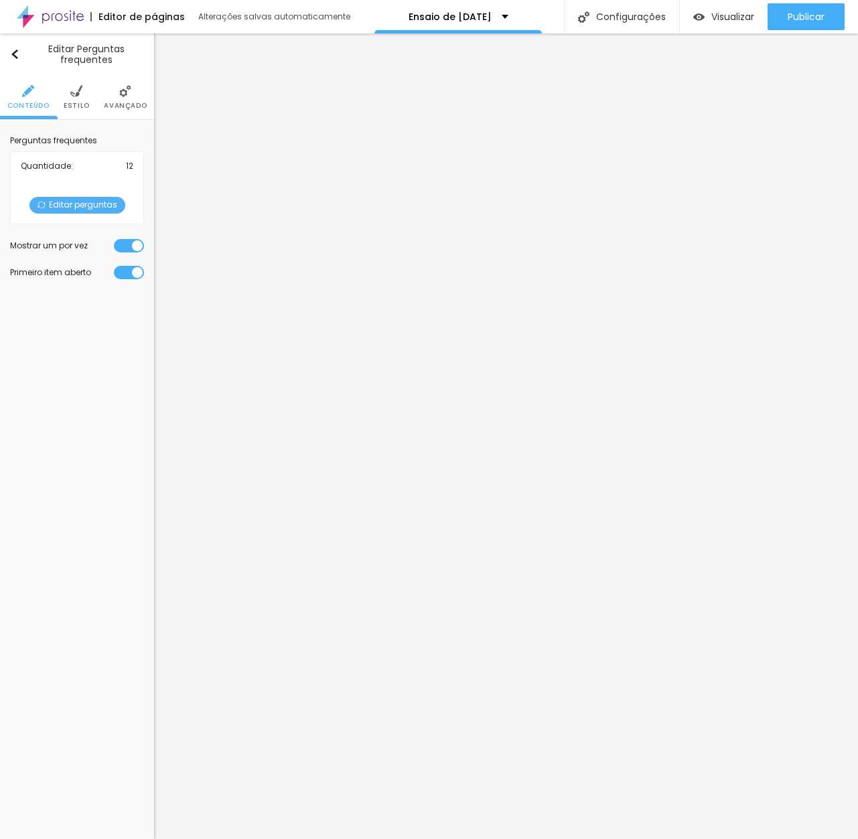
click at [730, 17] on span "Visualizar" at bounding box center [732, 16] width 43 height 11
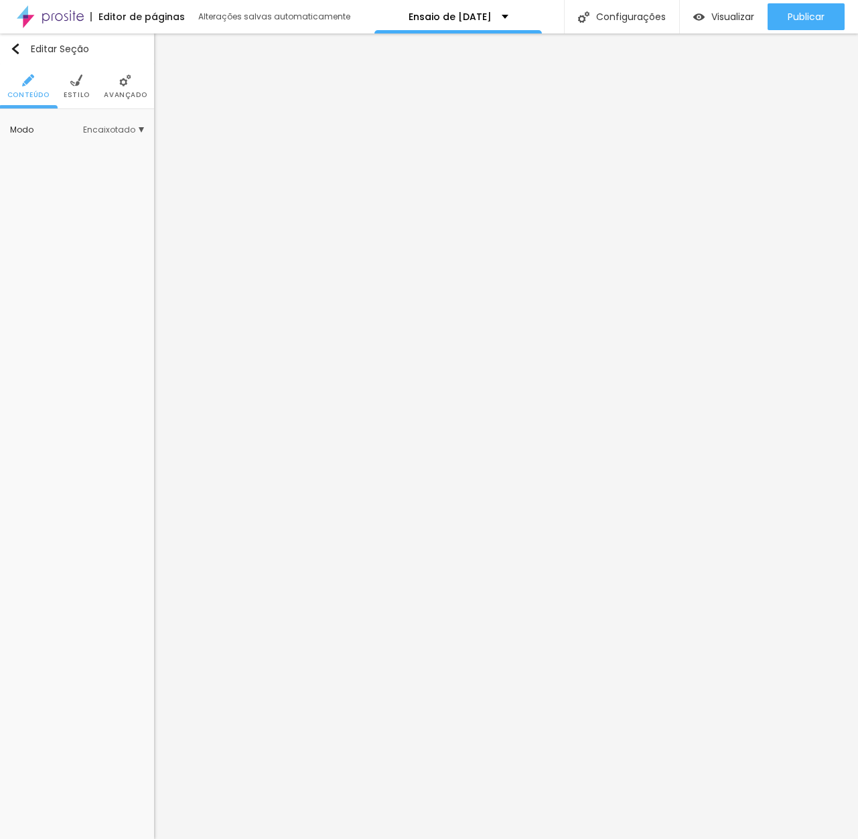
click at [127, 92] on span "Avançado" at bounding box center [125, 95] width 43 height 7
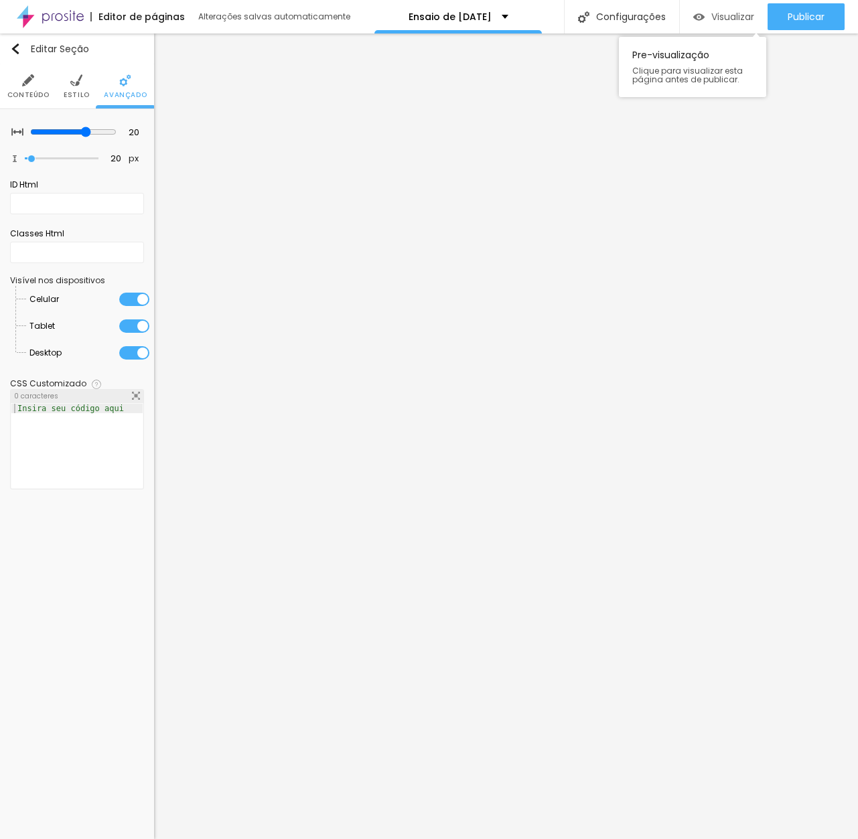
click at [721, 13] on span "Visualizar" at bounding box center [732, 16] width 43 height 11
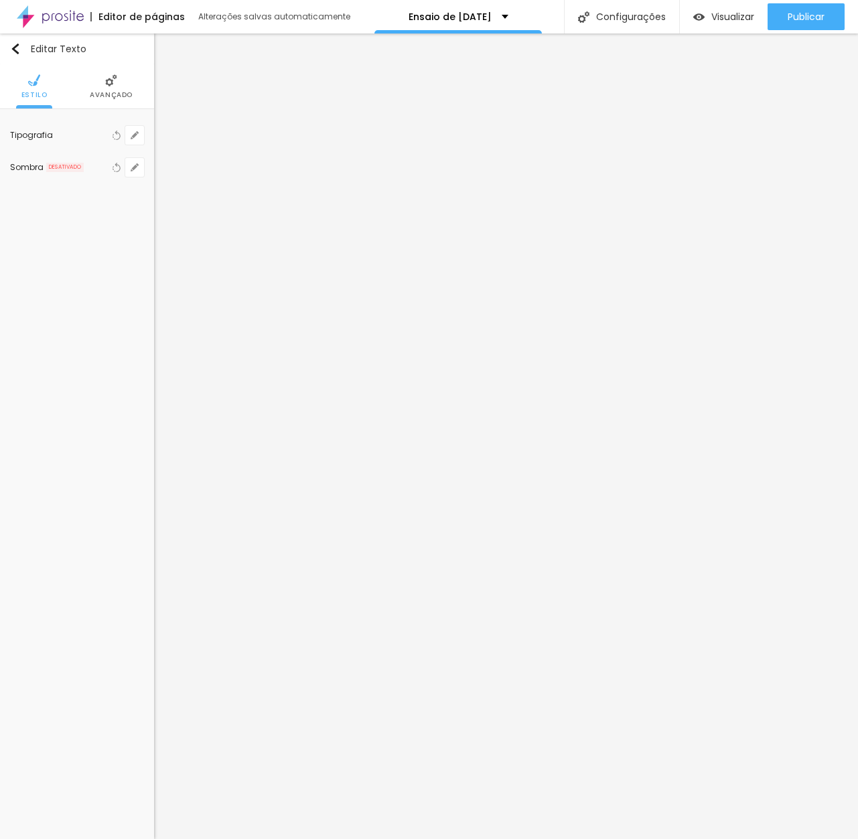
click at [114, 92] on span "Avançado" at bounding box center [111, 95] width 43 height 7
click at [119, 88] on li "Avançado" at bounding box center [125, 86] width 43 height 44
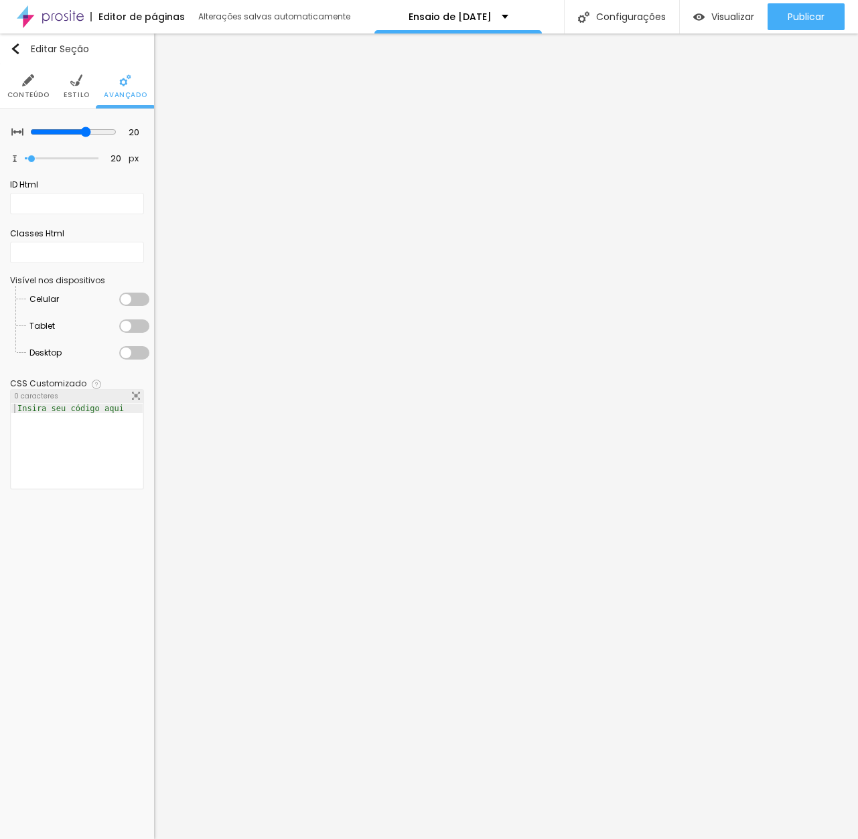
click at [132, 305] on div at bounding box center [134, 299] width 30 height 13
click at [133, 333] on div at bounding box center [134, 325] width 30 height 13
click at [131, 360] on div at bounding box center [134, 352] width 30 height 13
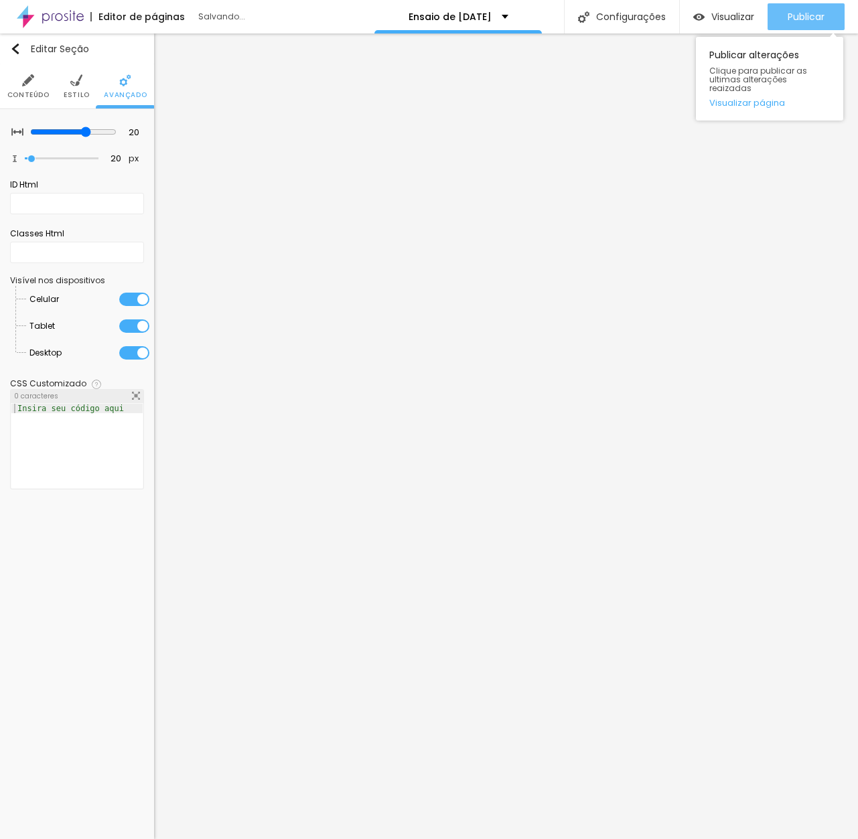
click at [797, 14] on span "Publicar" at bounding box center [806, 16] width 37 height 11
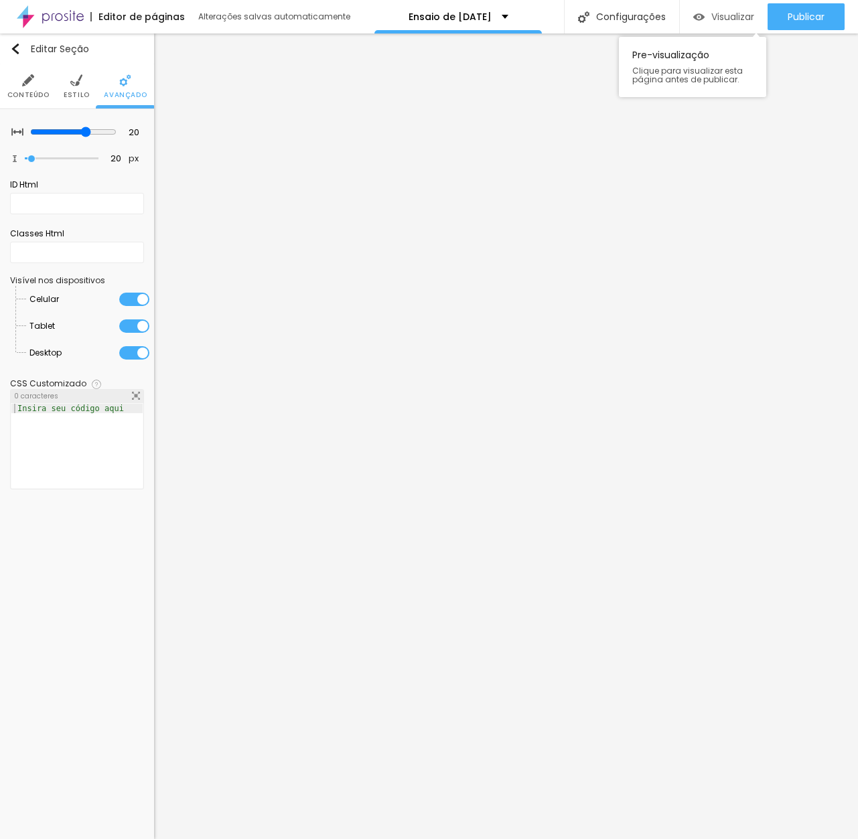
click at [718, 13] on span "Visualizar" at bounding box center [732, 16] width 43 height 11
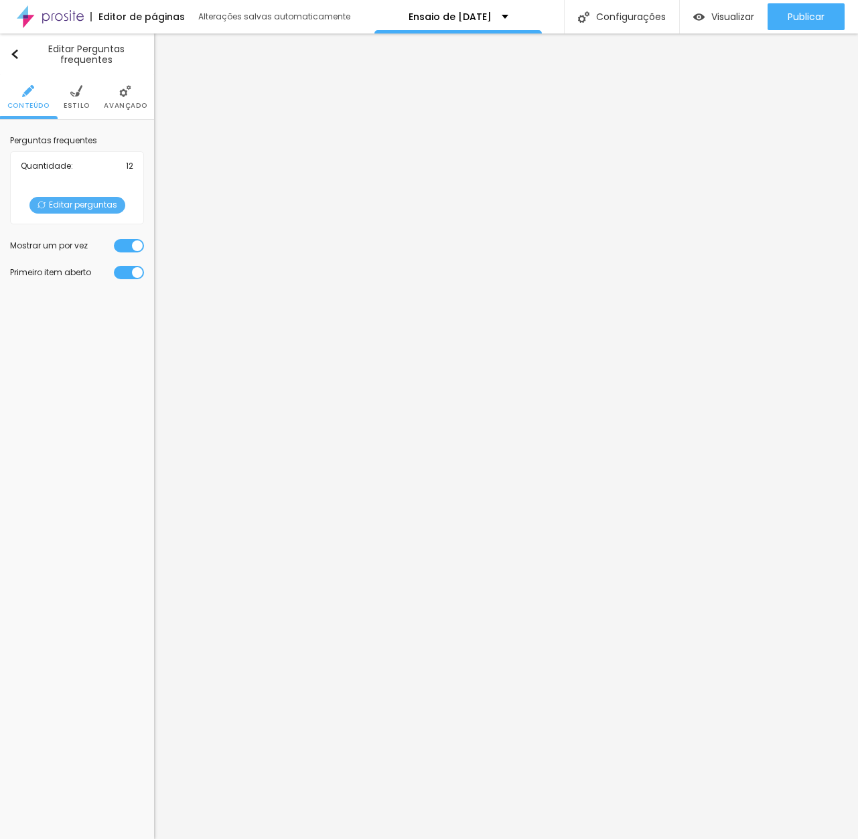
click at [135, 273] on div at bounding box center [129, 272] width 30 height 13
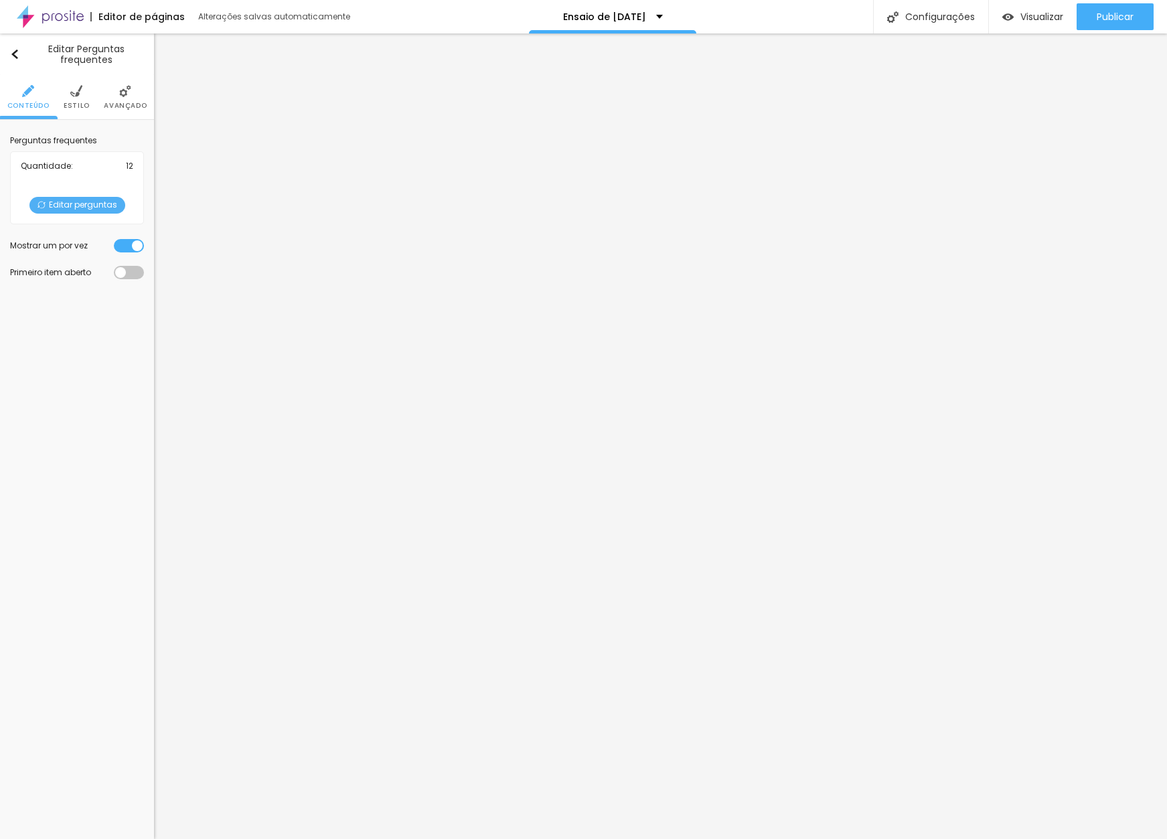
click at [69, 206] on span "Editar perguntas" at bounding box center [77, 205] width 96 height 17
drag, startPoint x: 808, startPoint y: 375, endPoint x: 834, endPoint y: 367, distance: 28.0
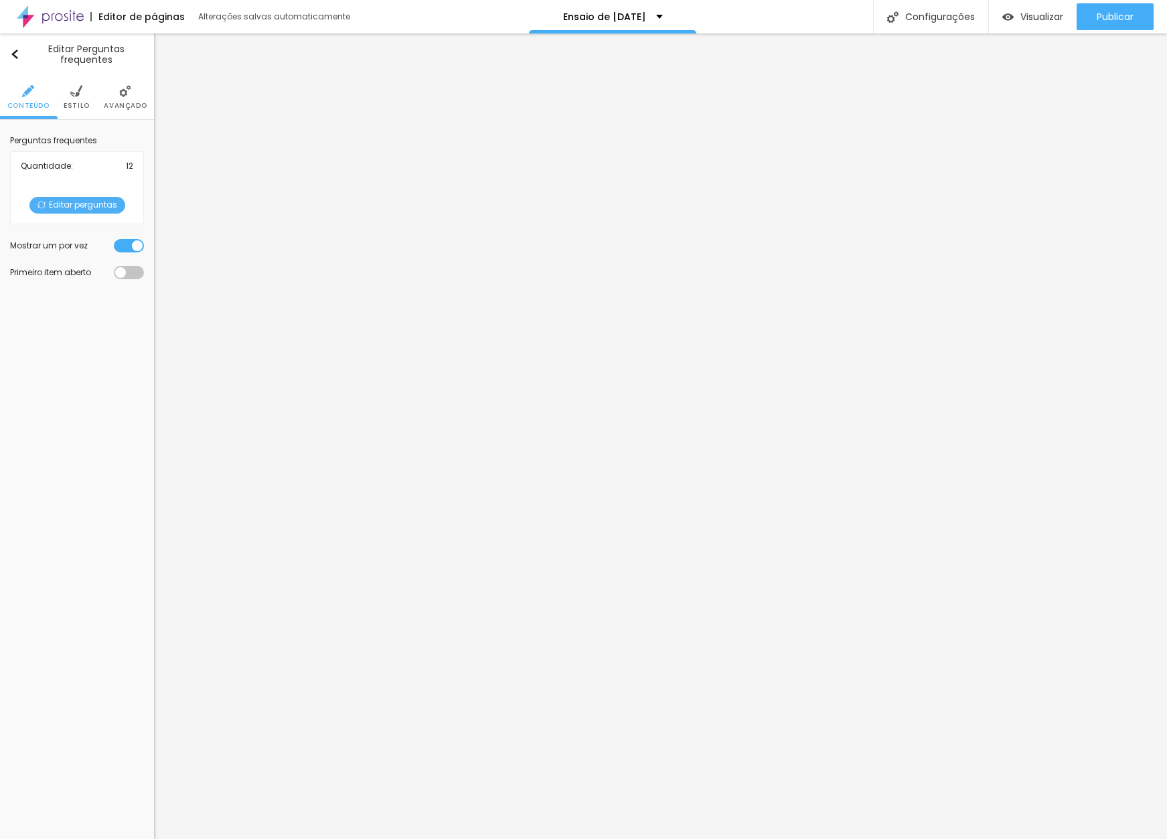
drag, startPoint x: 862, startPoint y: 377, endPoint x: 481, endPoint y: 385, distance: 380.4
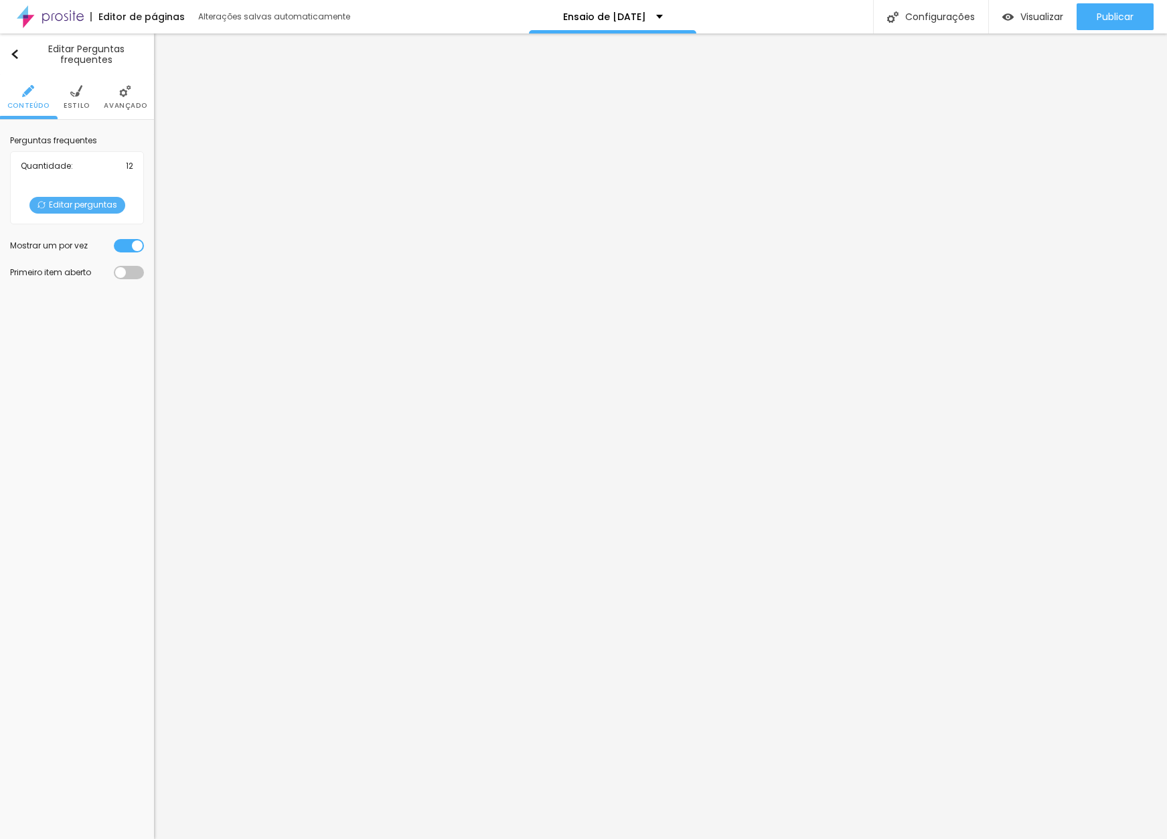
click at [1121, 15] on span "Publicar" at bounding box center [1115, 16] width 37 height 11
click at [1126, 15] on span "Publicar" at bounding box center [1115, 16] width 37 height 11
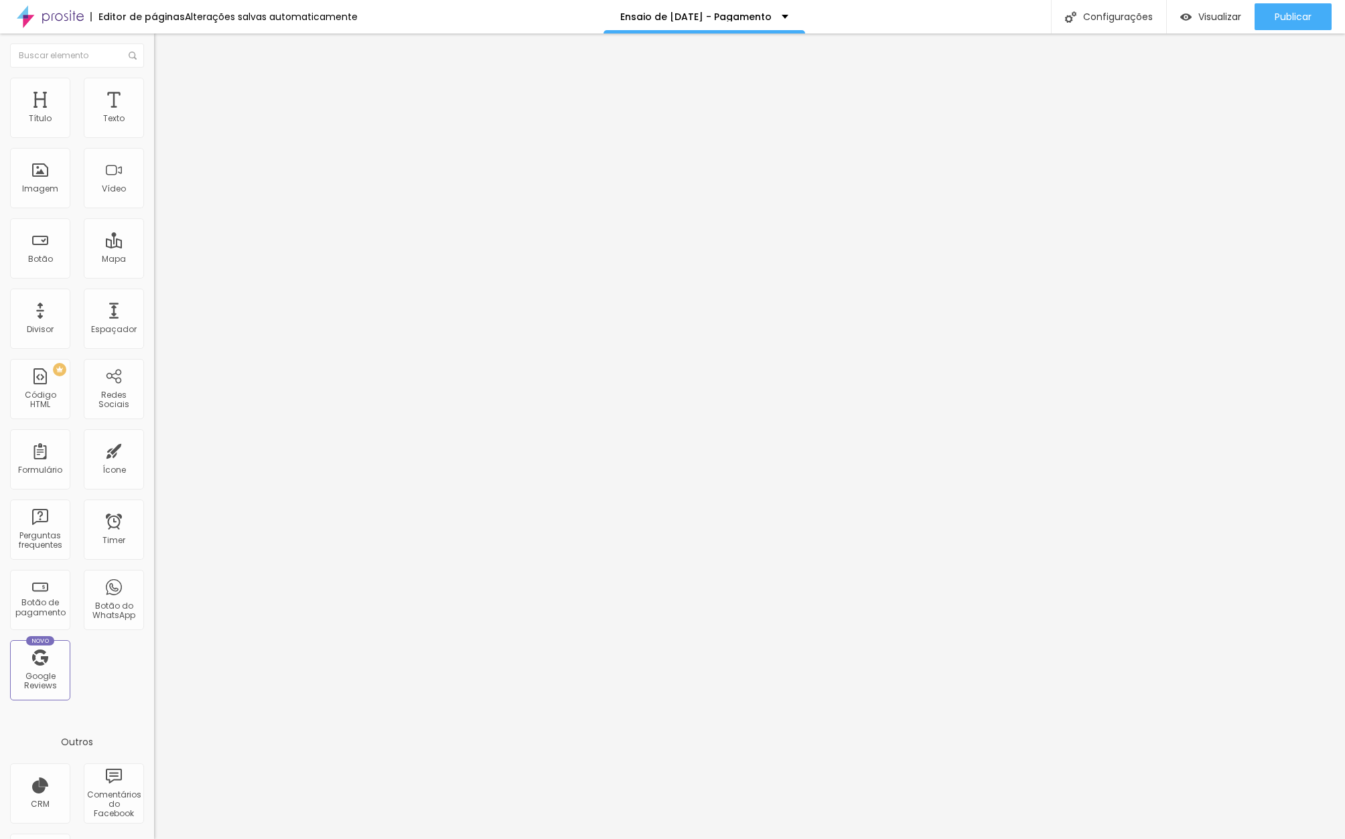
click at [154, 141] on img at bounding box center [158, 137] width 8 height 8
click at [853, 838] on div at bounding box center [672, 853] width 1345 height 12
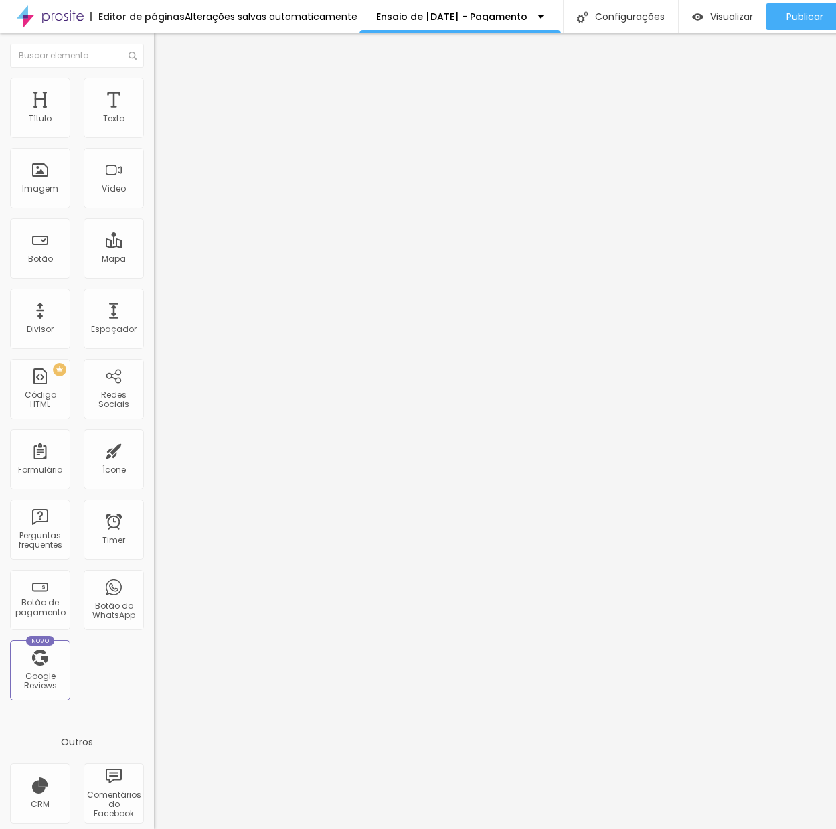
click at [163, 128] on div "Ensaio Natal 2025" at bounding box center [231, 122] width 137 height 12
click at [154, 133] on div "Selecionar" at bounding box center [231, 121] width 154 height 23
click at [71, 828] on div "[DATE] - Bruma" at bounding box center [66, 838] width 127 height 8
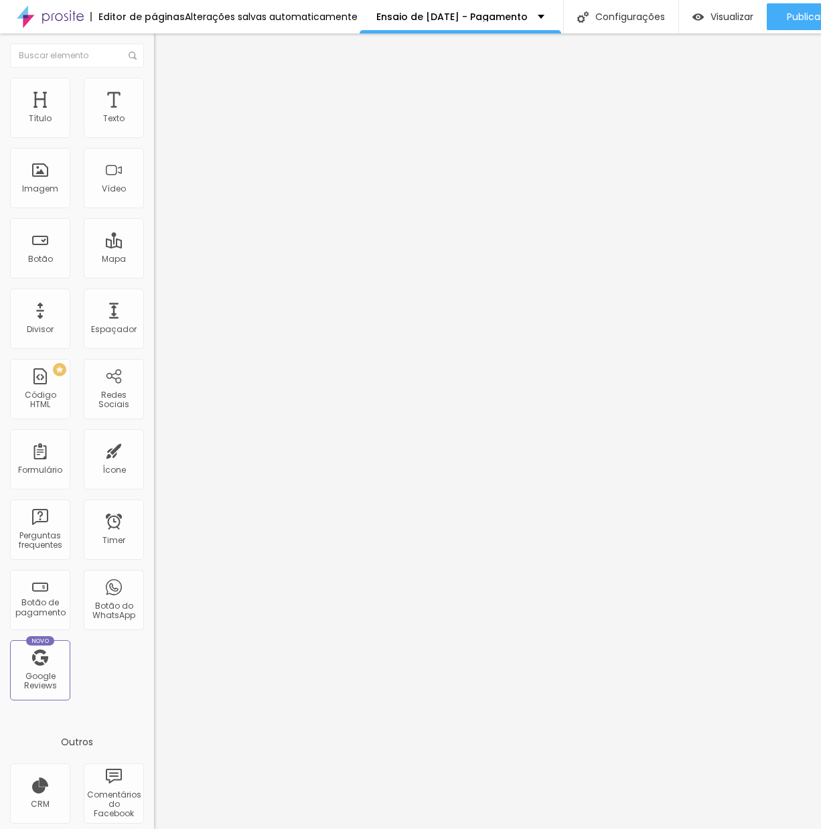
click at [163, 128] on div "[DATE] - Solstício" at bounding box center [231, 122] width 137 height 12
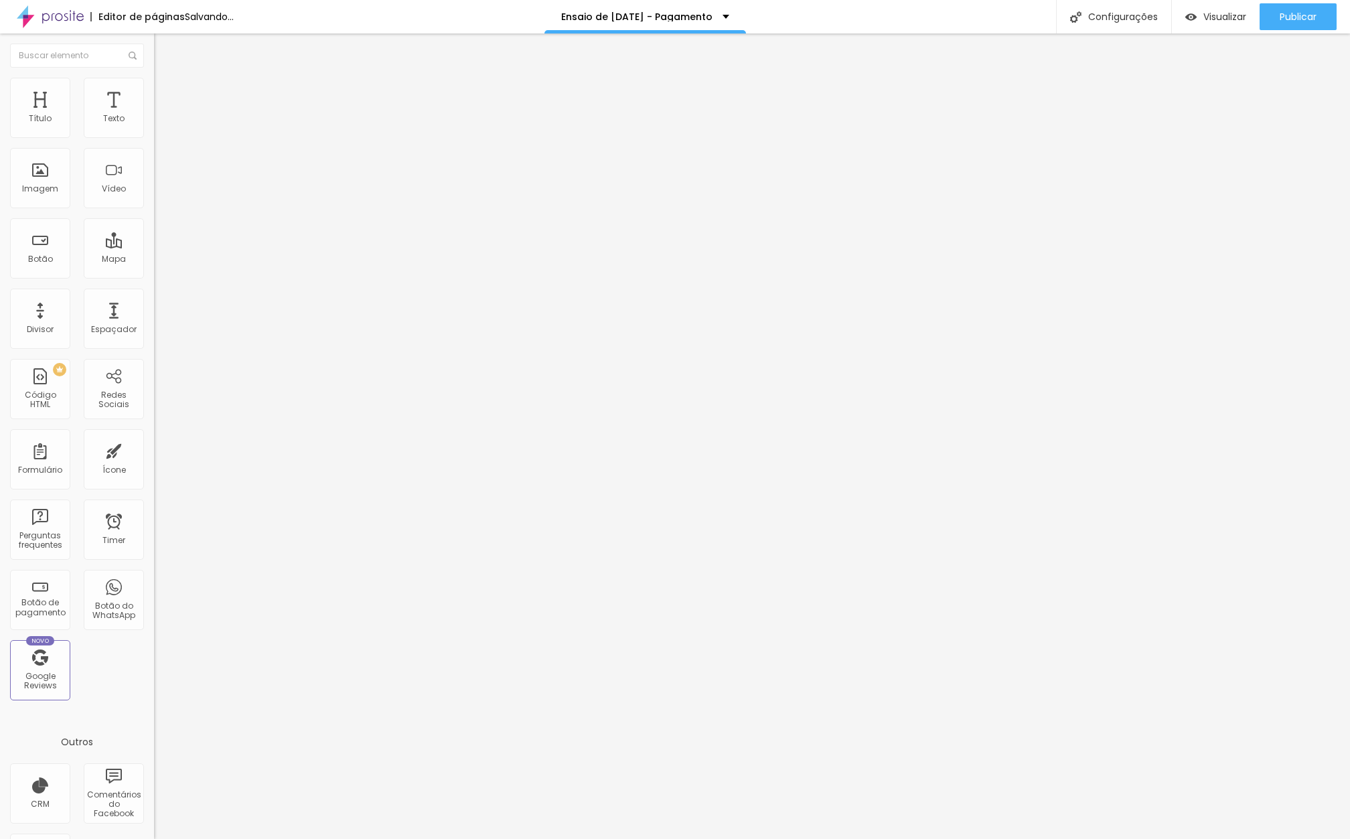
click at [163, 128] on div "[DATE] - Solstício" at bounding box center [231, 122] width 137 height 12
click at [166, 90] on span "Avançado" at bounding box center [188, 86] width 44 height 11
type input "5"
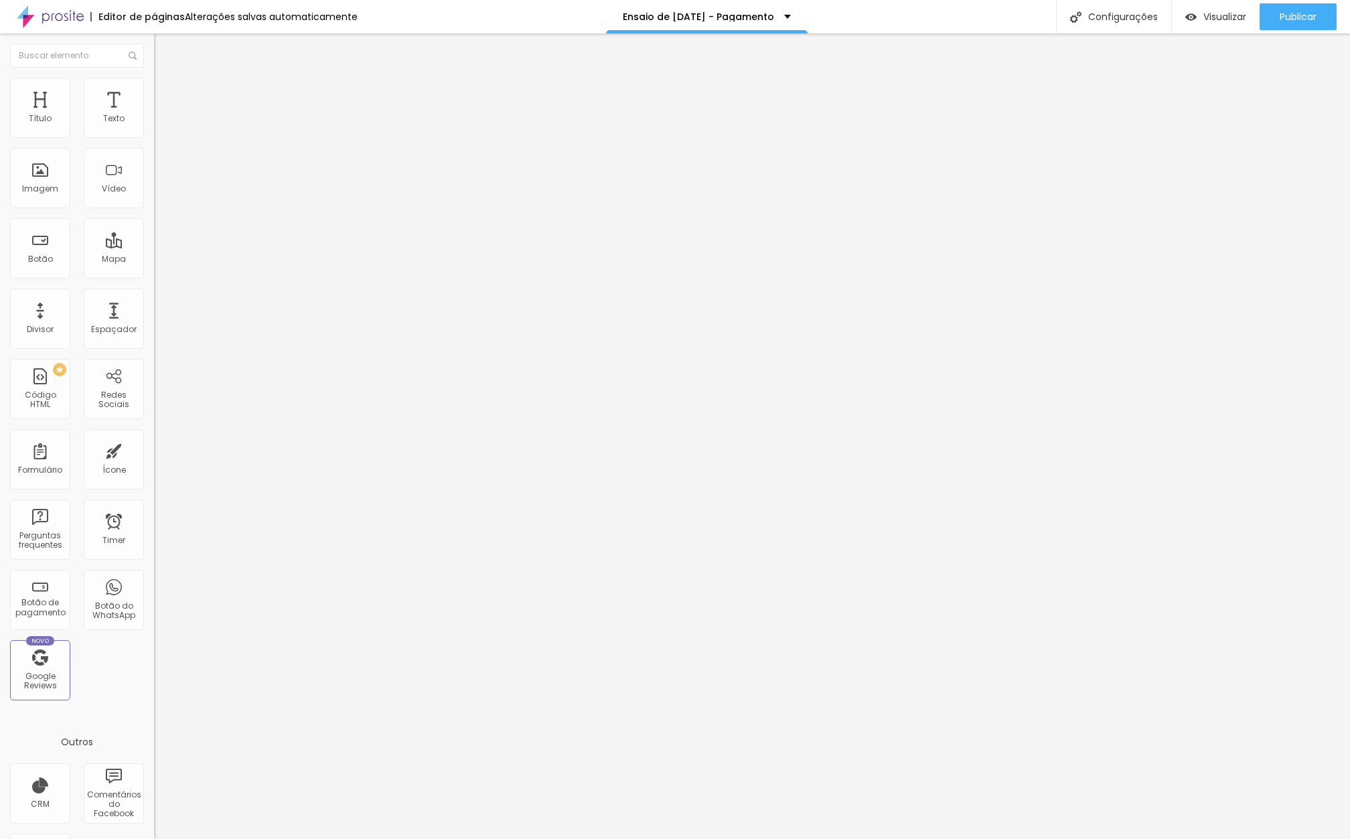
type input "5"
type input "0"
drag, startPoint x: 36, startPoint y: 162, endPoint x: 19, endPoint y: 158, distance: 17.2
type input "0"
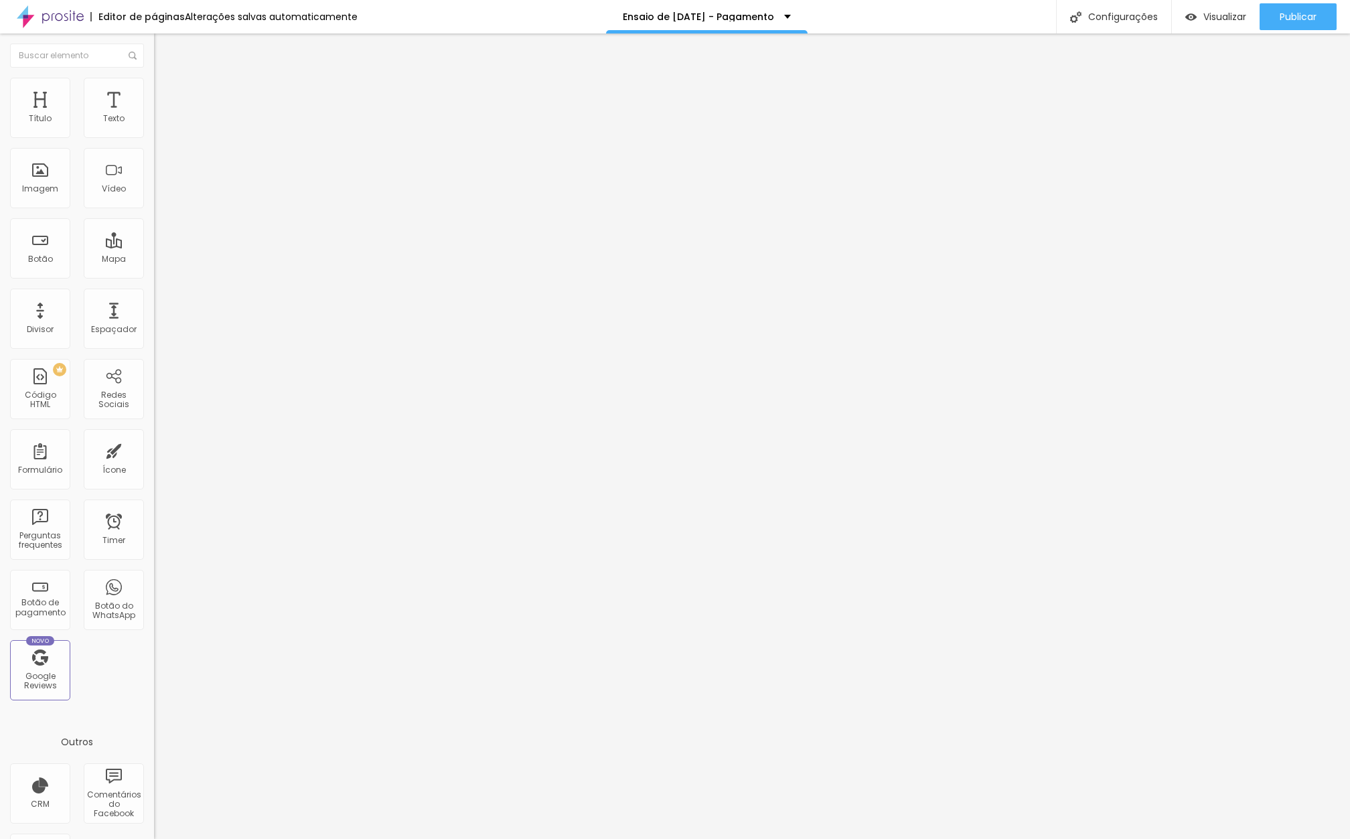
click at [154, 281] on div "0 Espaço de baixo" at bounding box center [231, 376] width 154 height 190
type input "7"
type input "5"
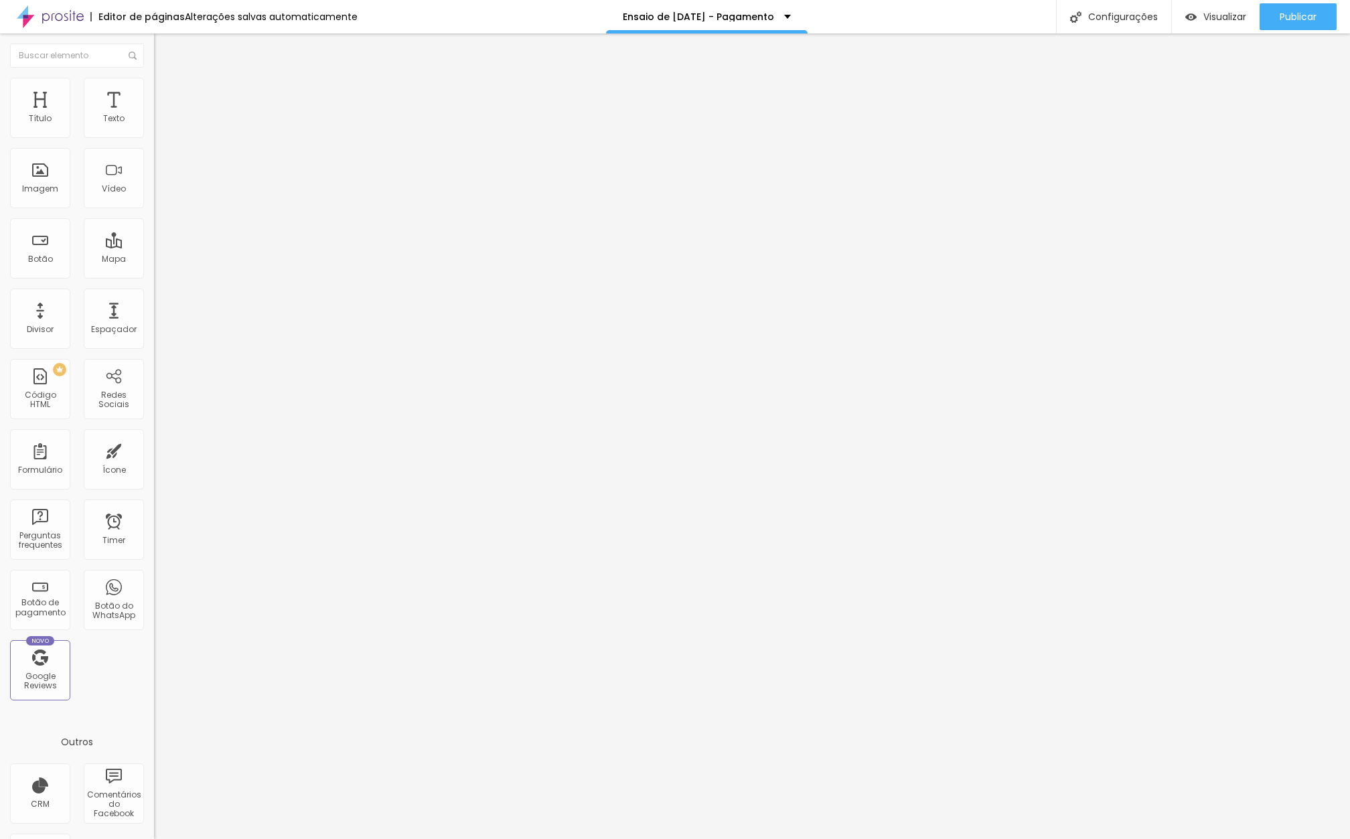
type input "0"
drag, startPoint x: 38, startPoint y: 133, endPoint x: 14, endPoint y: 128, distance: 23.9
type input "0"
click at [154, 128] on div "0 Espaço de cima" at bounding box center [231, 186] width 154 height 190
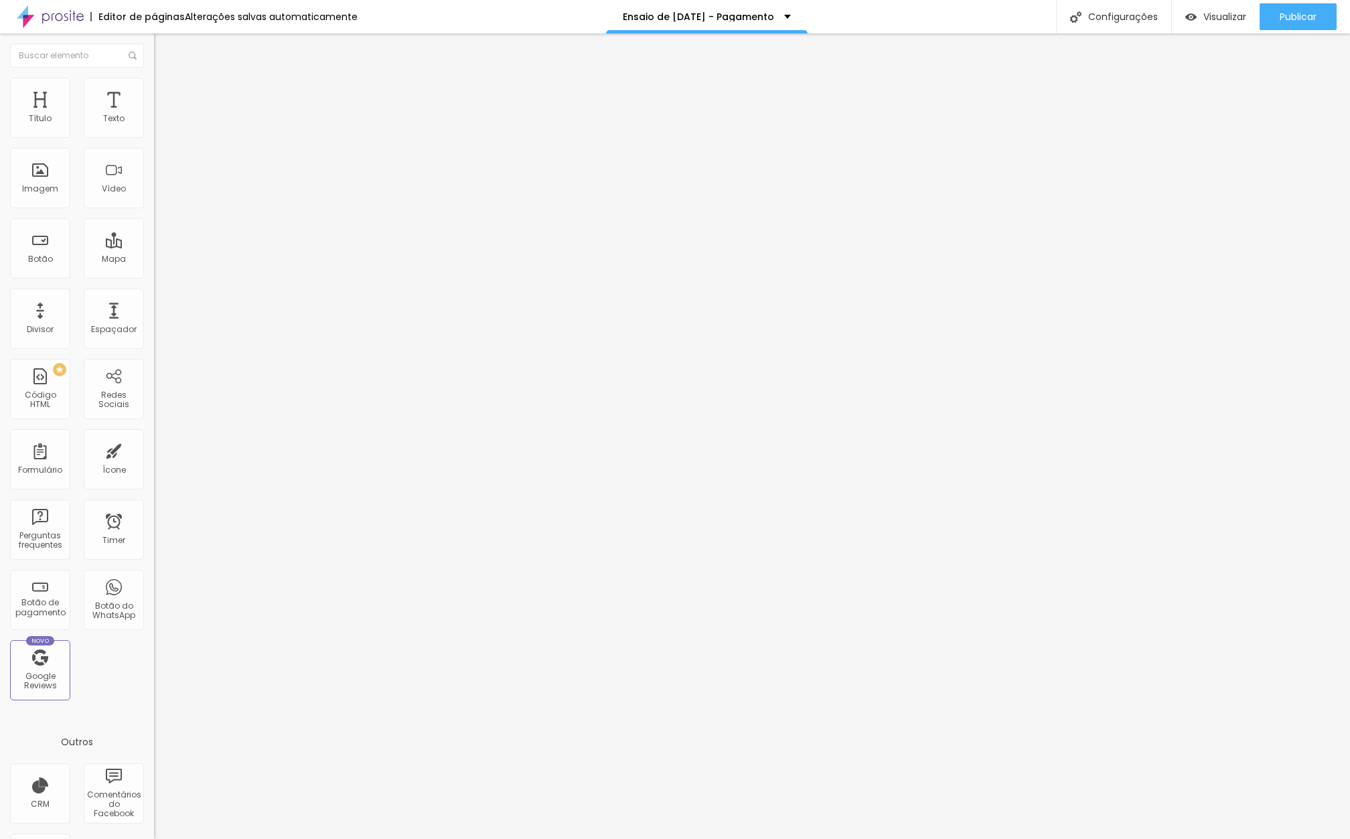
click at [166, 92] on span "Avançado" at bounding box center [188, 86] width 44 height 11
type input "0"
drag, startPoint x: 28, startPoint y: 133, endPoint x: 16, endPoint y: 133, distance: 12.1
type input "0"
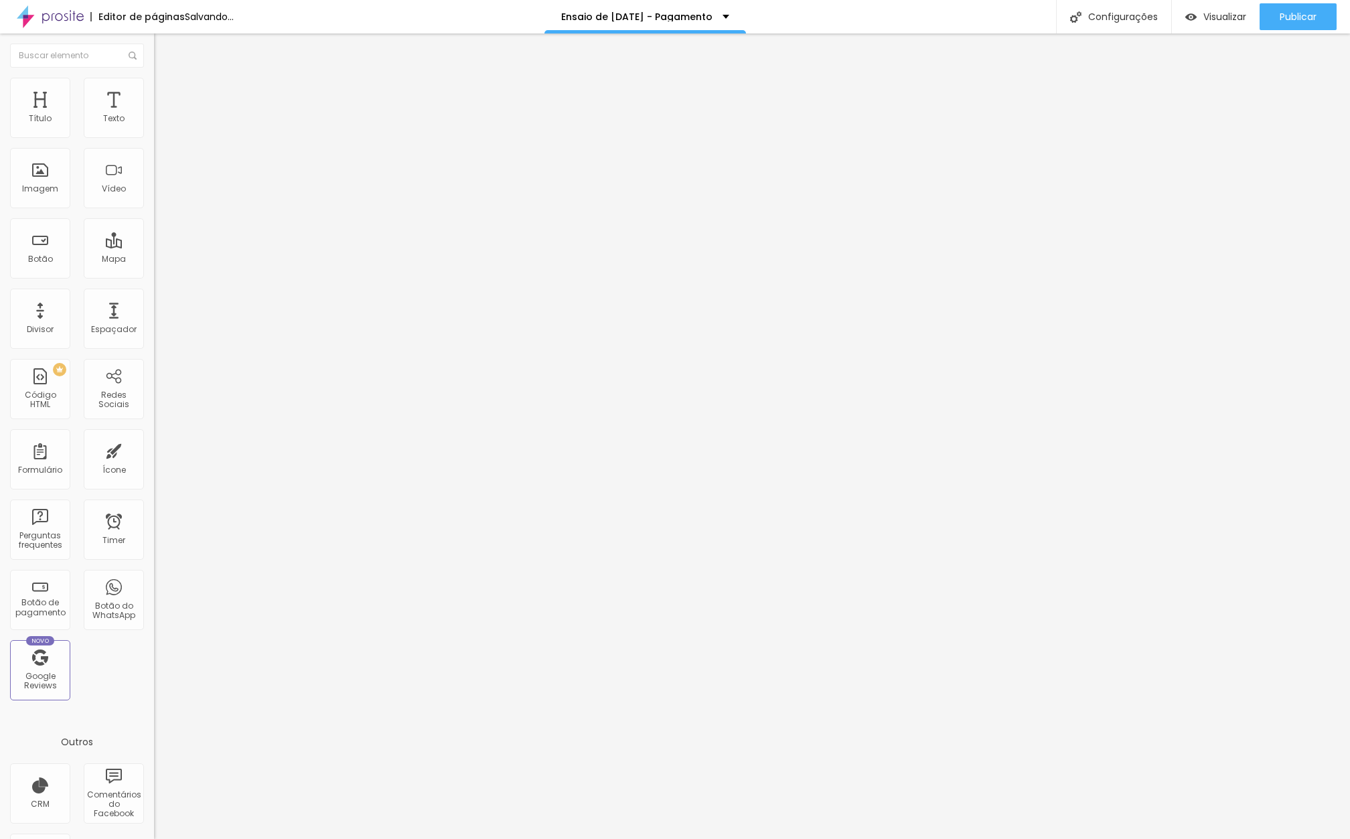
click at [154, 133] on div "0 Espaço de cima" at bounding box center [231, 186] width 154 height 190
type input "7"
type input "2"
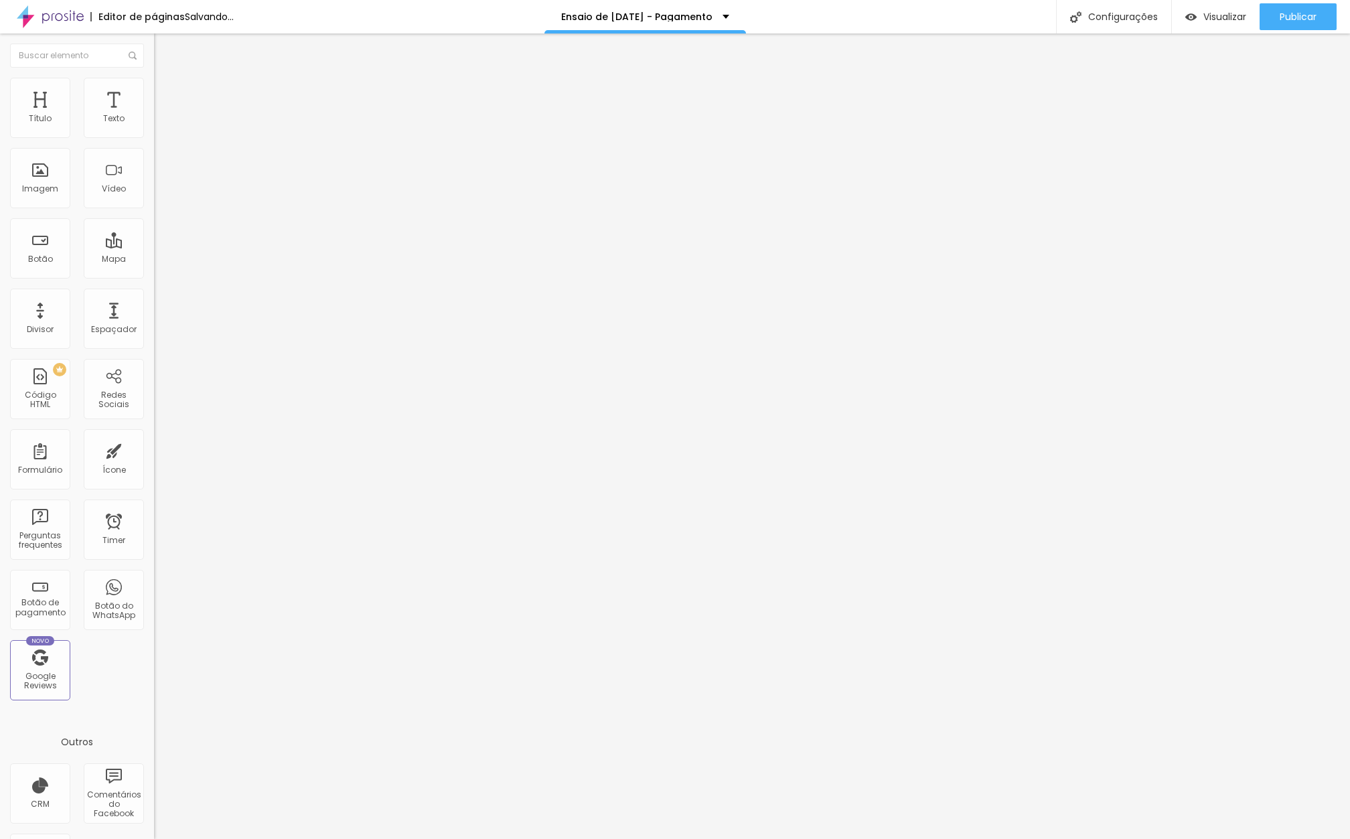
type input "0"
drag, startPoint x: 37, startPoint y: 160, endPoint x: 13, endPoint y: 159, distance: 23.5
type input "0"
click at [154, 281] on div "0 Espaço de baixo" at bounding box center [231, 376] width 154 height 190
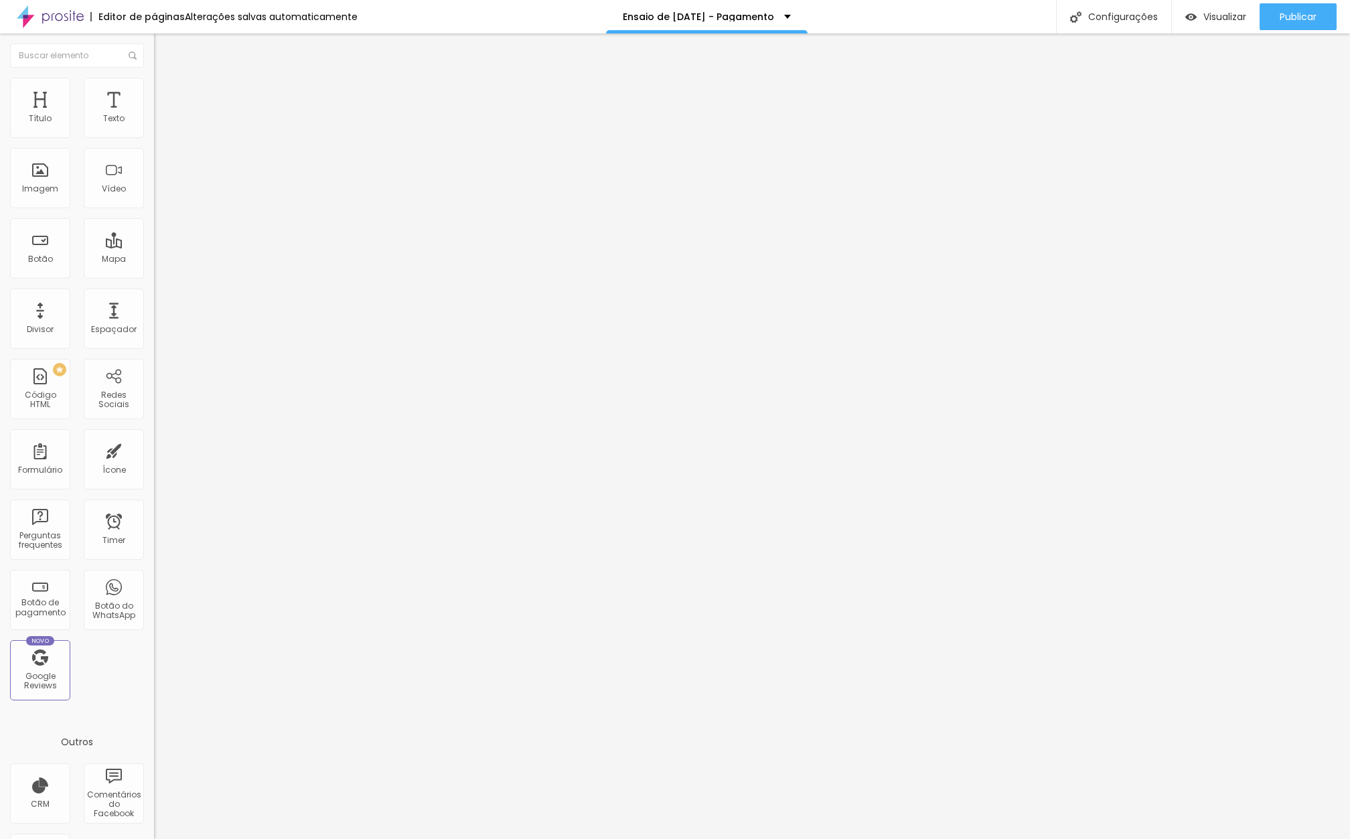
click at [166, 92] on span "Avançado" at bounding box center [188, 86] width 44 height 11
type input "6"
type input "2"
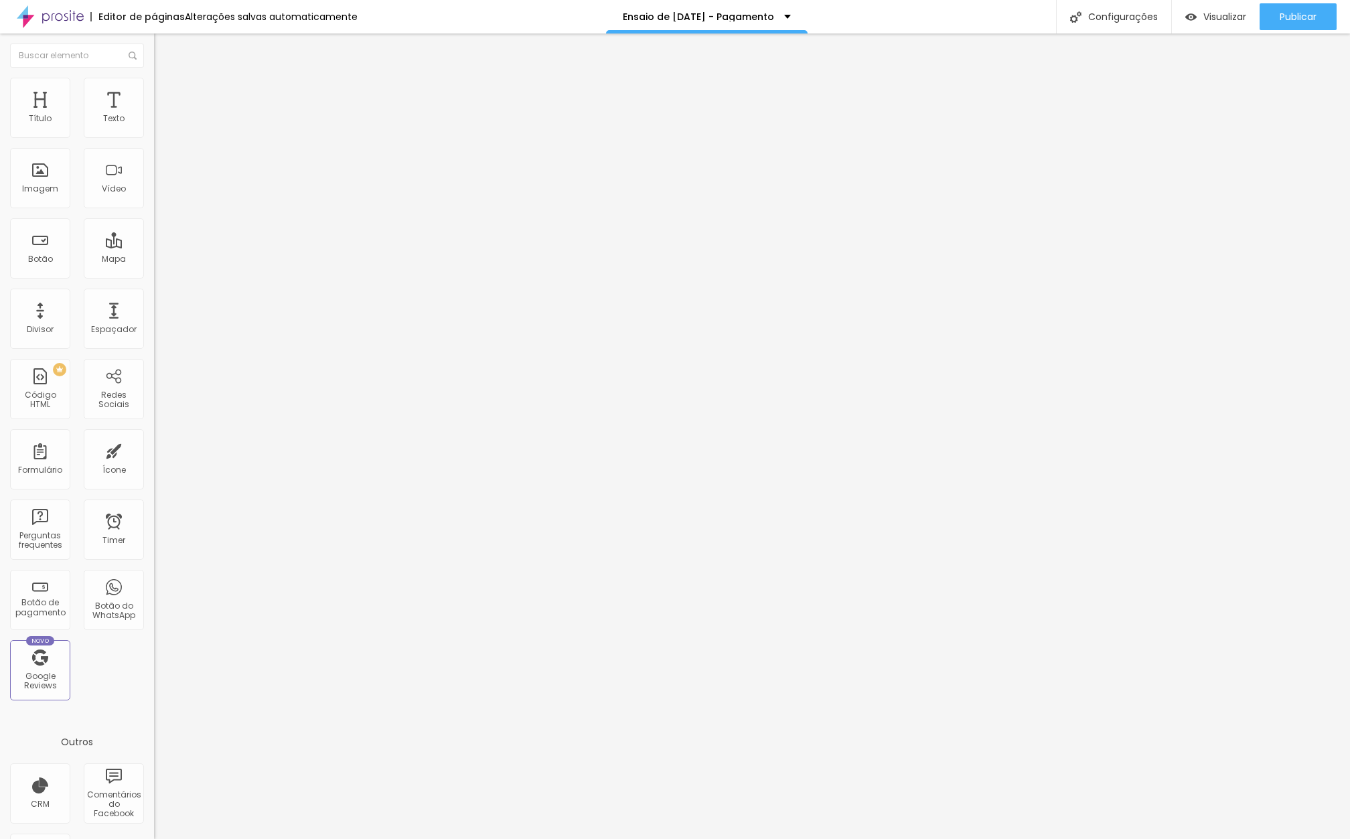
type input "0"
drag, startPoint x: 36, startPoint y: 135, endPoint x: 10, endPoint y: 135, distance: 26.1
type input "0"
click at [154, 135] on div "0 Espaço de cima" at bounding box center [231, 186] width 154 height 190
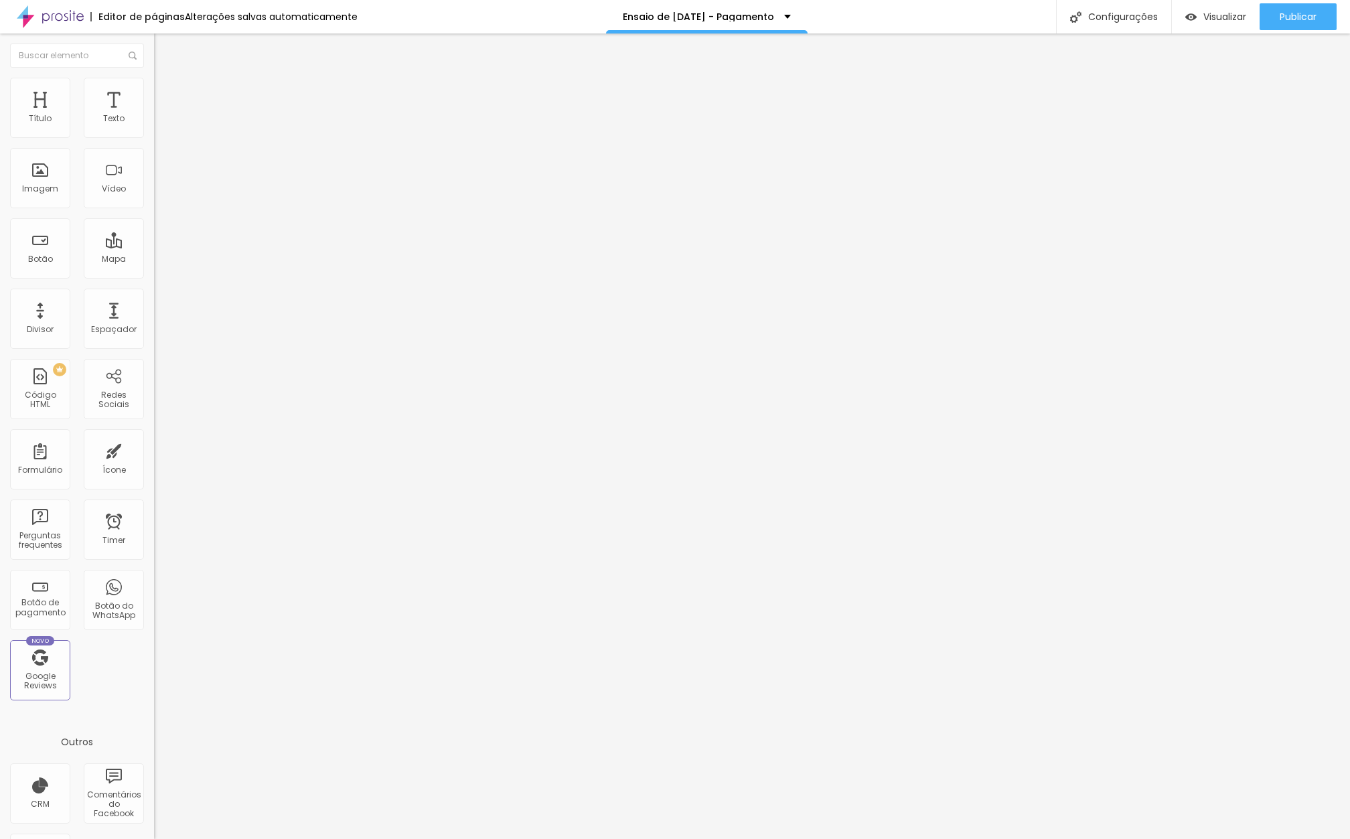
type input "7"
type input "6"
type input "1"
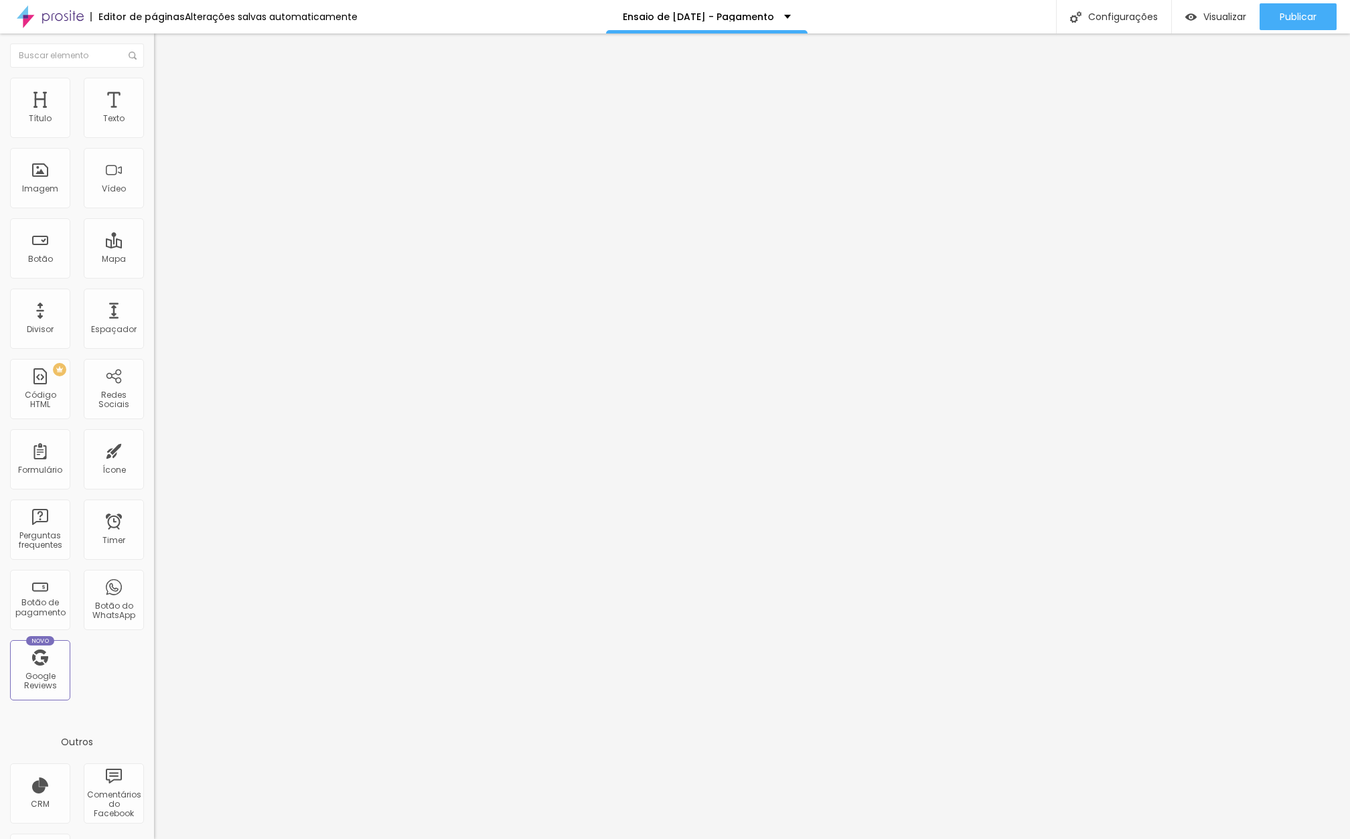
type input "1"
type input "0"
drag, startPoint x: 32, startPoint y: 163, endPoint x: 0, endPoint y: 160, distance: 32.3
type input "0"
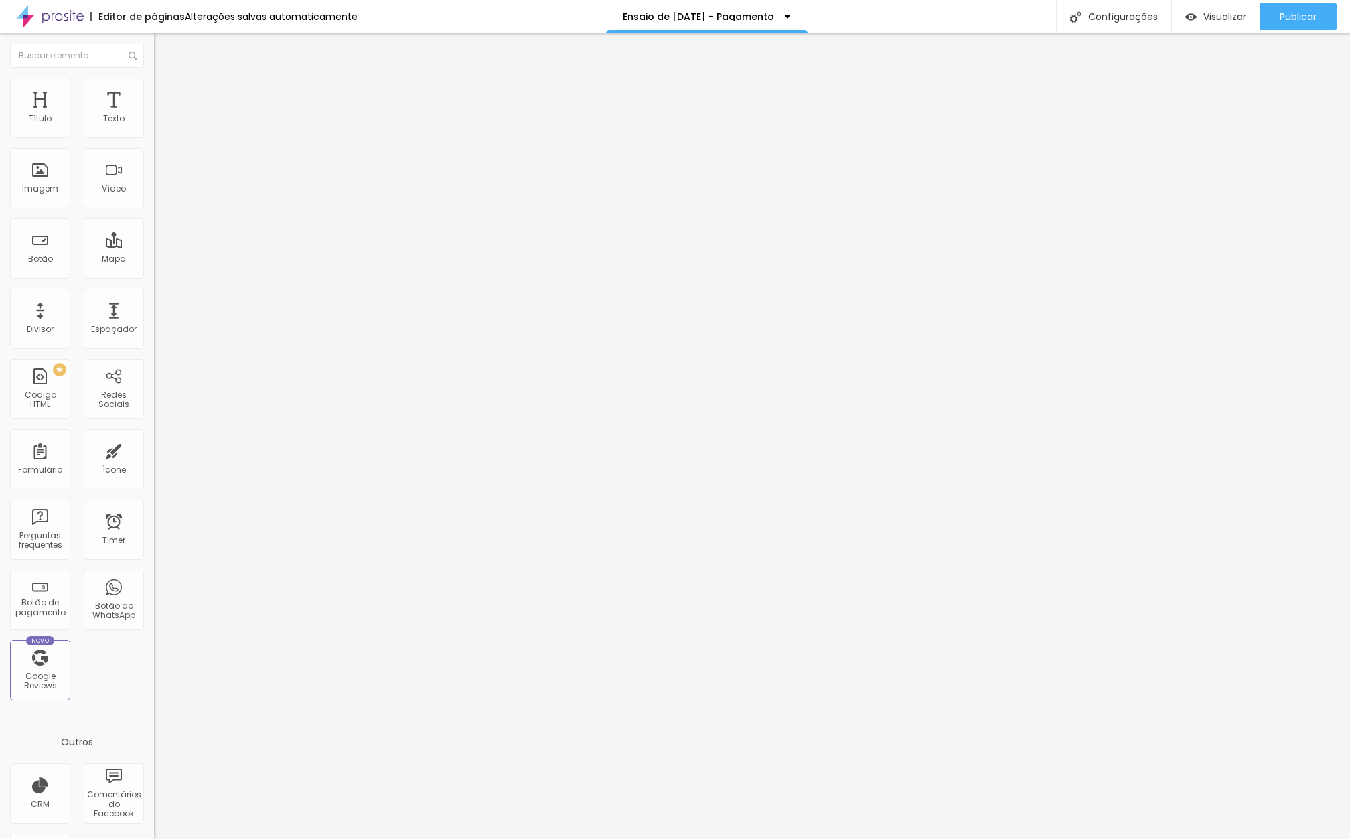
click at [154, 160] on div "0 Espaço de cima 0 Espaço de baixo ID Html Classes Html Visível nos dispositivo…" at bounding box center [231, 372] width 154 height 563
click at [166, 92] on span "Avançado" at bounding box center [188, 86] width 44 height 11
type input "4"
type input "3"
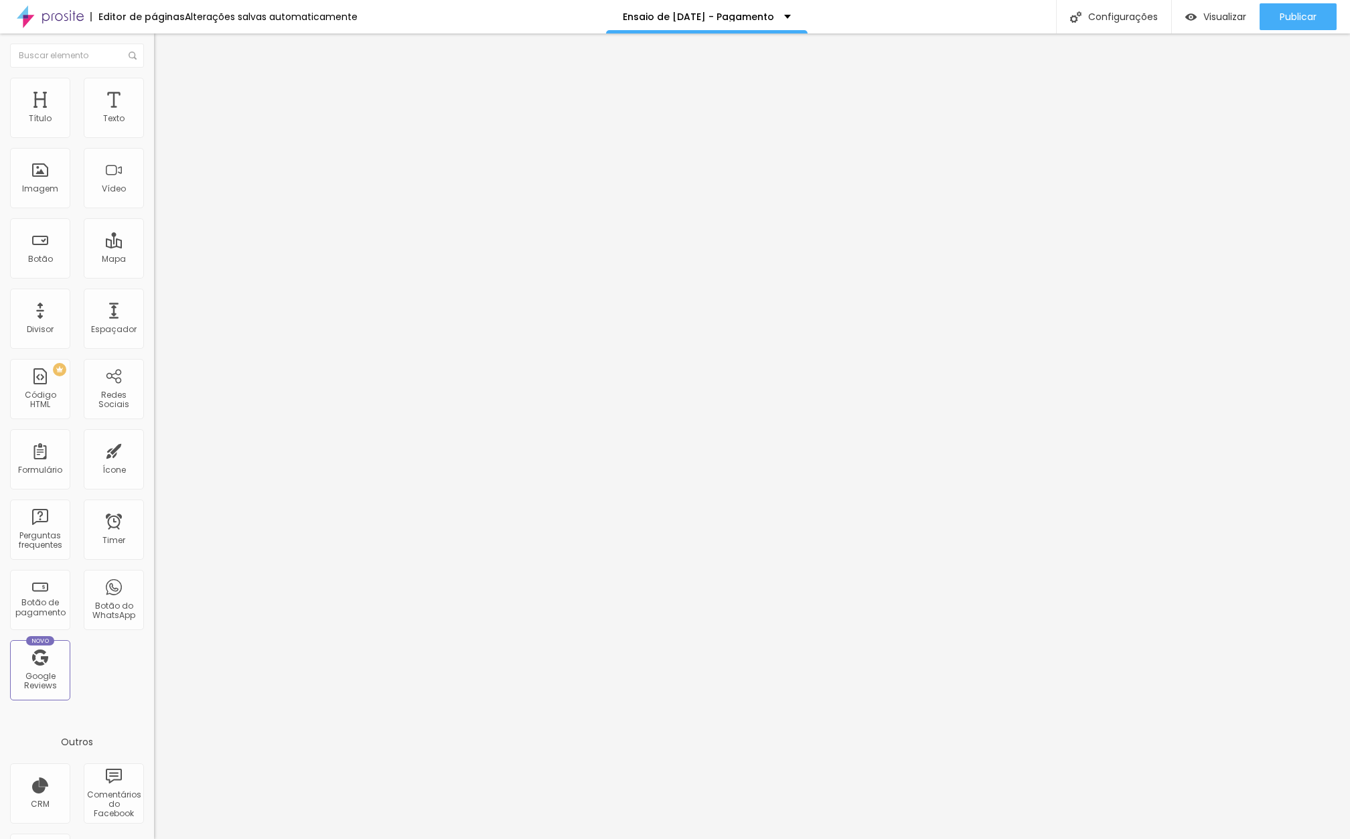
type input "3"
type input "0"
drag, startPoint x: 34, startPoint y: 131, endPoint x: 0, endPoint y: 135, distance: 34.5
type input "0"
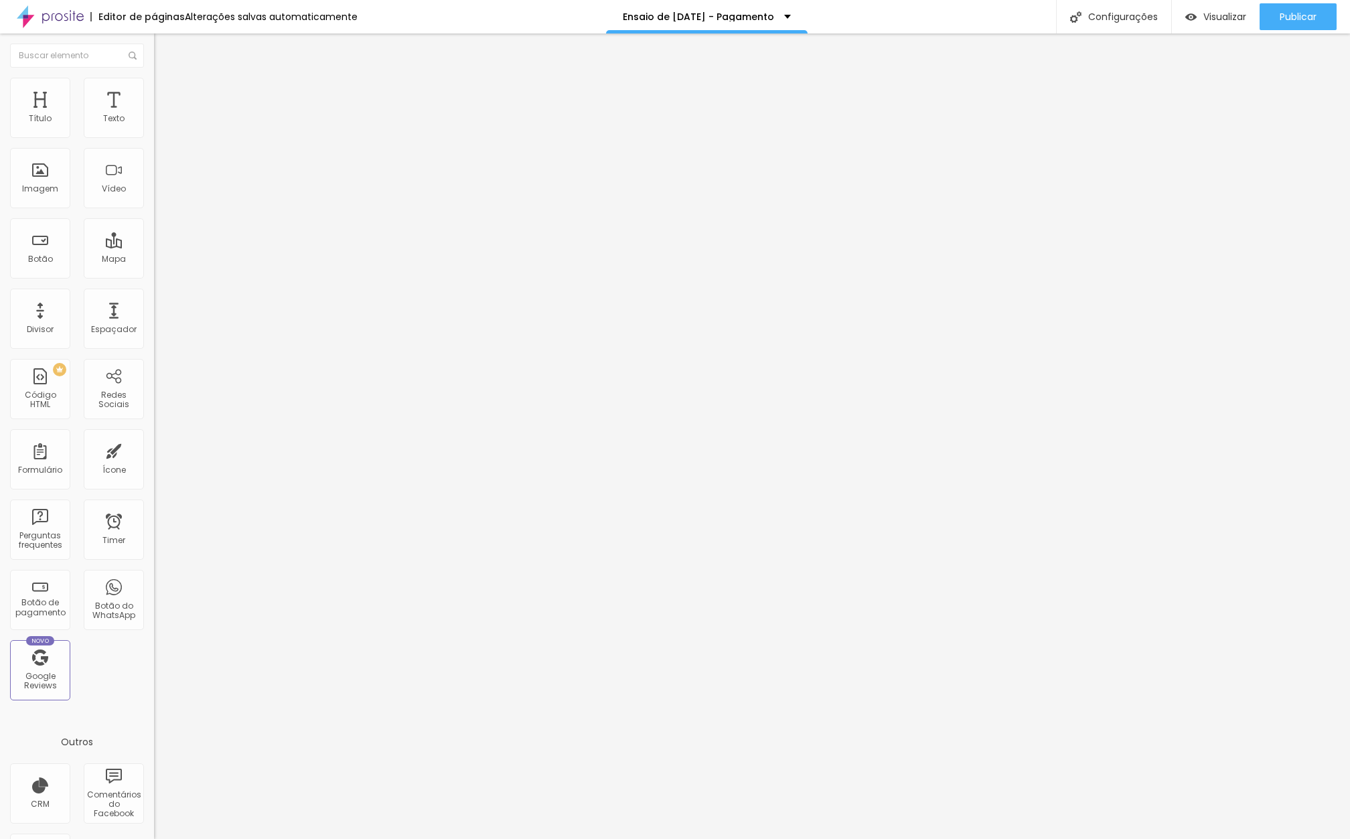
click at [154, 135] on div "0 Espaço de cima 10 Espaço de baixo ID Html Classes Html Visível nos dispositiv…" at bounding box center [231, 372] width 154 height 563
type input "7"
type input "5"
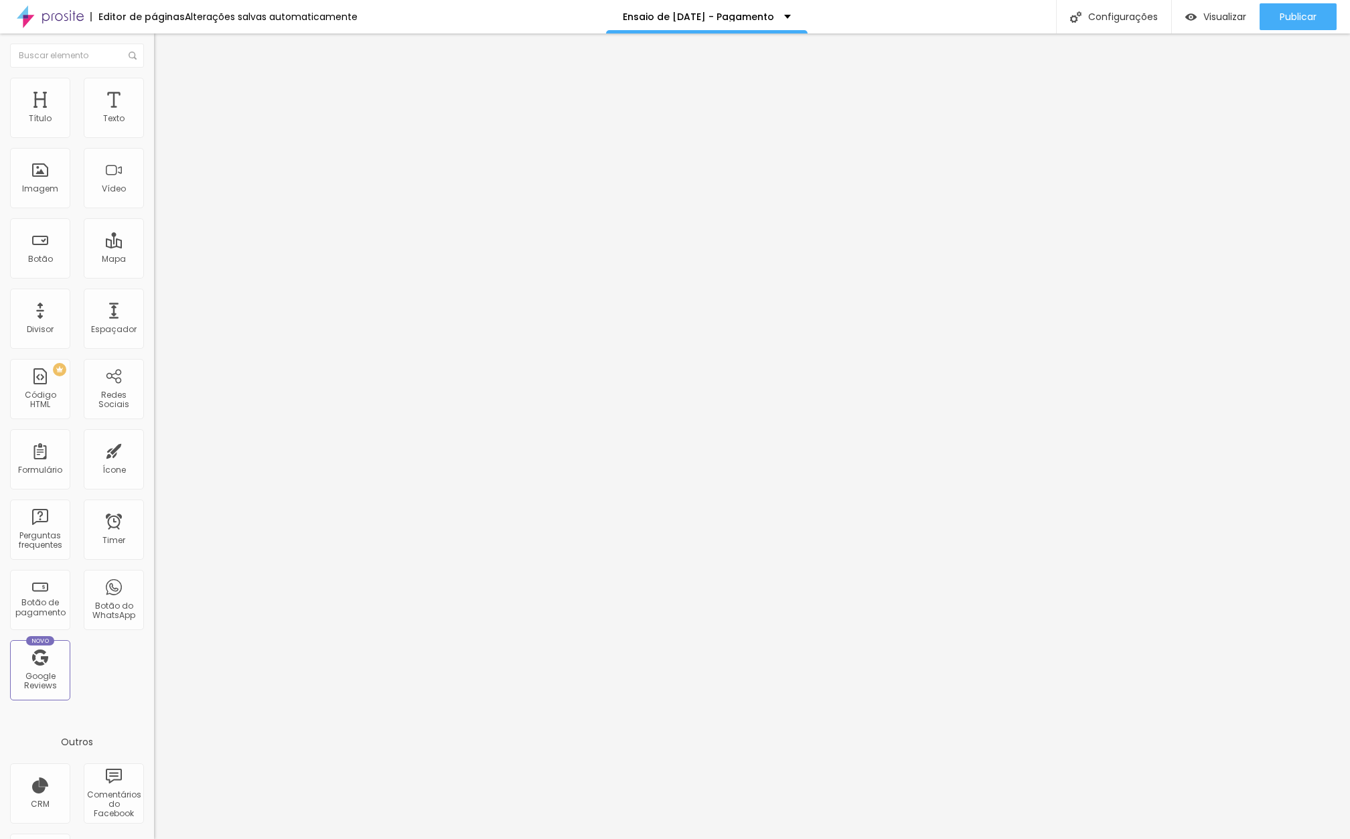
type input "2"
type input "0"
drag, startPoint x: 38, startPoint y: 162, endPoint x: 0, endPoint y: 162, distance: 37.5
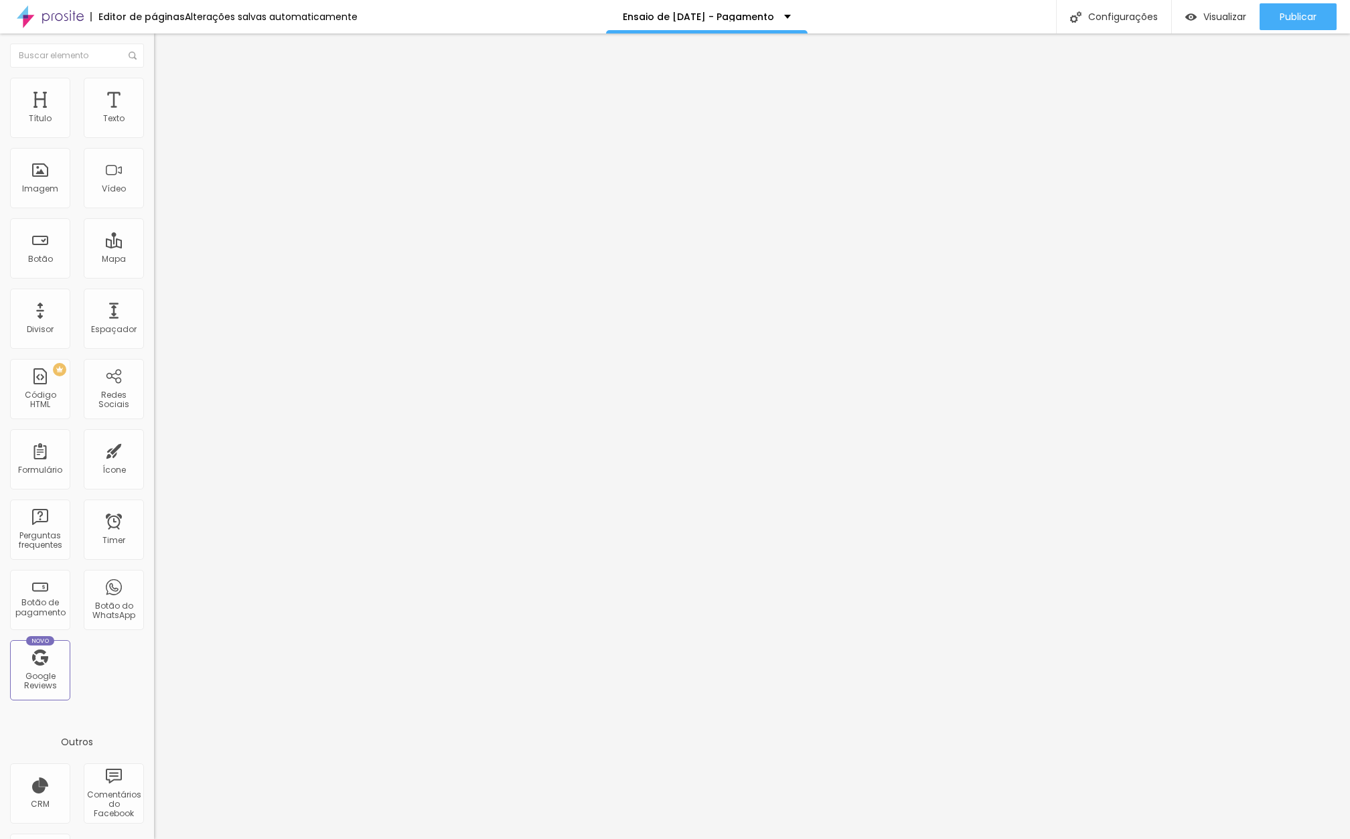
type input "0"
click at [154, 162] on div "0 Espaço de cima 0 Espaço de baixo ID Html Classes Html Visível nos dispositivo…" at bounding box center [231, 372] width 154 height 563
click at [154, 80] on img at bounding box center [160, 84] width 12 height 12
click at [836, 16] on span "Visualizar" at bounding box center [1224, 16] width 43 height 11
click at [154, 122] on span "Encaixotado" at bounding box center [180, 115] width 52 height 11
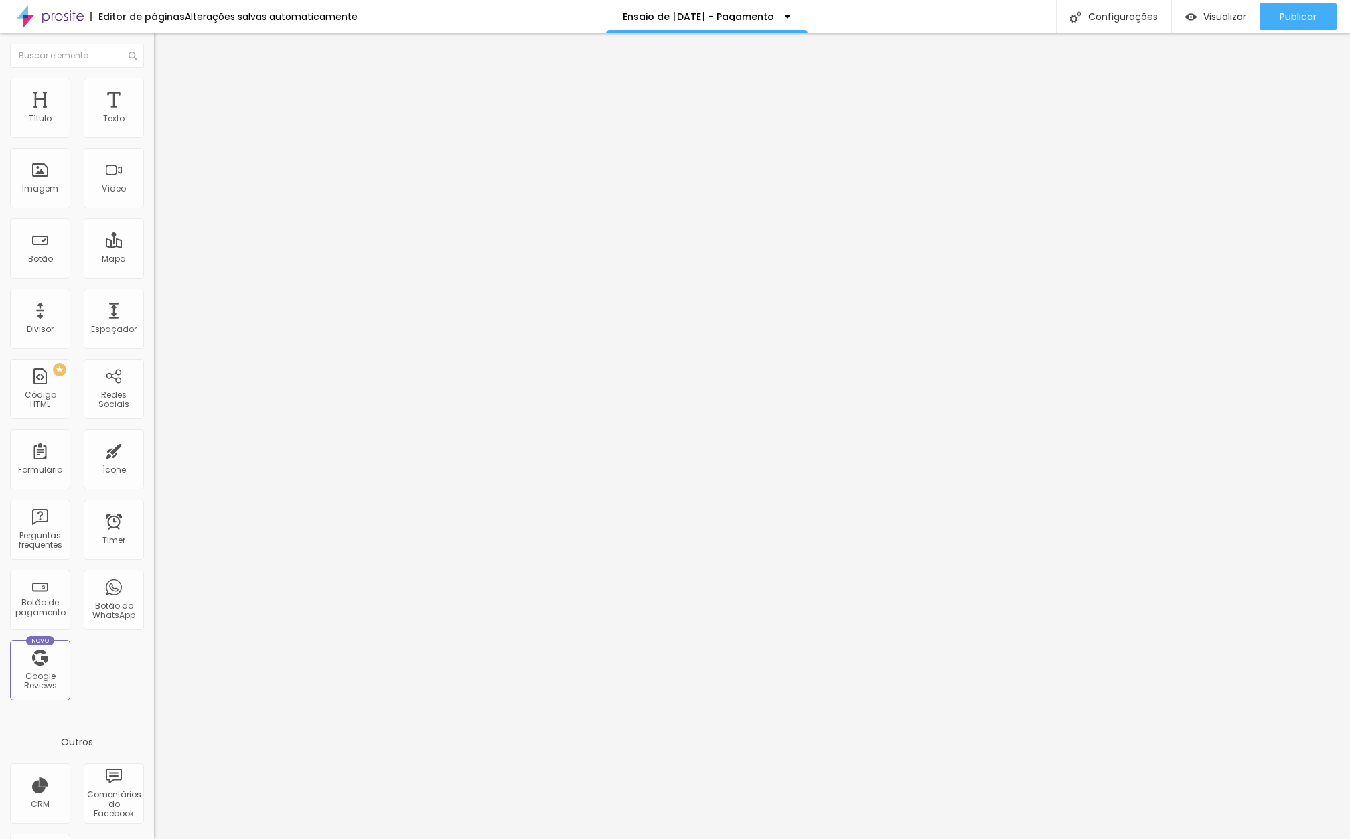
click at [154, 143] on span "Completo" at bounding box center [174, 136] width 41 height 11
click at [154, 122] on span "Encaixotado" at bounding box center [180, 115] width 52 height 11
click at [154, 141] on div "Completo" at bounding box center [231, 137] width 154 height 8
click at [836, 13] on span "Visualizar" at bounding box center [1224, 16] width 43 height 11
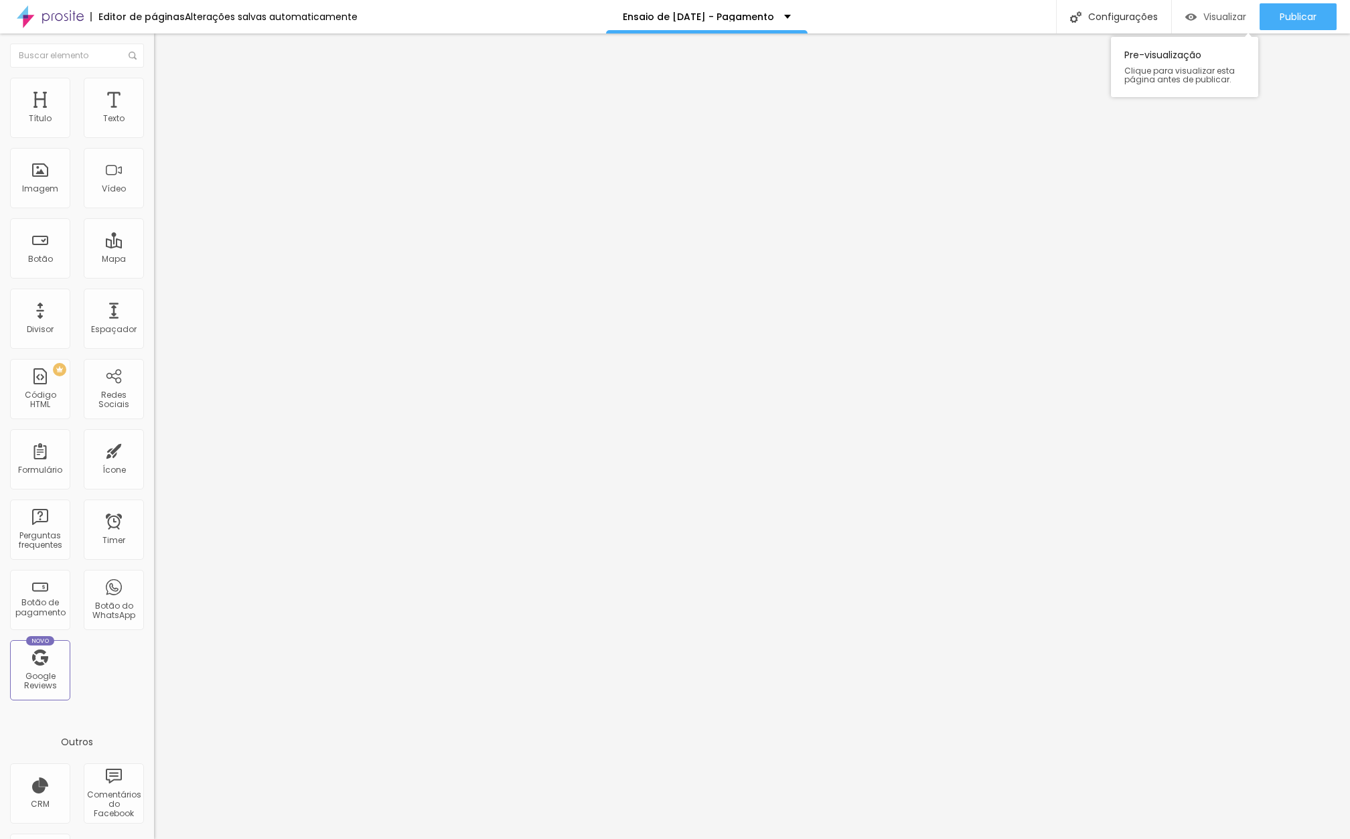
click at [836, 12] on span "Visualizar" at bounding box center [1224, 16] width 43 height 11
click at [836, 7] on div "Configurações" at bounding box center [1113, 16] width 115 height 33
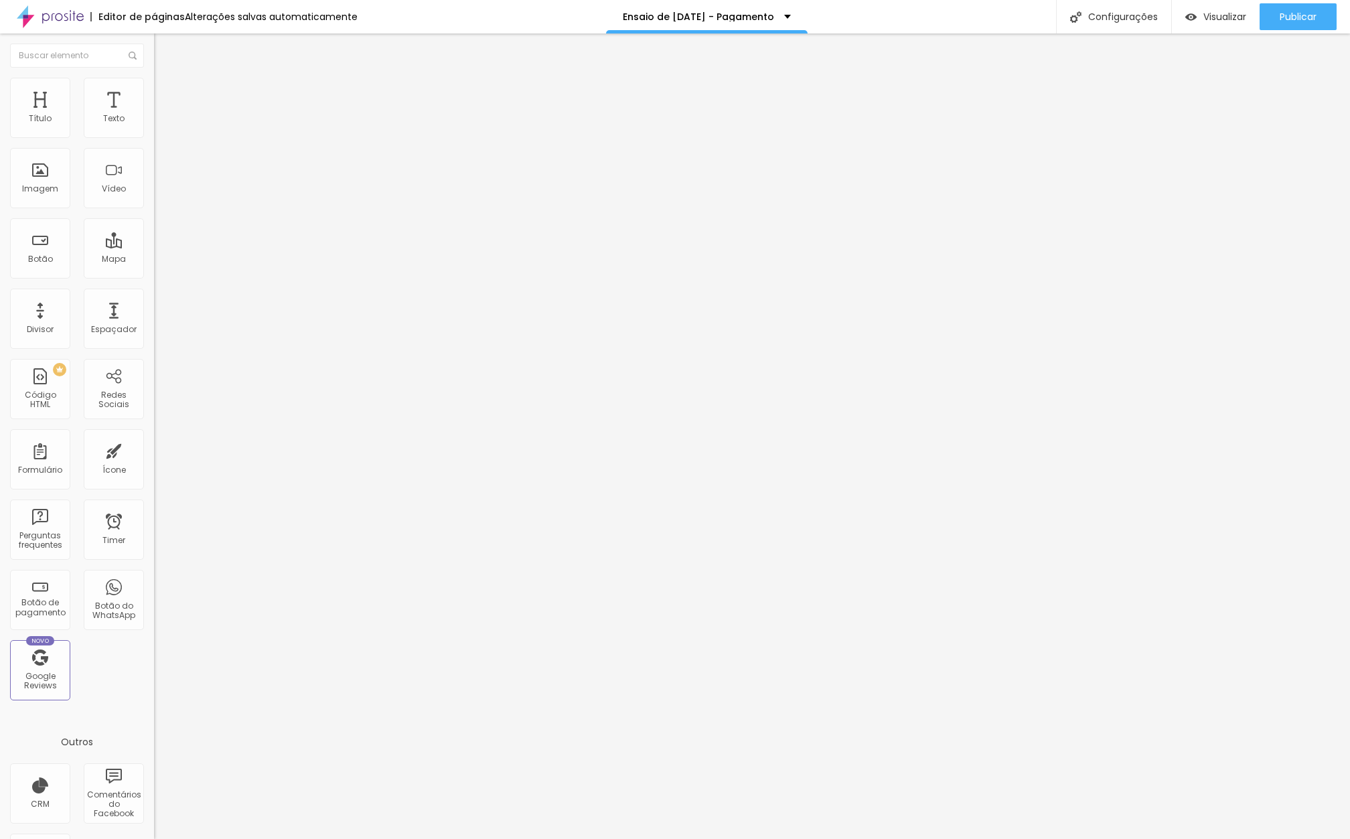
click at [836, 828] on div at bounding box center [675, 853] width 1350 height 12
click at [836, 15] on span "Publicar" at bounding box center [1298, 16] width 37 height 11
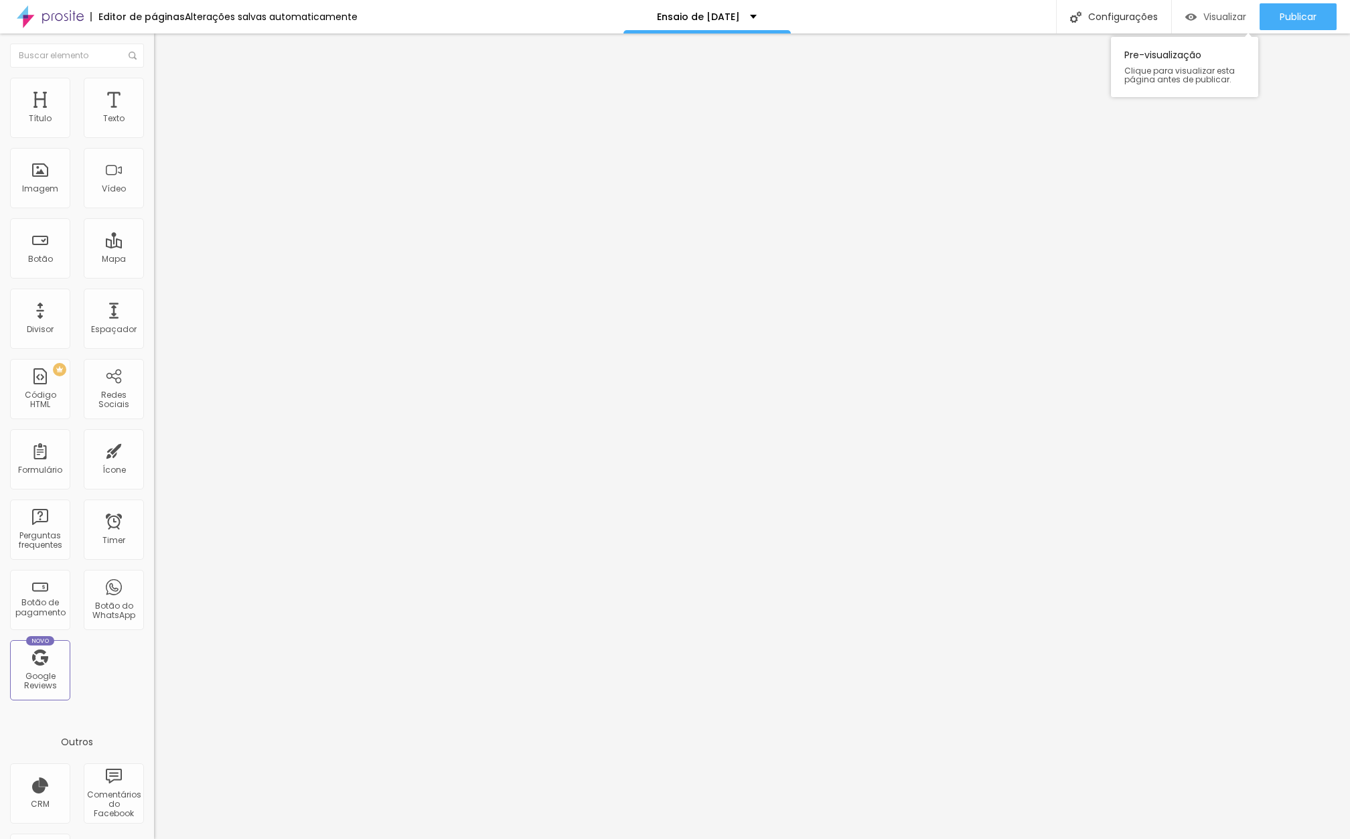
click at [1203, 16] on span "Visualizar" at bounding box center [1224, 16] width 43 height 11
click at [1208, 19] on span "Visualizar" at bounding box center [1224, 16] width 43 height 11
click at [1223, 11] on span "Visualizar" at bounding box center [1224, 16] width 43 height 11
click at [154, 122] on span "Completo" at bounding box center [174, 115] width 41 height 11
click at [154, 130] on span "Encaixotado" at bounding box center [180, 124] width 52 height 11
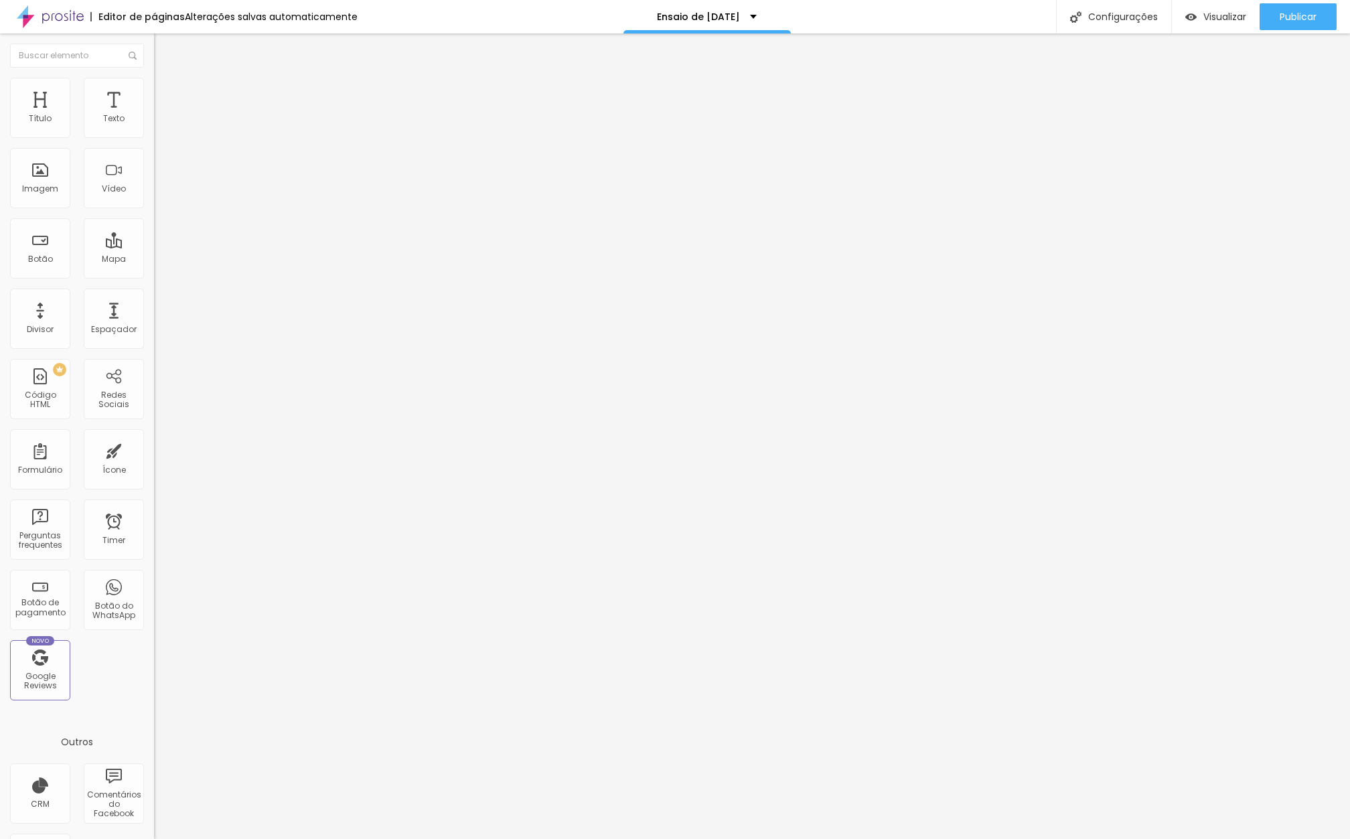
click at [154, 88] on li "Estilo" at bounding box center [231, 84] width 154 height 13
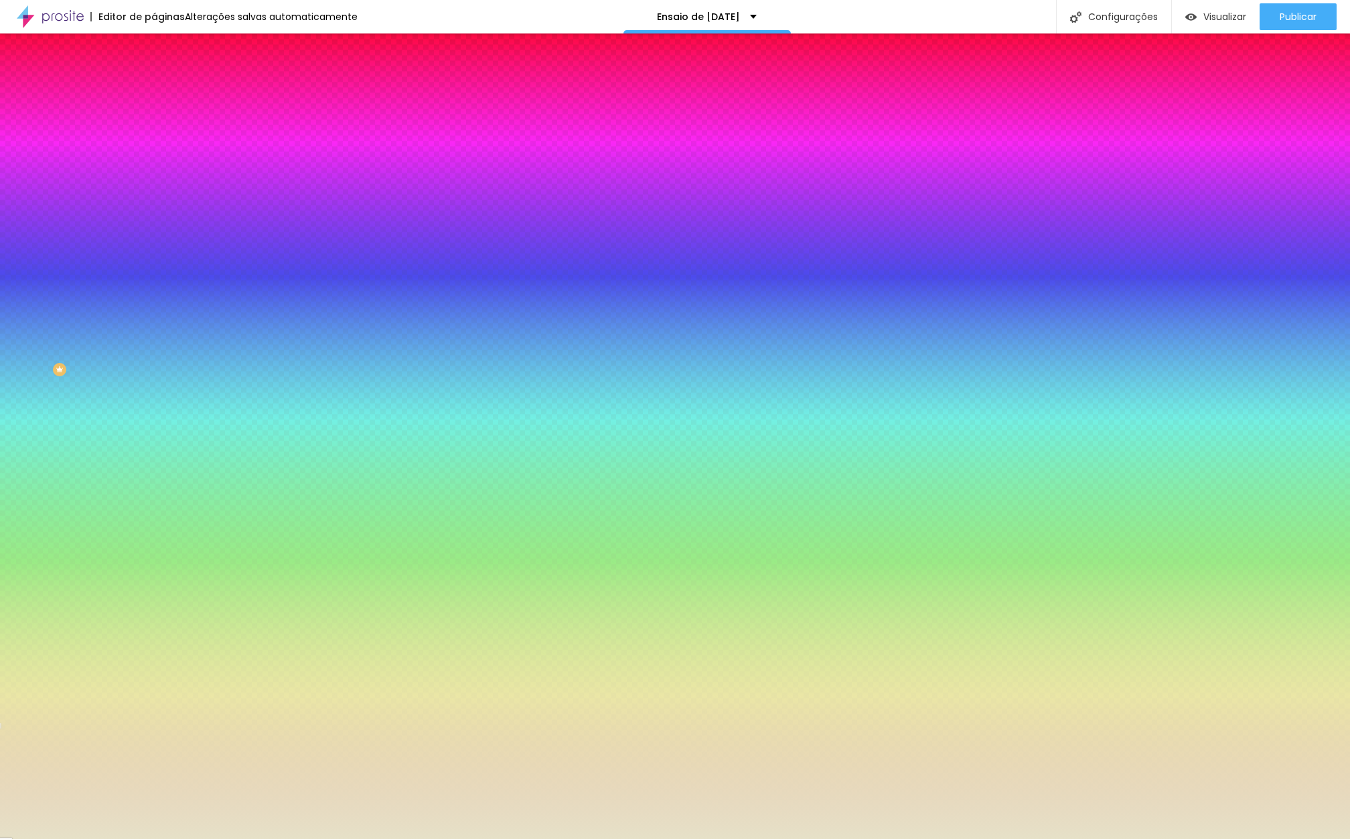
click at [166, 96] on span "Avançado" at bounding box center [188, 99] width 44 height 11
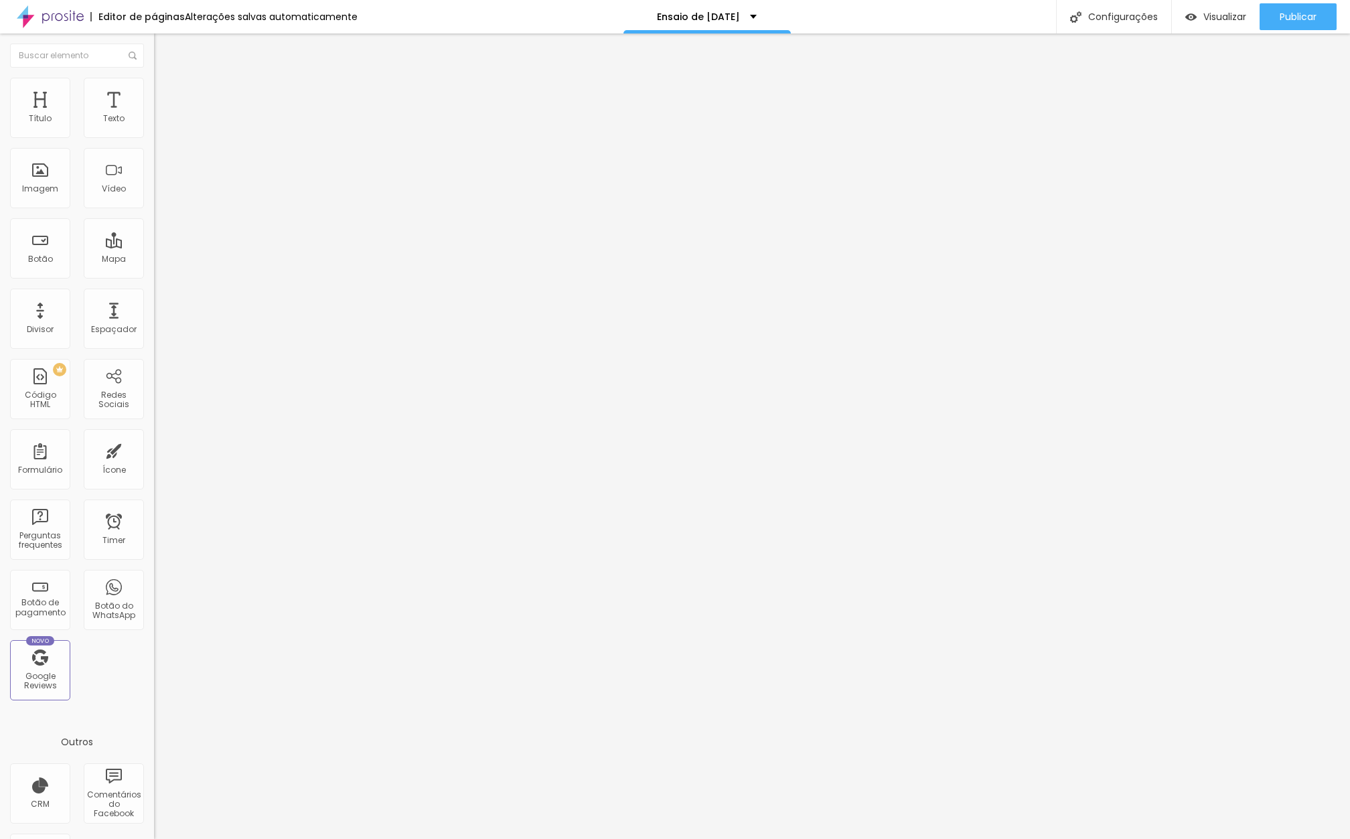
type input "15"
type input "10"
type input "5"
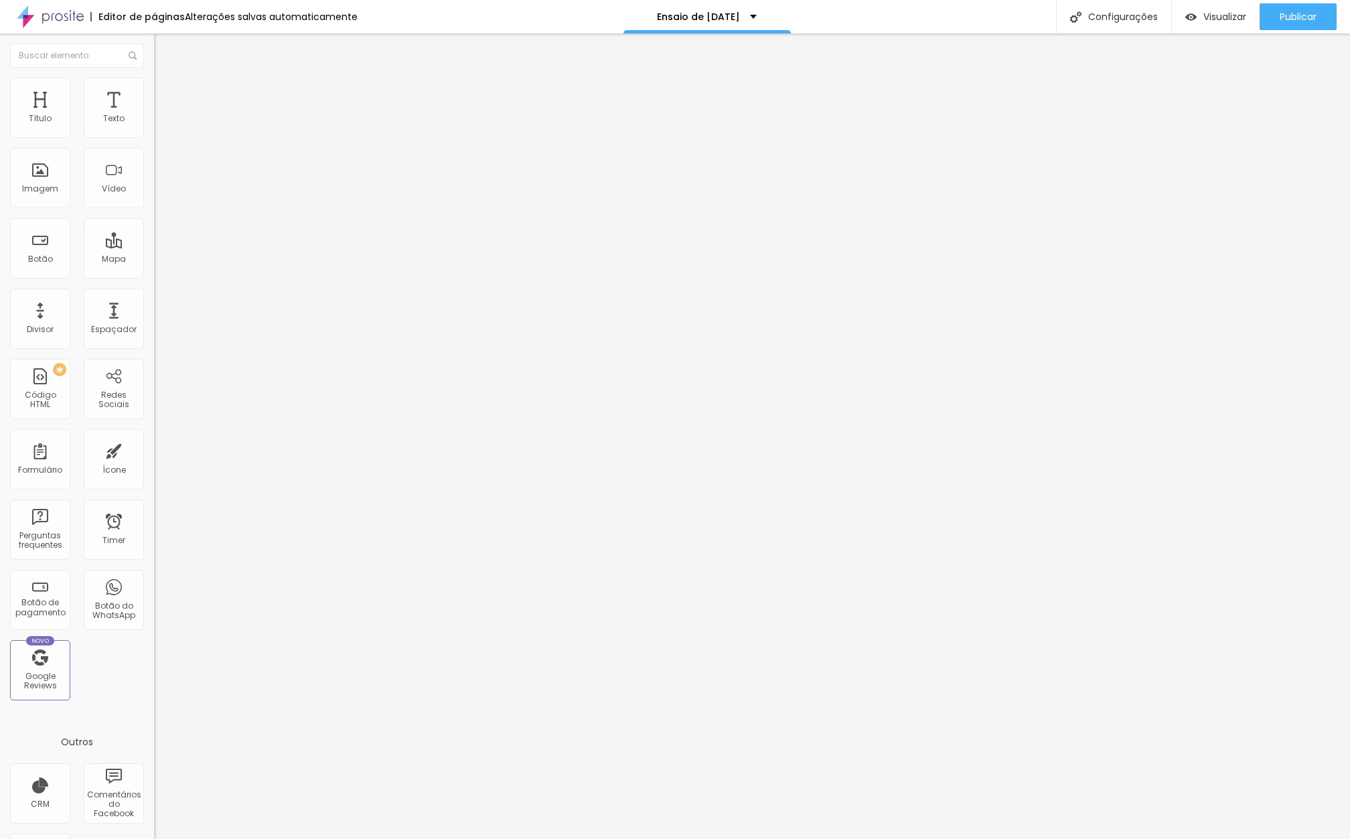
type input "5"
type input "0"
drag, startPoint x: 84, startPoint y: 129, endPoint x: 0, endPoint y: 125, distance: 84.5
type input "0"
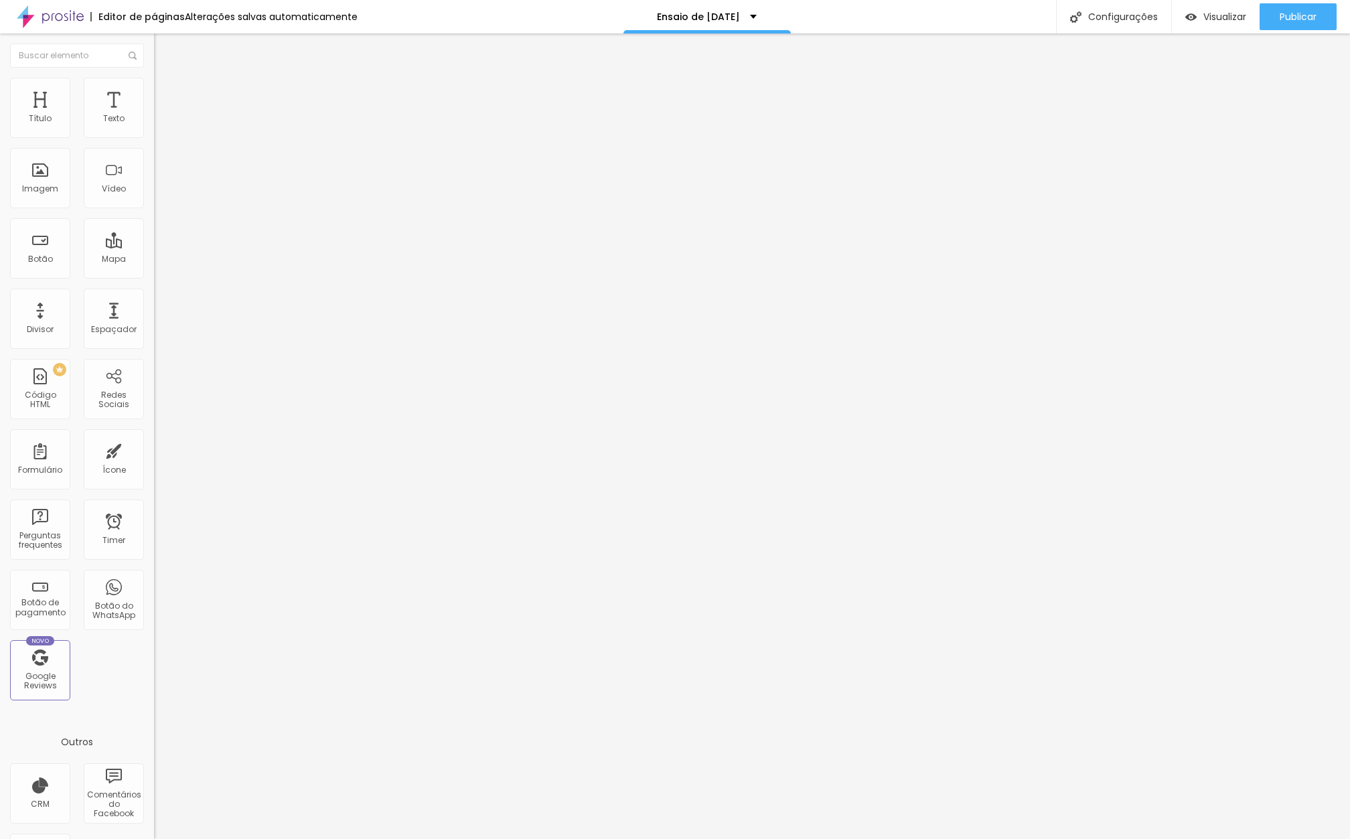
click at [154, 125] on div "0 Espaçamento entre colunas 20 px Espaçamento vertical ID Html Classes Html Vis…" at bounding box center [231, 385] width 154 height 563
type input "0"
drag, startPoint x: 29, startPoint y: 164, endPoint x: 0, endPoint y: 159, distance: 29.8
click at [154, 159] on div "0 Espaçamento entre colunas 0 px Espaçamento vertical ID Html Classes Html Visí…" at bounding box center [231, 385] width 154 height 563
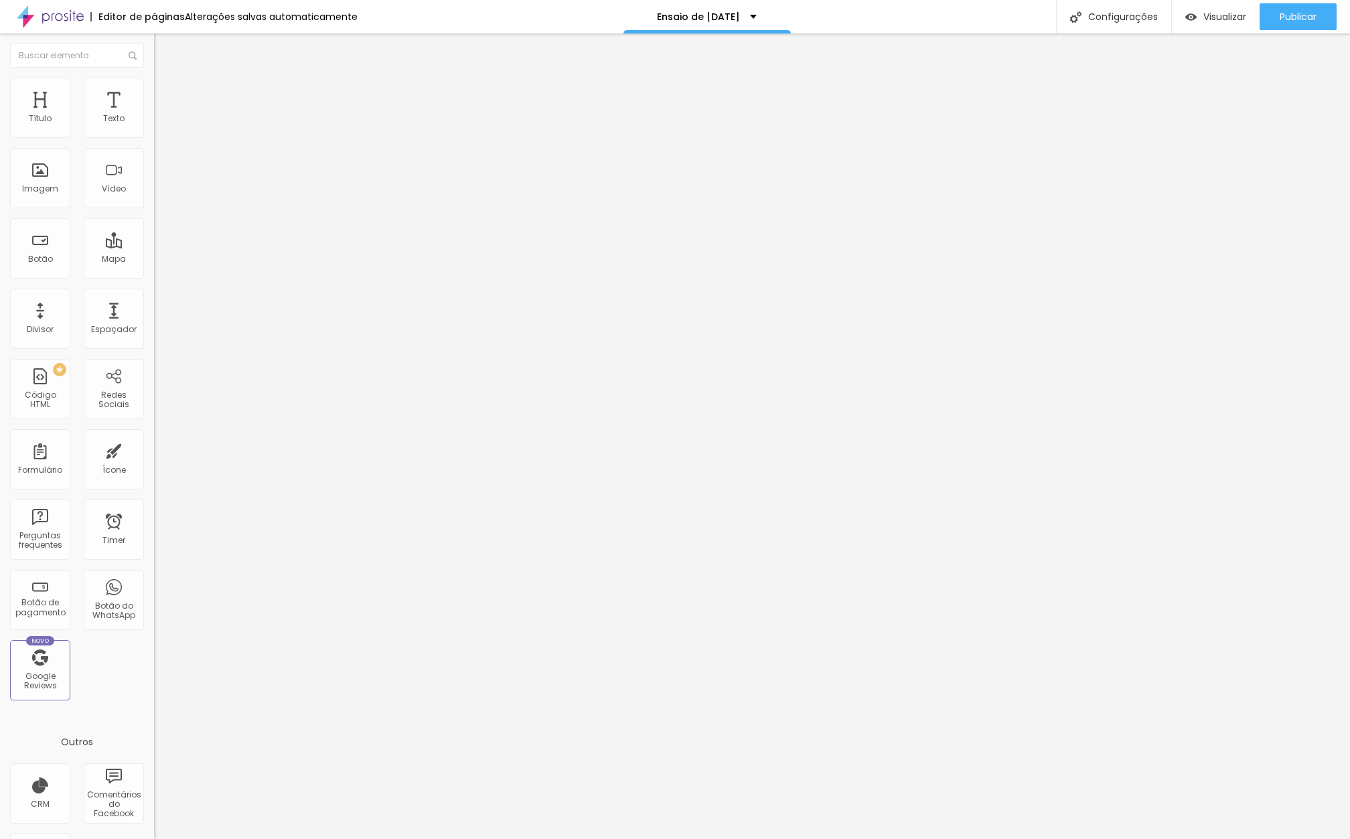
drag, startPoint x: 25, startPoint y: 161, endPoint x: 107, endPoint y: 163, distance: 82.4
click at [154, 294] on div "0 px Espaçamento vertical" at bounding box center [231, 389] width 154 height 190
type input "2"
type input "13"
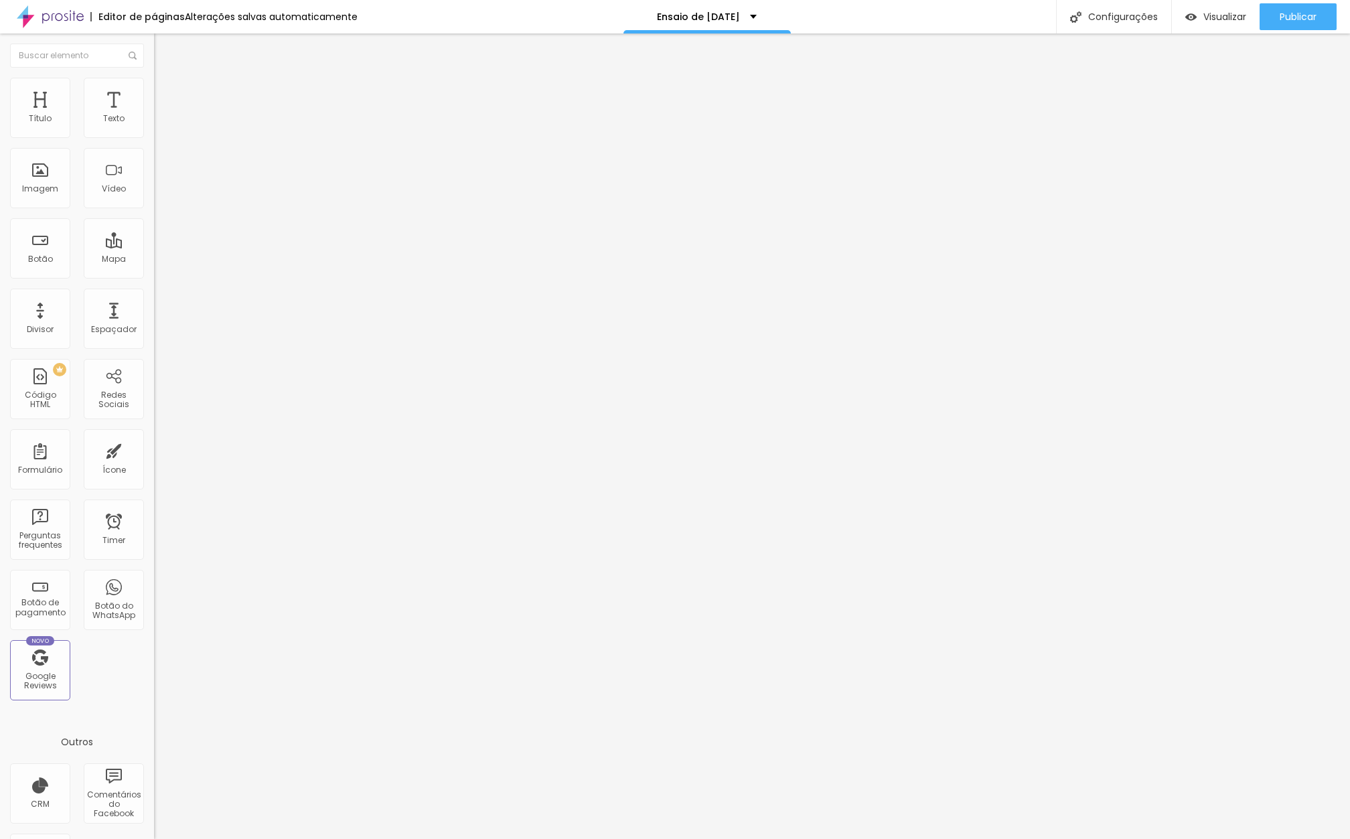
type input "13"
type input "44"
type input "102"
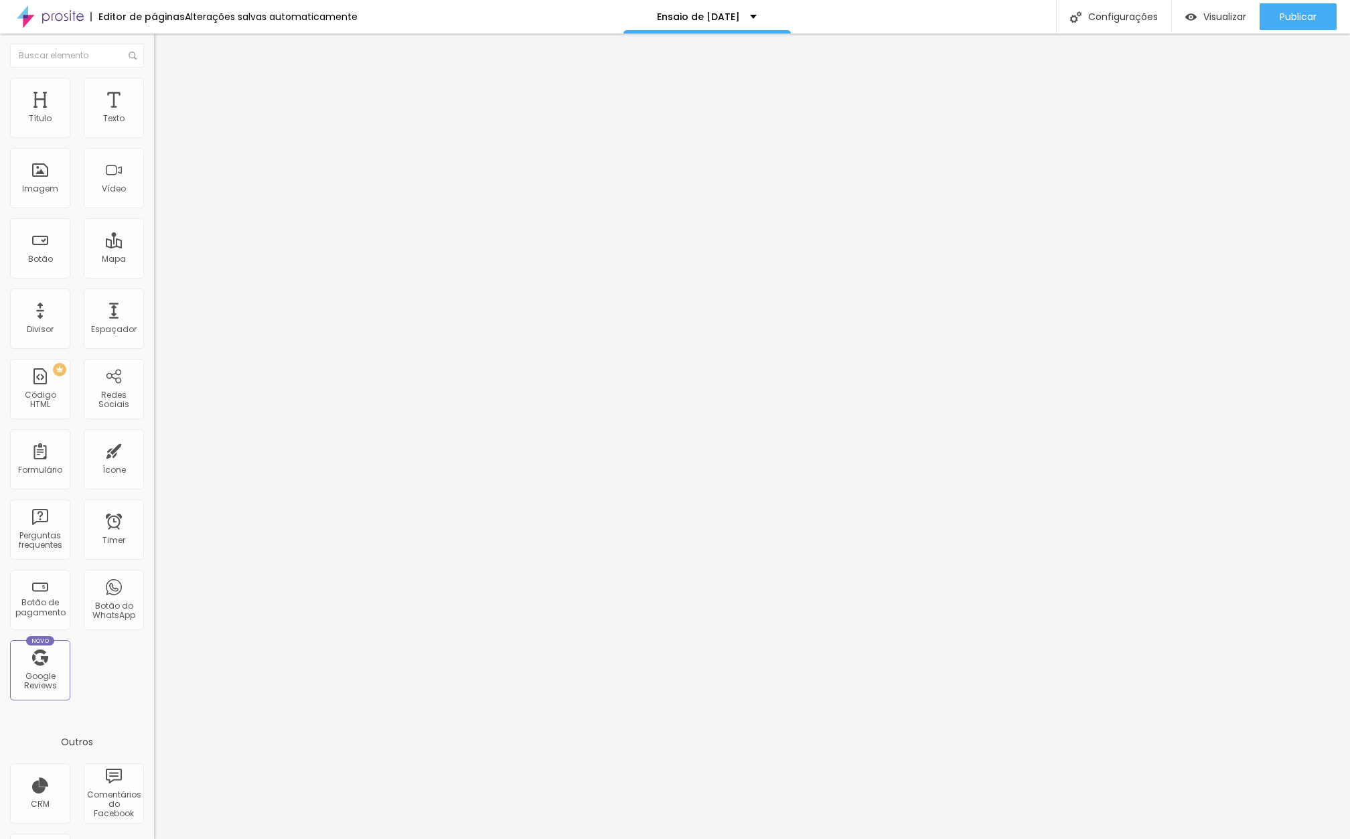
type input "134"
type input "192"
type input "281"
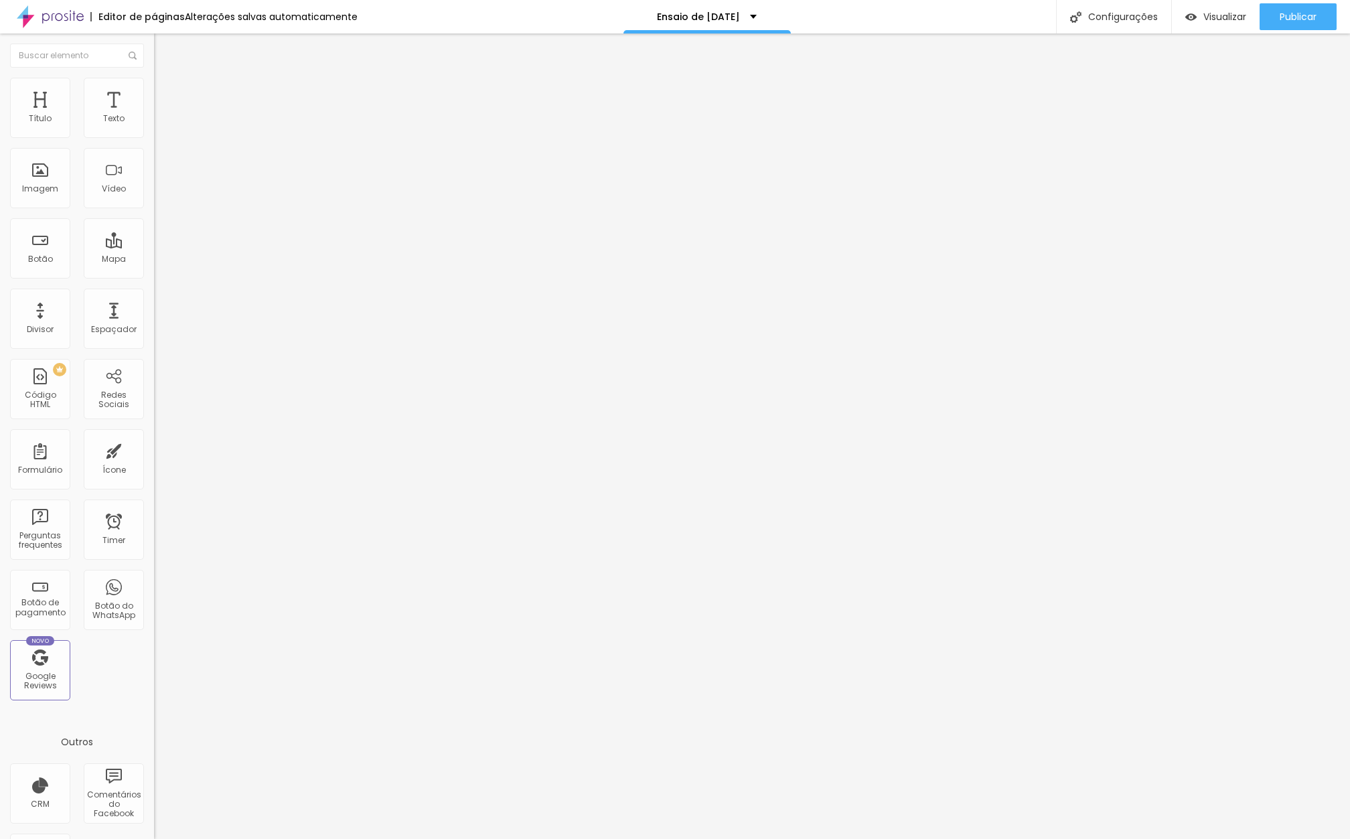
type input "281"
type input "339"
type input "380"
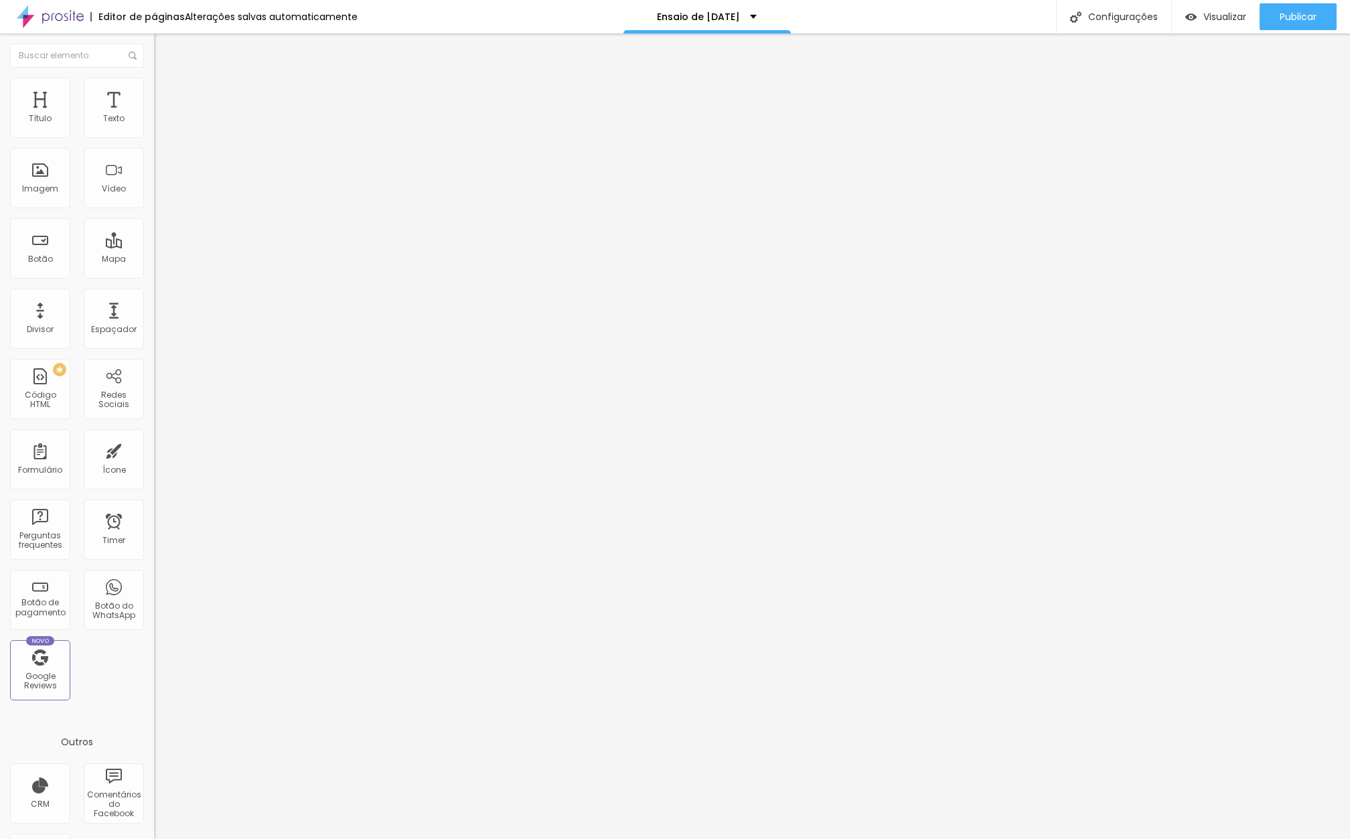
type input "420"
type input "440"
type input "466"
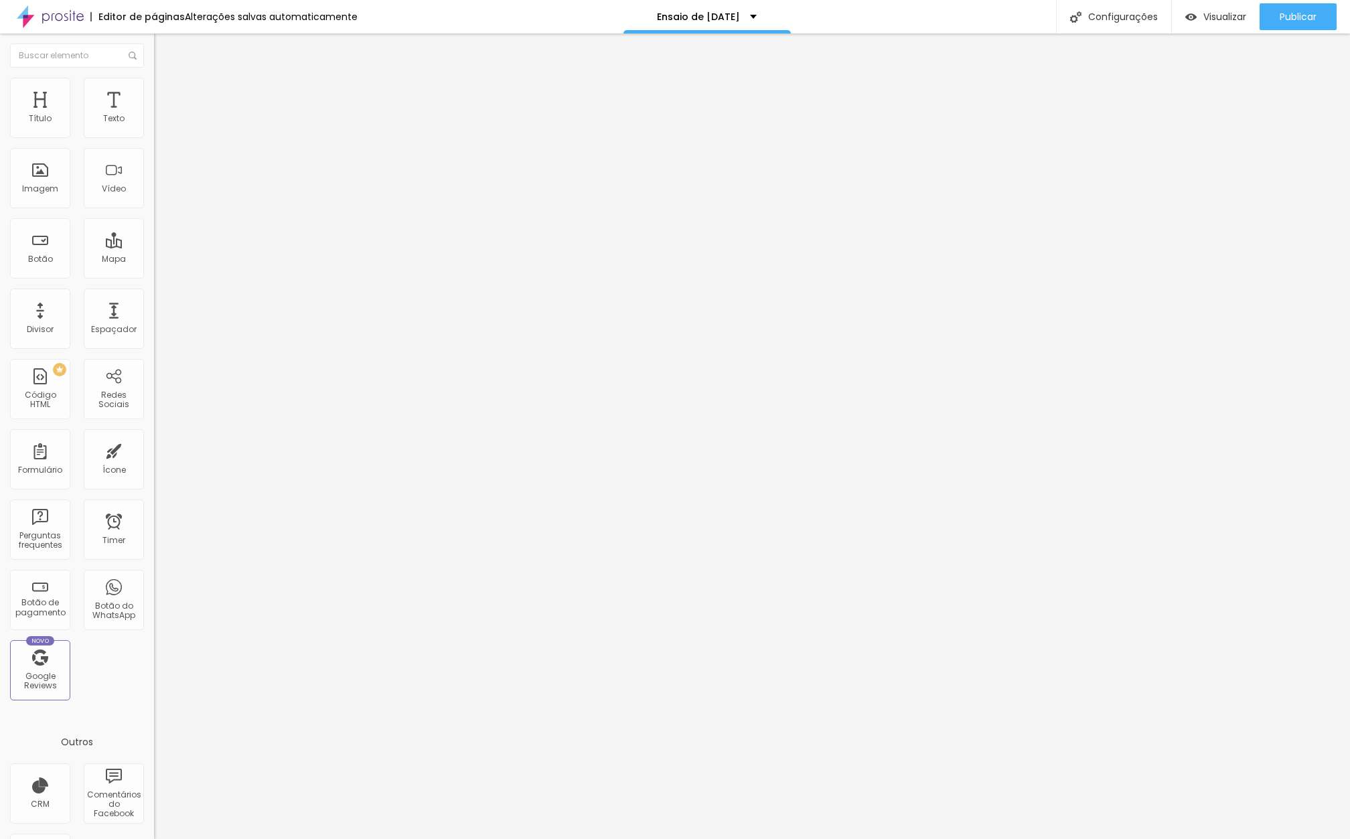
type input "466"
type input "486"
type input "490"
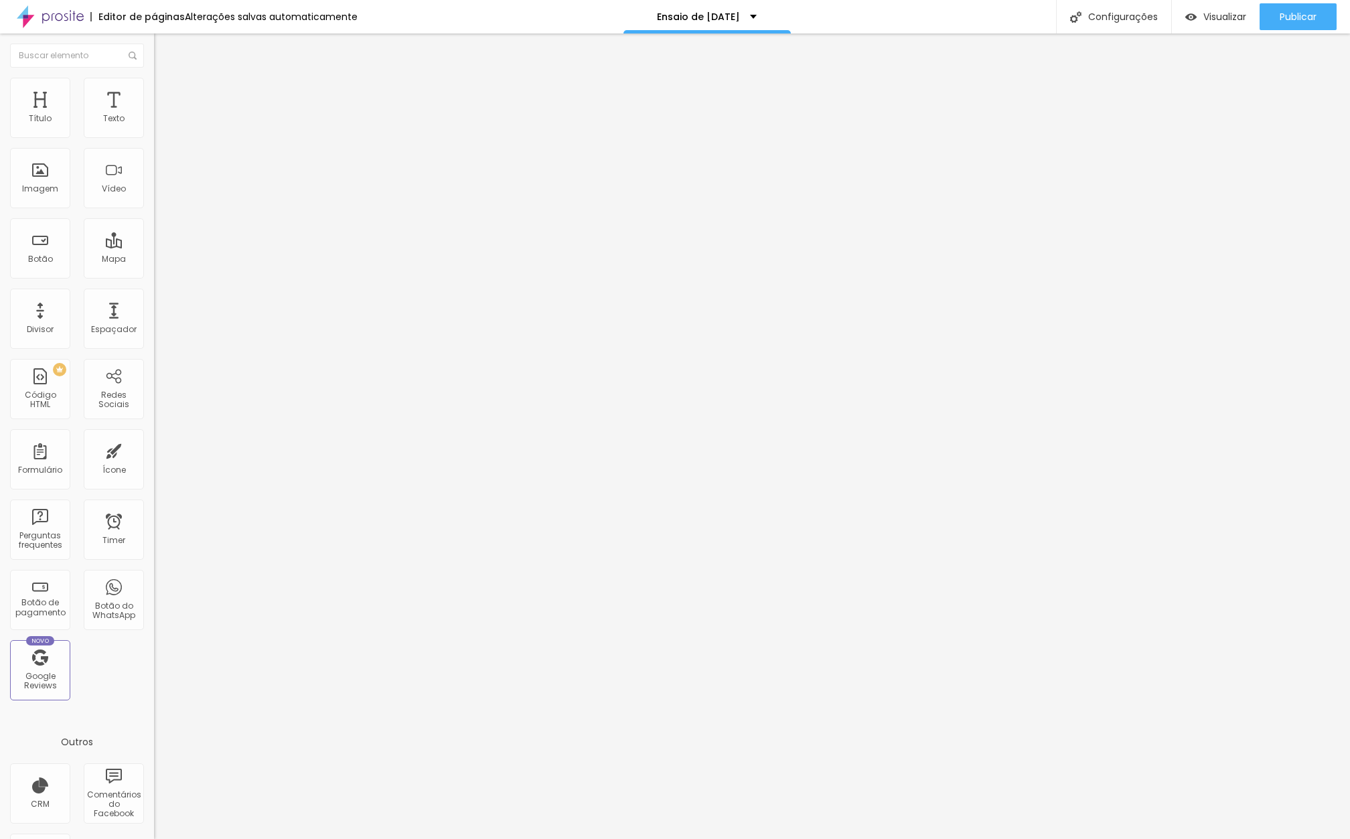
type input "485"
type input "480"
type input "475"
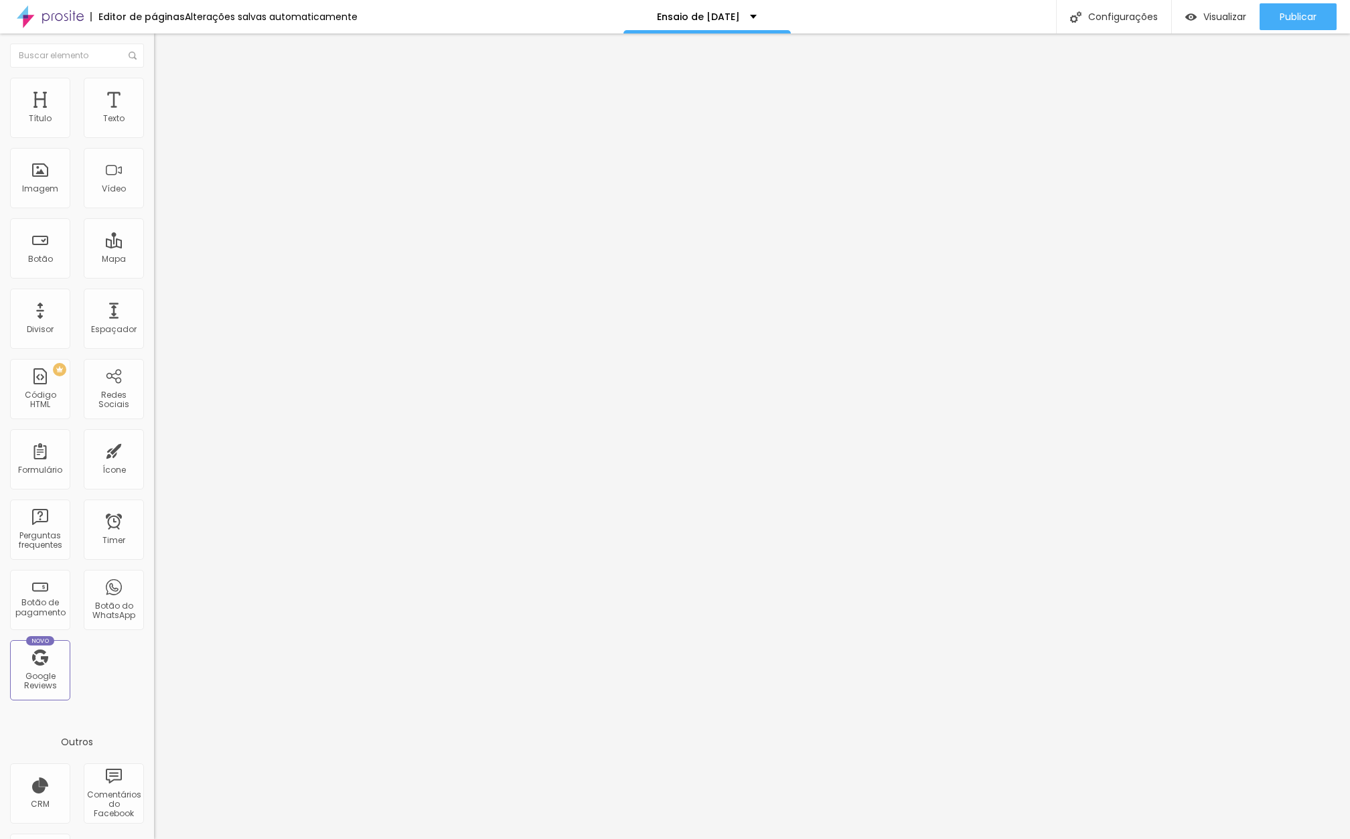
type input "475"
type input "449"
type input "429"
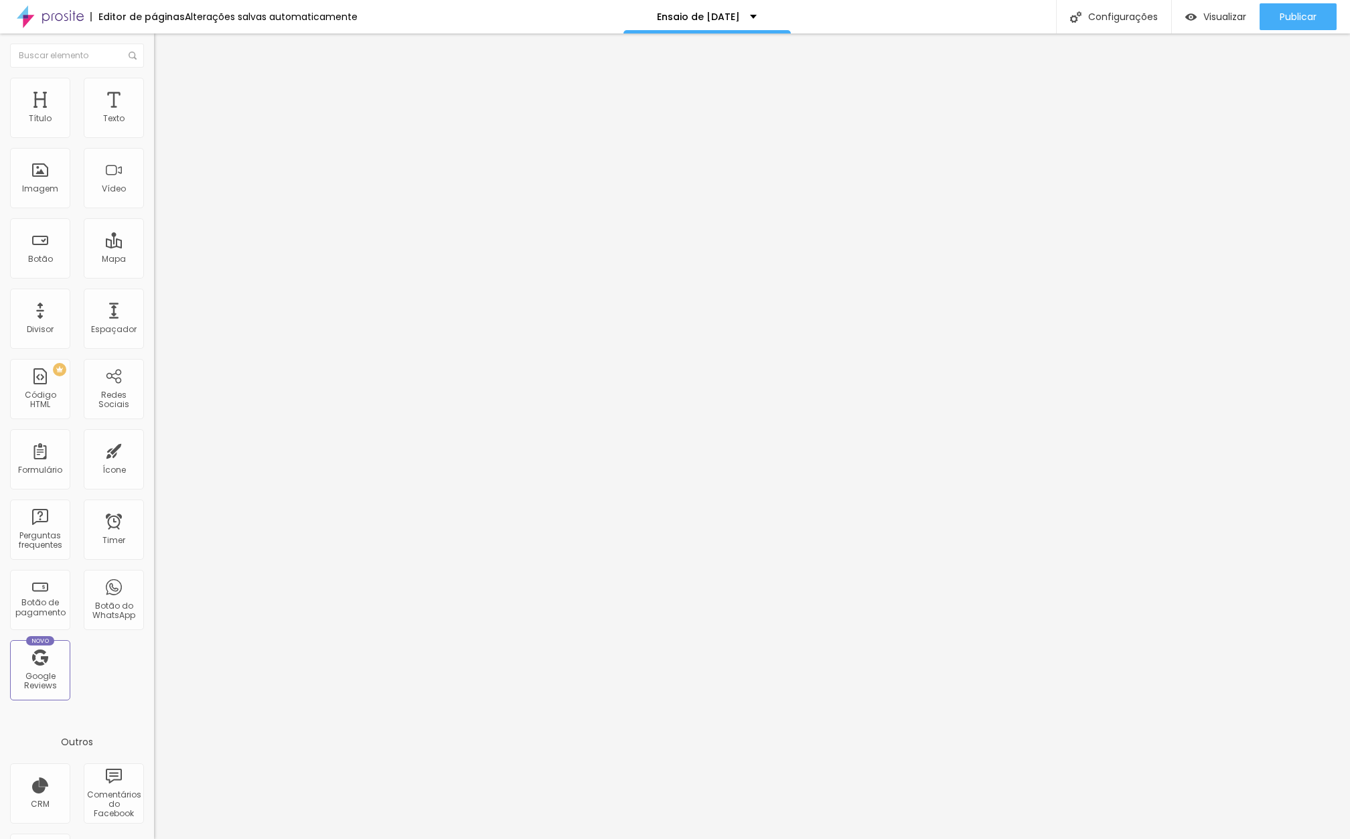
type input "393"
type input "347"
type input "291"
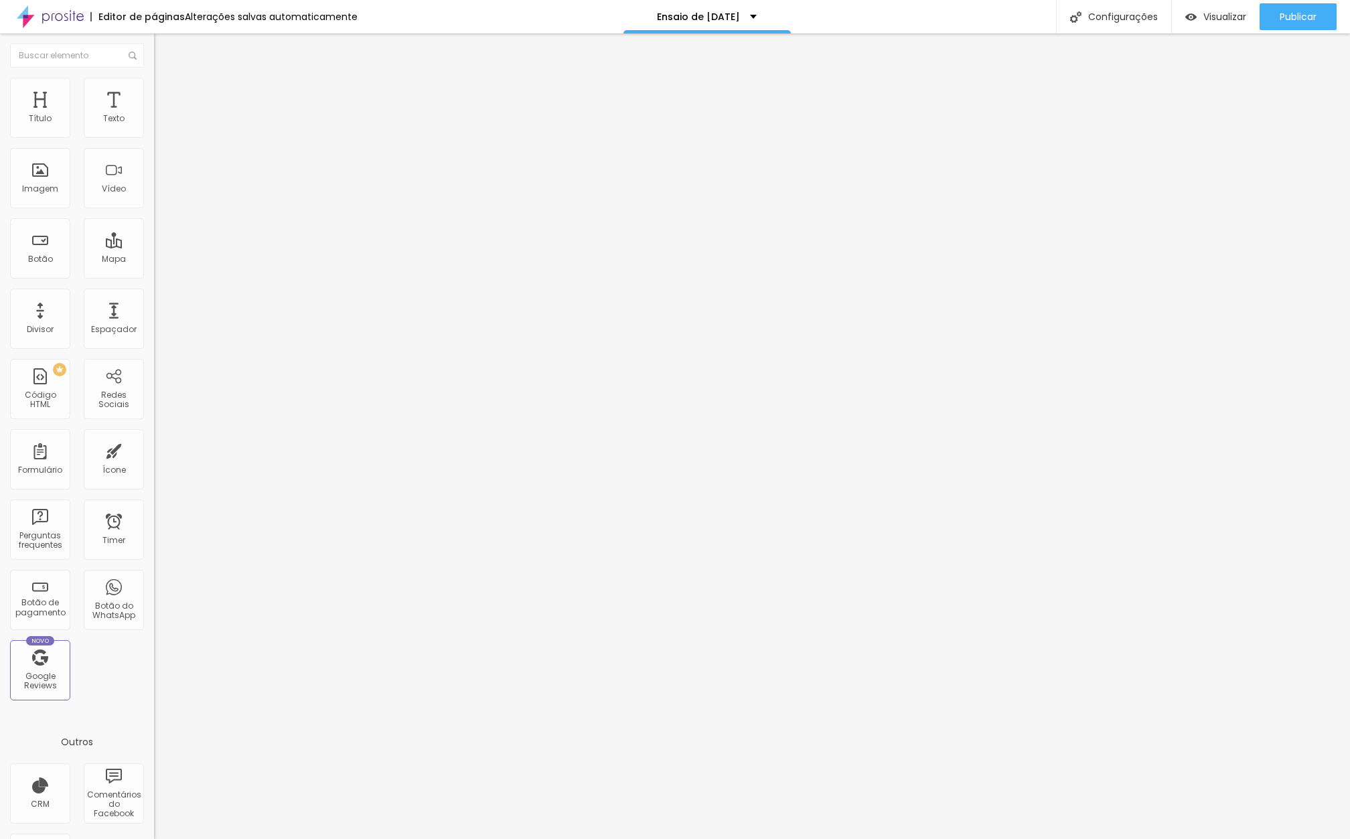
type input "291"
type input "250"
type input "224"
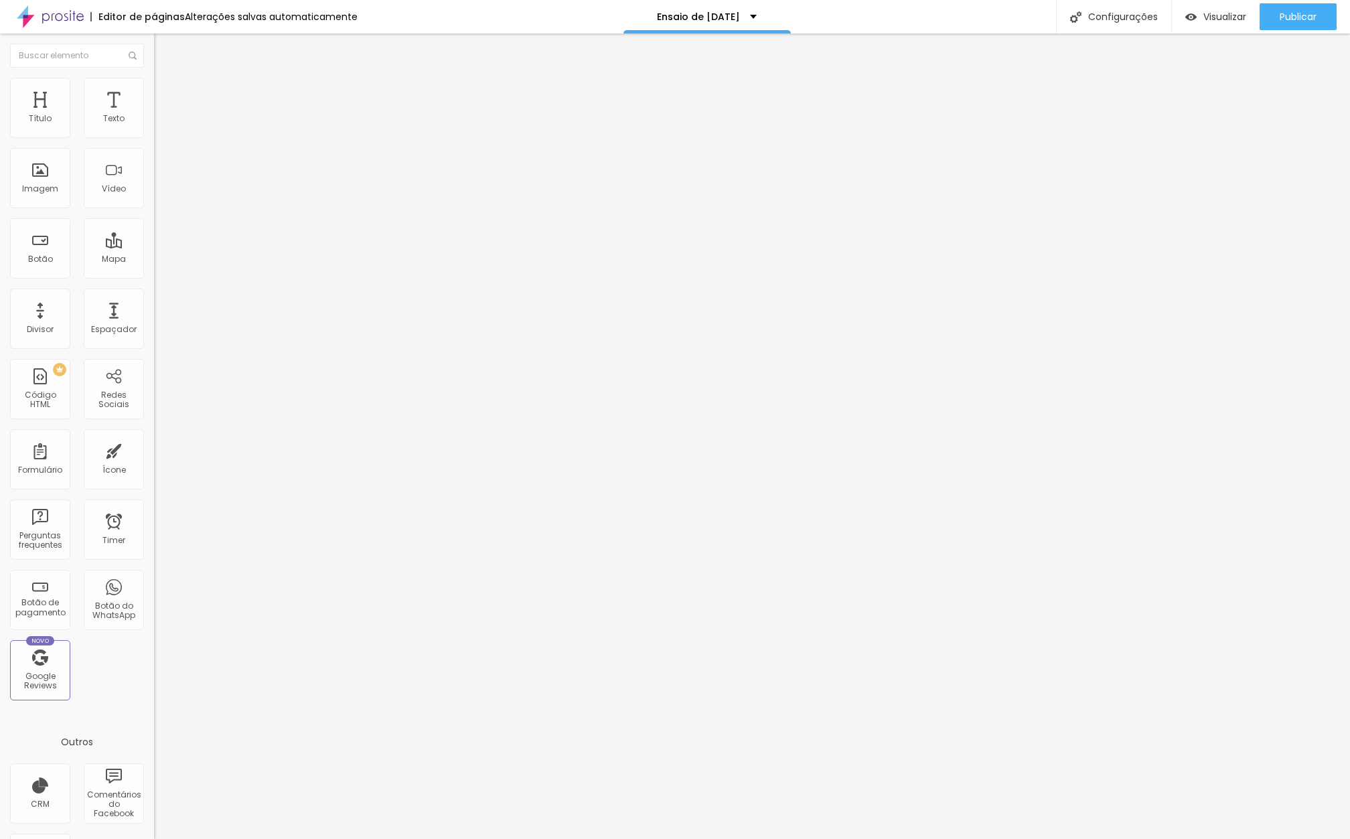
type input "199"
type input "163"
type input "81"
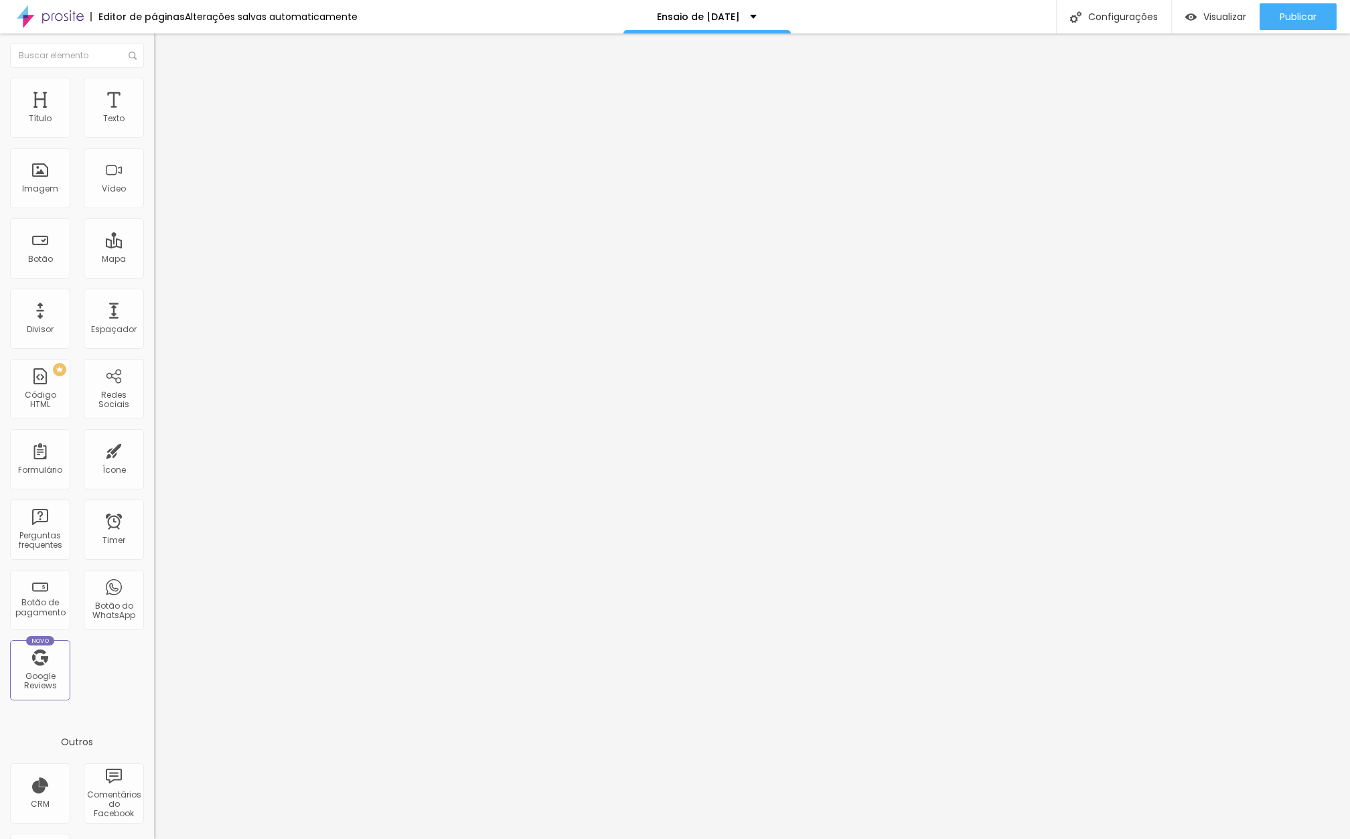
type input "81"
type input "45"
type input "0"
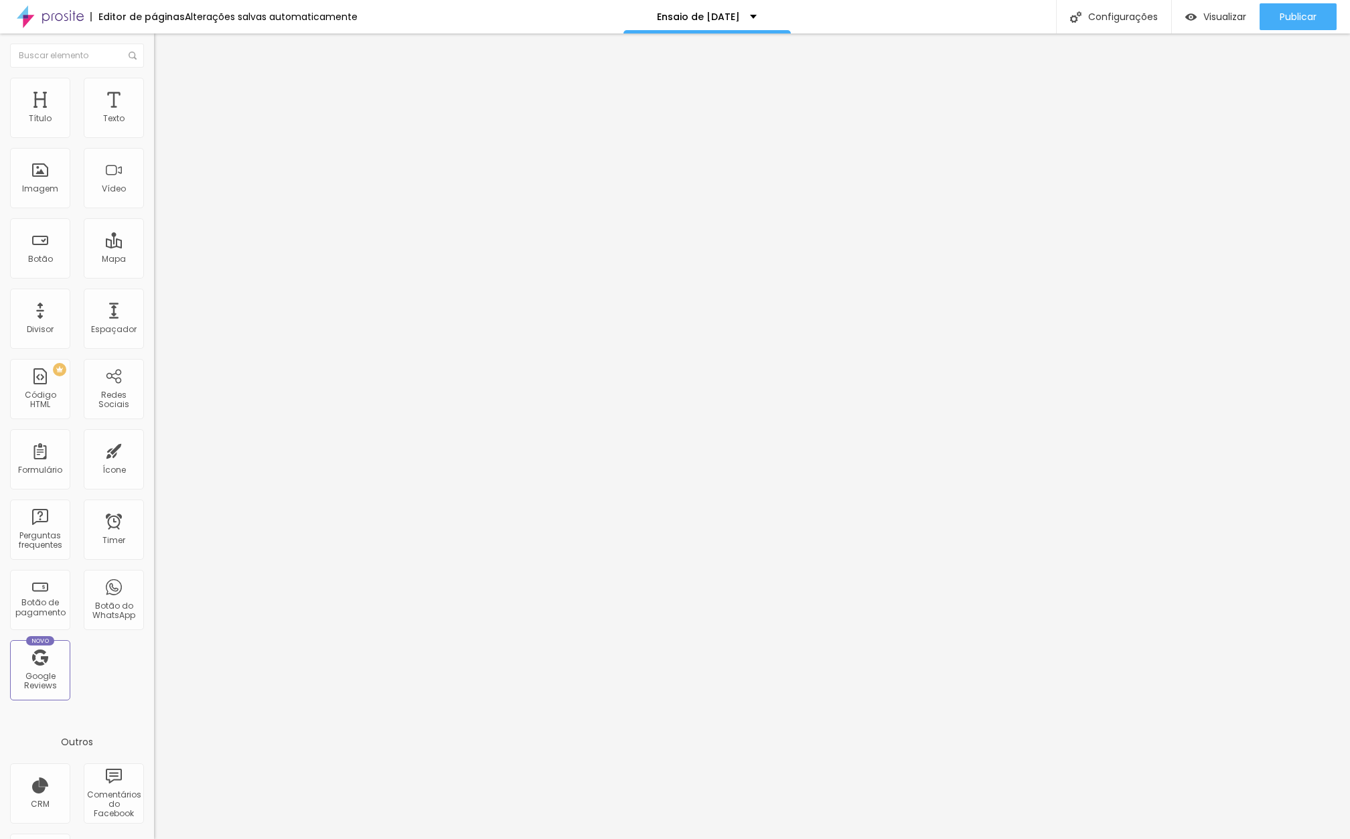
drag, startPoint x: 27, startPoint y: 162, endPoint x: 0, endPoint y: 156, distance: 28.1
click at [154, 156] on div "0 Espaçamento entre colunas 0 px Espaçamento vertical ID Html Classes Html Visí…" at bounding box center [231, 385] width 154 height 563
click at [154, 115] on img at bounding box center [158, 111] width 8 height 8
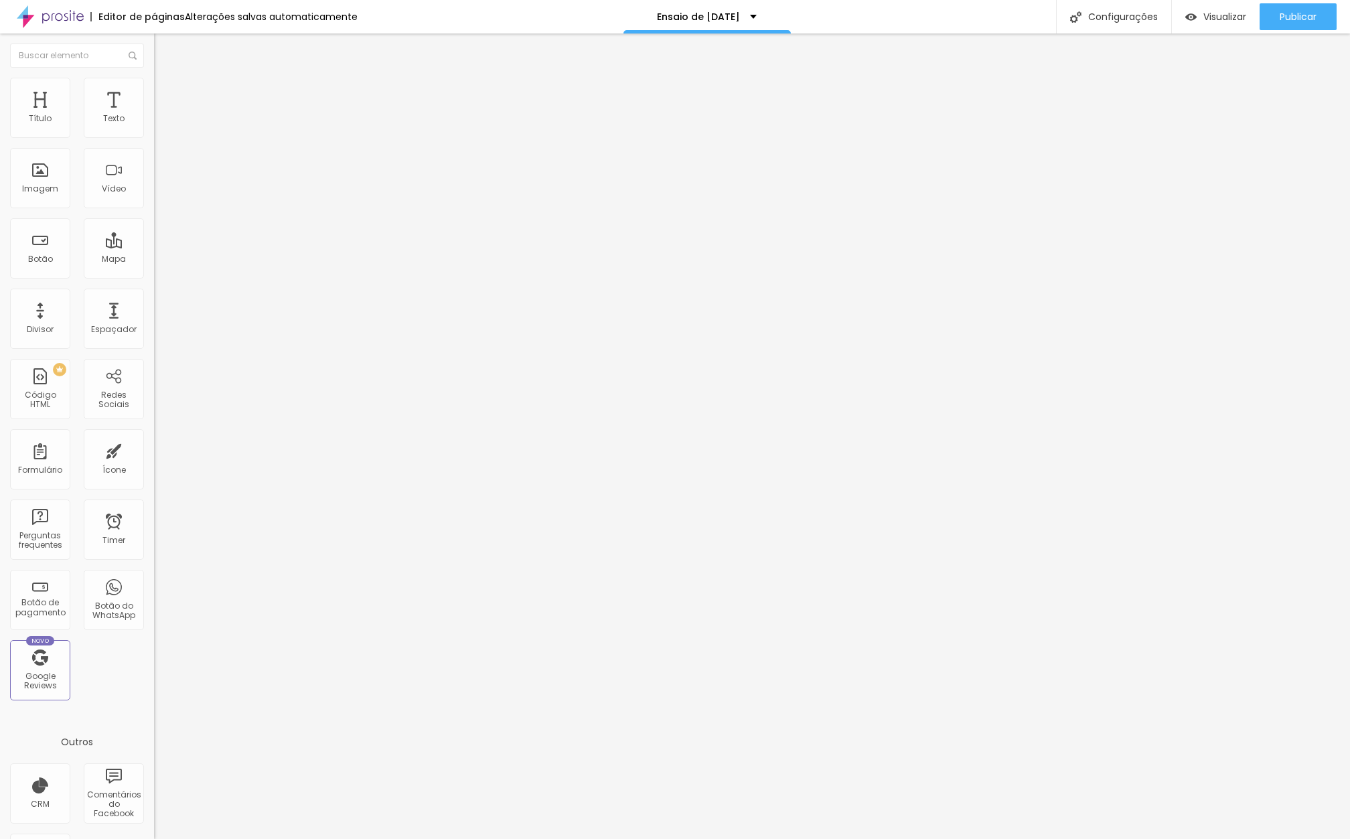
scroll to position [0, 0]
click at [166, 90] on span "Estilo" at bounding box center [176, 86] width 21 height 11
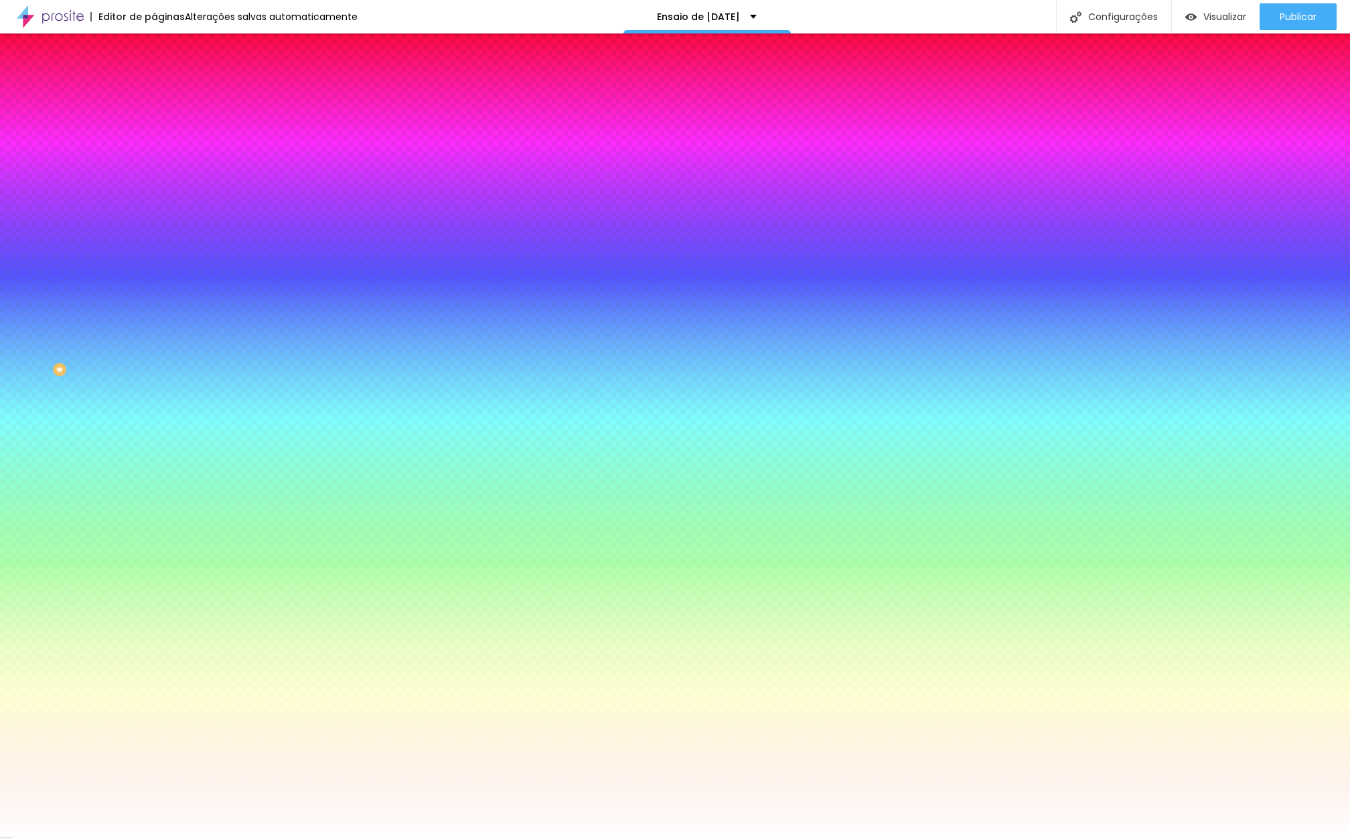
click at [154, 91] on img at bounding box center [160, 97] width 12 height 12
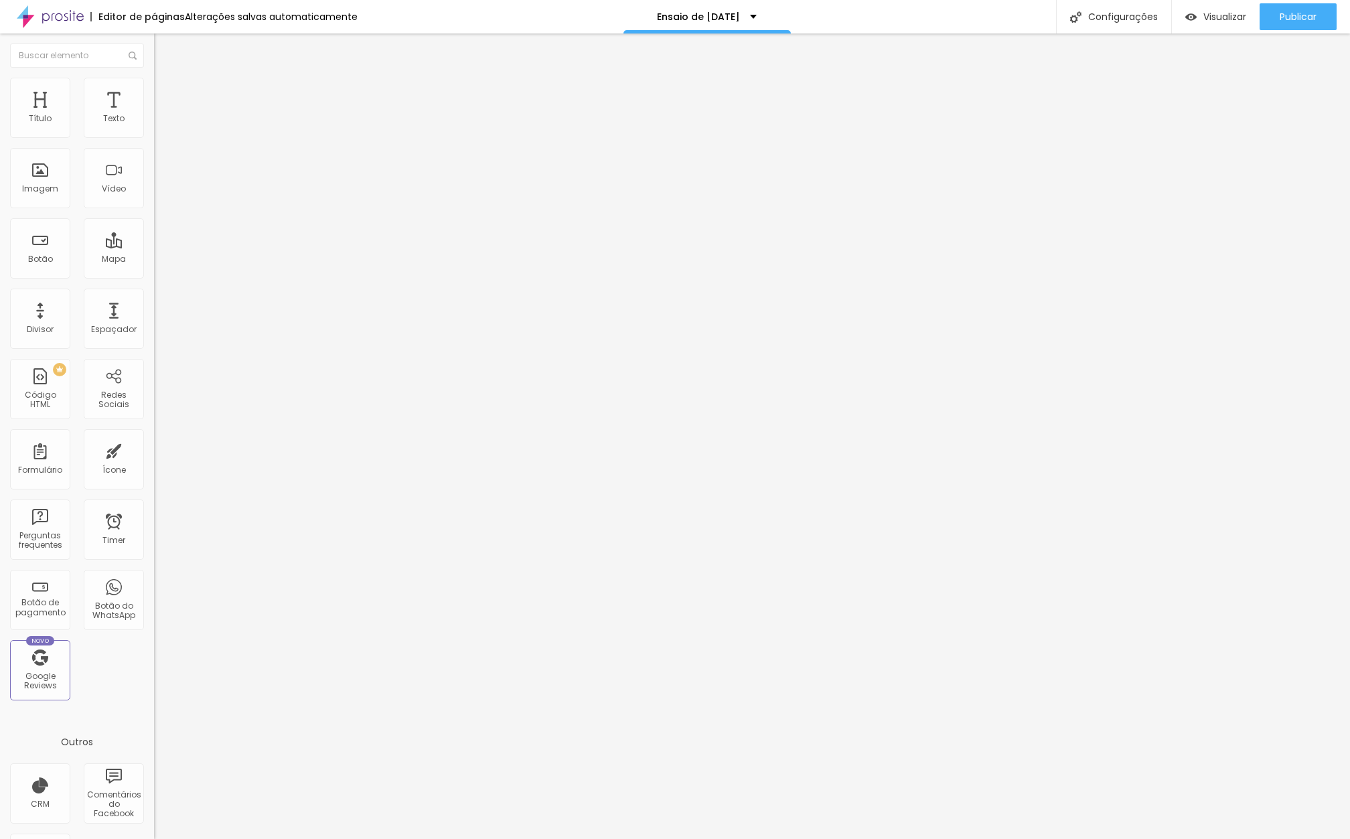
type input "10"
type input "5"
type input "0"
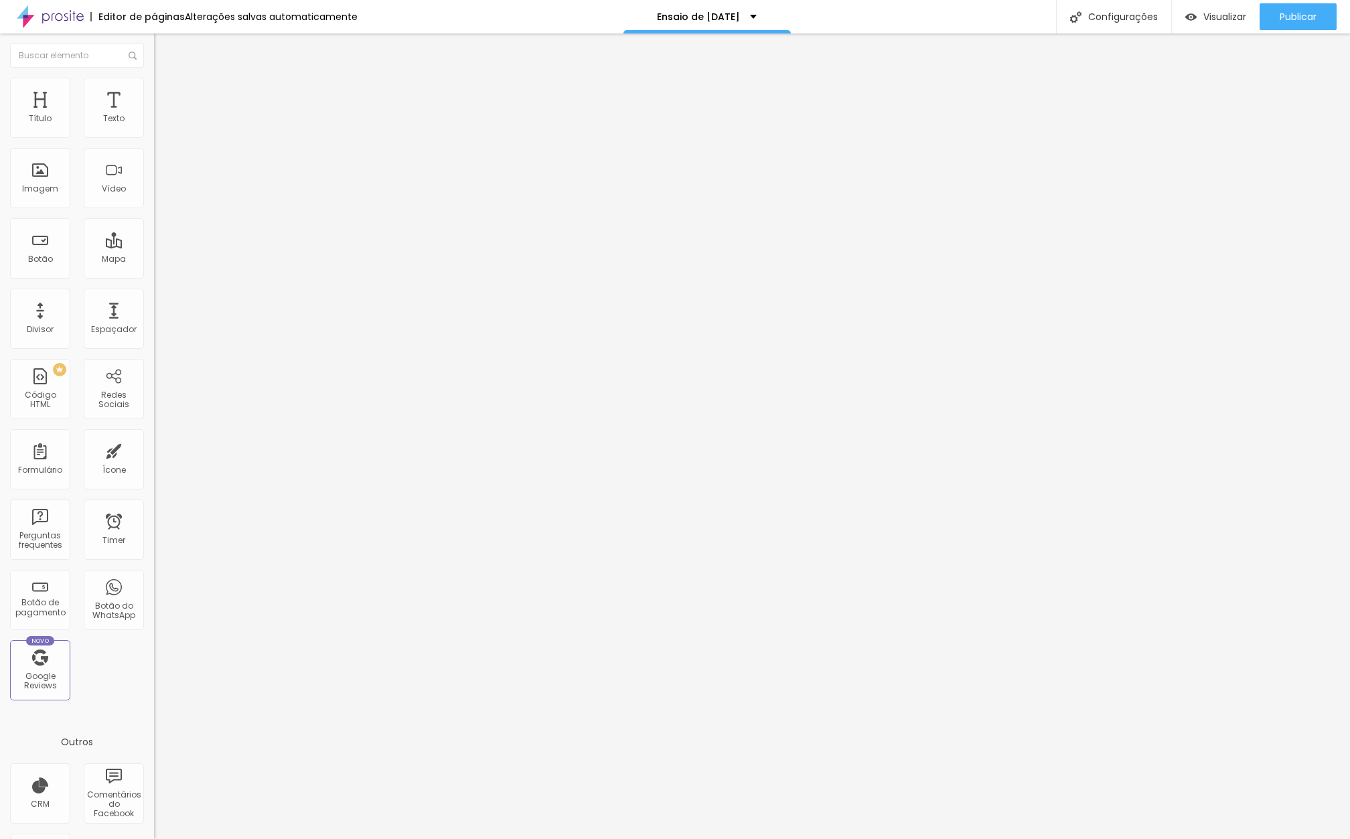
type input "0"
drag, startPoint x: 45, startPoint y: 132, endPoint x: 25, endPoint y: 130, distance: 19.5
type input "0"
click at [154, 260] on input "range" at bounding box center [197, 265] width 86 height 11
click at [154, 88] on li "Estilo" at bounding box center [231, 84] width 154 height 13
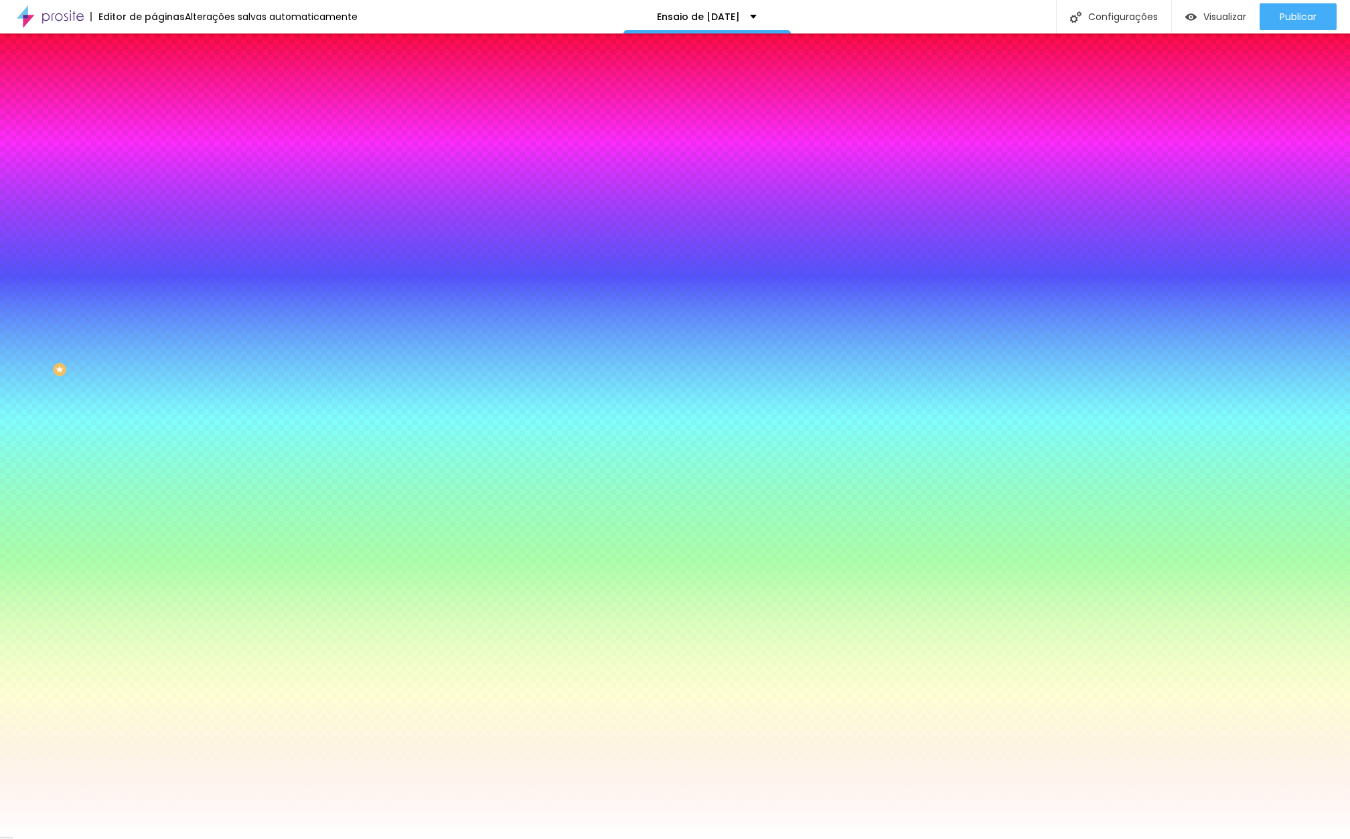
click at [154, 76] on img at bounding box center [160, 70] width 12 height 12
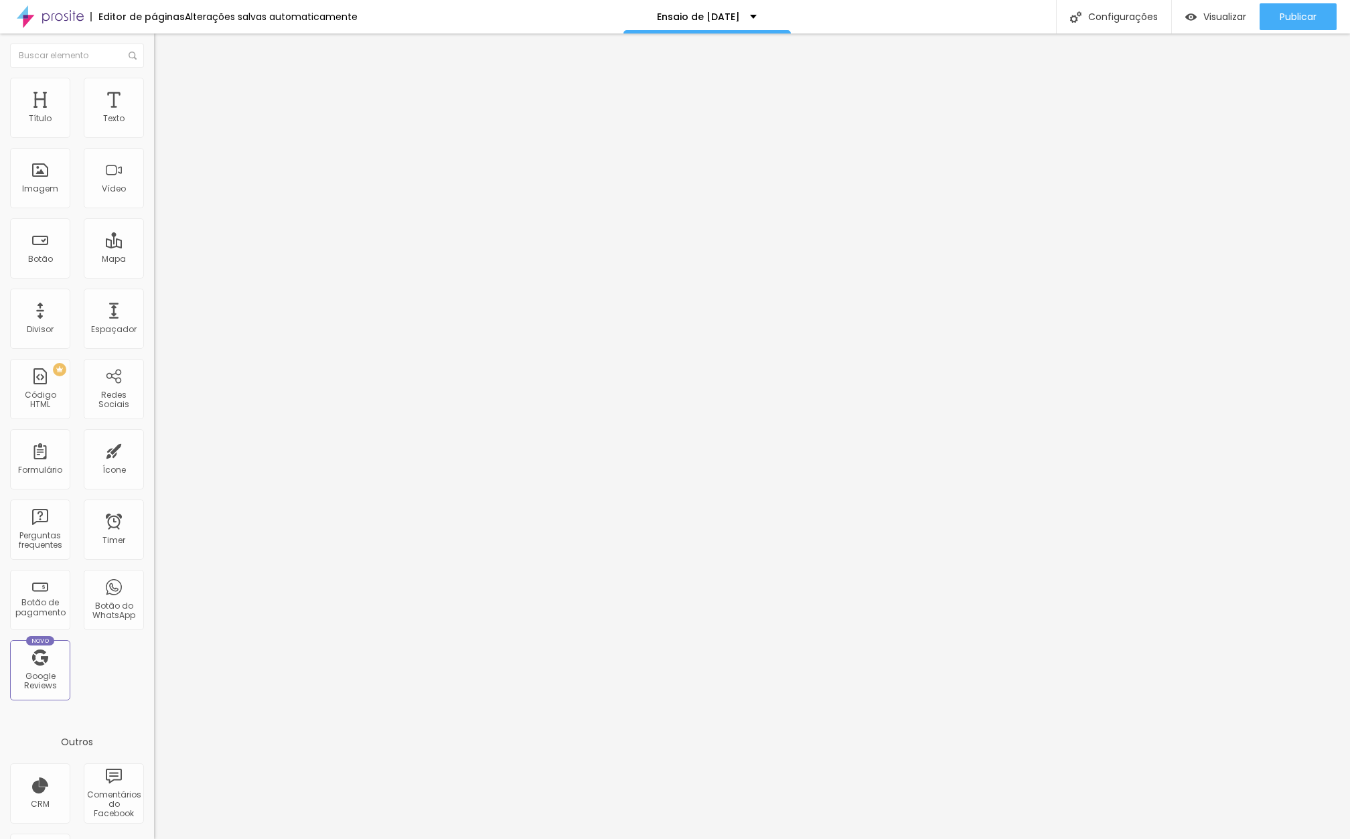
click at [154, 122] on img at bounding box center [158, 117] width 9 height 9
click at [1211, 11] on span "Visualizar" at bounding box center [1224, 16] width 43 height 11
click at [166, 92] on span "Estilo" at bounding box center [176, 86] width 21 height 11
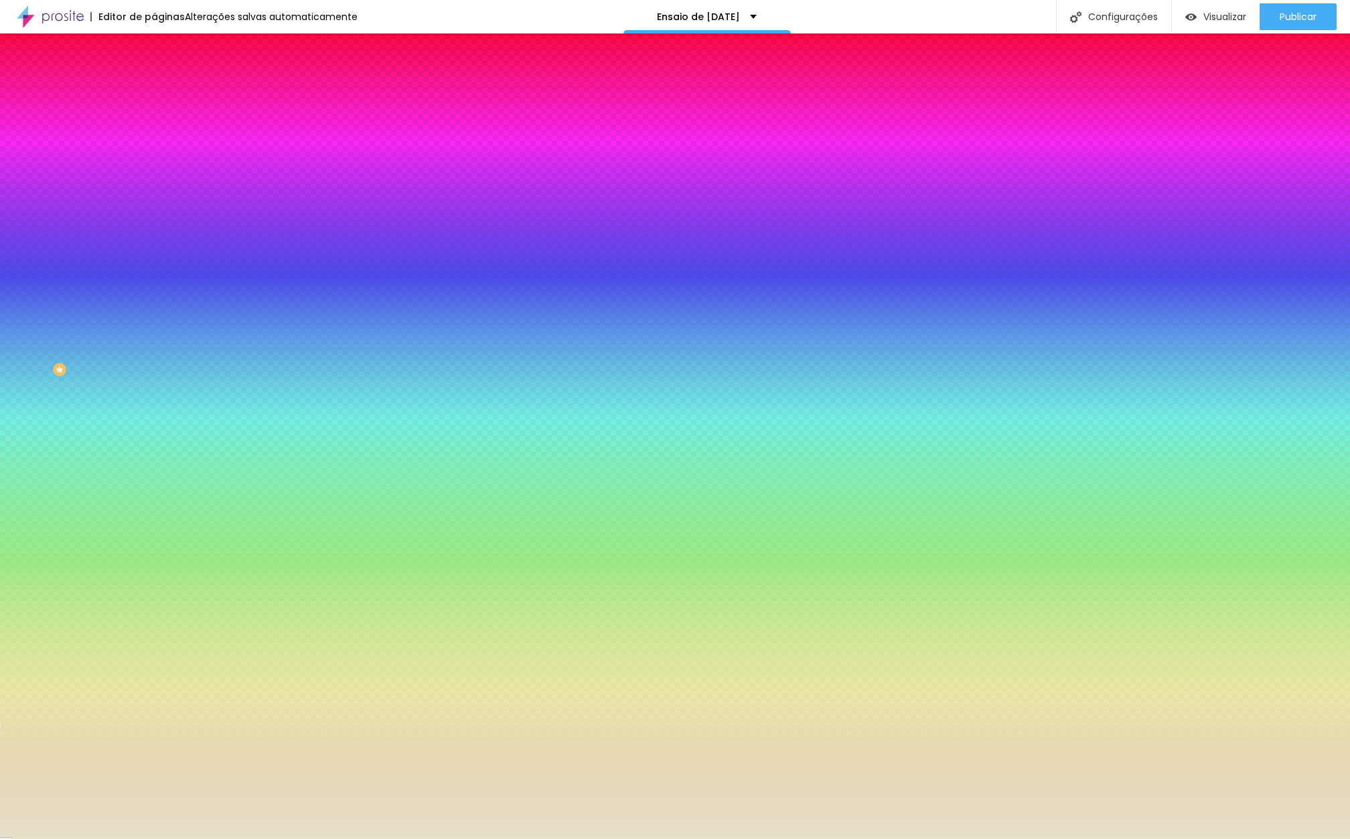
click at [166, 92] on span "Estilo" at bounding box center [176, 86] width 21 height 11
click at [154, 78] on li "Conteúdo" at bounding box center [231, 70] width 154 height 13
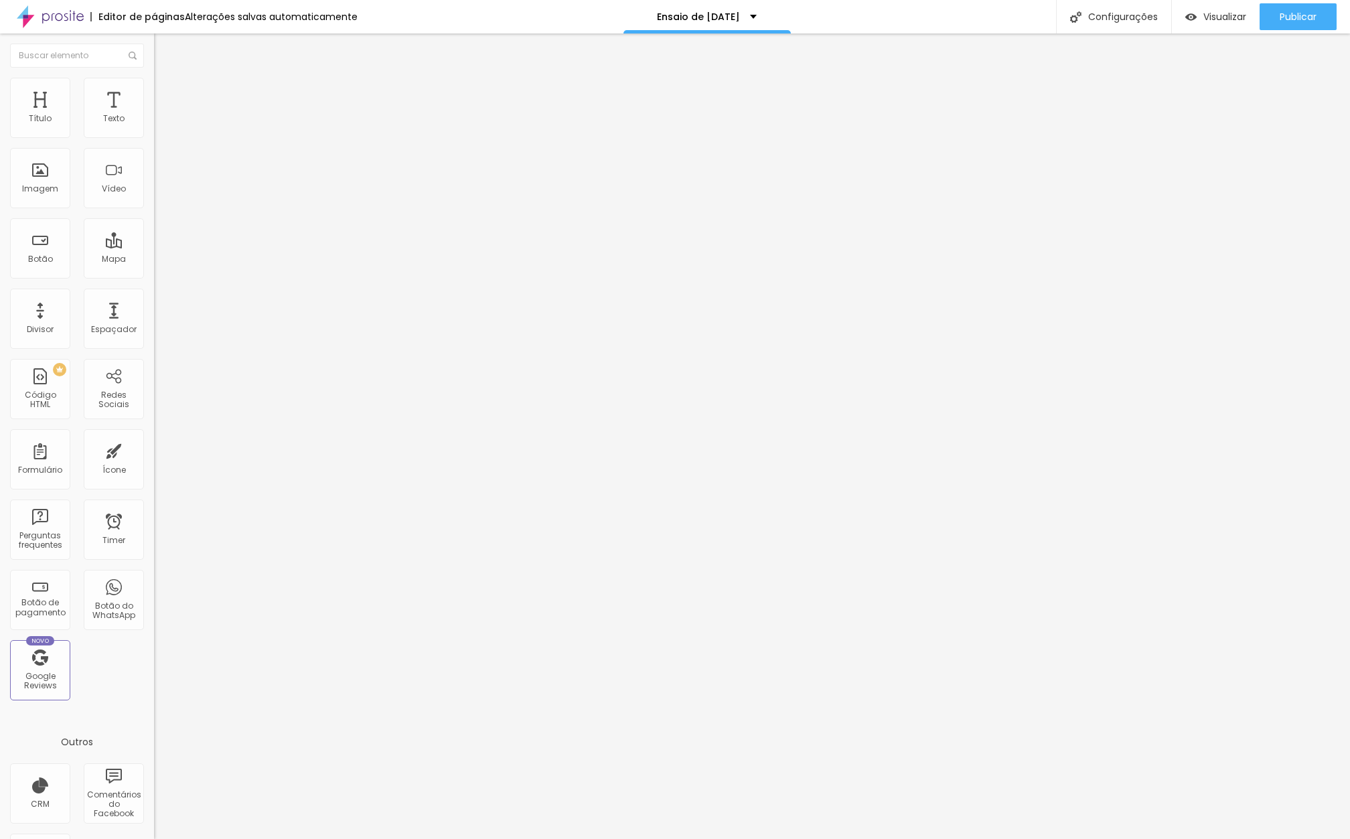
click at [154, 122] on span "Encaixotado" at bounding box center [180, 115] width 52 height 11
click at [154, 141] on div "Completo" at bounding box center [231, 137] width 154 height 8
click at [154, 85] on img at bounding box center [160, 84] width 12 height 12
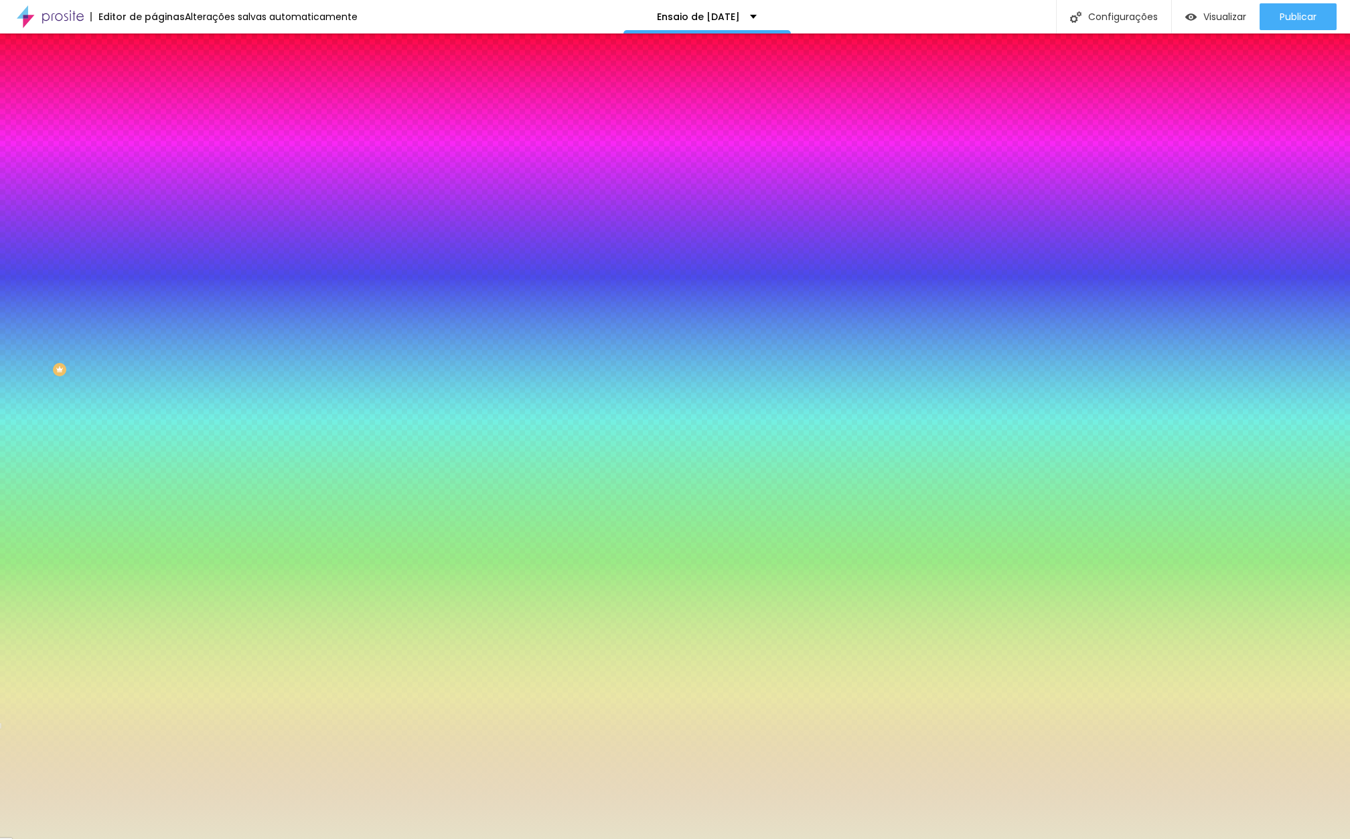
click at [166, 94] on span "Avançado" at bounding box center [188, 99] width 44 height 11
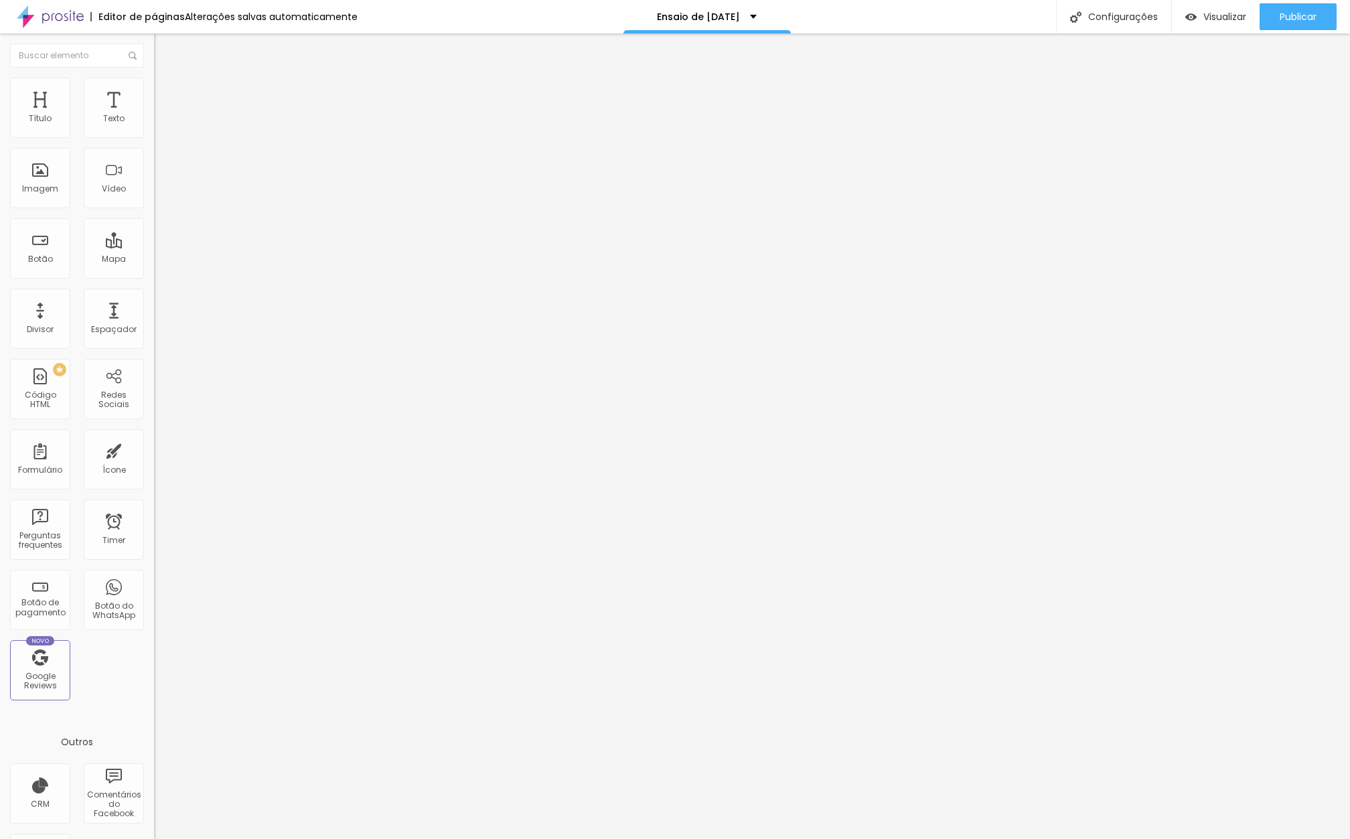
type input "5"
type input "10"
type input "15"
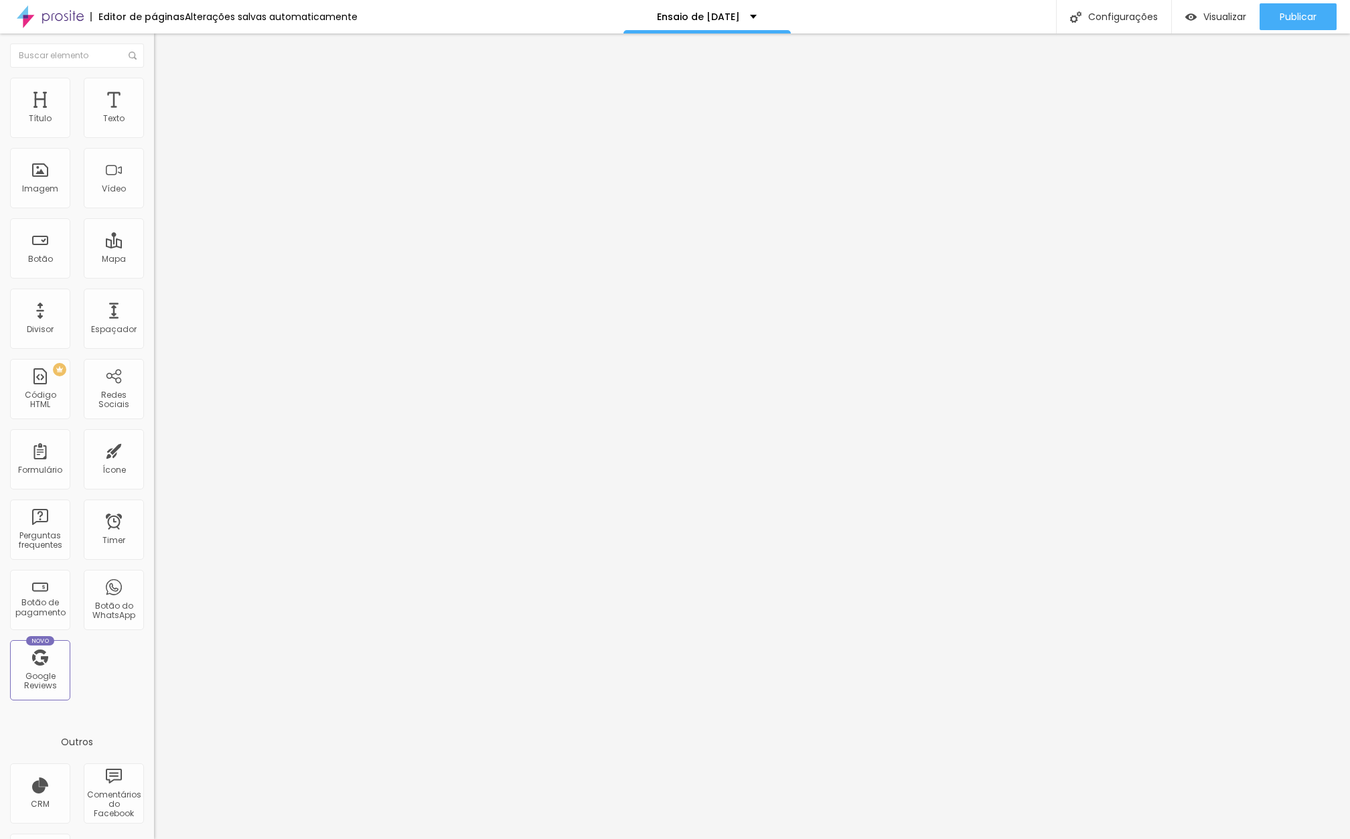
type input "15"
type input "10"
type input "5"
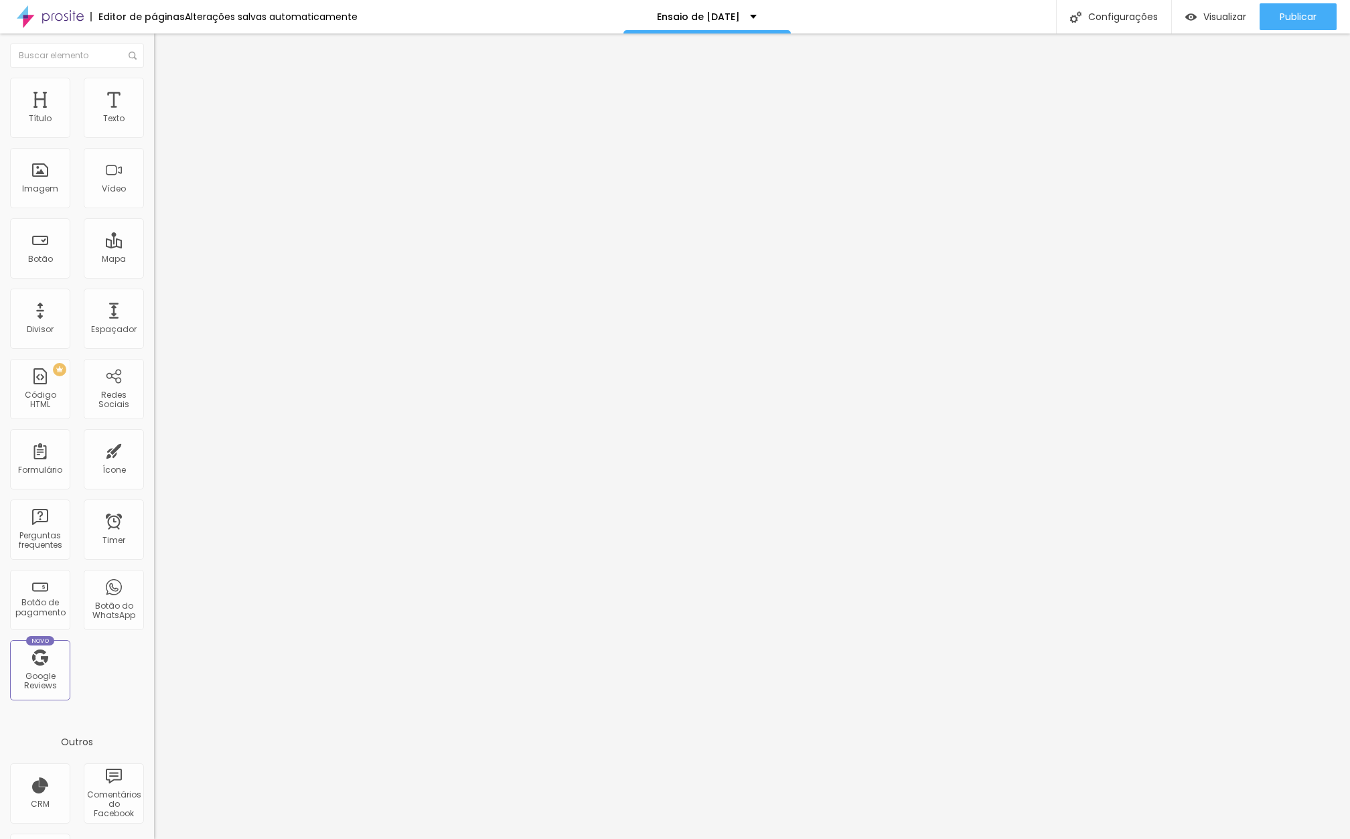
type input "0"
drag, startPoint x: 32, startPoint y: 129, endPoint x: 16, endPoint y: 132, distance: 16.4
click at [154, 132] on div "0 Espaçamento entre colunas" at bounding box center [231, 199] width 154 height 190
drag, startPoint x: 25, startPoint y: 164, endPoint x: 15, endPoint y: 163, distance: 9.4
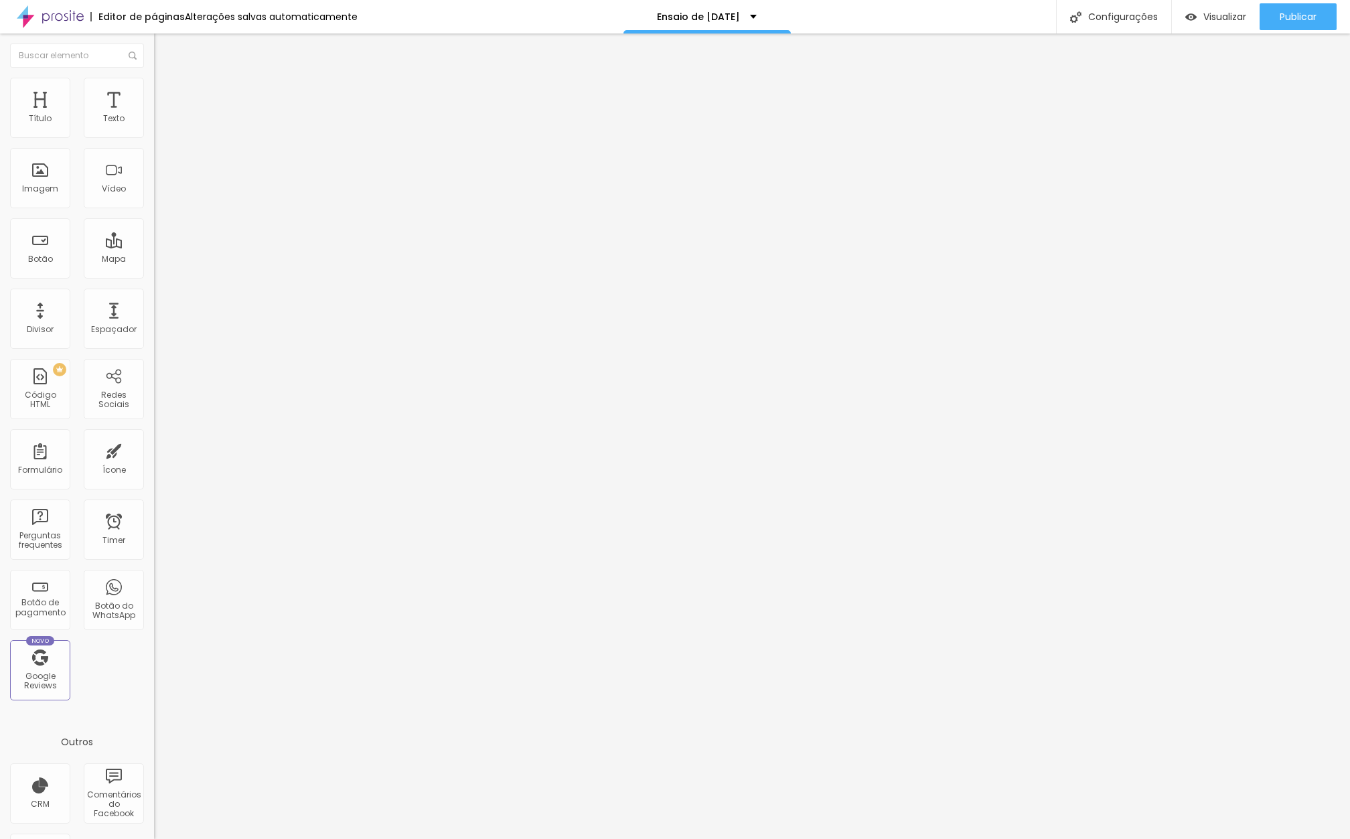
click at [154, 294] on div "0 px Espaçamento vertical" at bounding box center [231, 389] width 154 height 190
click at [154, 78] on li "Conteúdo" at bounding box center [231, 70] width 154 height 13
click at [154, 122] on span "Encaixotado" at bounding box center [180, 115] width 52 height 11
click at [154, 143] on span "Completo" at bounding box center [174, 136] width 41 height 11
click at [1221, 24] on div "Visualizar" at bounding box center [1215, 16] width 61 height 27
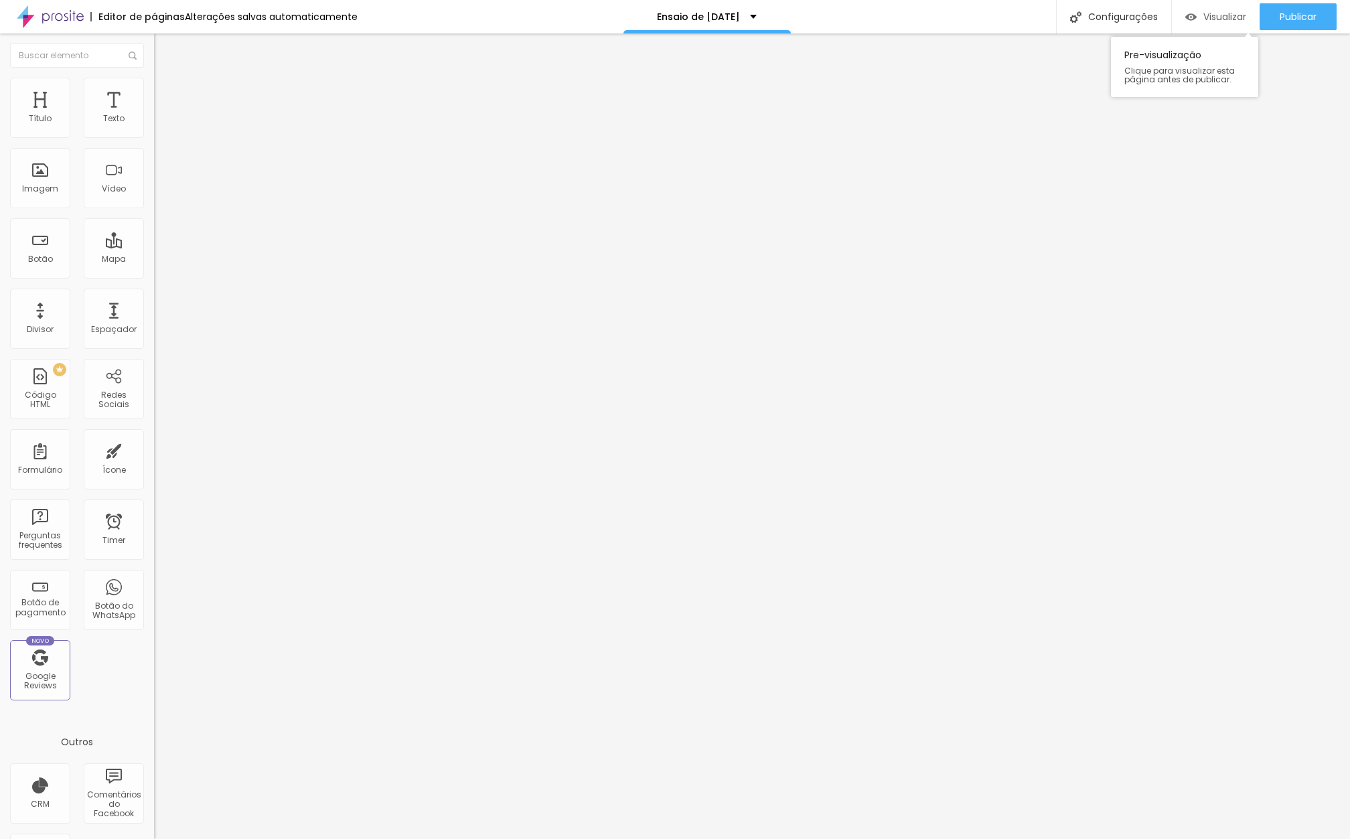
click at [1226, 15] on span "Visualizar" at bounding box center [1224, 16] width 43 height 11
click at [1217, 18] on span "Visualizar" at bounding box center [1224, 16] width 43 height 11
click at [1288, 15] on span "Publicar" at bounding box center [1298, 16] width 37 height 11
